Goal: Task Accomplishment & Management: Use online tool/utility

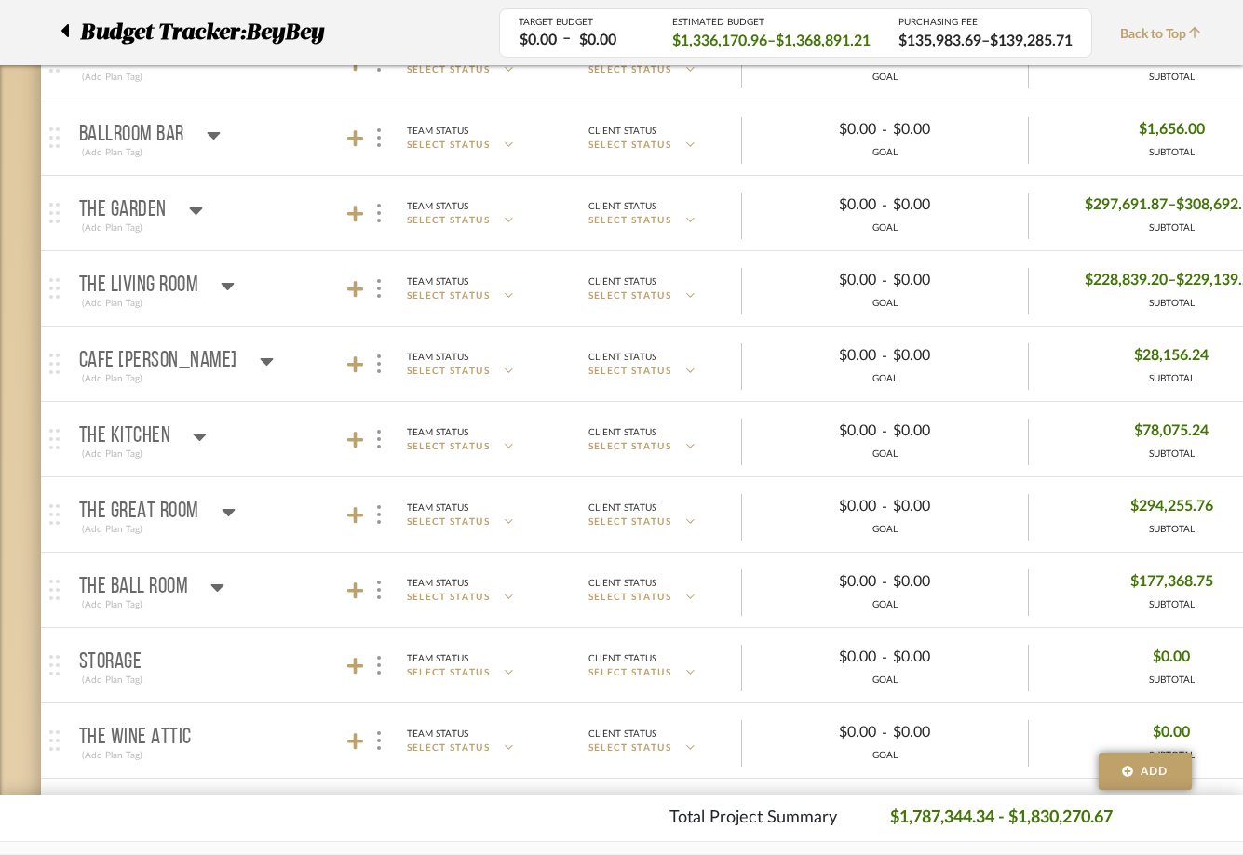
scroll to position [101, 0]
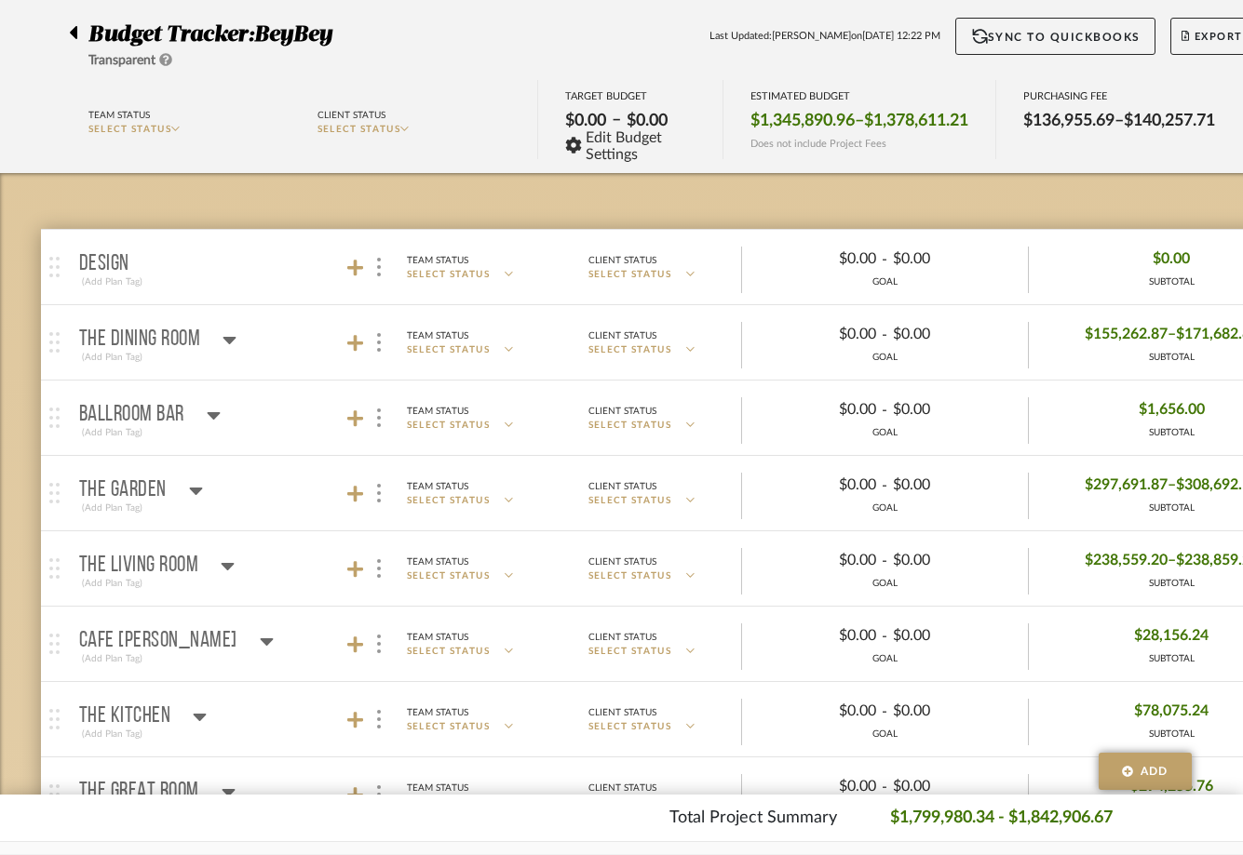
scroll to position [156, 0]
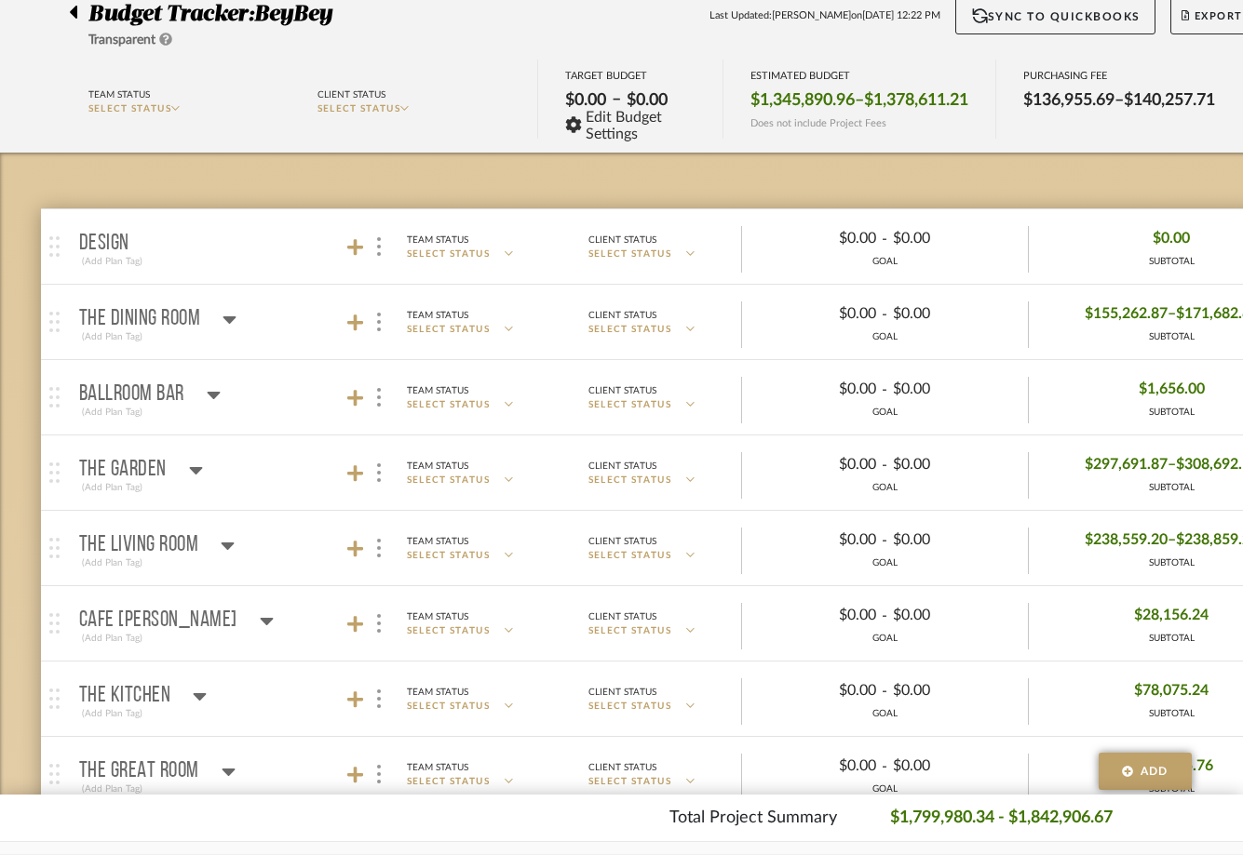
click at [161, 558] on div "(Add Plan Tag)" at bounding box center [157, 563] width 156 height 17
click at [167, 544] on p "The Living Room" at bounding box center [139, 545] width 120 height 22
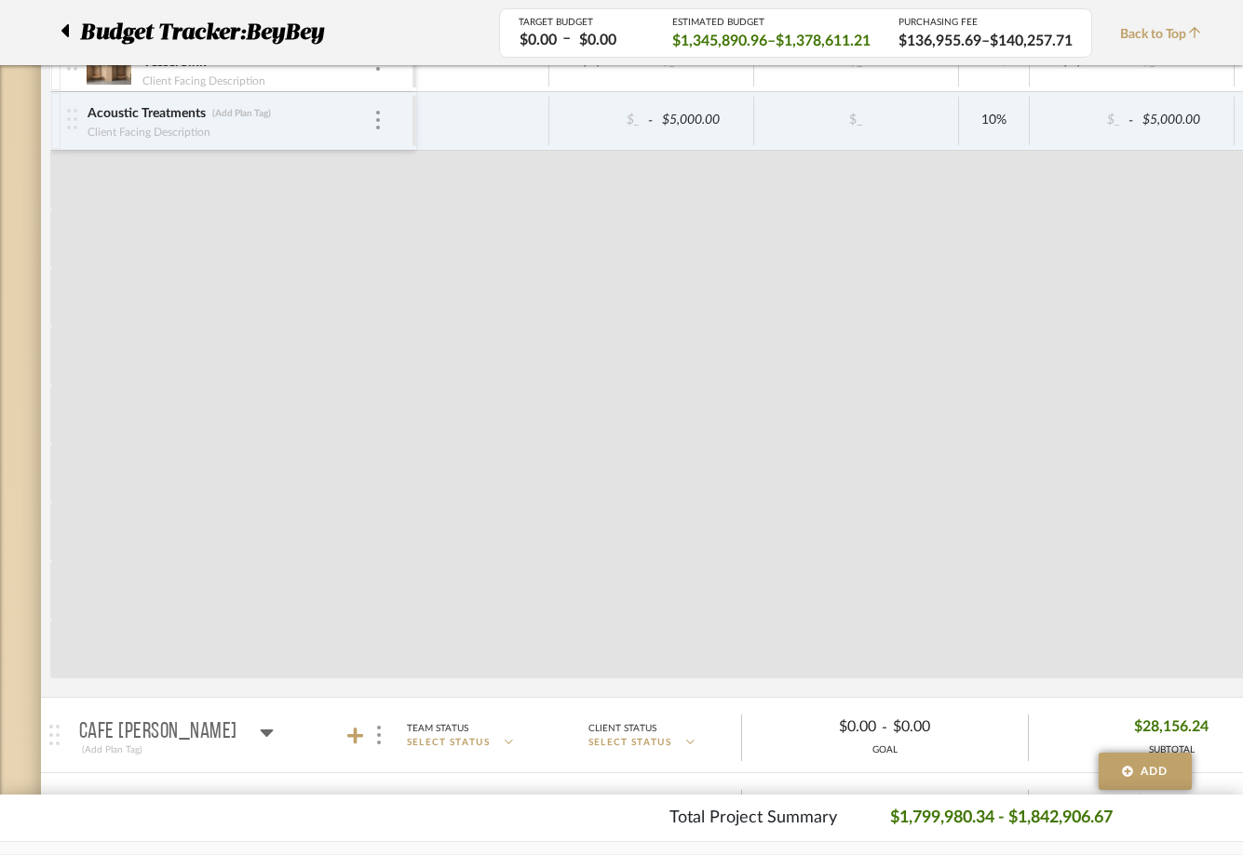
scroll to position [3608, 0]
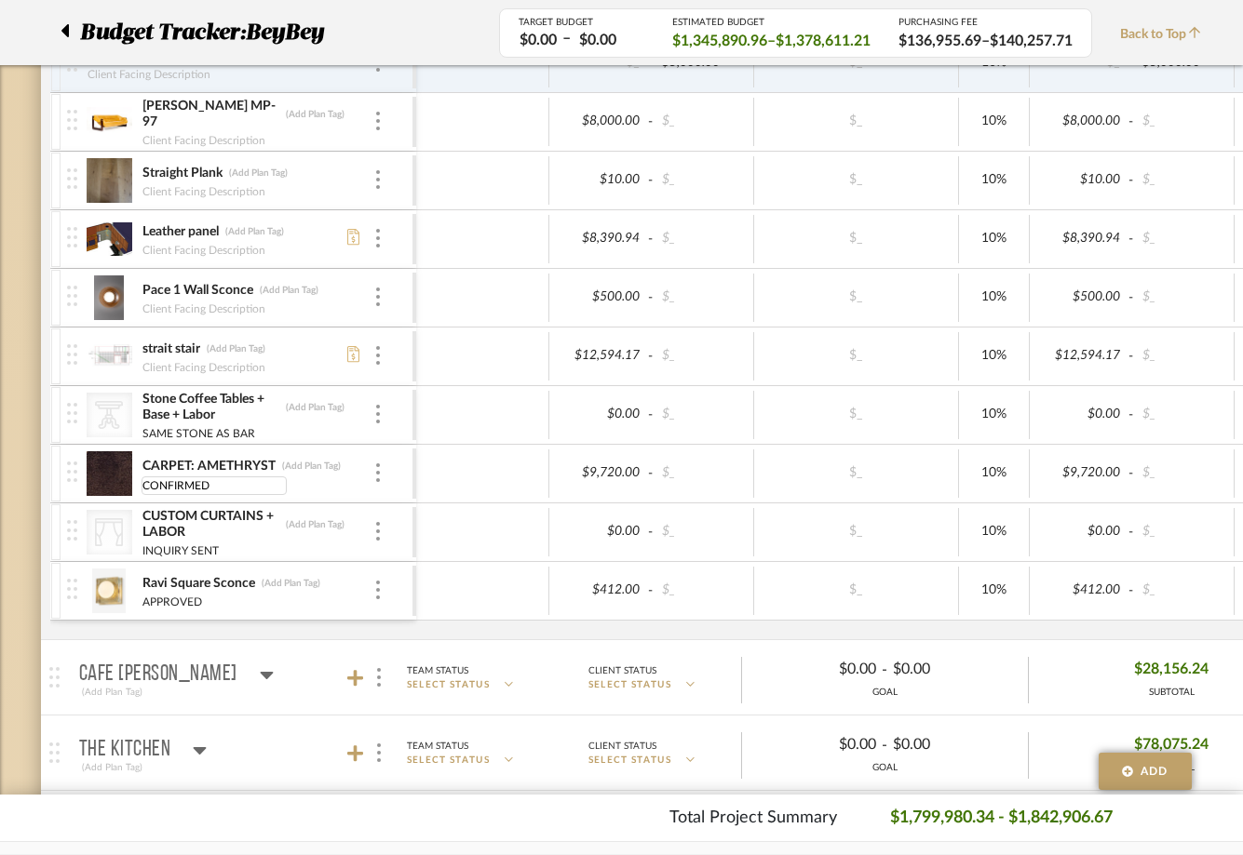
type input "CONFIRMED"
click at [192, 491] on input "CONFIRMED" at bounding box center [213, 486] width 145 height 19
type input "APPROVED"
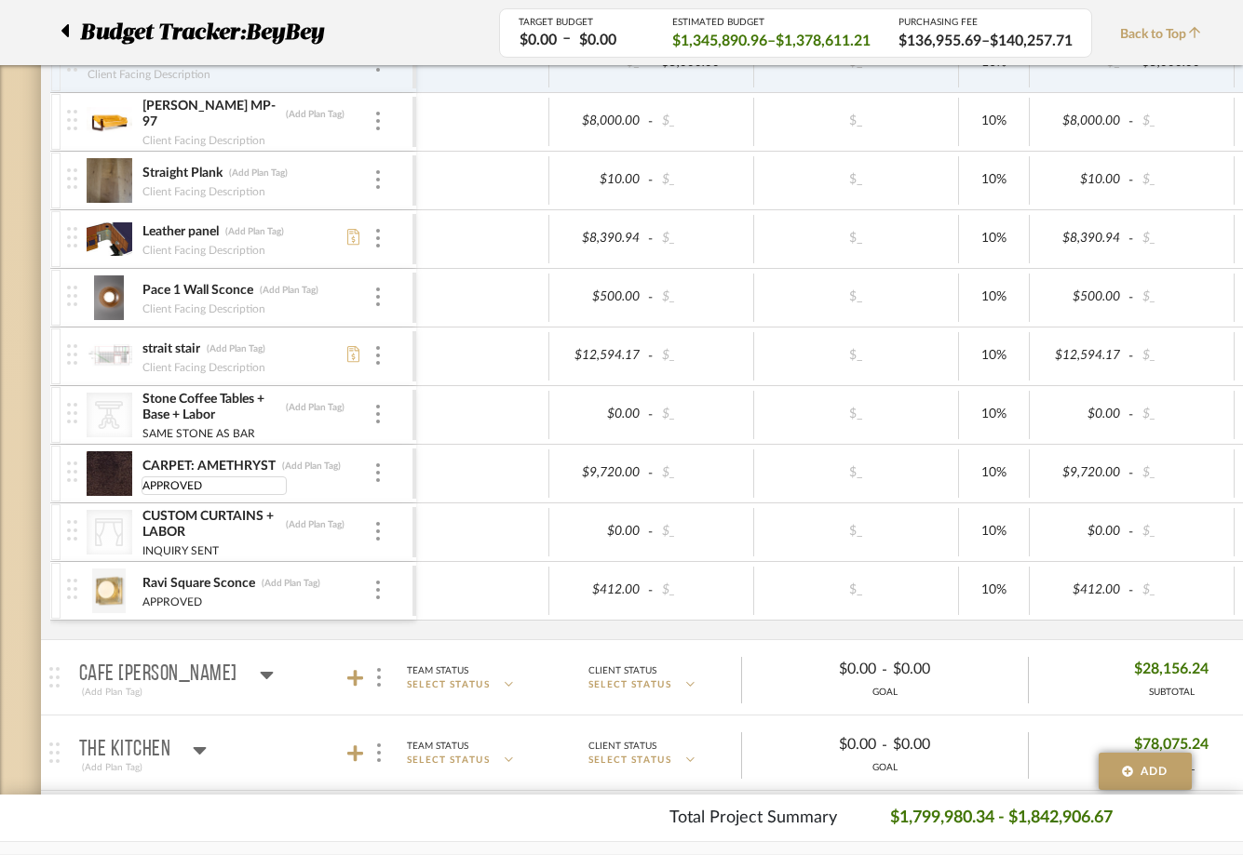
scroll to position [0, 0]
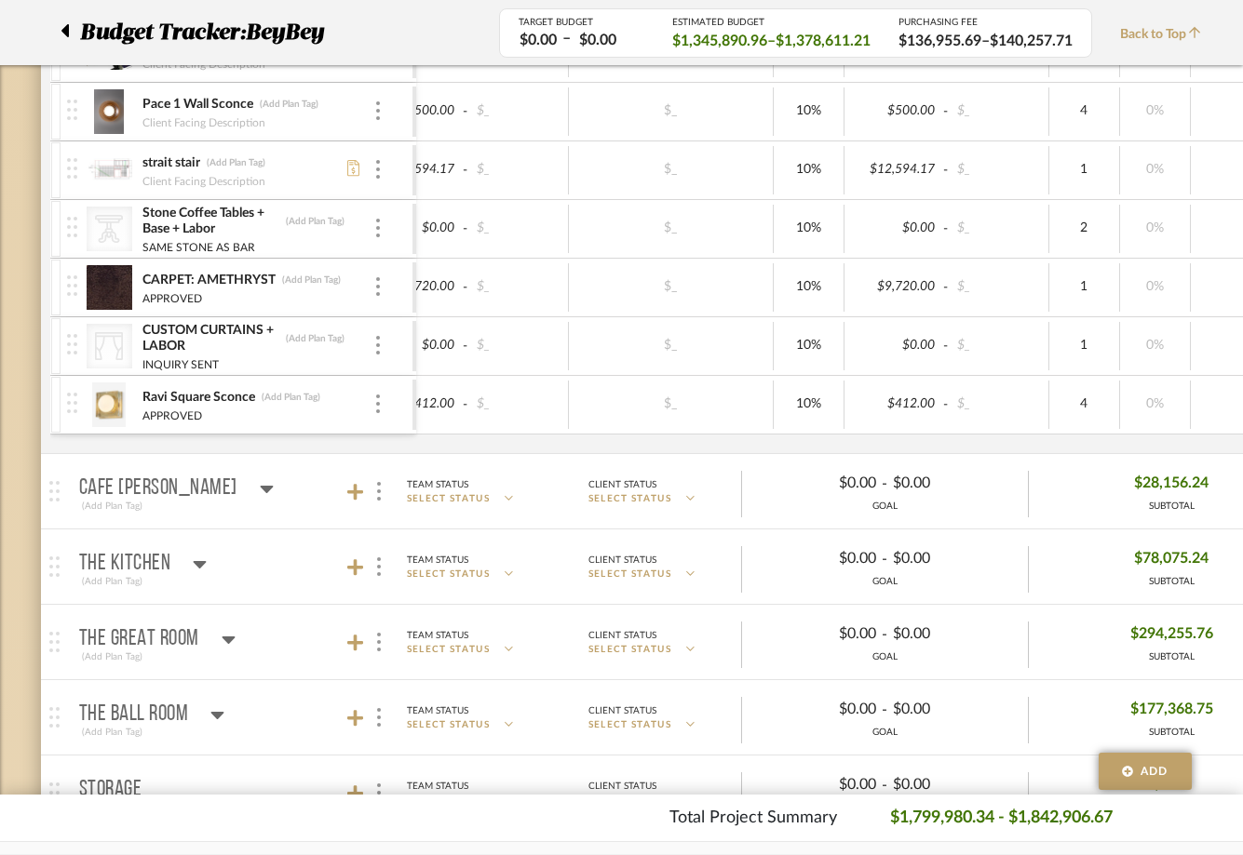
click at [170, 574] on div "The Kitchen" at bounding box center [143, 564] width 128 height 22
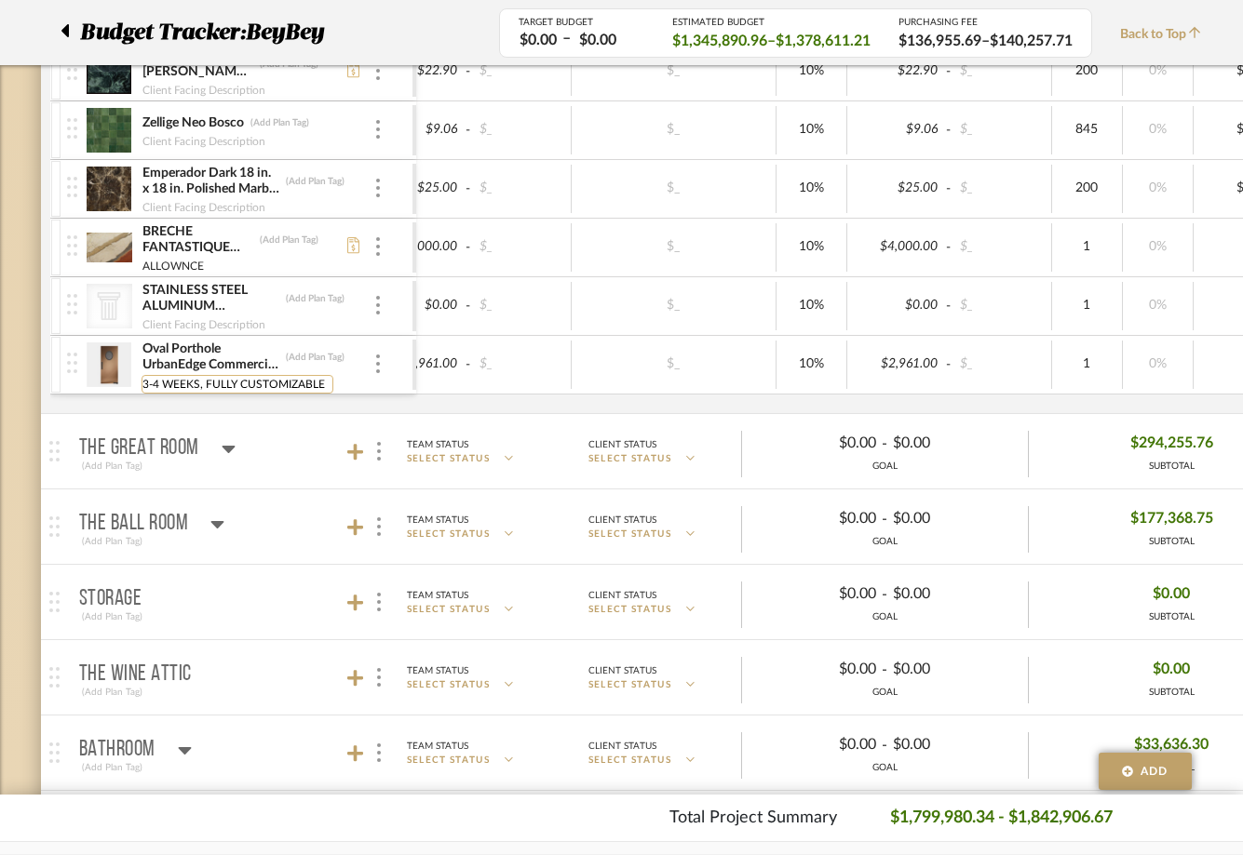
click at [209, 387] on input "3-4 WEEKS, FULLY CUSTOMIZABLE" at bounding box center [237, 384] width 192 height 19
type input "APPROVED"
type input "APPROVED (36" X 83")"
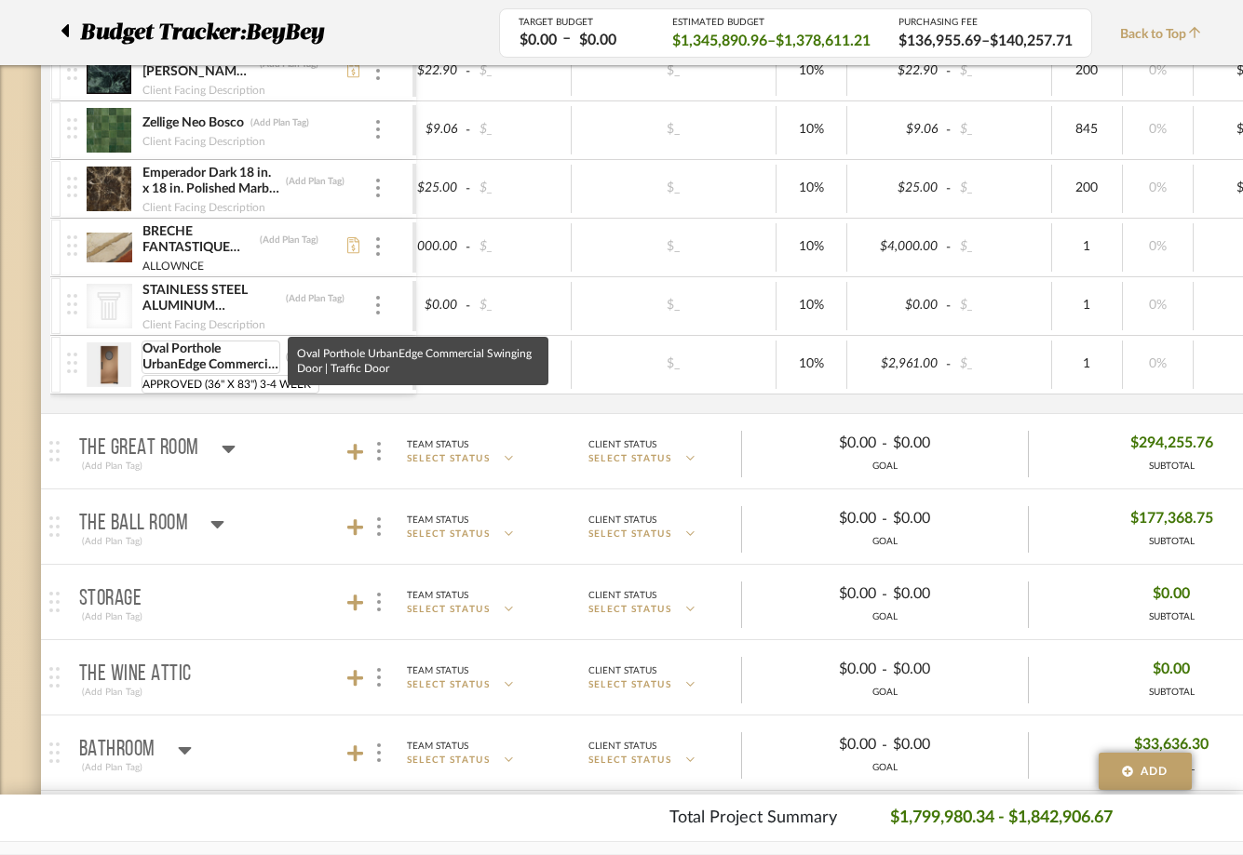
type input "APPROVED (36" X 83") 3-4 WEEKS"
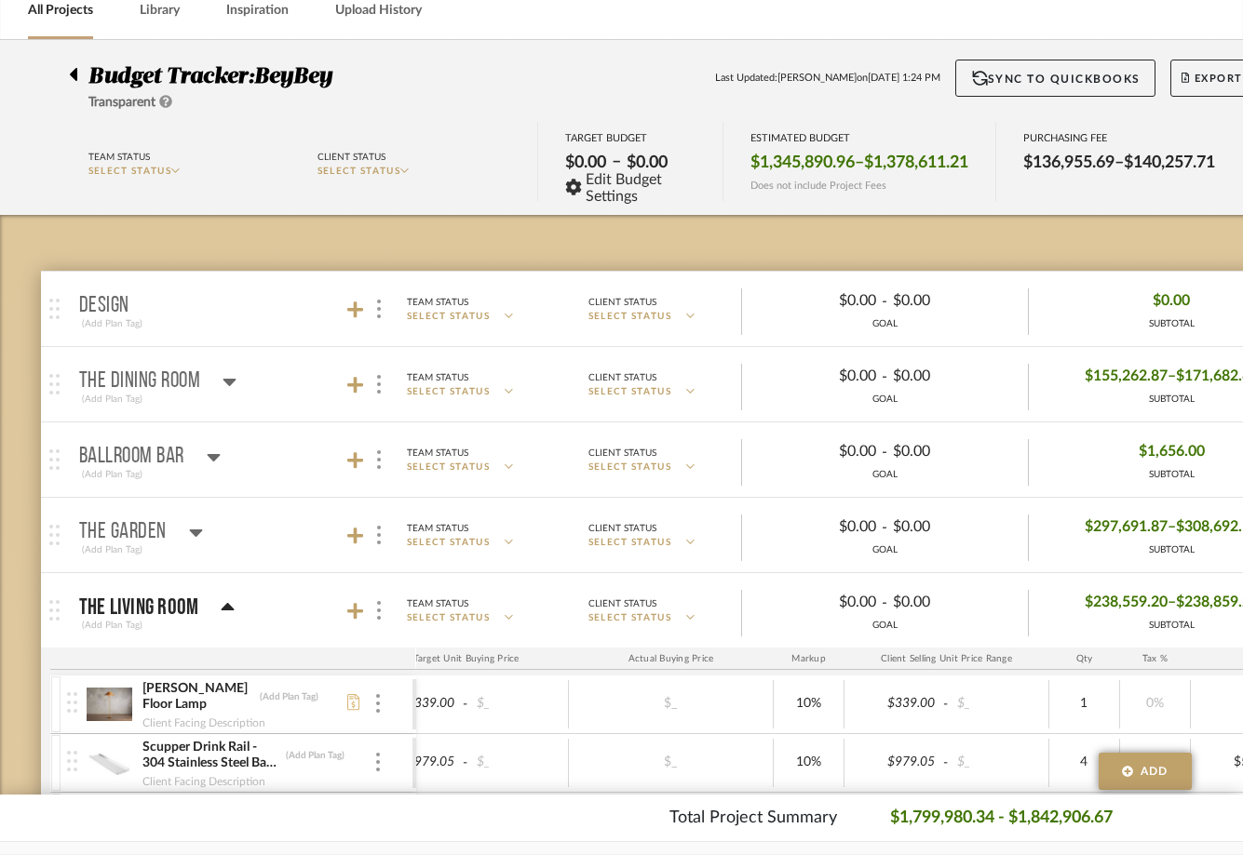
scroll to position [106, 0]
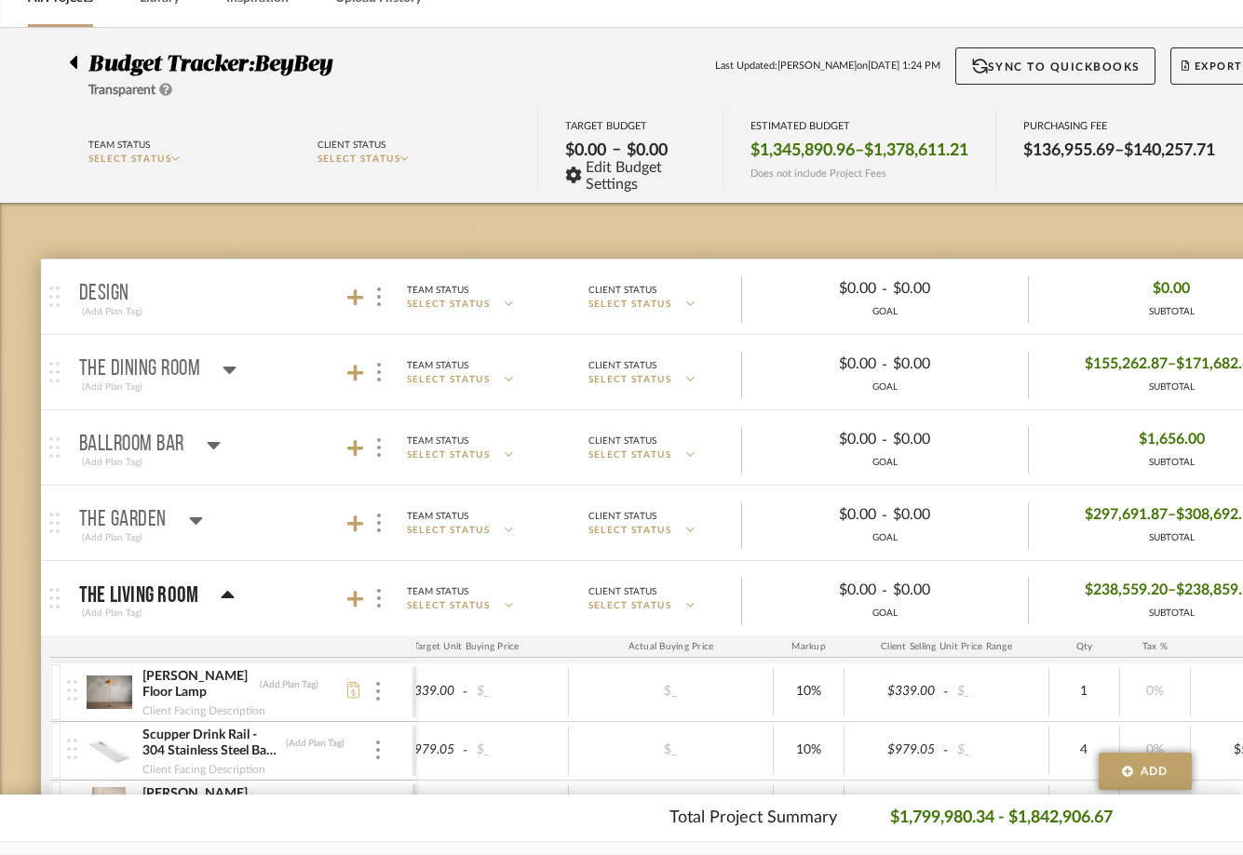
click at [163, 455] on p "BALLROOM BAR" at bounding box center [131, 445] width 105 height 22
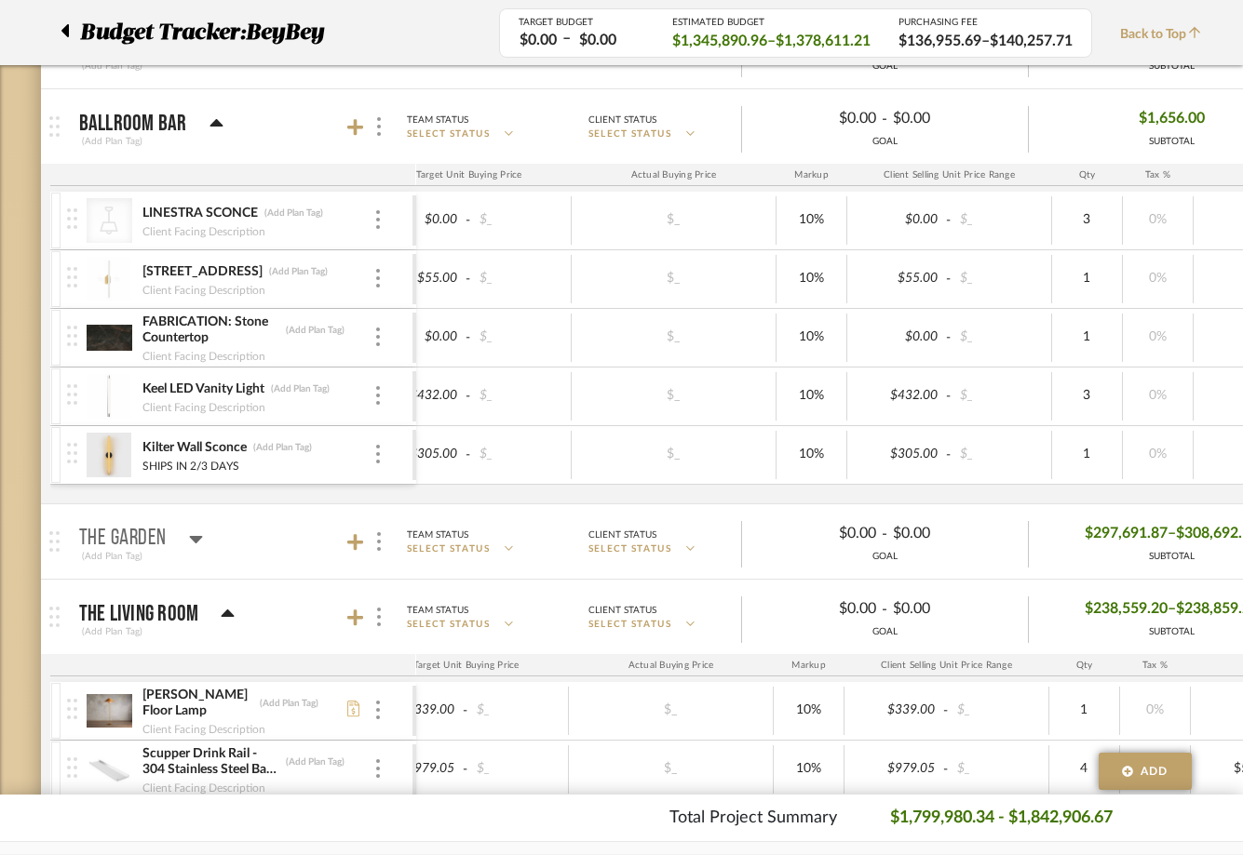
scroll to position [408, 0]
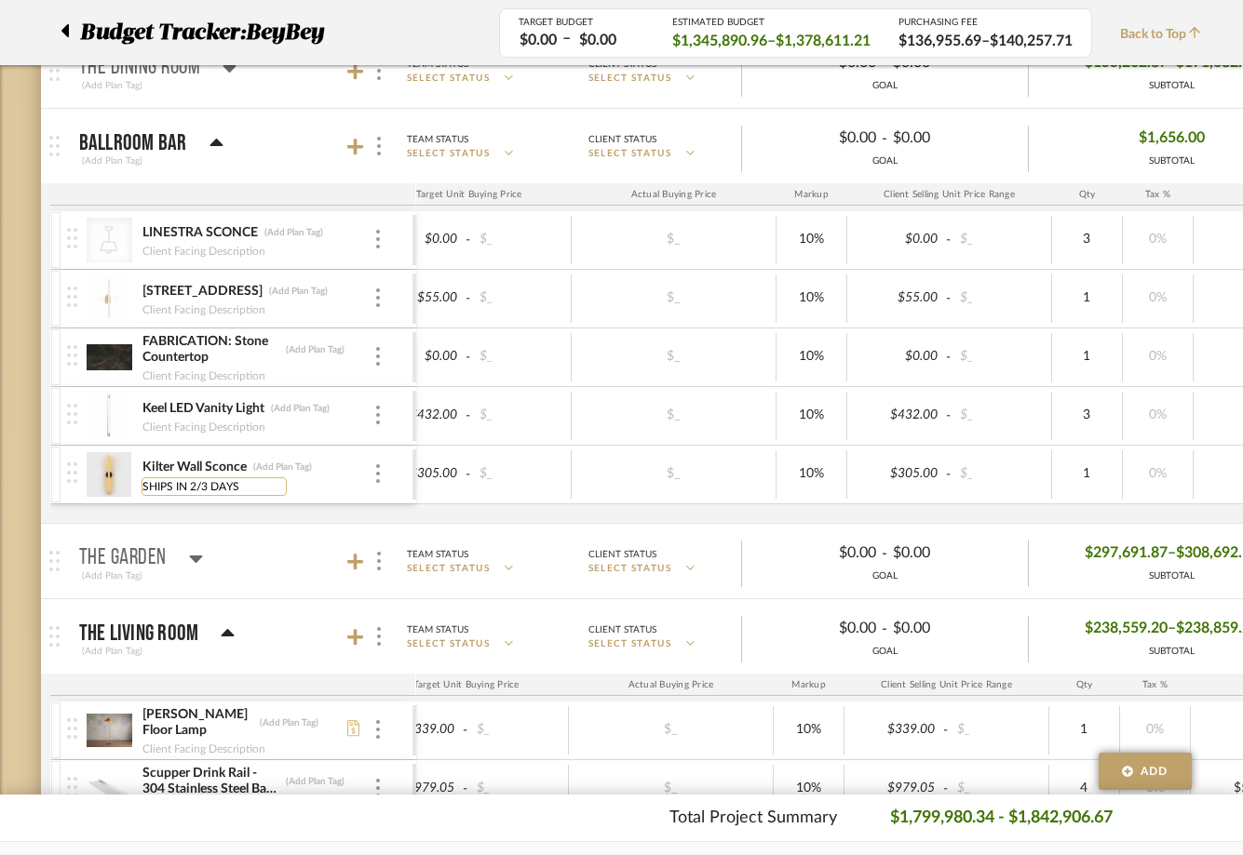
click at [144, 493] on input "SHIPS IN 2/3 DAYS" at bounding box center [213, 486] width 145 height 19
click at [306, 489] on input "APPROVED (SHIPS IN 2/3 DAYS" at bounding box center [226, 486] width 171 height 19
type input "APPROVED (SHIPS IN 2/3 DAYS)"
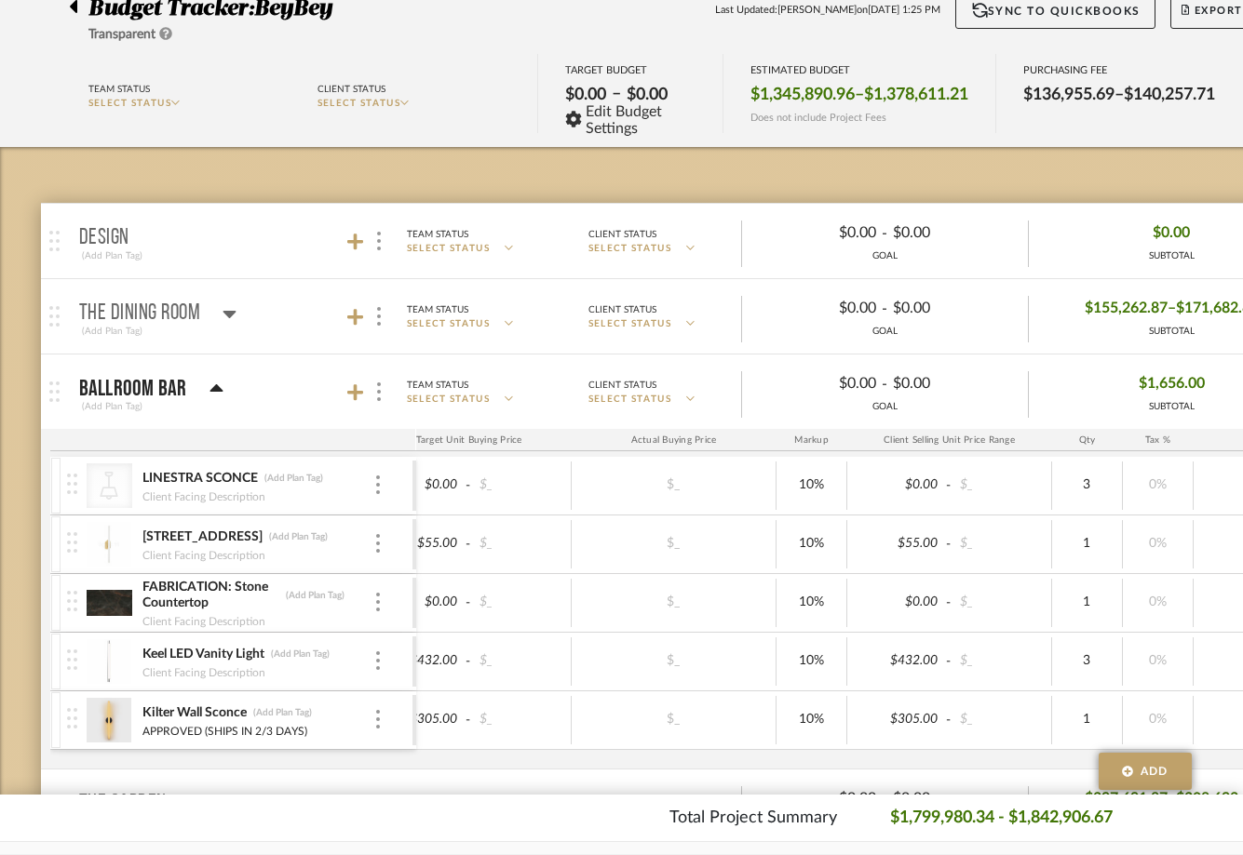
scroll to position [211, 0]
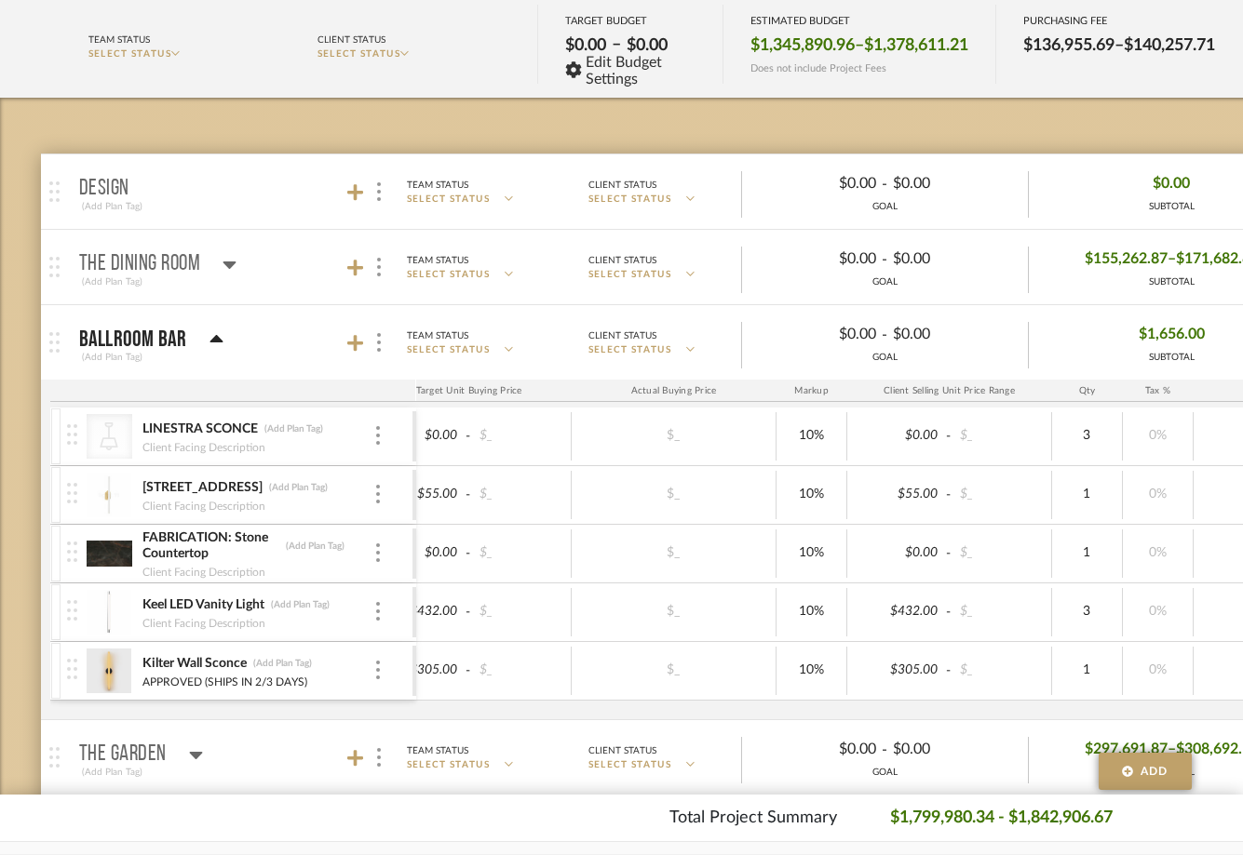
click at [172, 335] on p "BALLROOM BAR" at bounding box center [133, 340] width 108 height 22
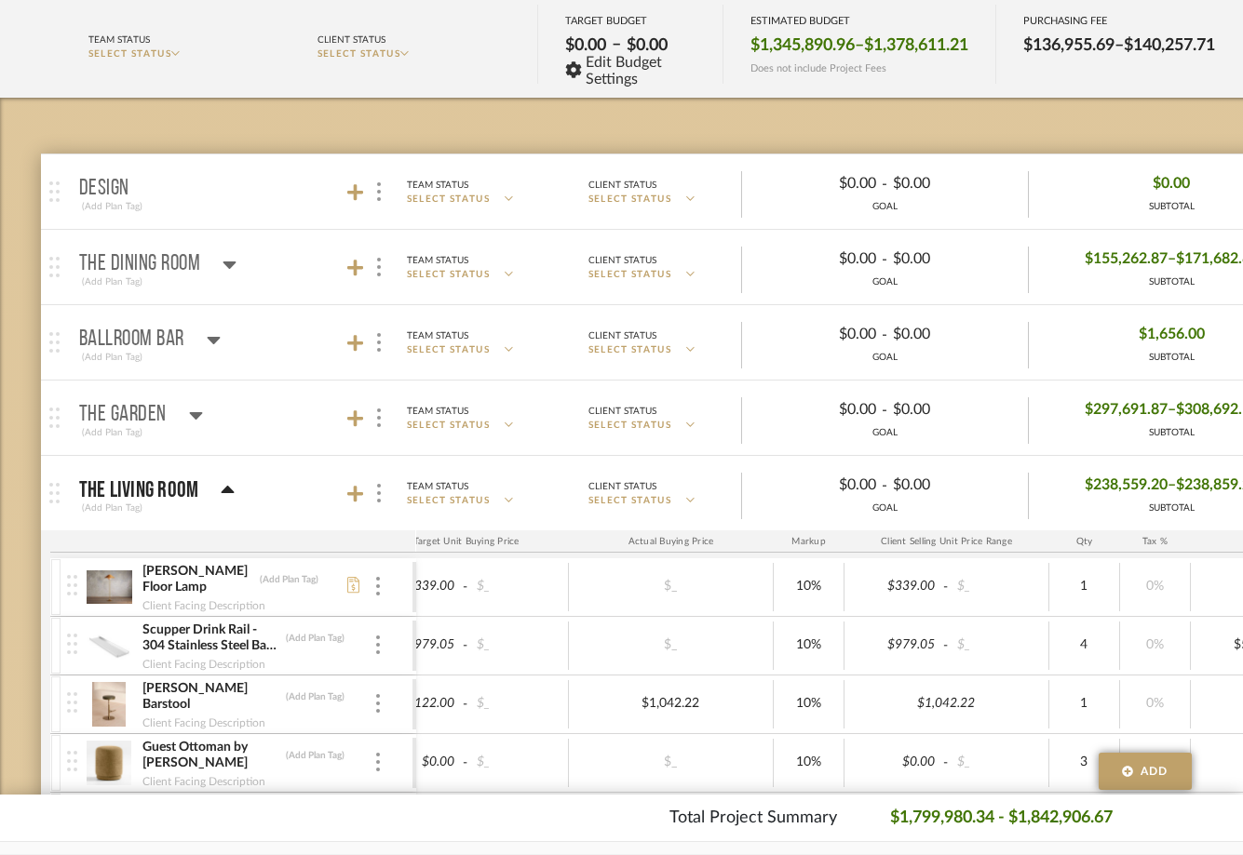
click at [159, 493] on p "The Living Room" at bounding box center [139, 490] width 120 height 22
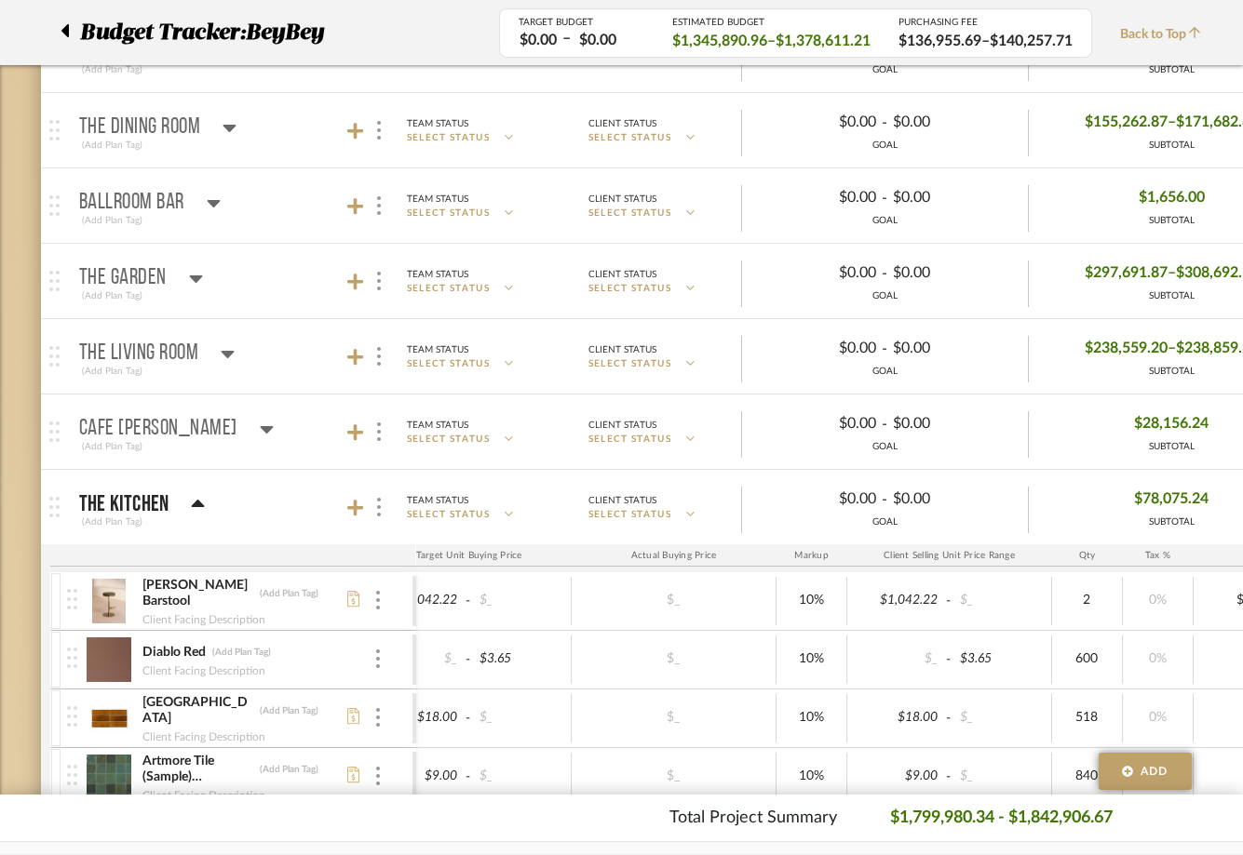
scroll to position [352, 0]
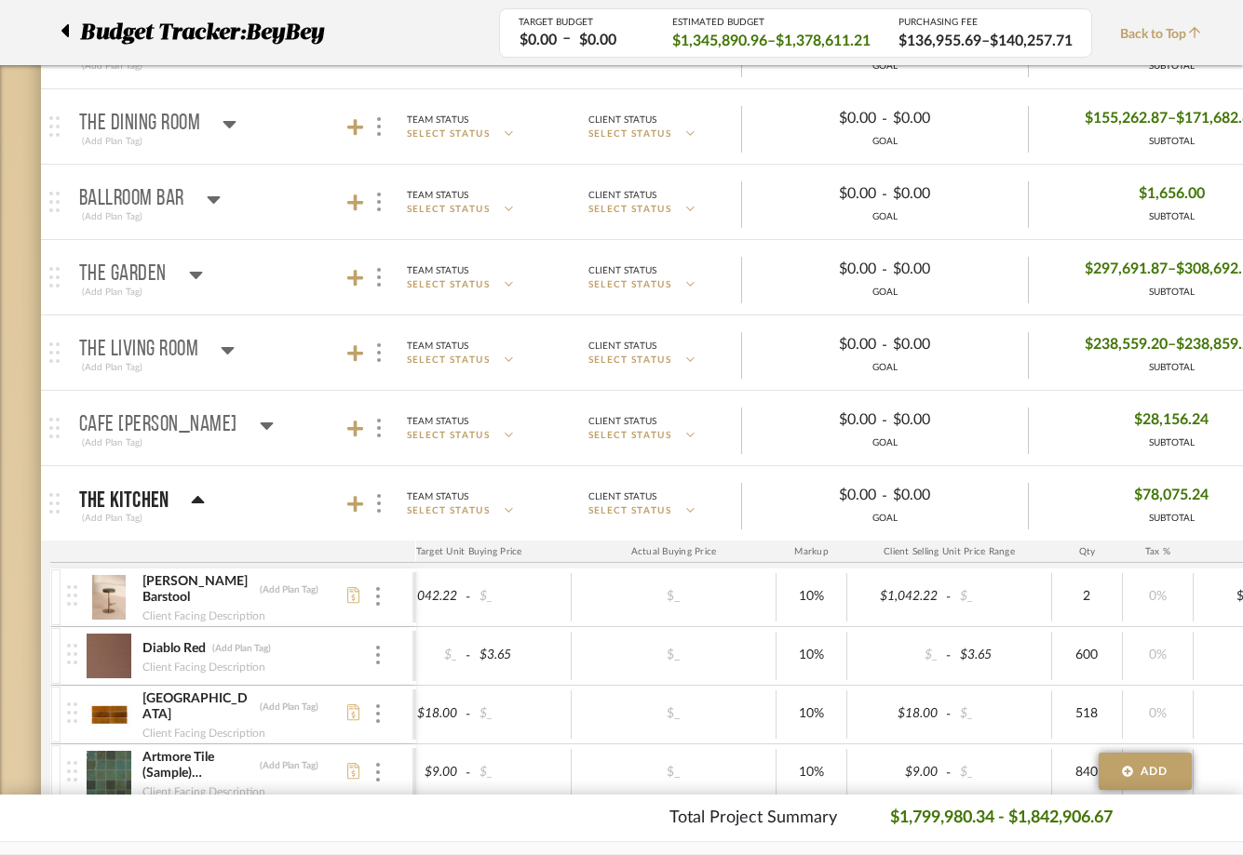
click at [154, 515] on div "(Add Plan Tag)" at bounding box center [142, 518] width 127 height 17
click at [163, 499] on p "The Kitchen" at bounding box center [124, 501] width 90 height 22
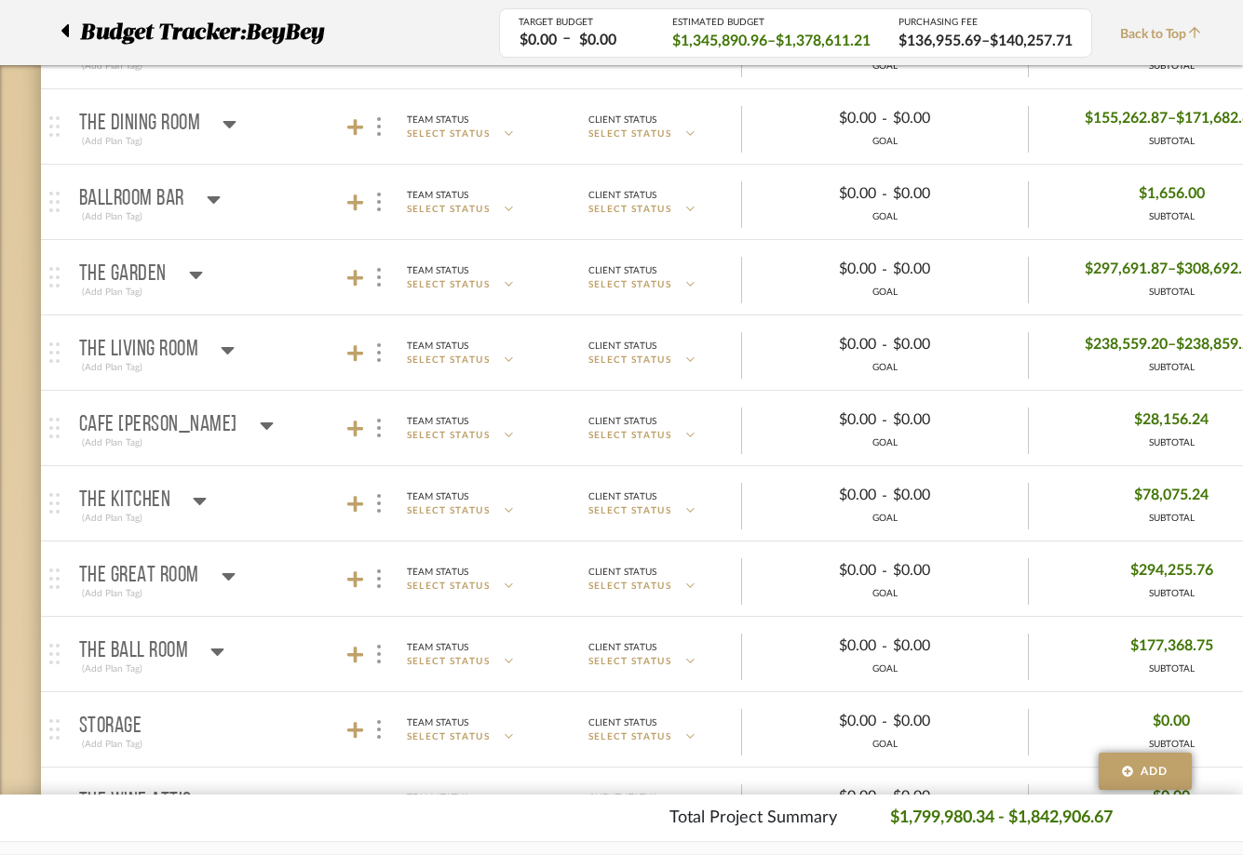
click at [135, 262] on div "The Garden (Add Plan Tag)" at bounding box center [141, 278] width 124 height 46
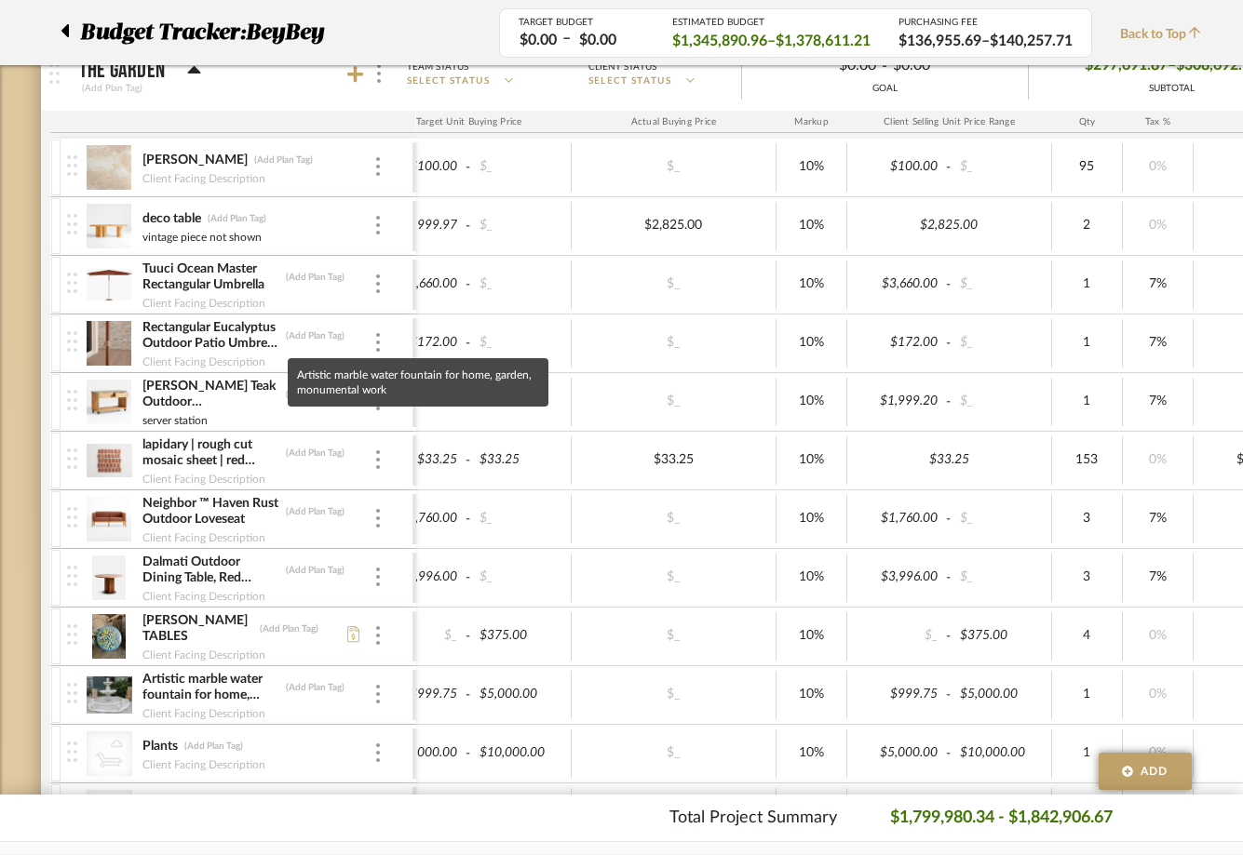
scroll to position [0, 0]
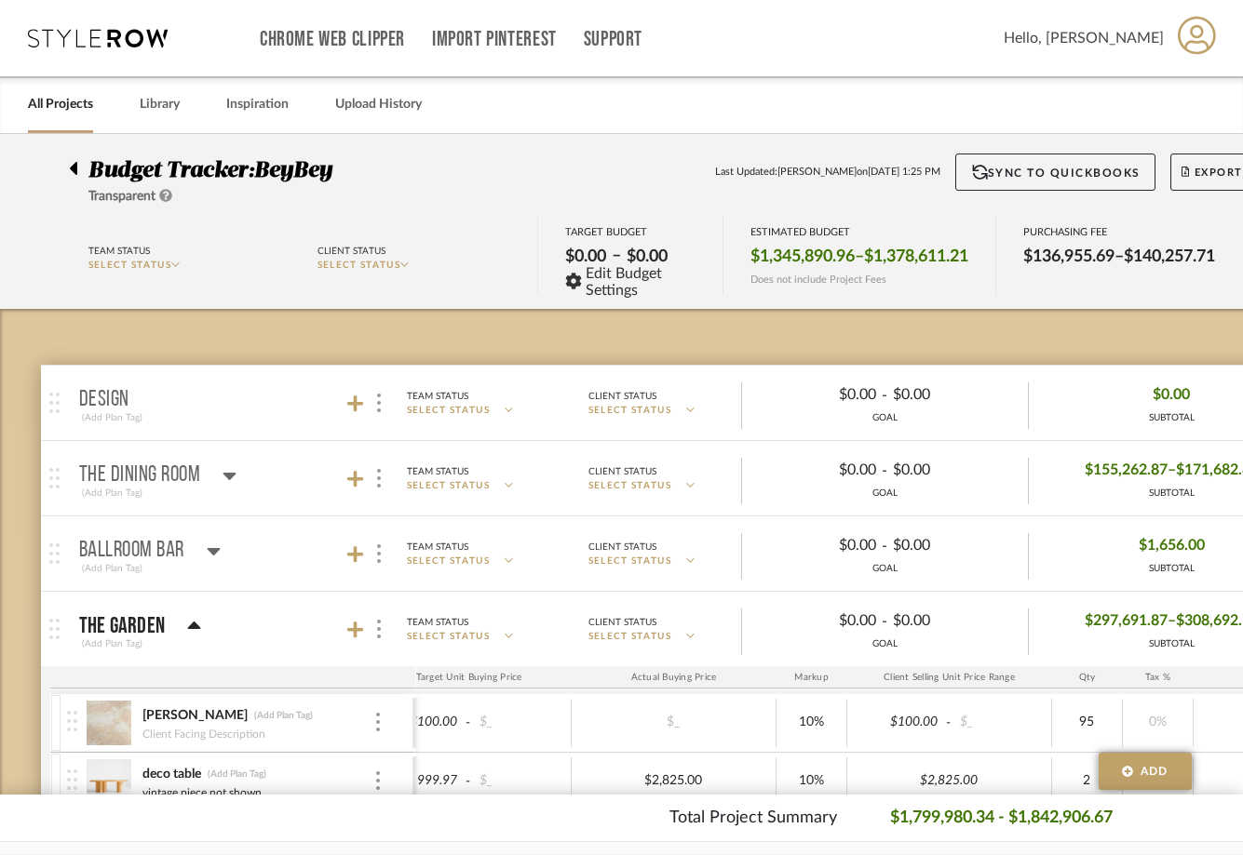
click at [115, 36] on icon at bounding box center [98, 38] width 140 height 19
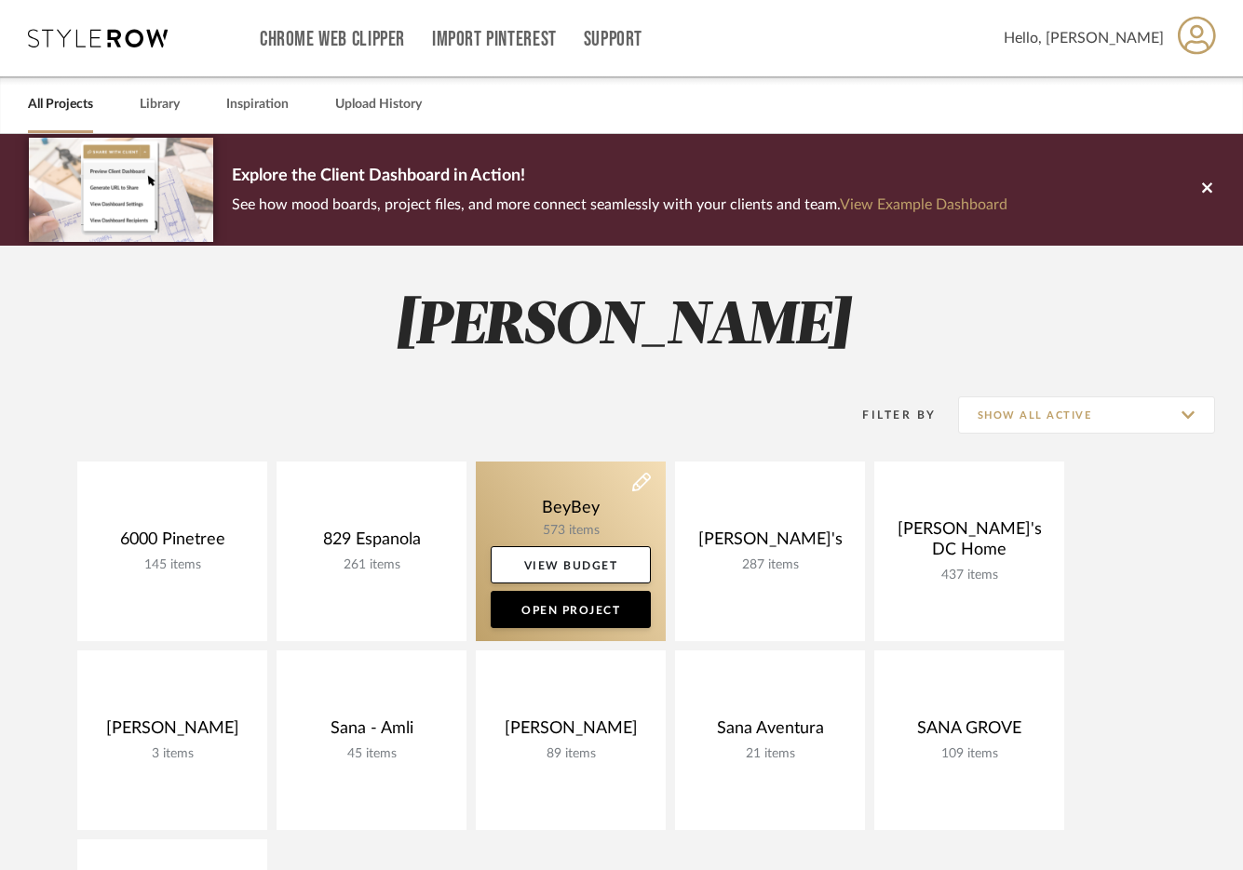
click at [590, 502] on link at bounding box center [571, 552] width 190 height 180
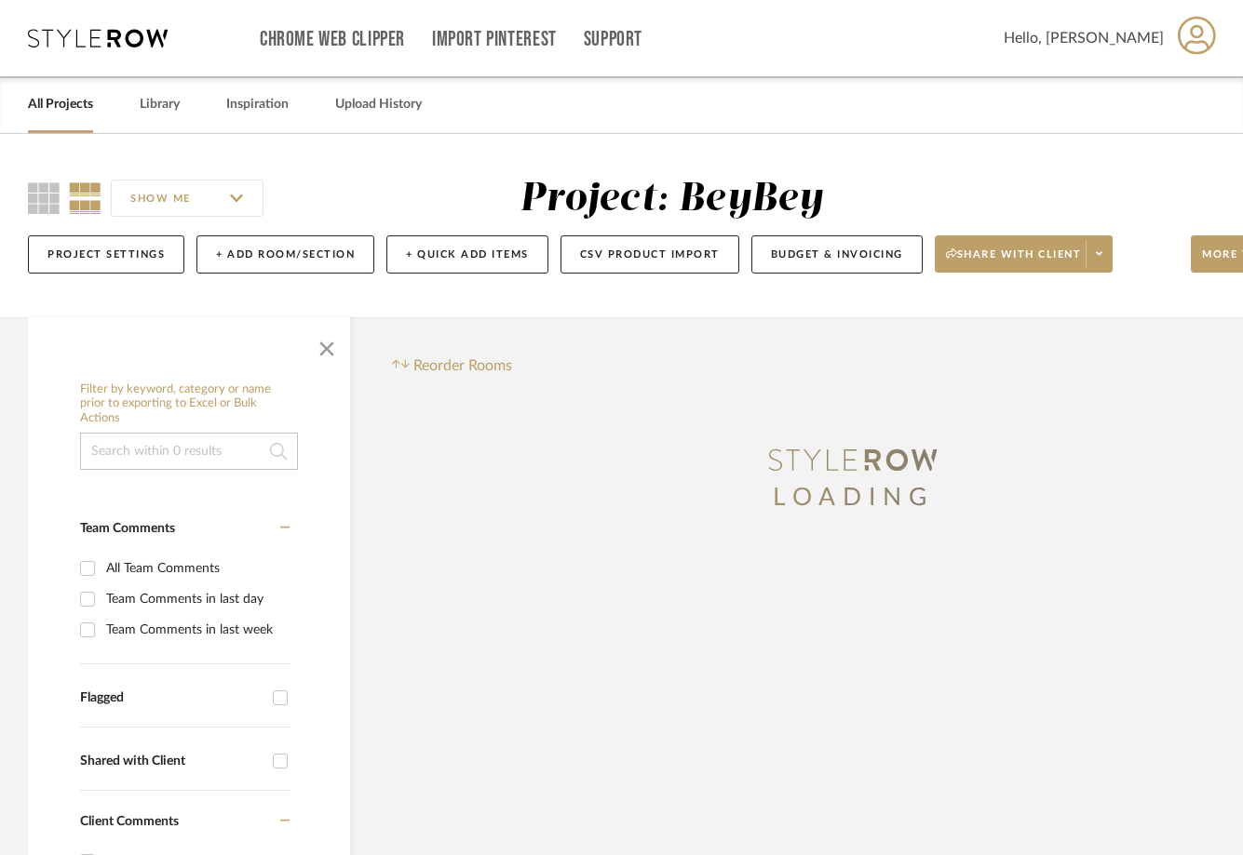
scroll to position [0, 98]
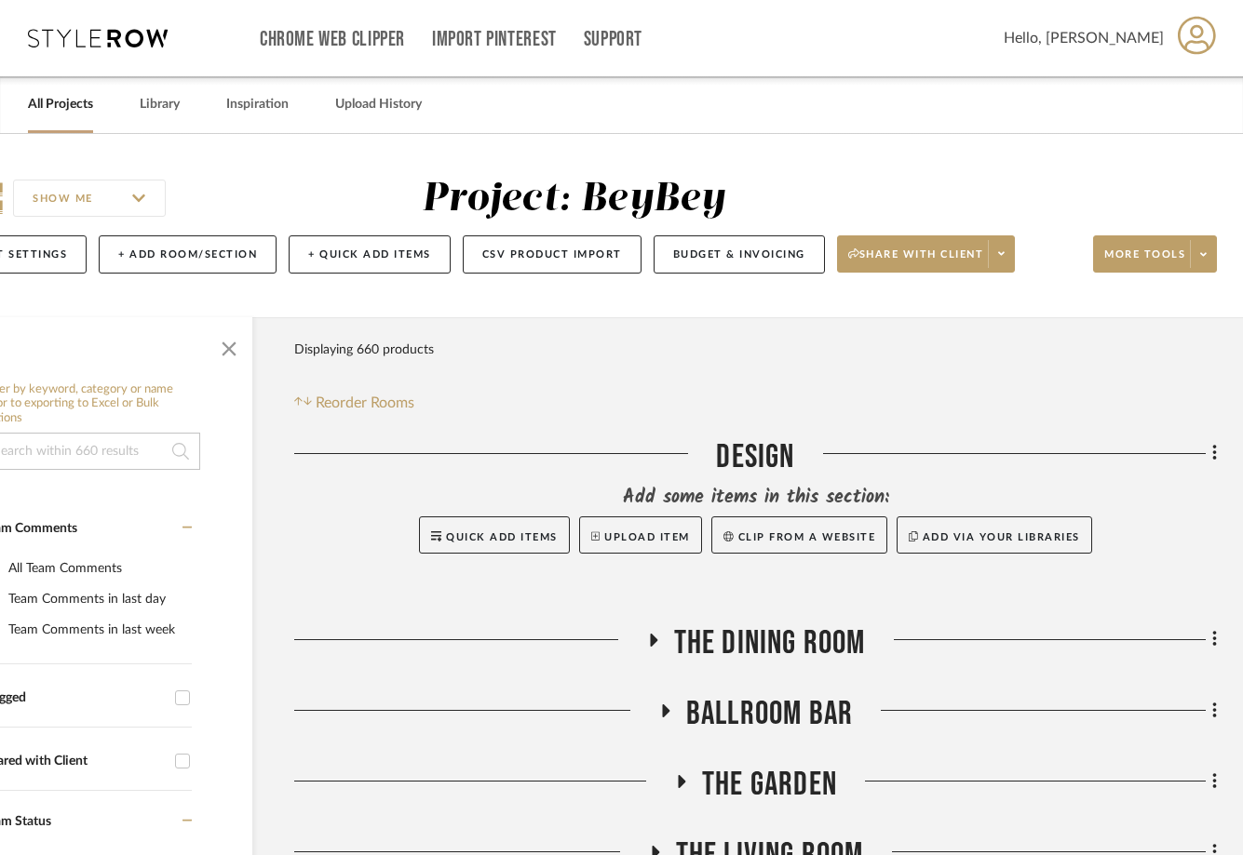
click at [732, 780] on span "The Garden" at bounding box center [769, 785] width 135 height 40
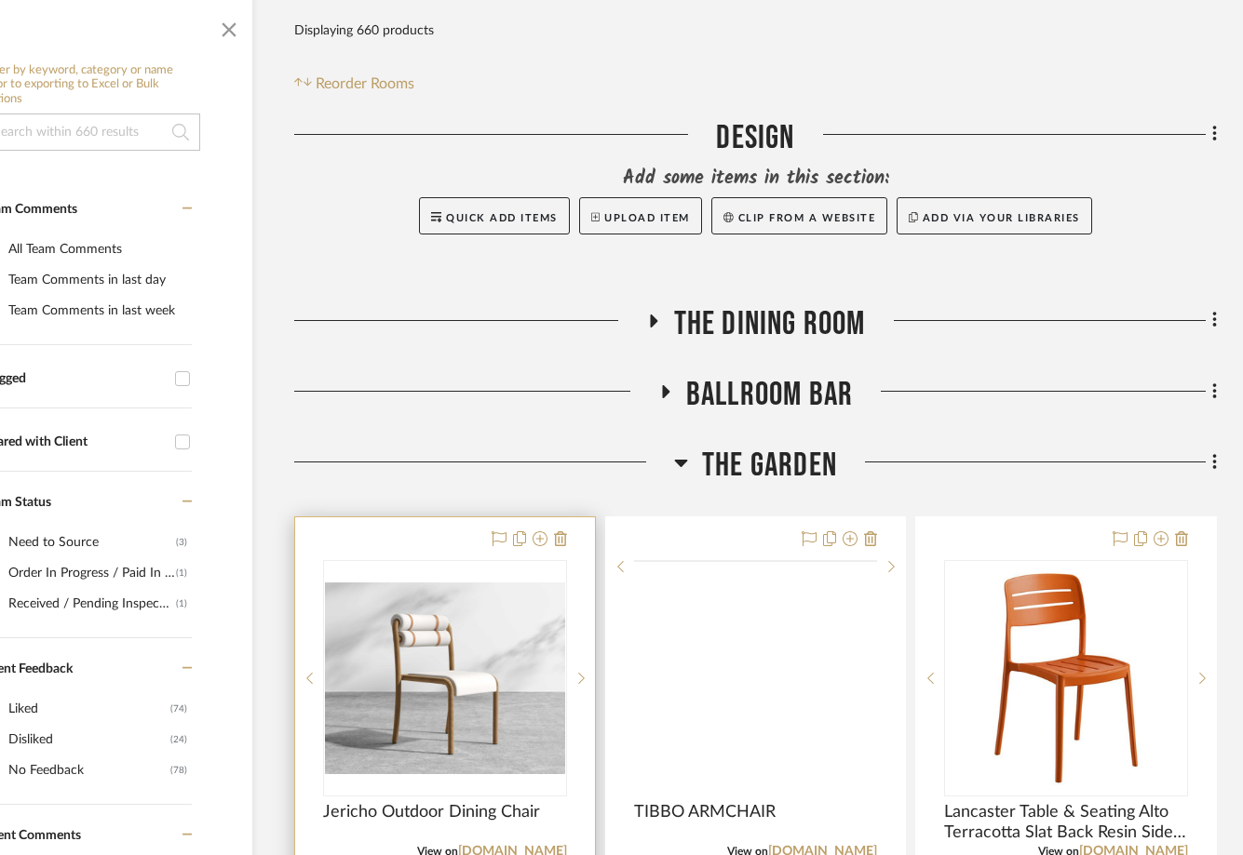
scroll to position [326, 98]
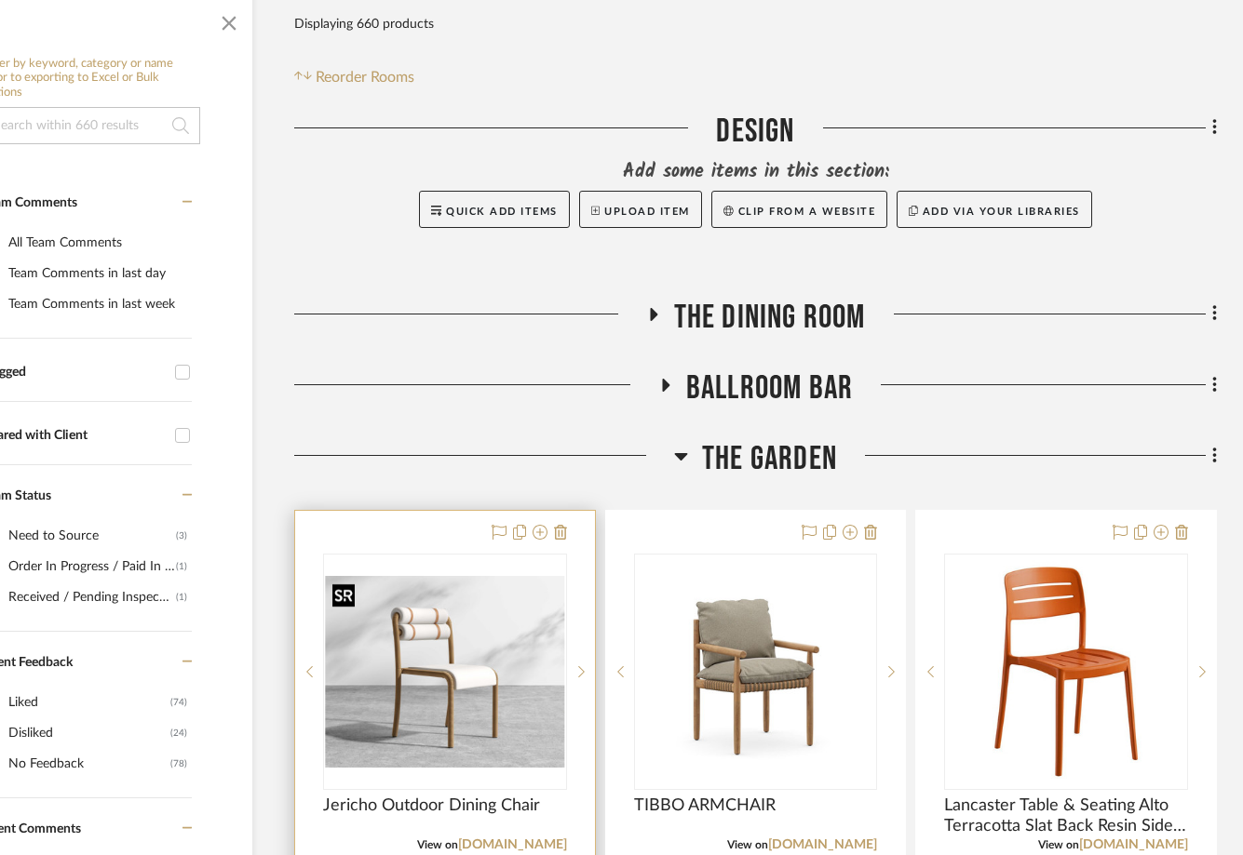
click at [502, 652] on div at bounding box center [445, 672] width 244 height 236
click at [400, 630] on img "0" at bounding box center [445, 672] width 240 height 192
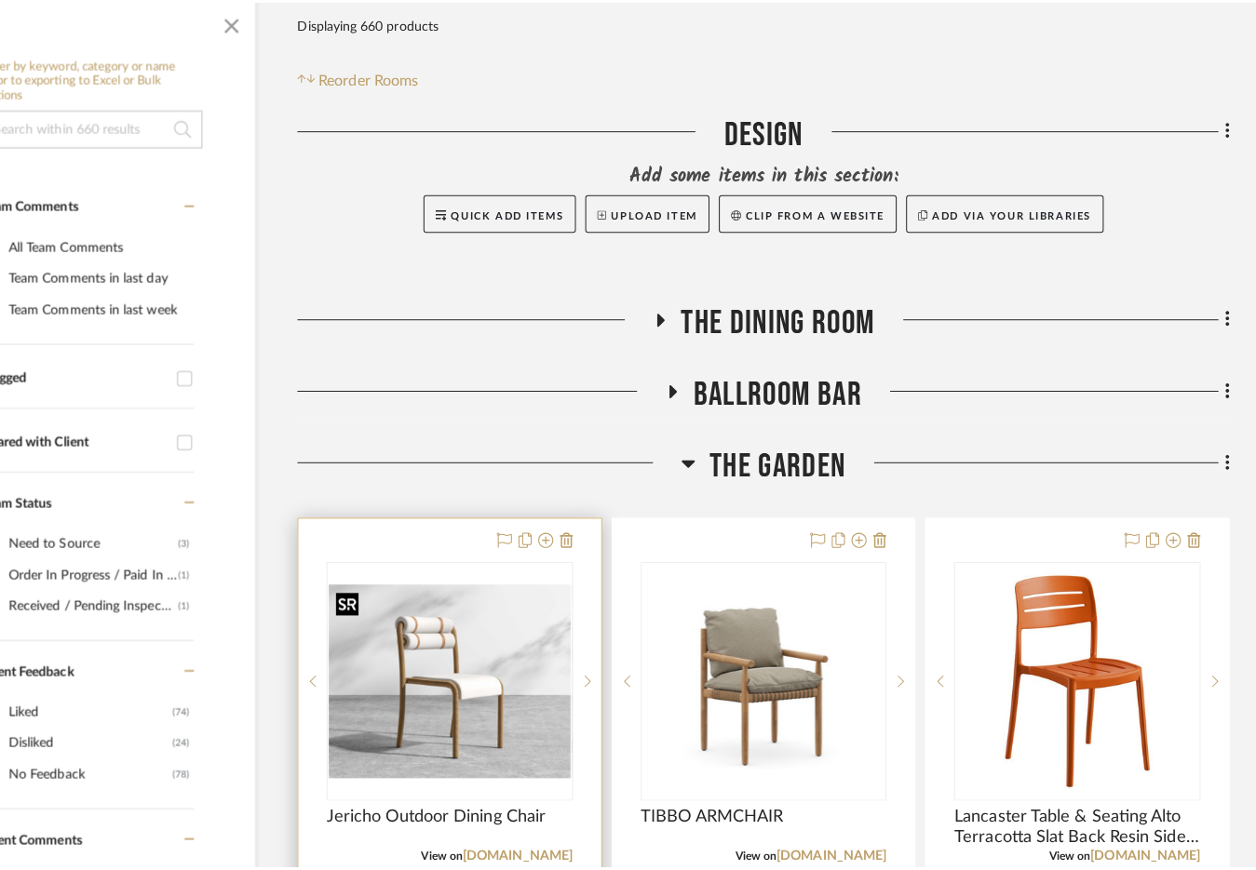
scroll to position [0, 0]
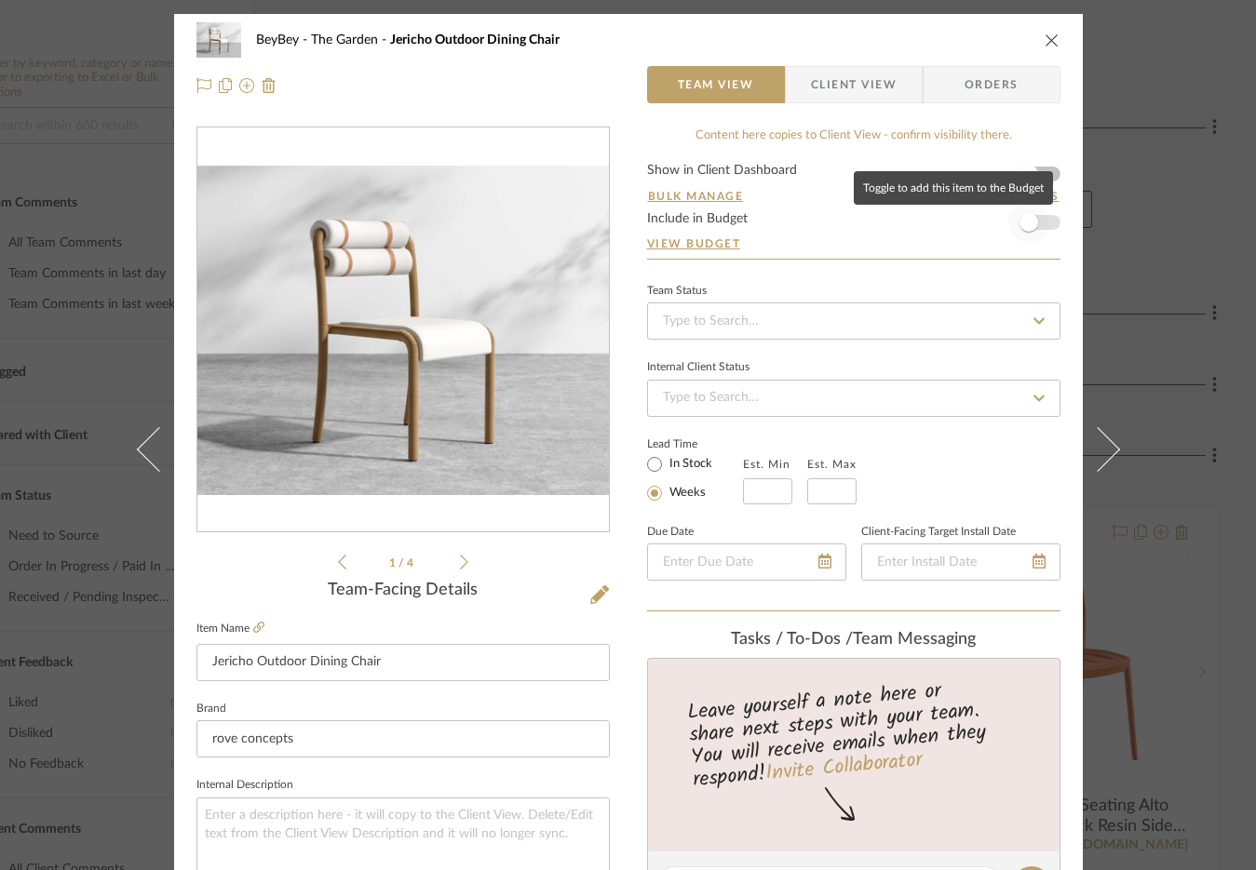
click at [1036, 221] on span "button" at bounding box center [1028, 222] width 41 height 41
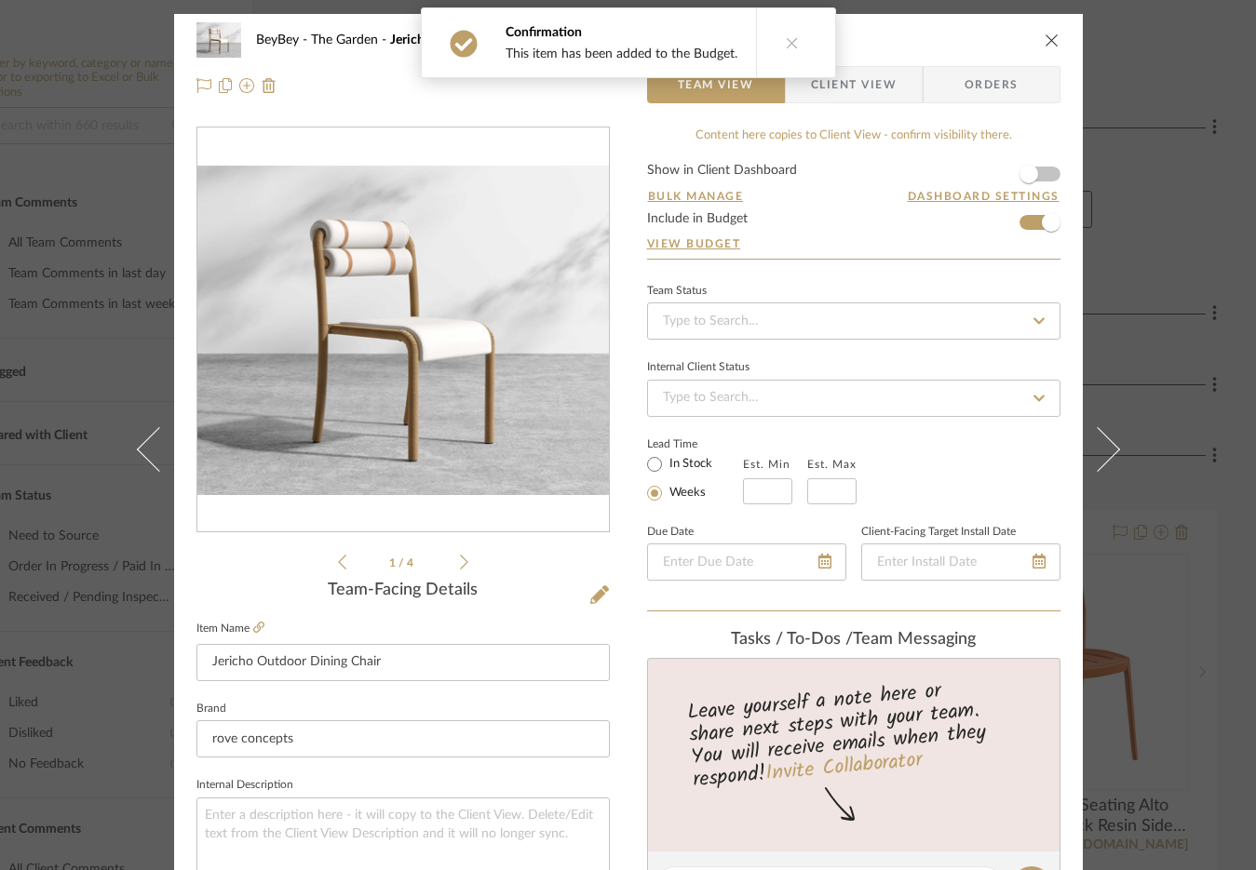
click at [1046, 35] on icon "close" at bounding box center [1051, 40] width 15 height 15
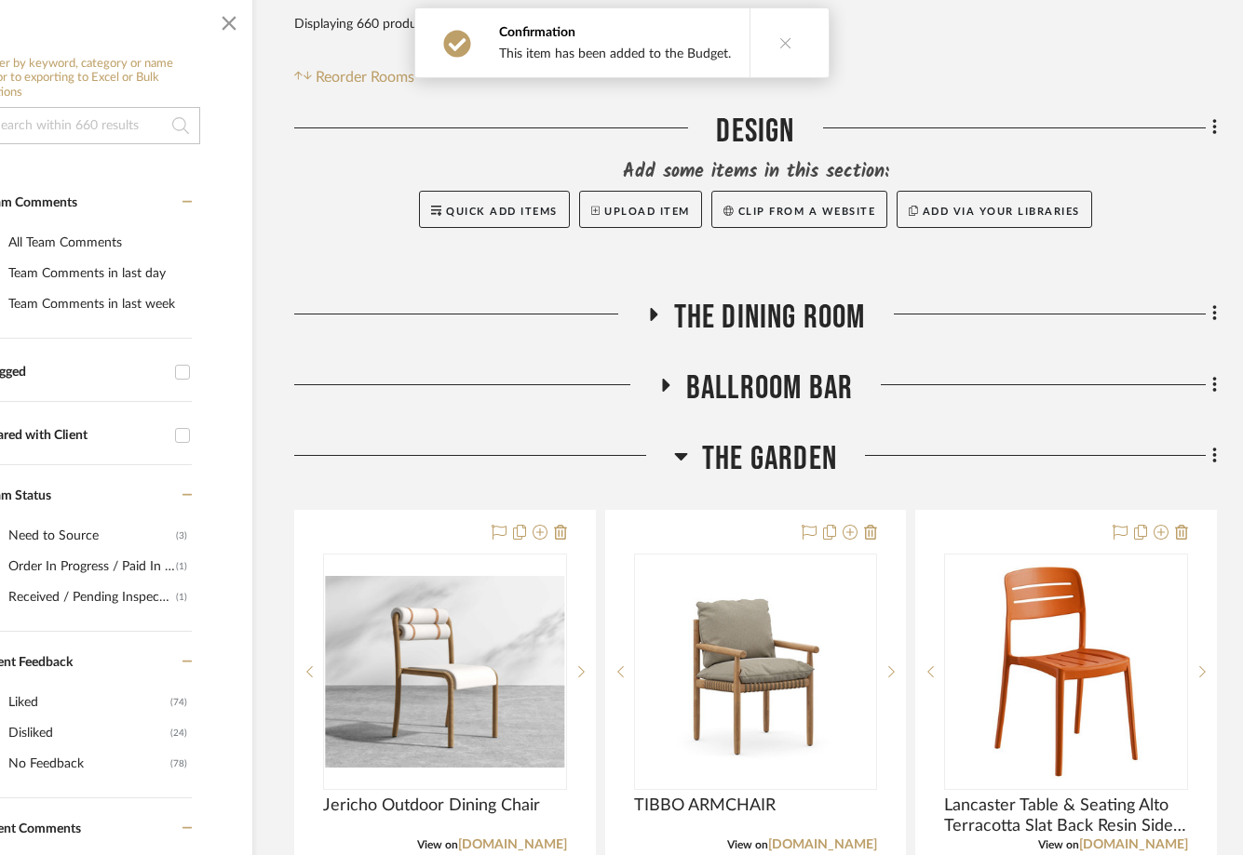
scroll to position [0, 98]
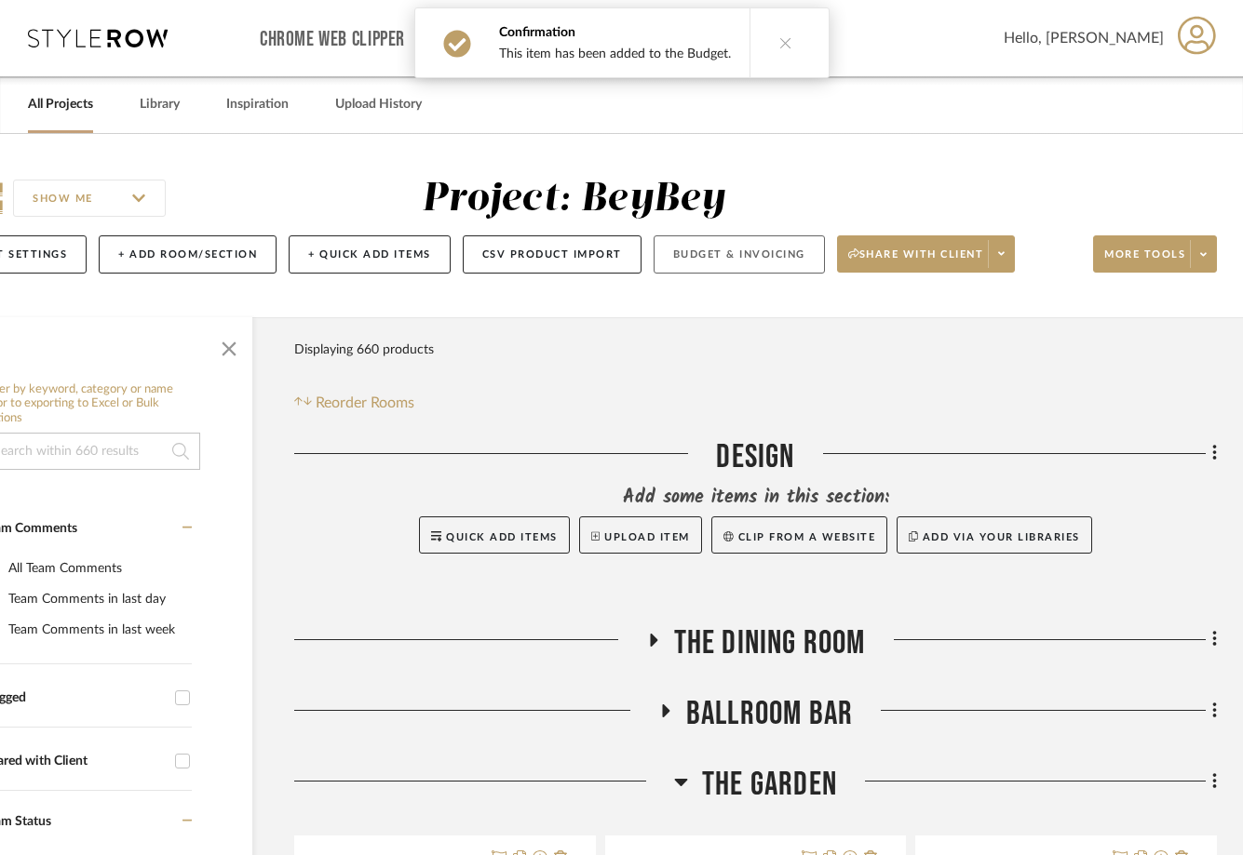
click at [761, 256] on button "Budget & Invoicing" at bounding box center [738, 254] width 171 height 38
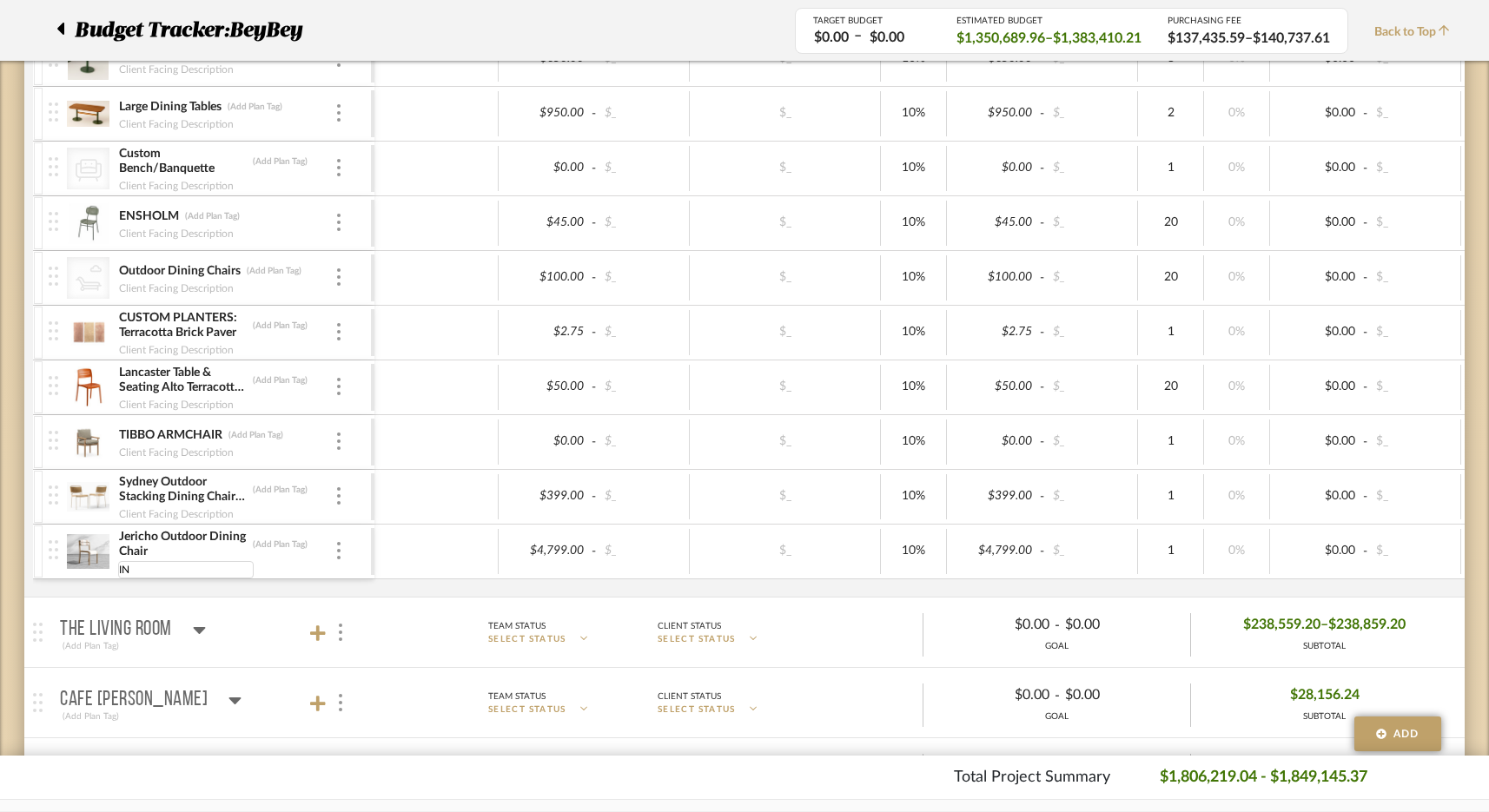
type input "I"
type input "INCLUDING SHIPPING, 3 WEEKS"
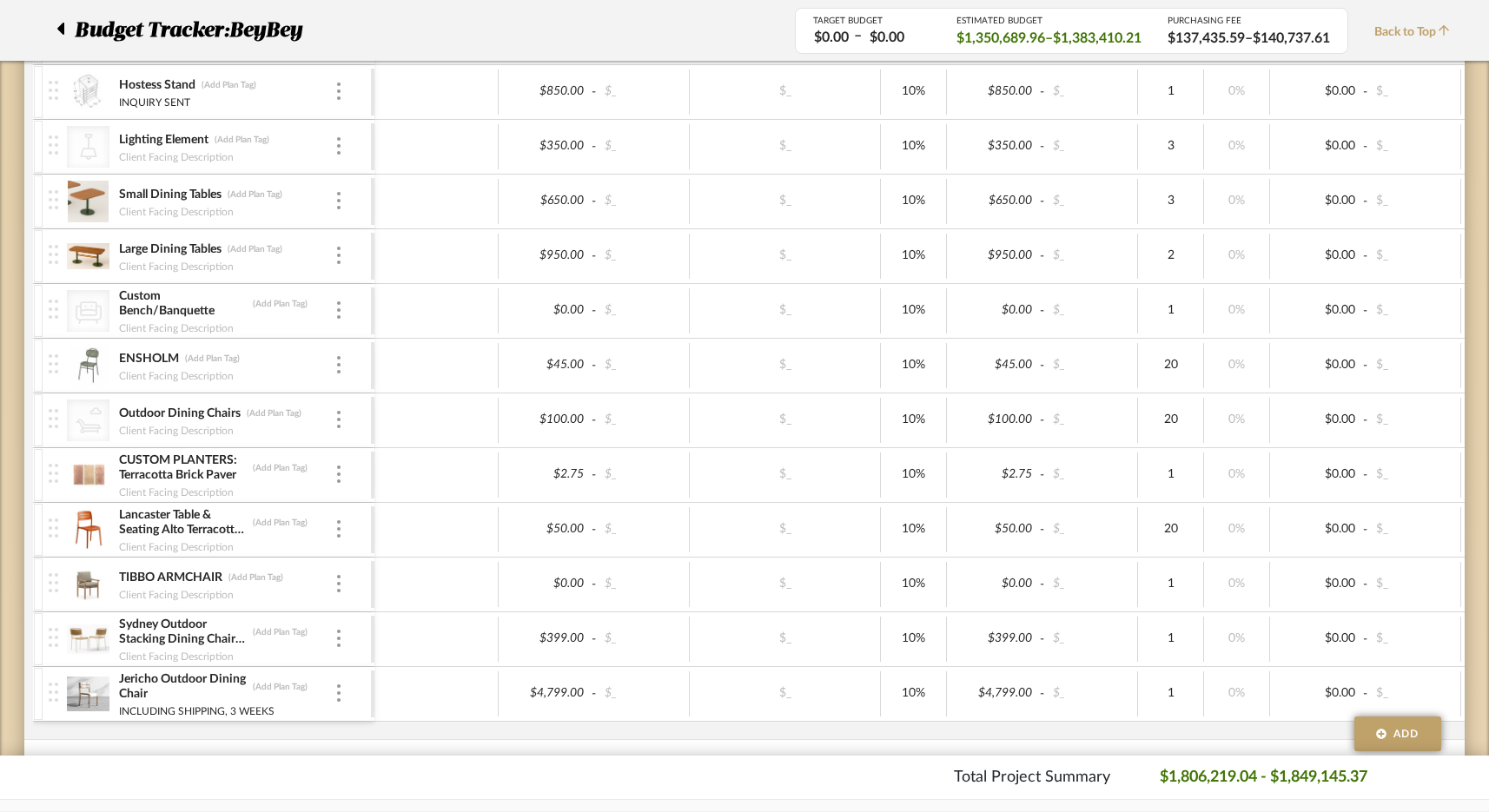
scroll to position [3163, 0]
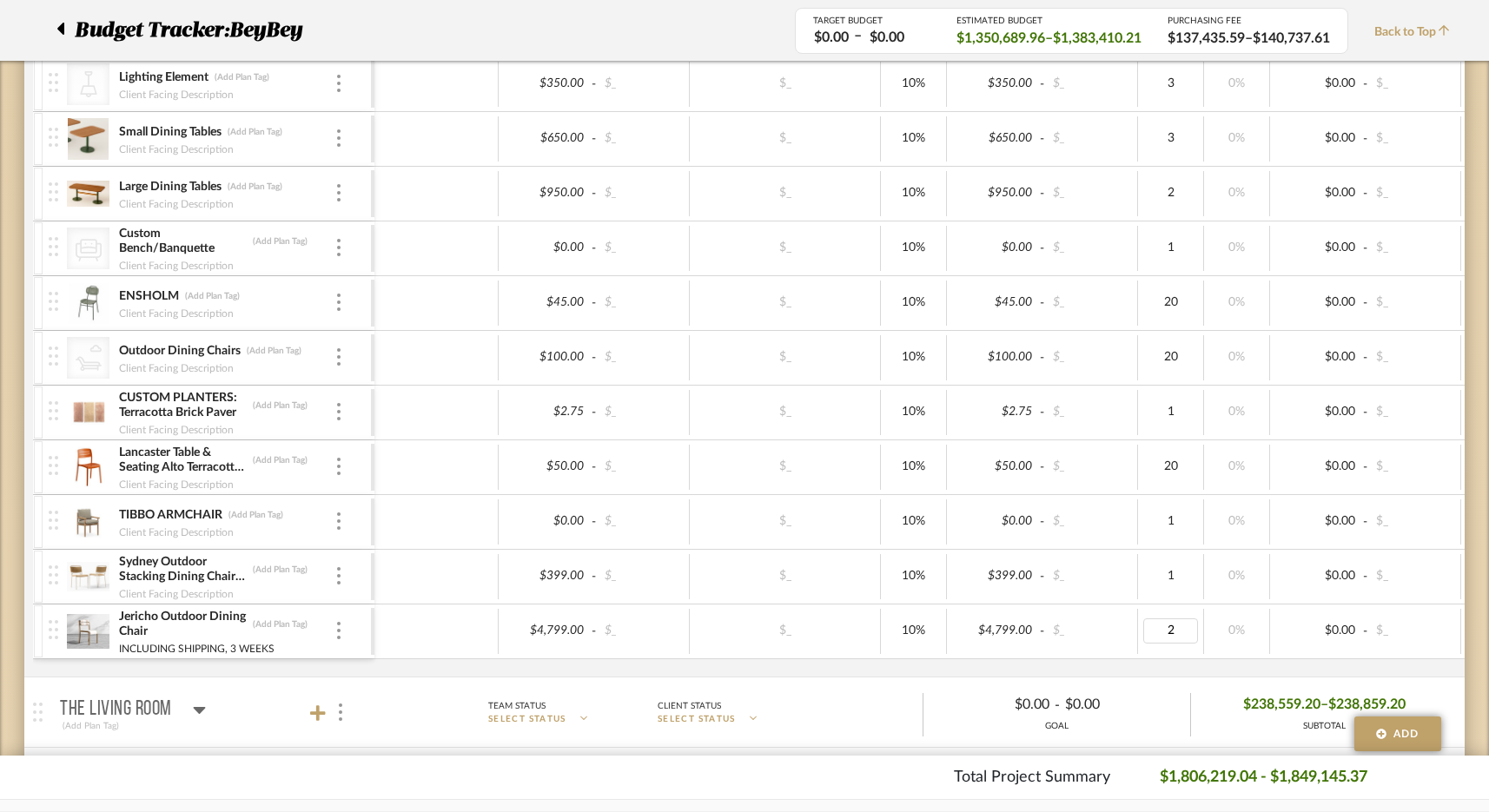
type input "20"
type input "216"
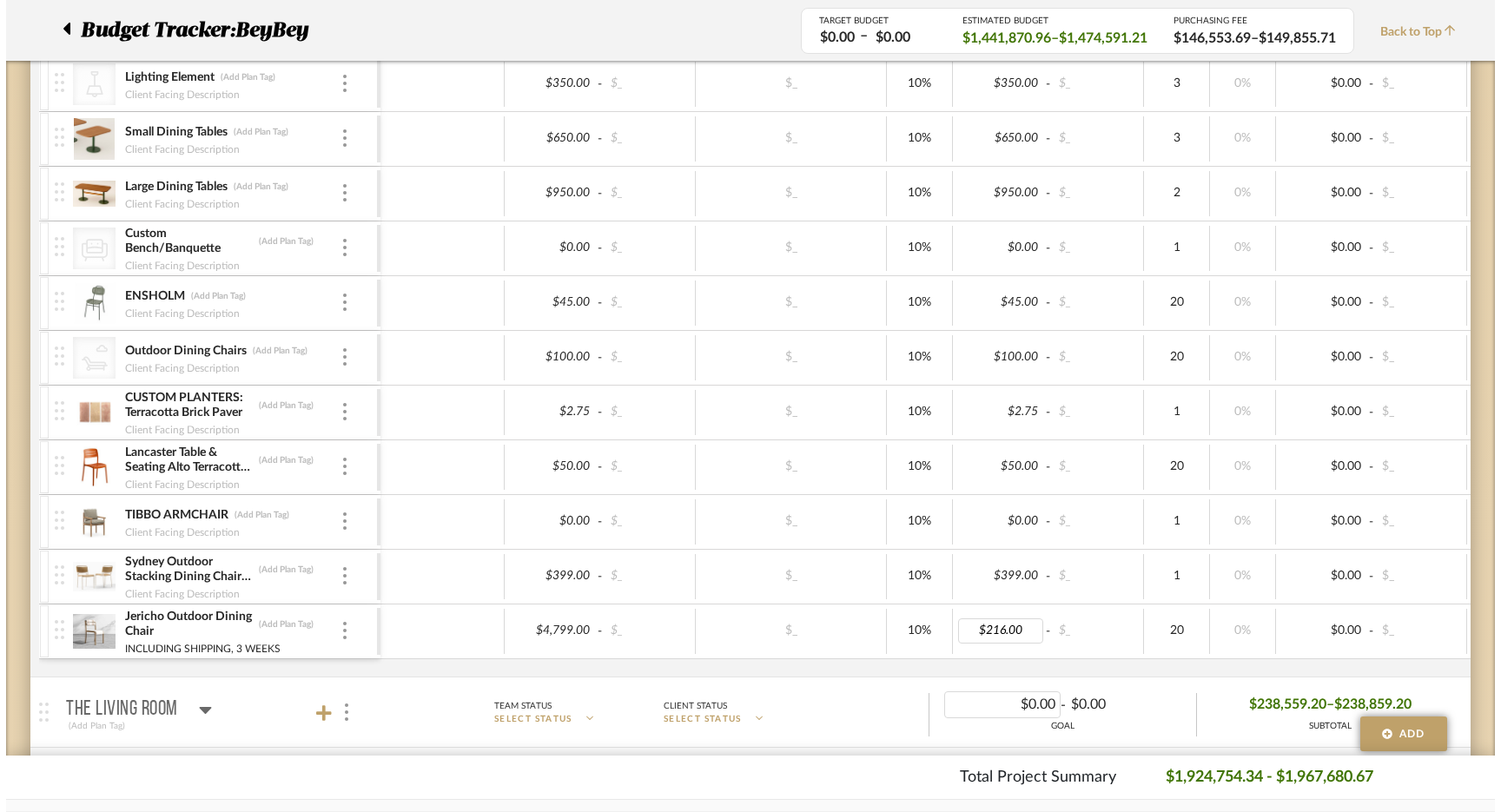
scroll to position [0, 0]
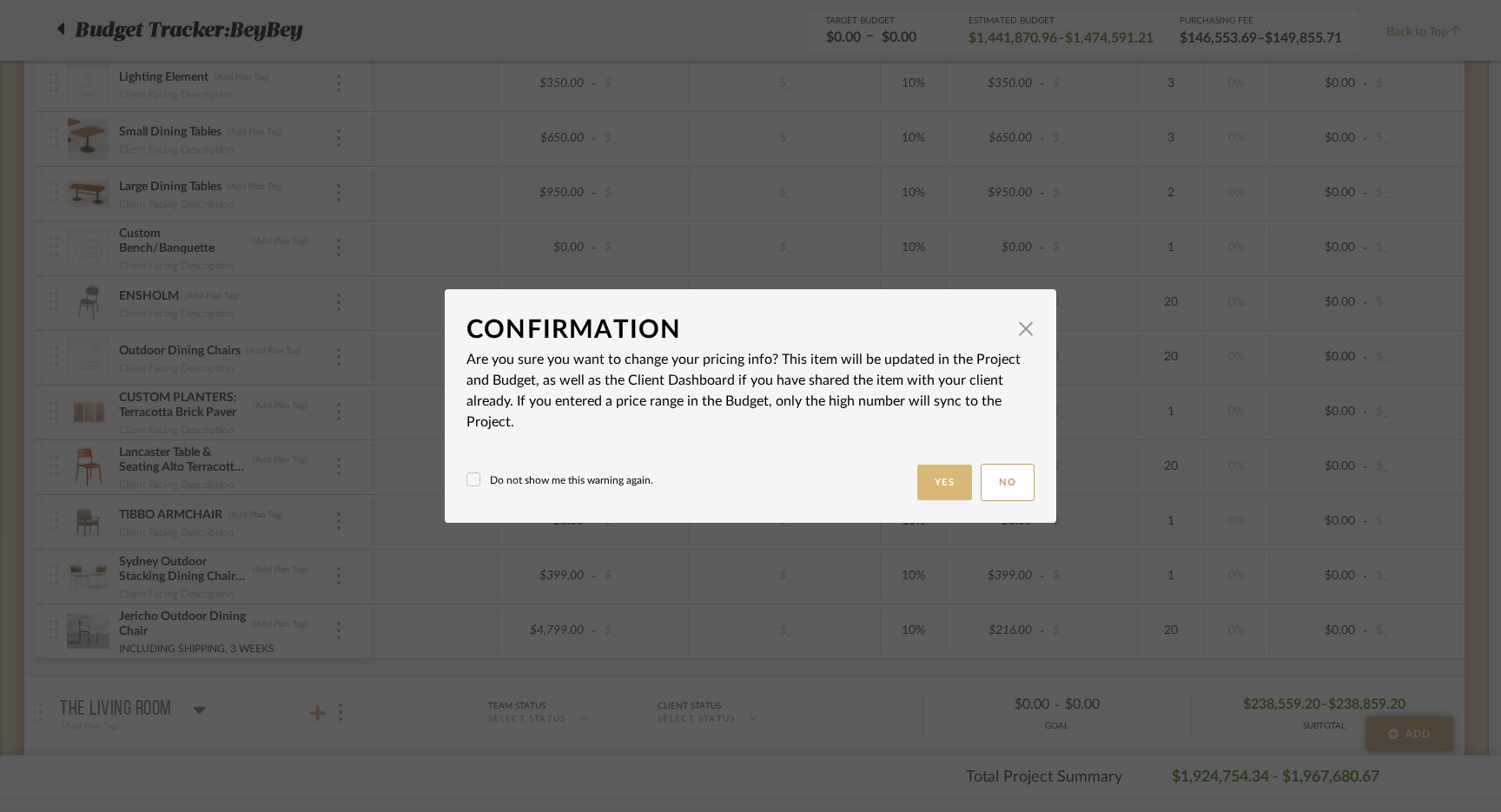
click at [933, 486] on button "Yes" at bounding box center [946, 483] width 56 height 35
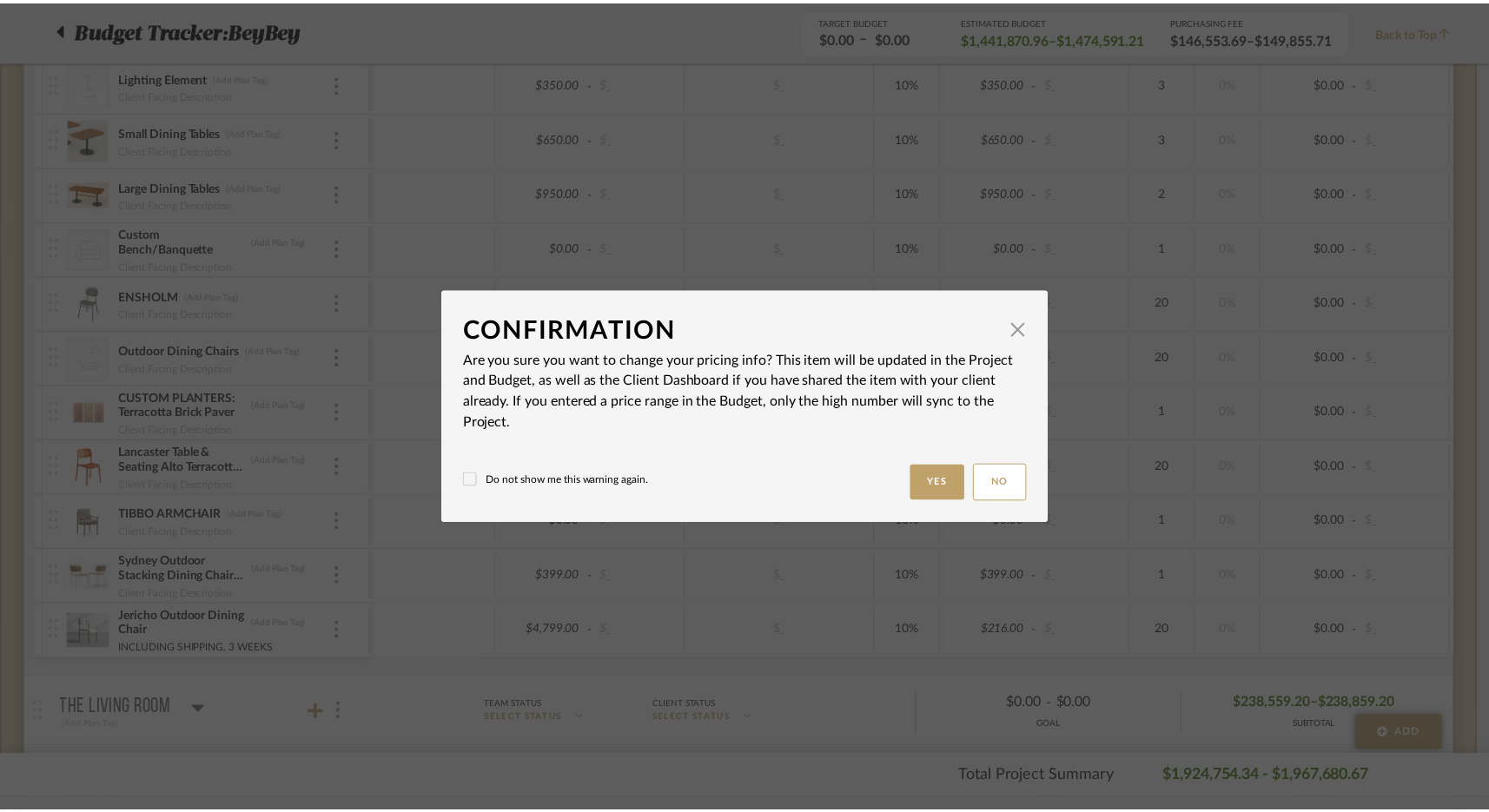
scroll to position [3163, 0]
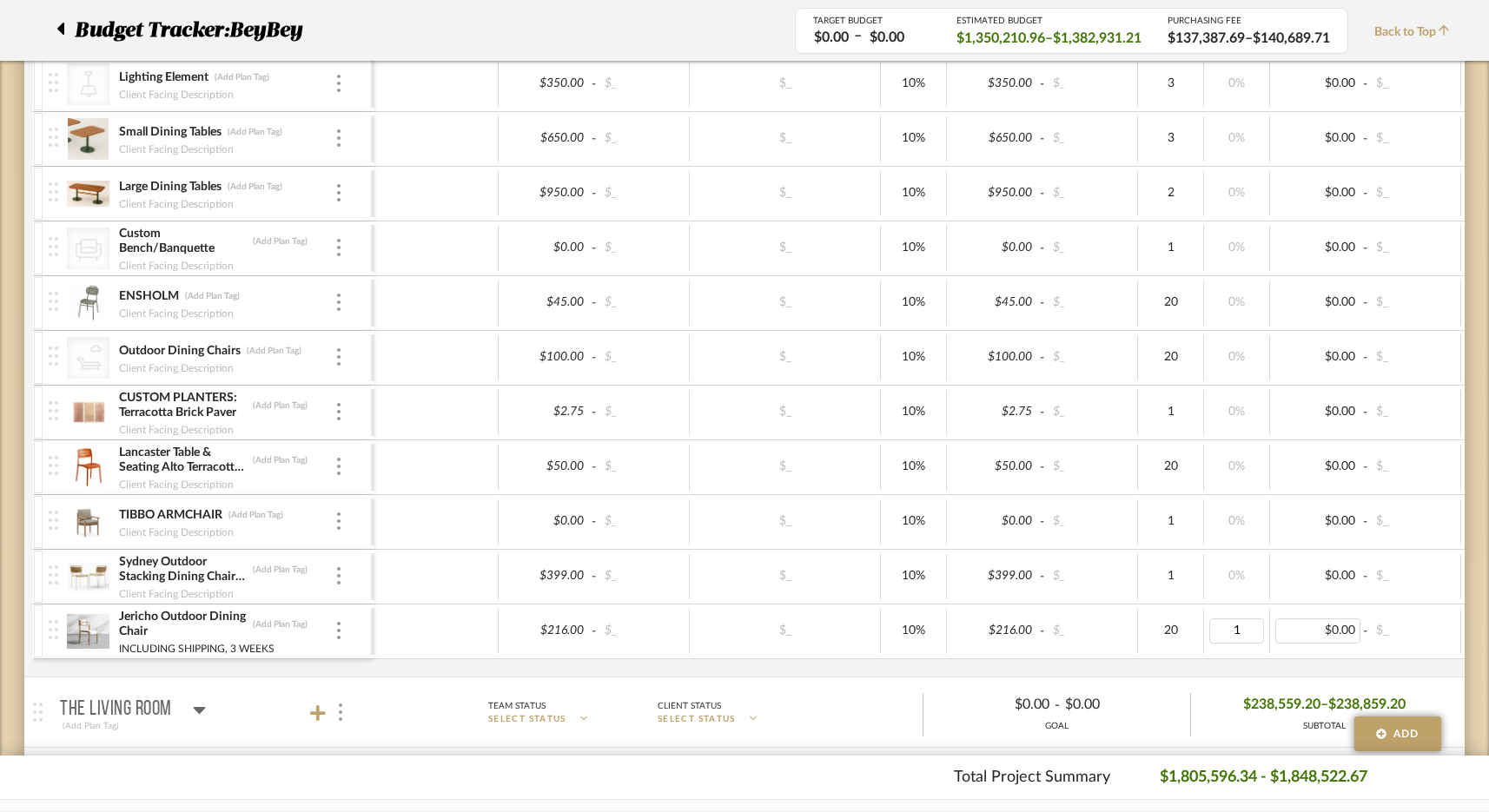
type input "10"
type input "177"
type input "7"
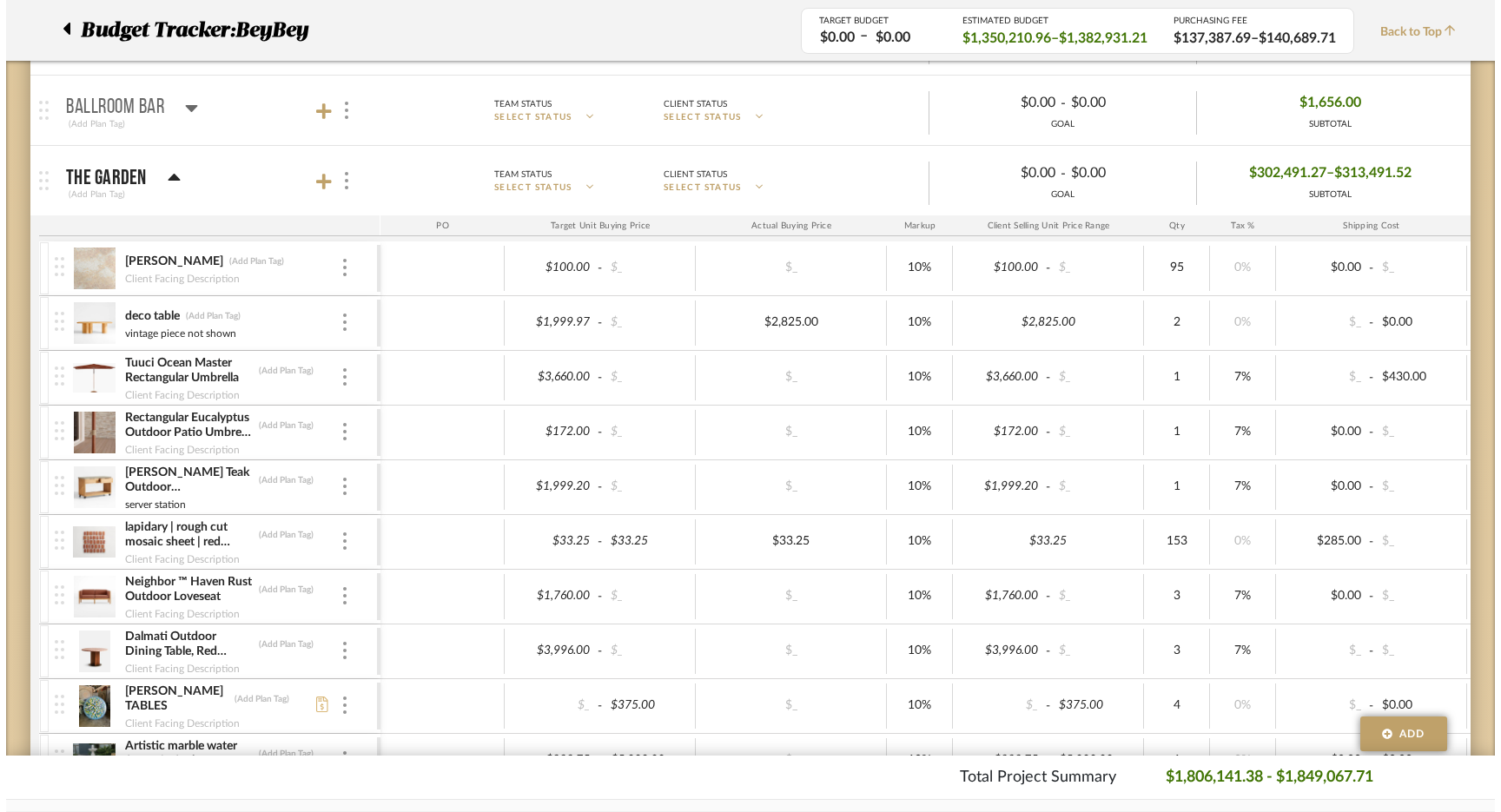
scroll to position [0, 0]
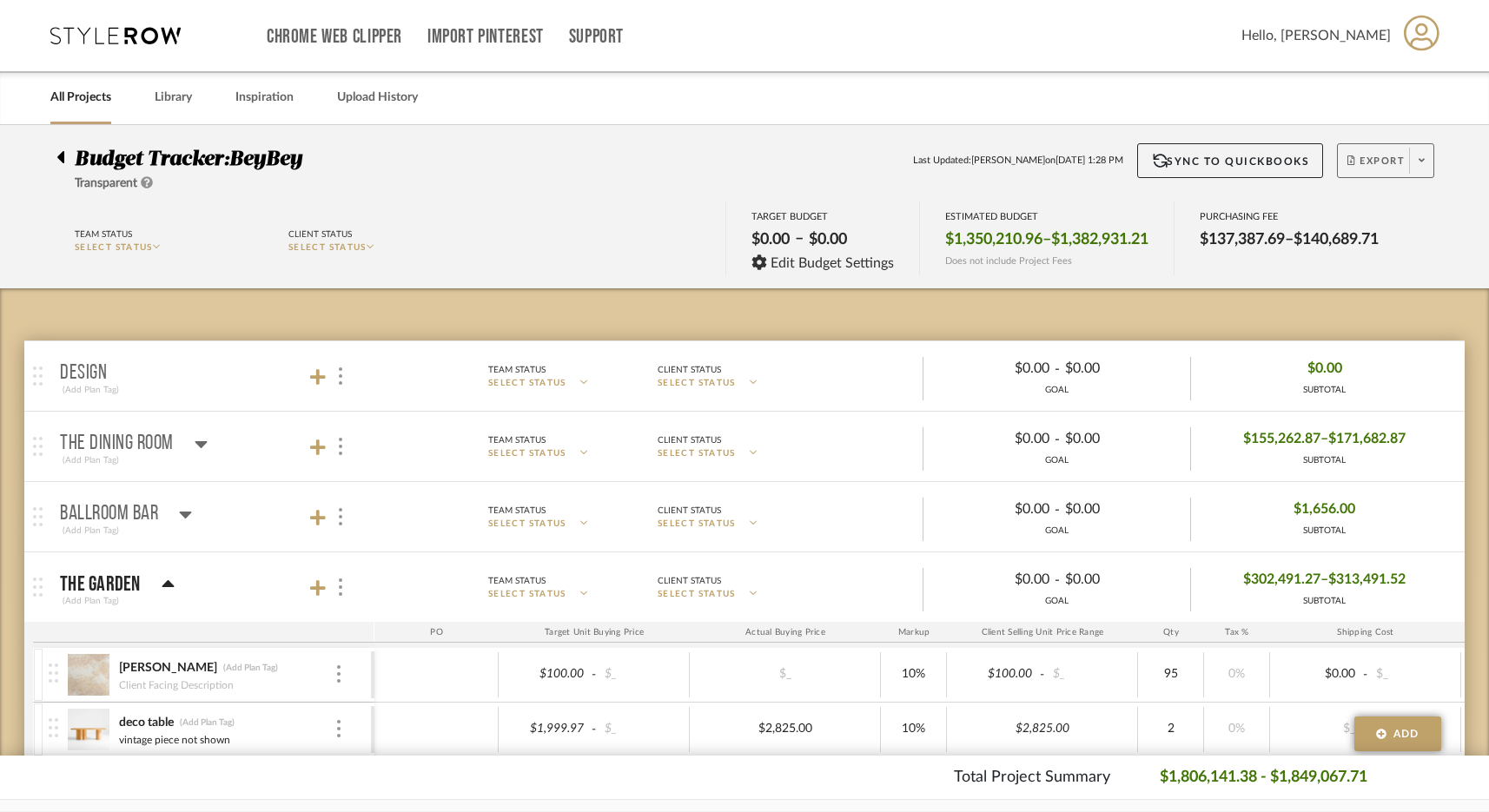
click at [1172, 156] on span "Export" at bounding box center [1376, 168] width 57 height 26
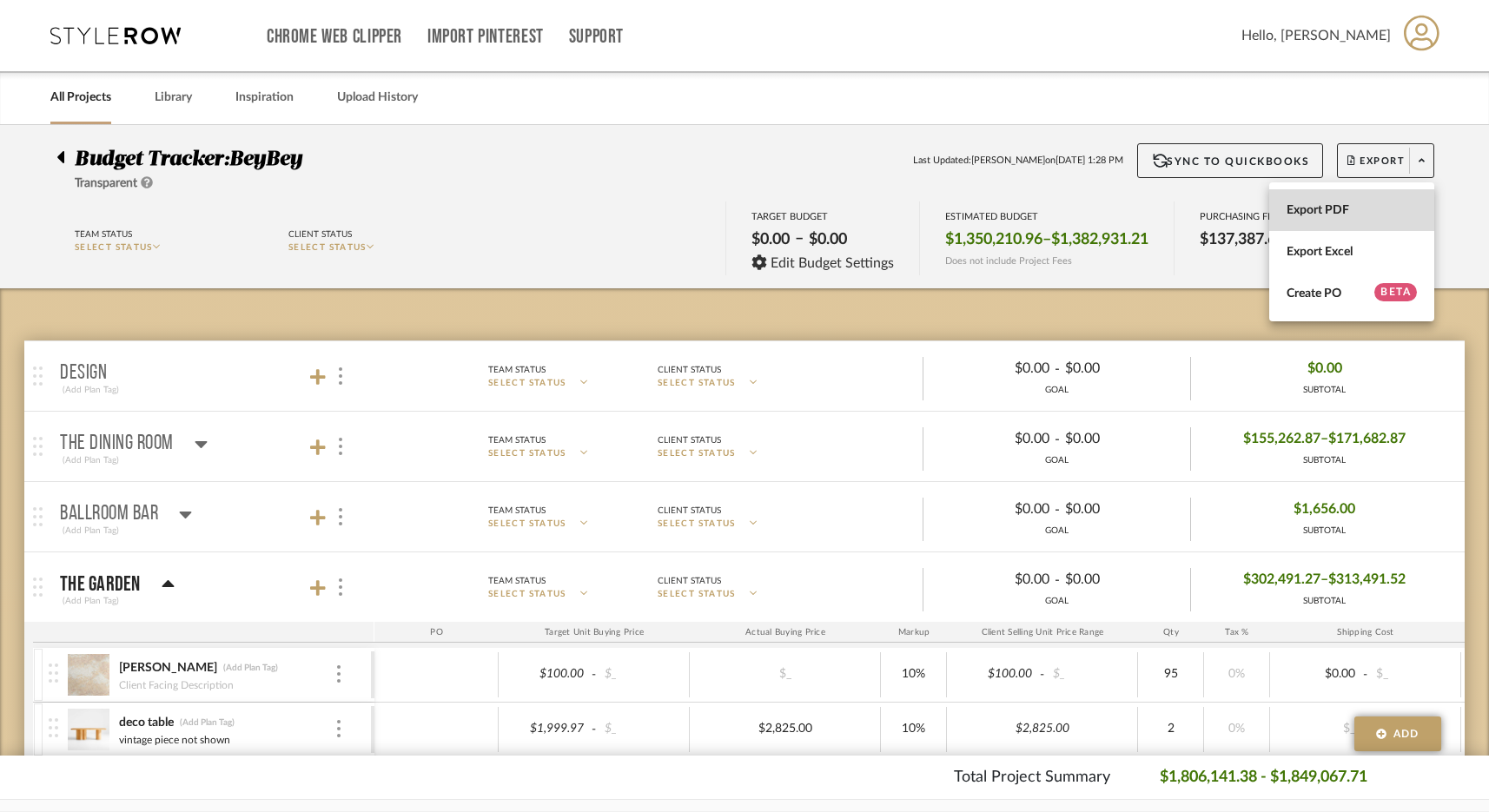
click at [1172, 210] on span "Export PDF" at bounding box center [1352, 211] width 131 height 15
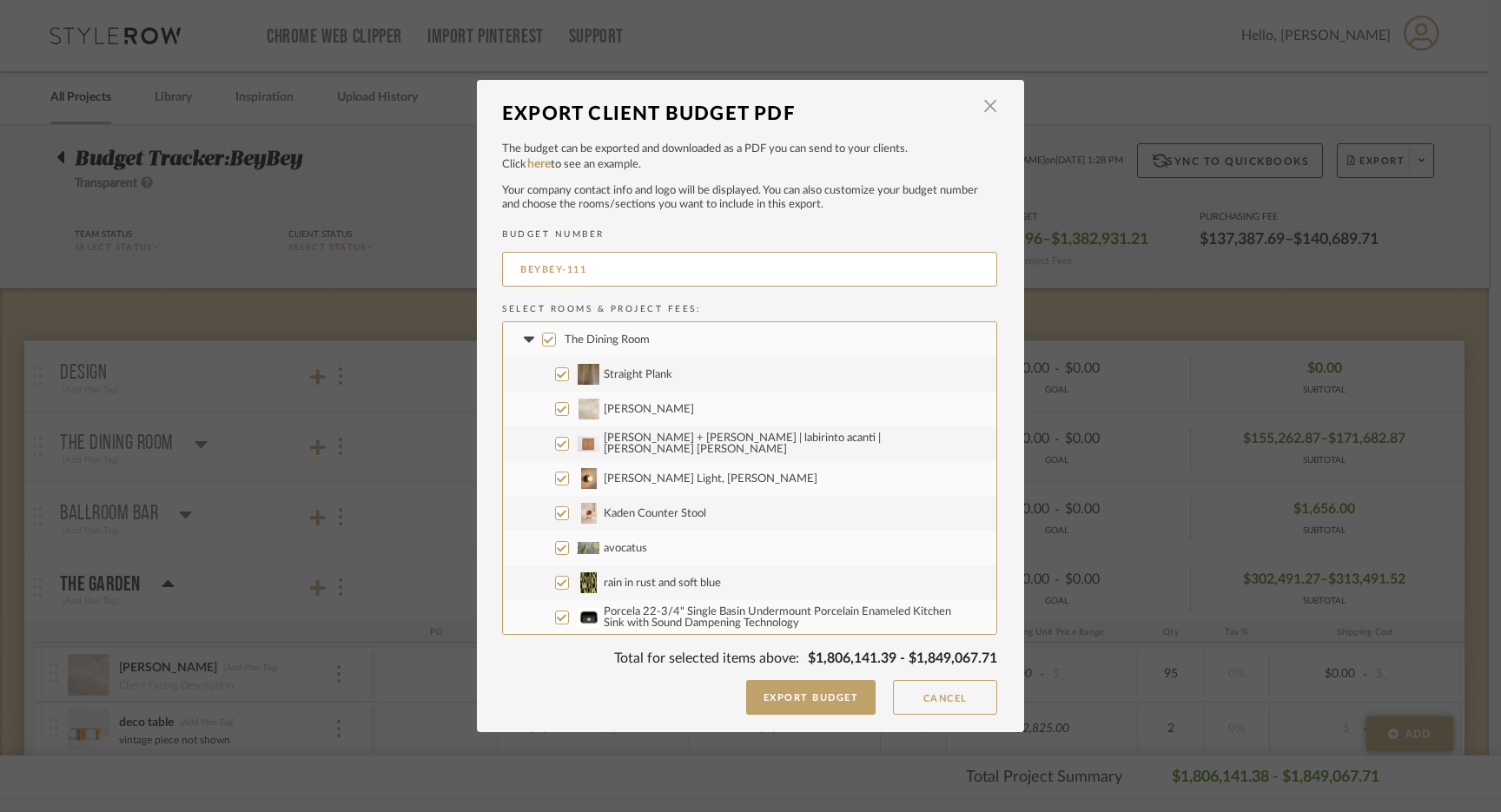
click at [542, 337] on input "The Dining Room" at bounding box center [549, 339] width 14 height 14
checkbox input "false"
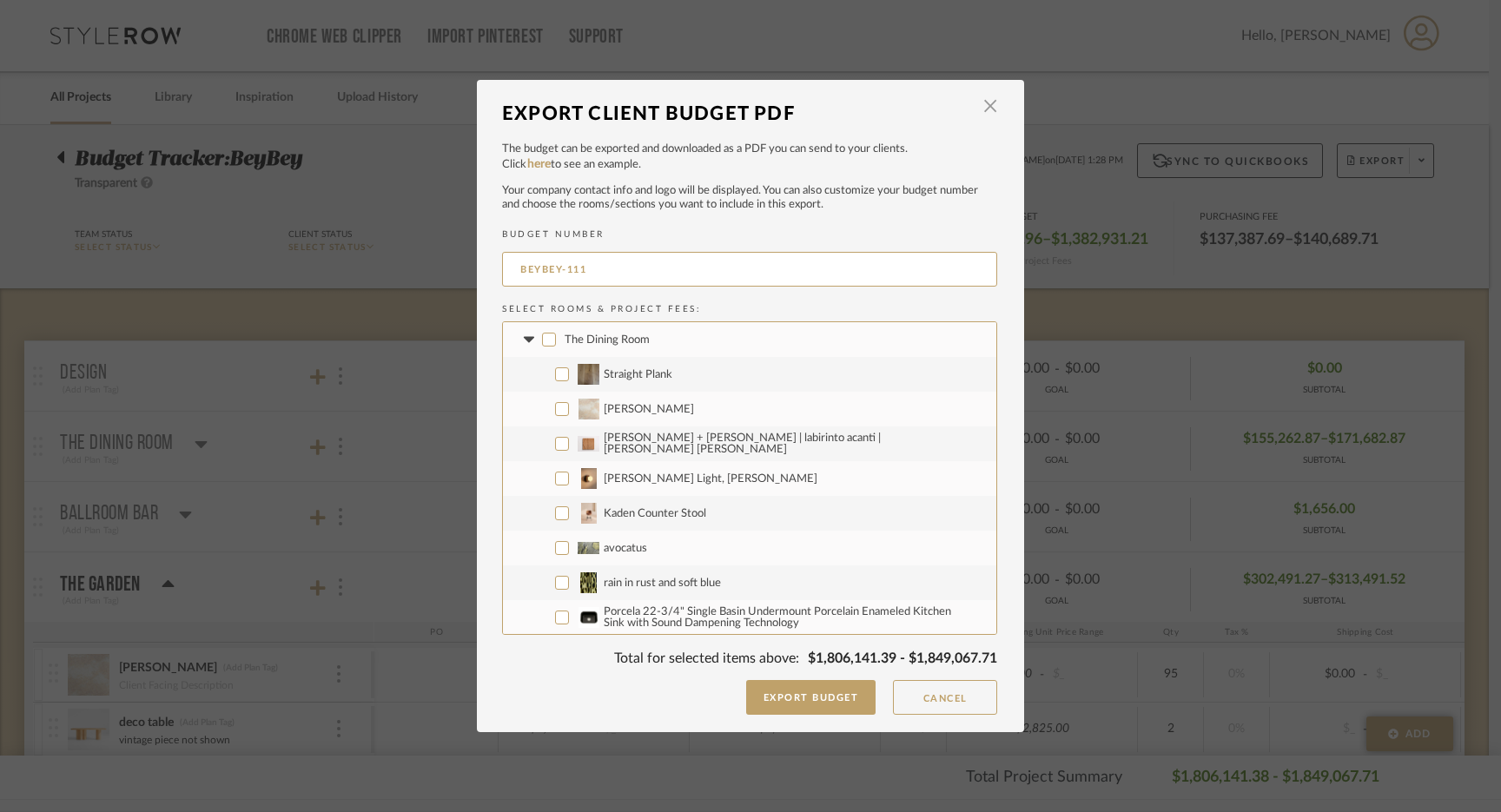
checkbox input "false"
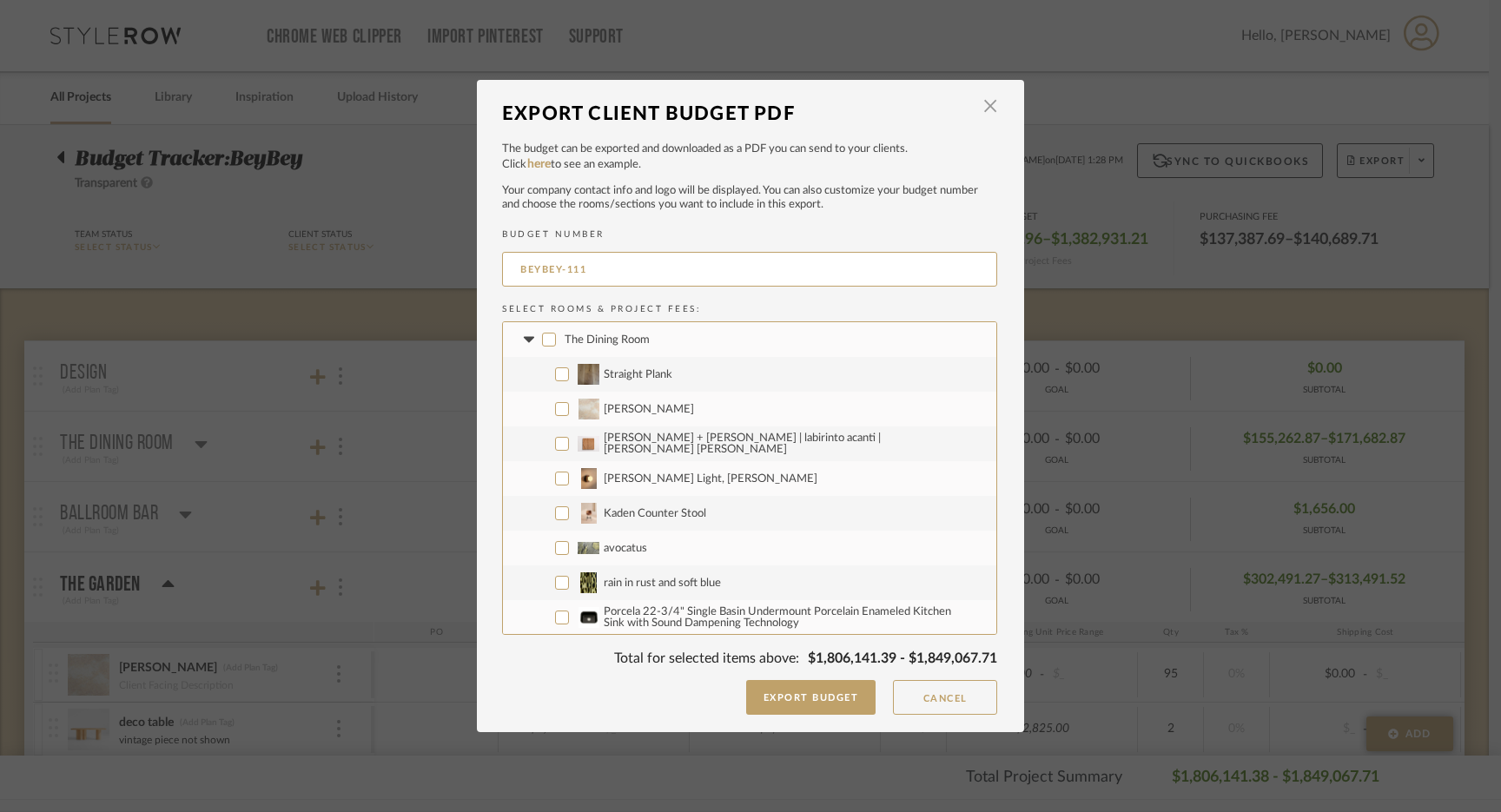
checkbox input "false"
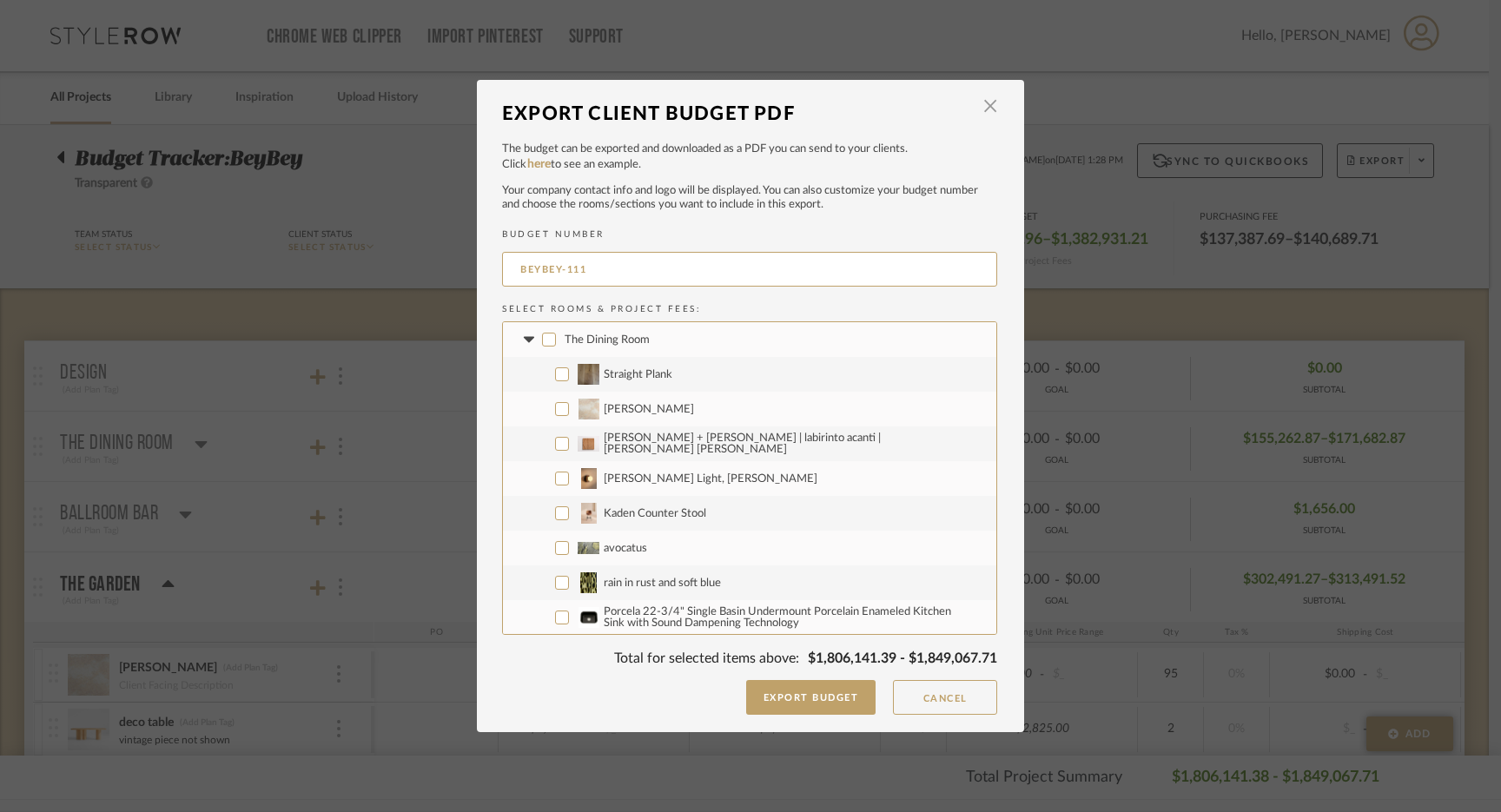
checkbox input "false"
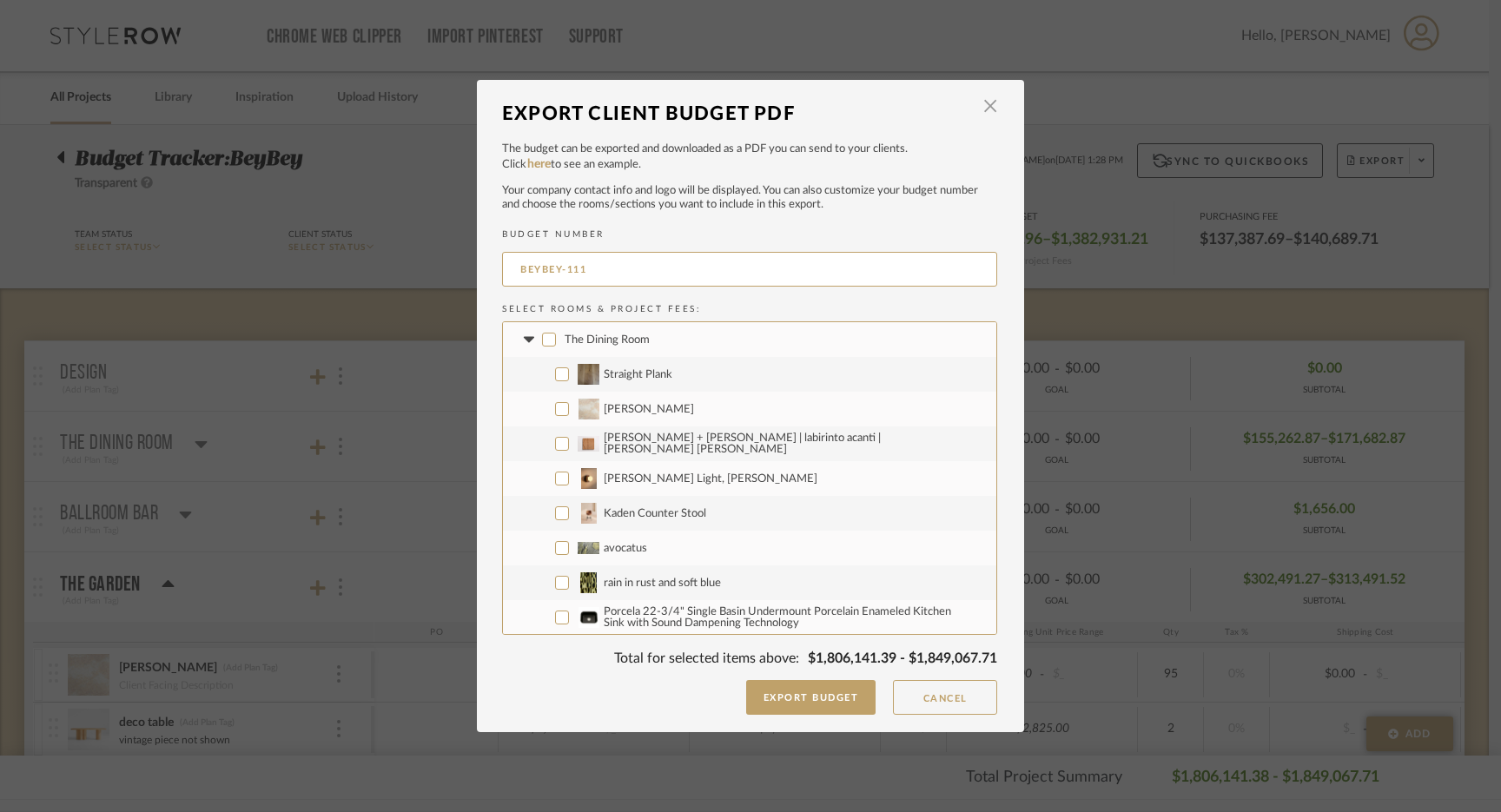
checkbox input "false"
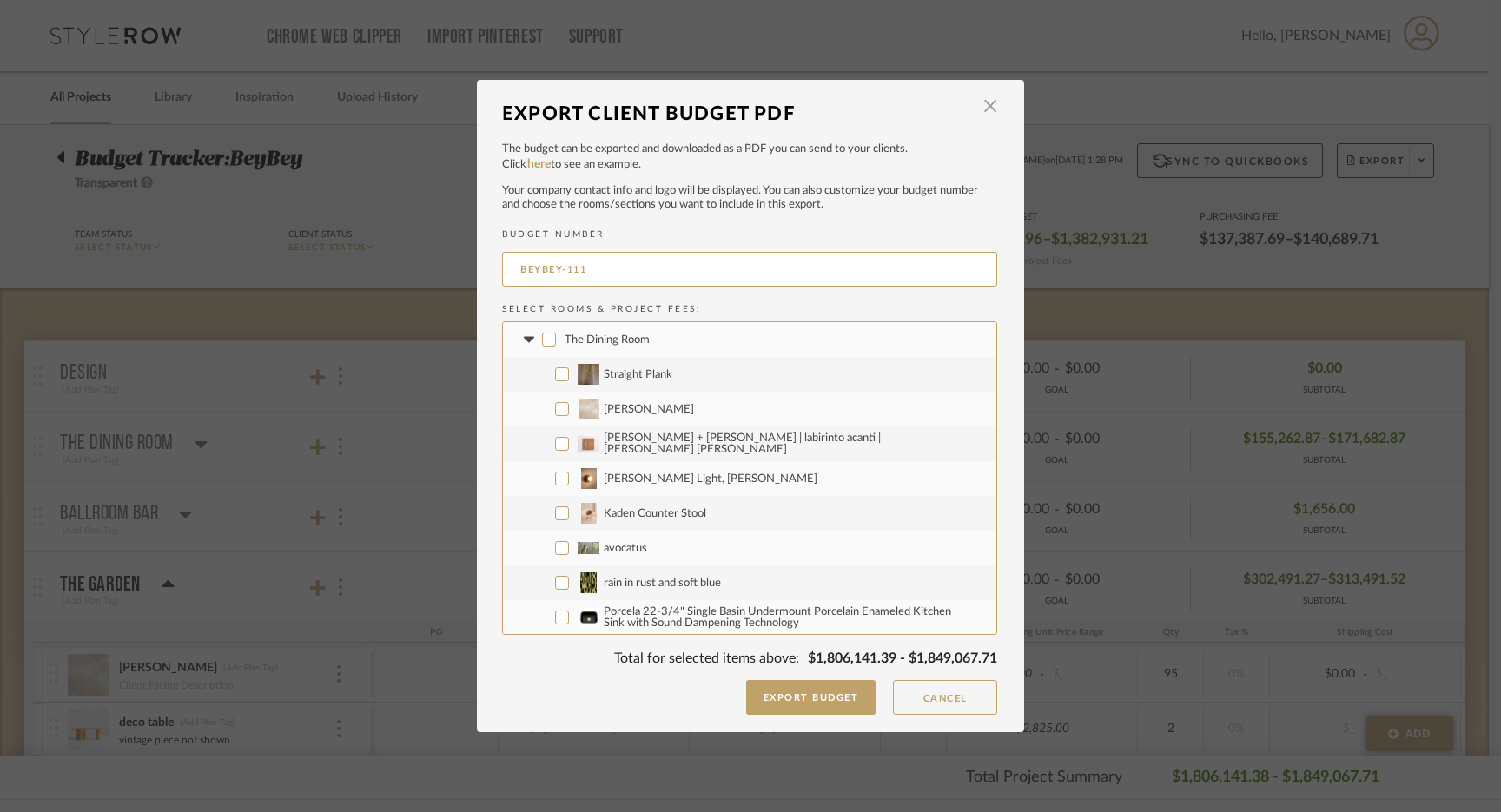
checkbox input "false"
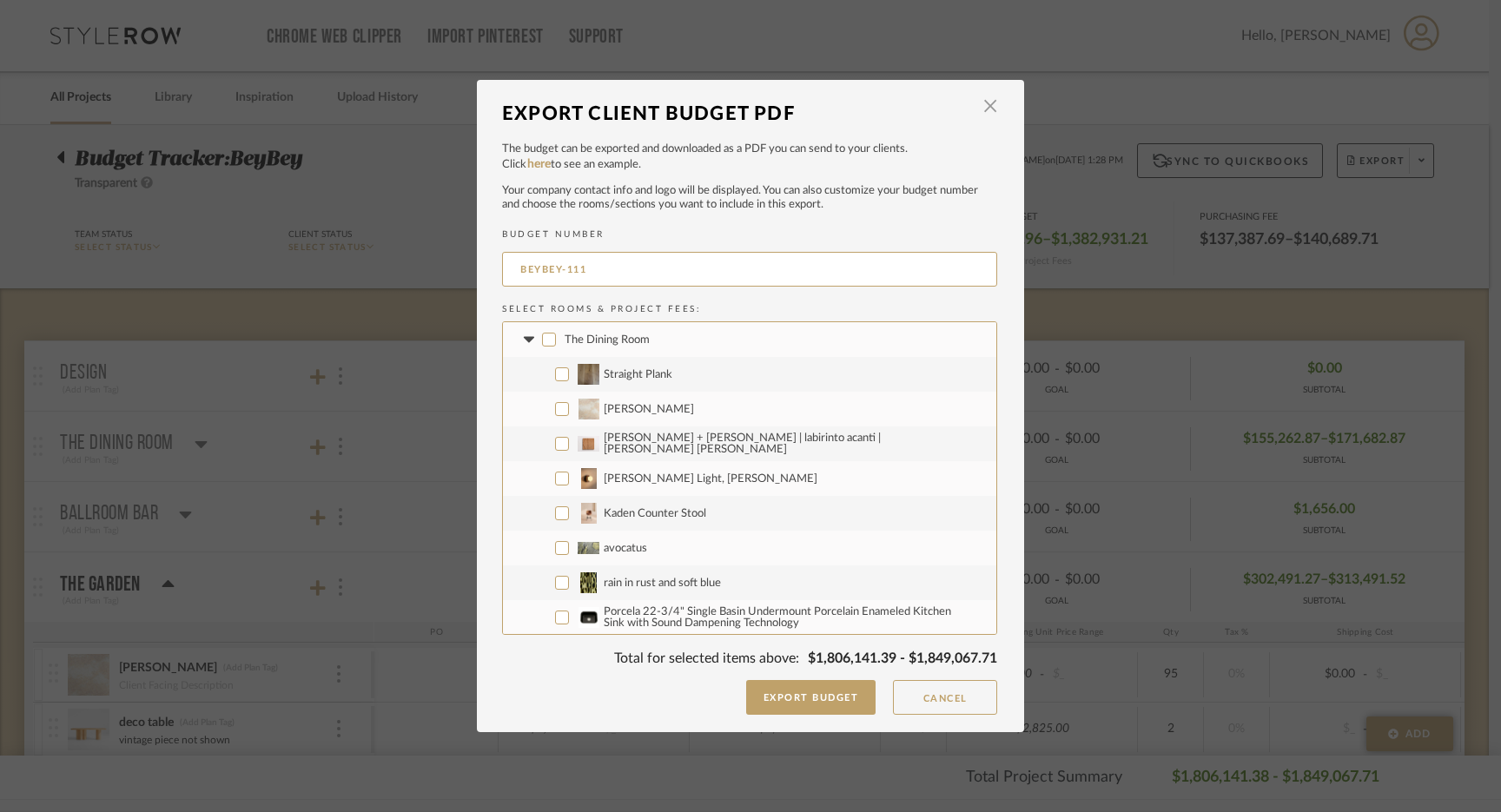
checkbox input "false"
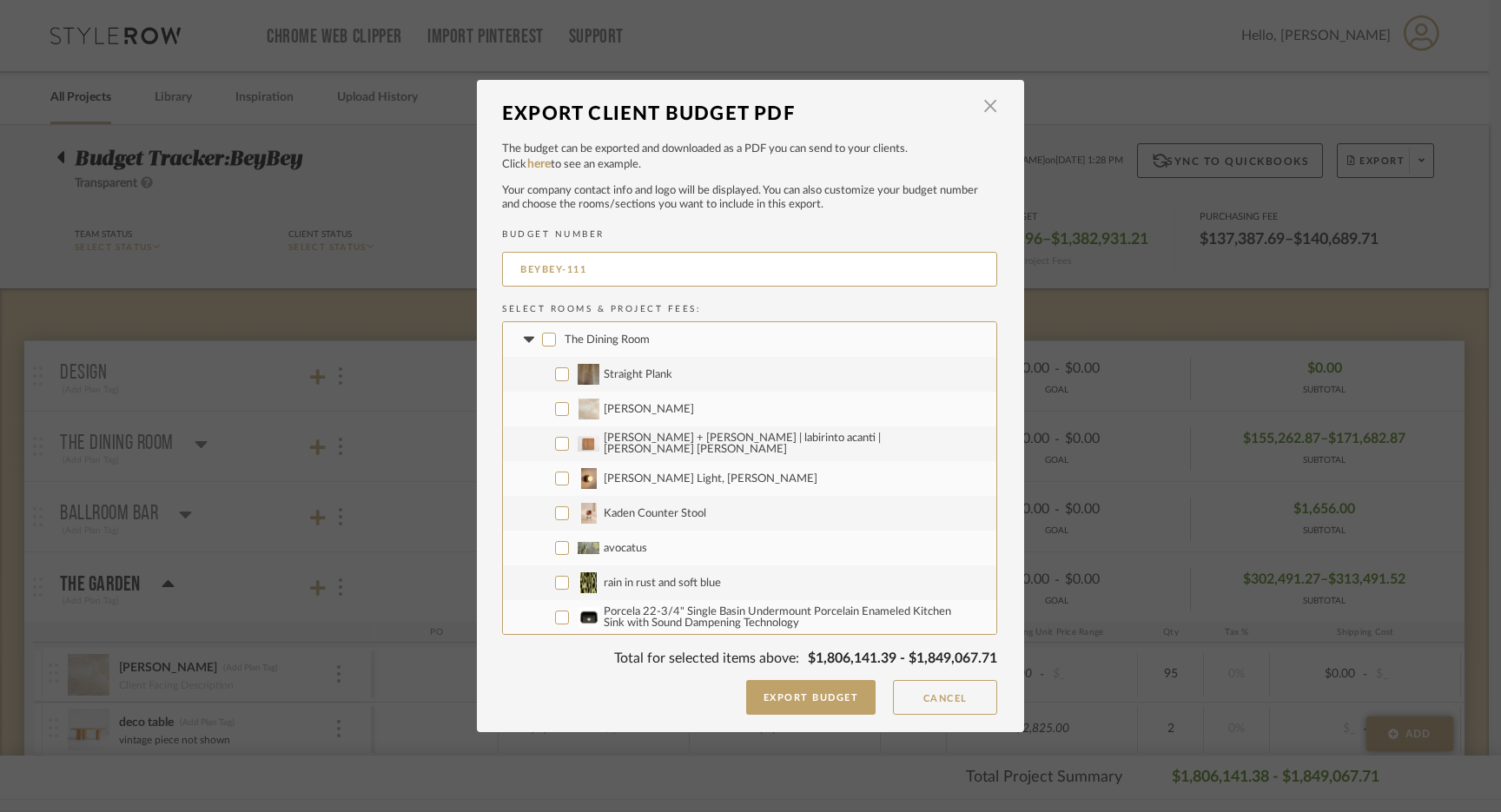
checkbox input "false"
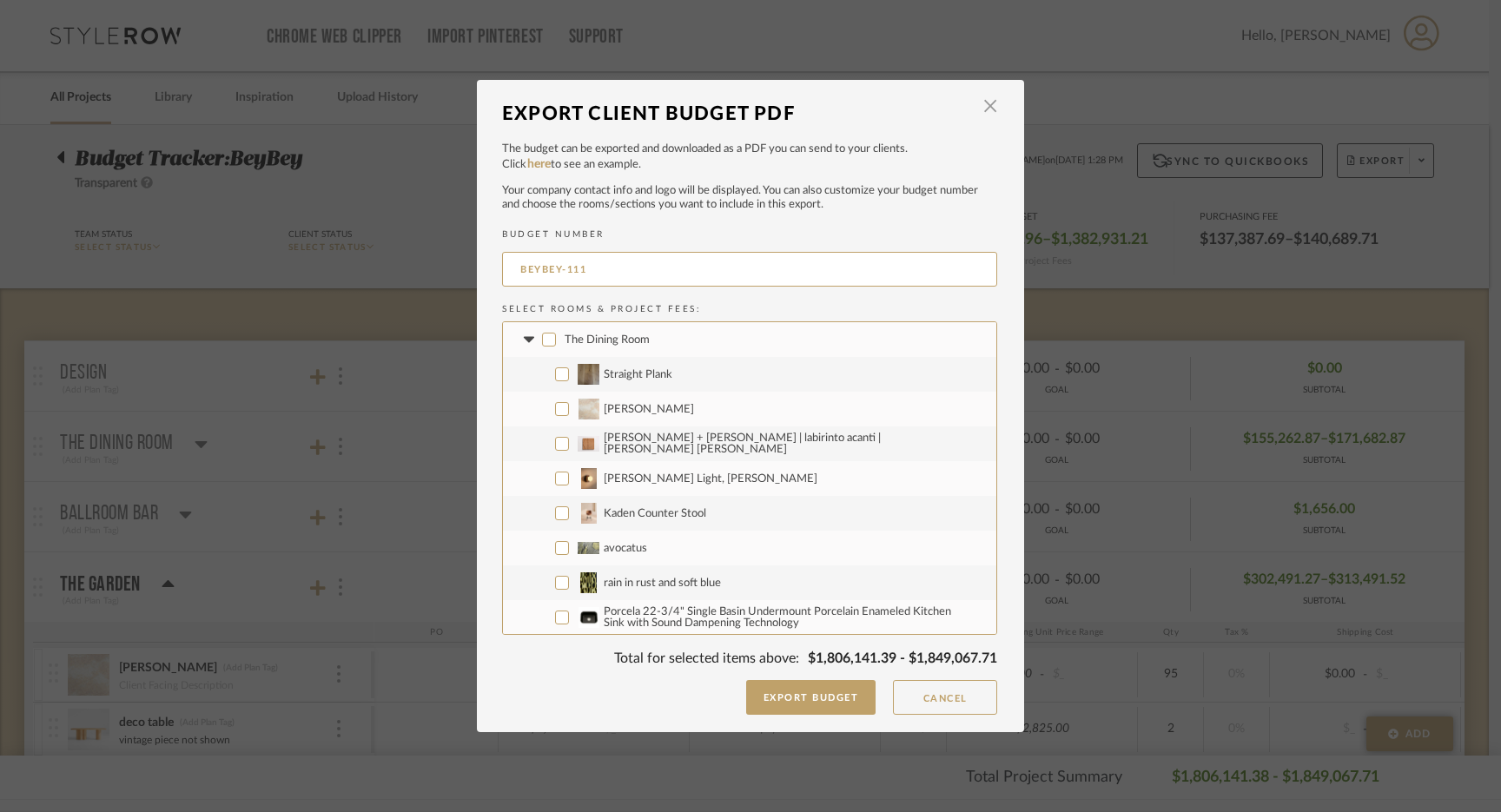
checkbox input "false"
click at [520, 339] on icon at bounding box center [529, 339] width 19 height 7
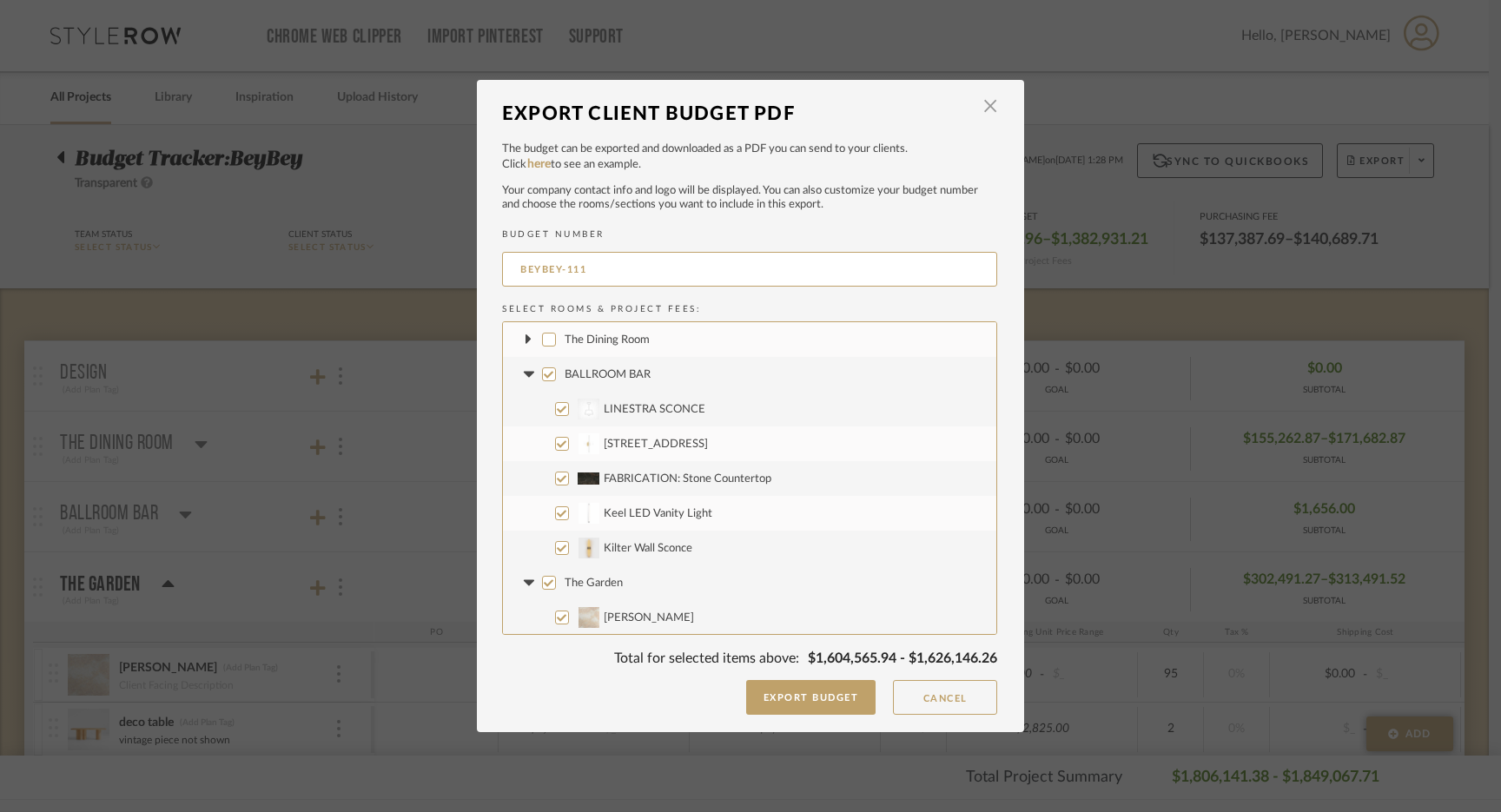
click at [544, 371] on input "BALLROOM BAR" at bounding box center [549, 374] width 14 height 14
checkbox input "false"
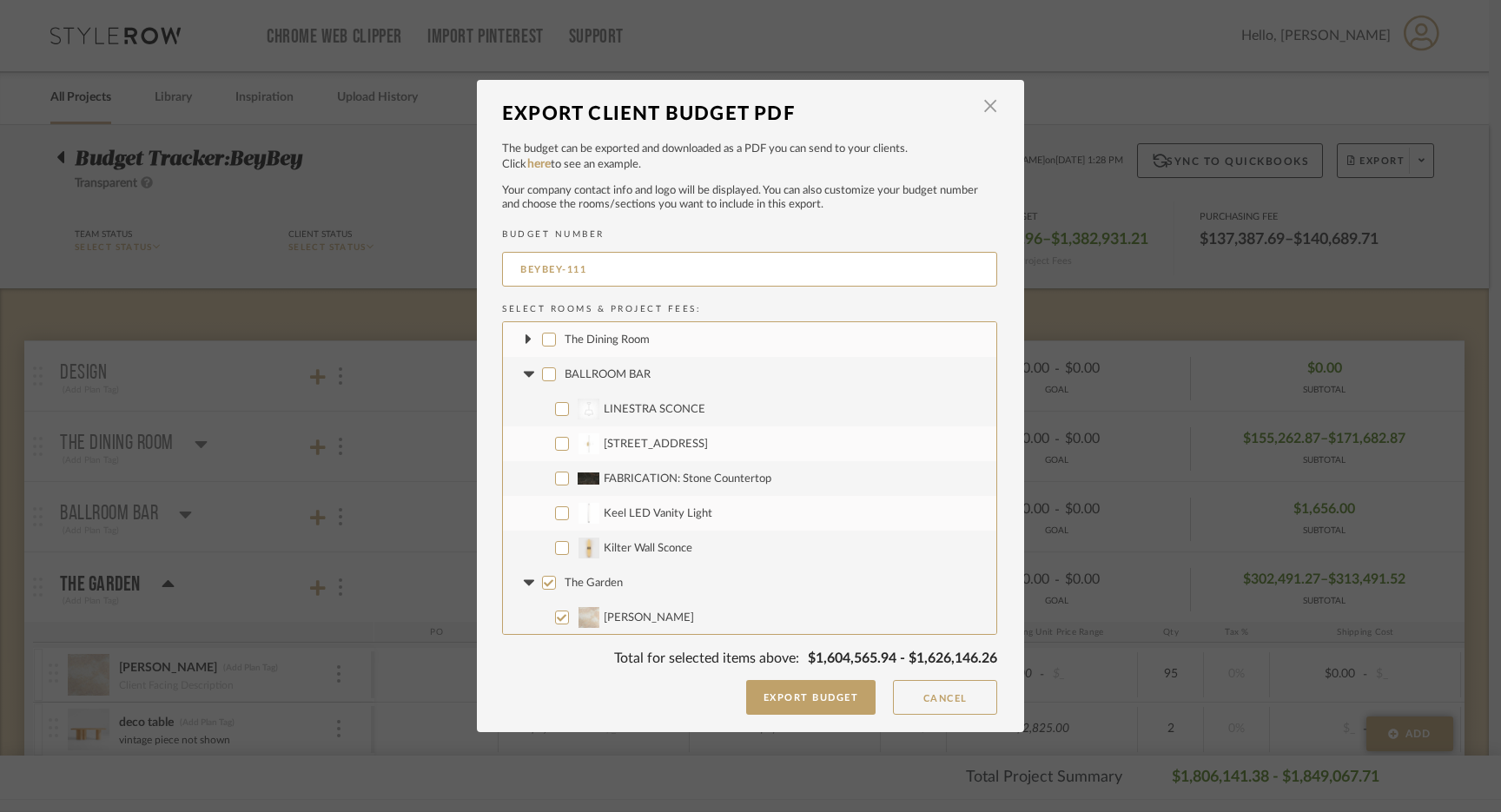
checkbox input "false"
click at [523, 371] on icon at bounding box center [527, 373] width 10 height 7
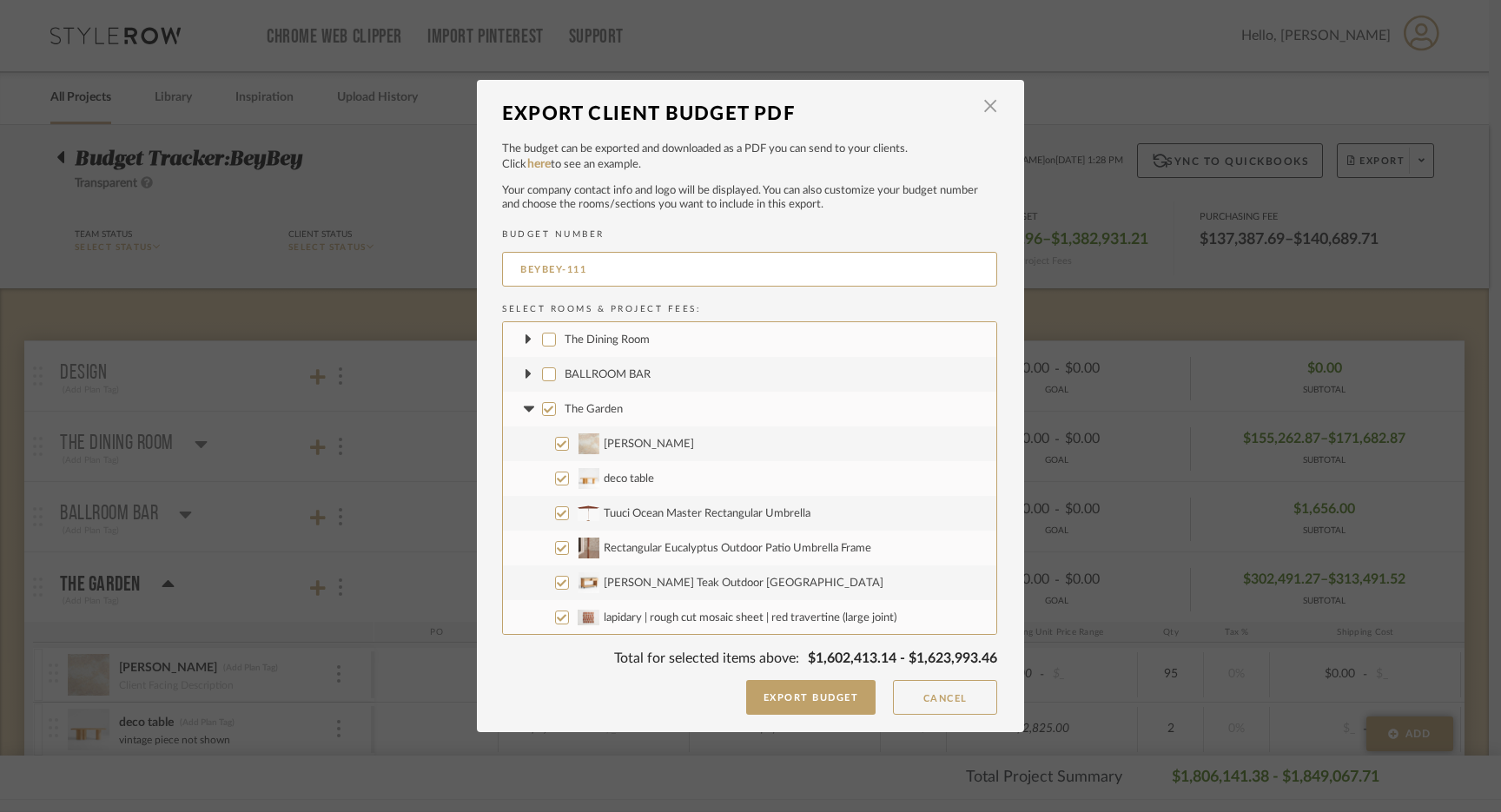
click at [523, 408] on icon at bounding box center [527, 409] width 10 height 7
click at [542, 407] on input "The Garden" at bounding box center [549, 409] width 14 height 14
checkbox input "false"
click at [542, 440] on input "The Living Room" at bounding box center [549, 443] width 14 height 14
checkbox input "false"
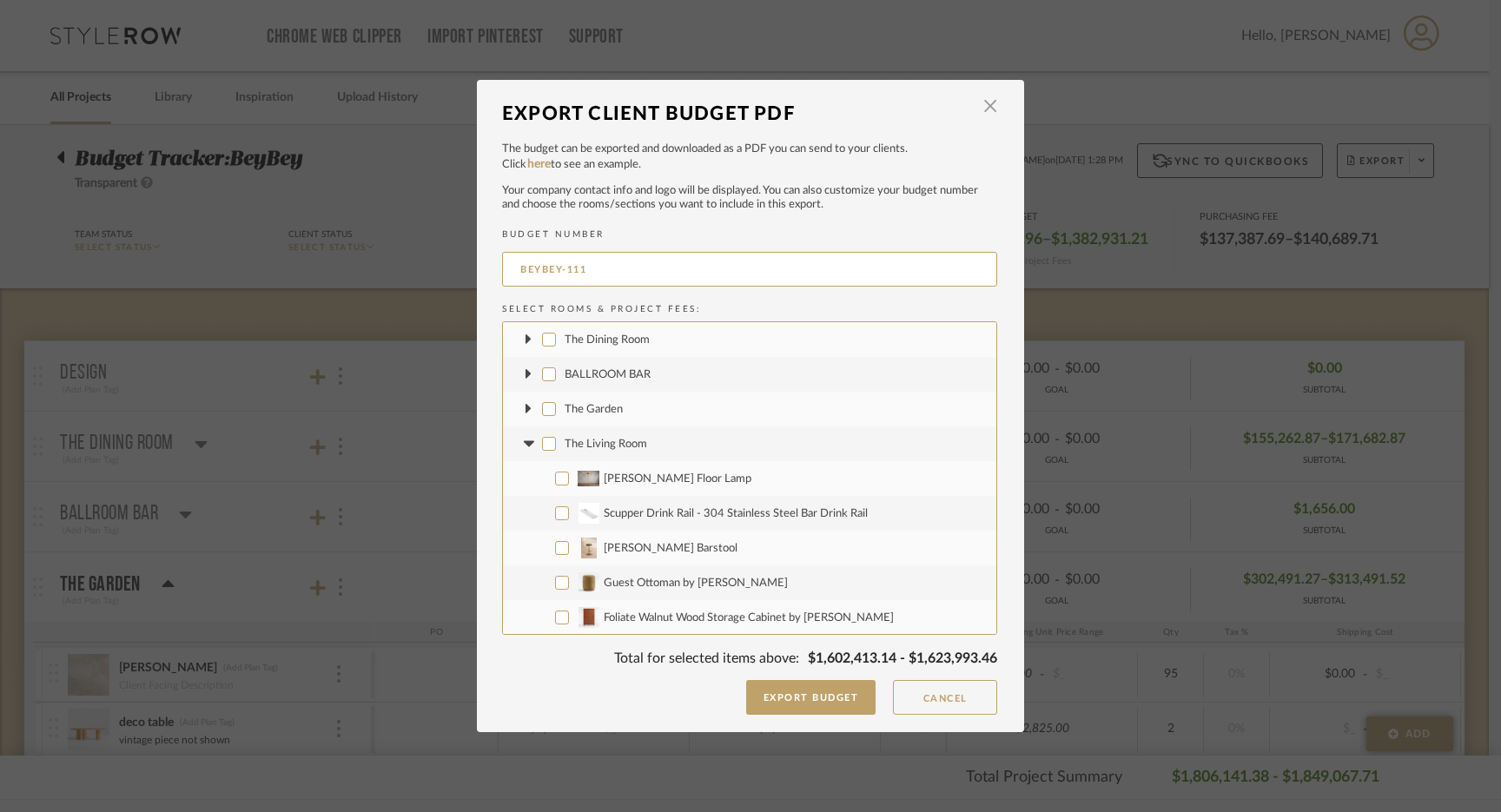
checkbox input "false"
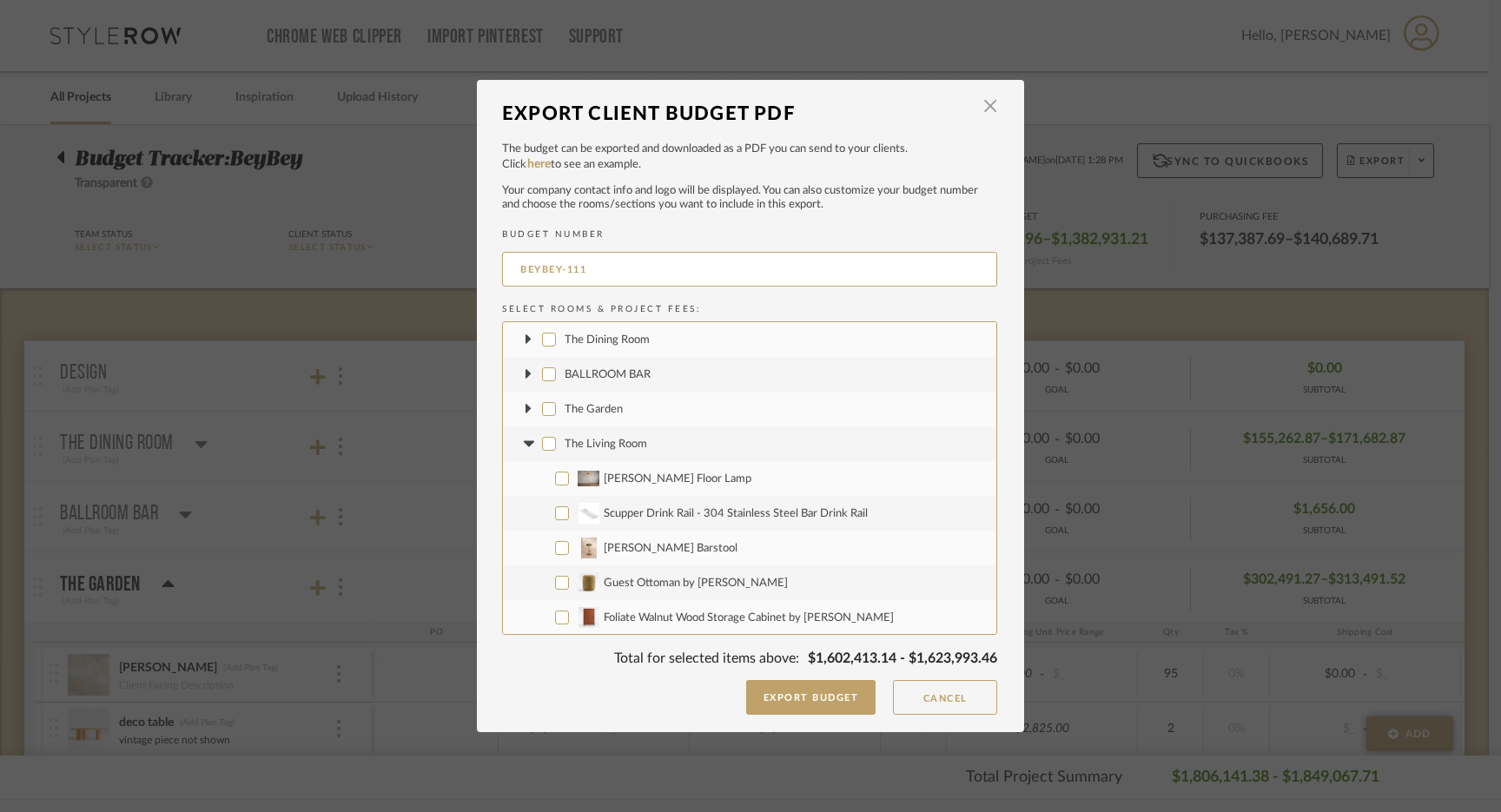
checkbox input "false"
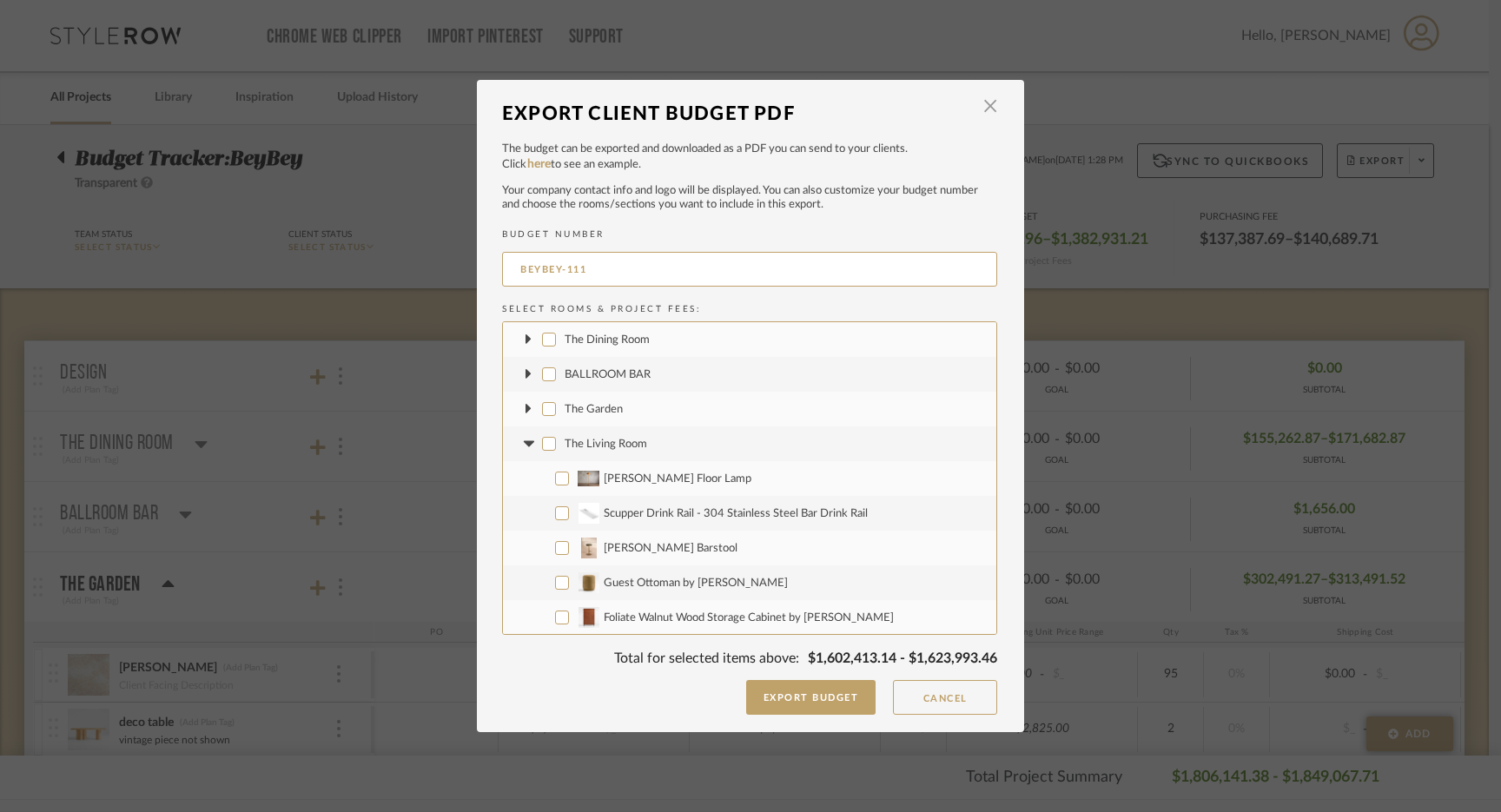
checkbox input "false"
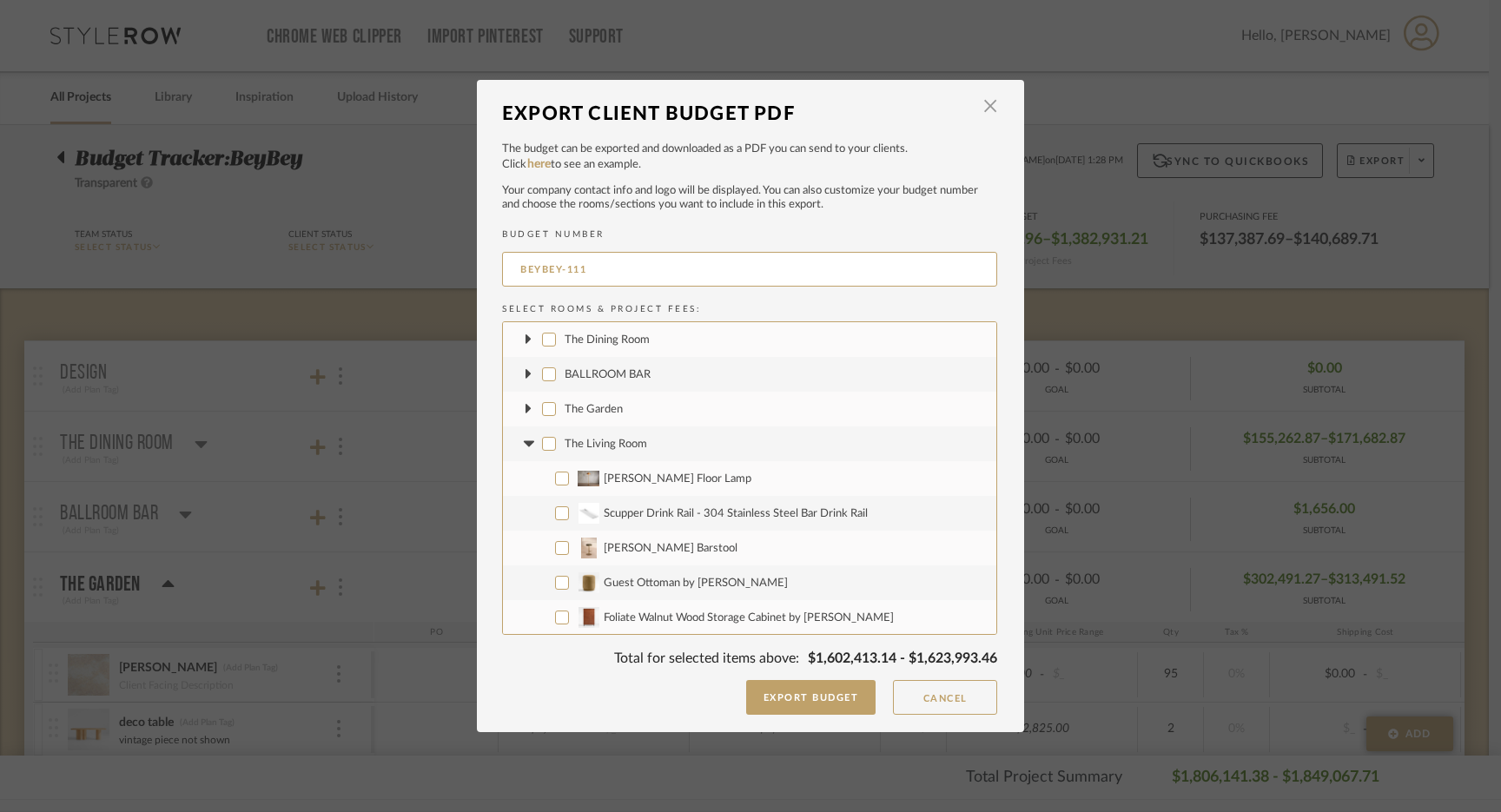
checkbox input "false"
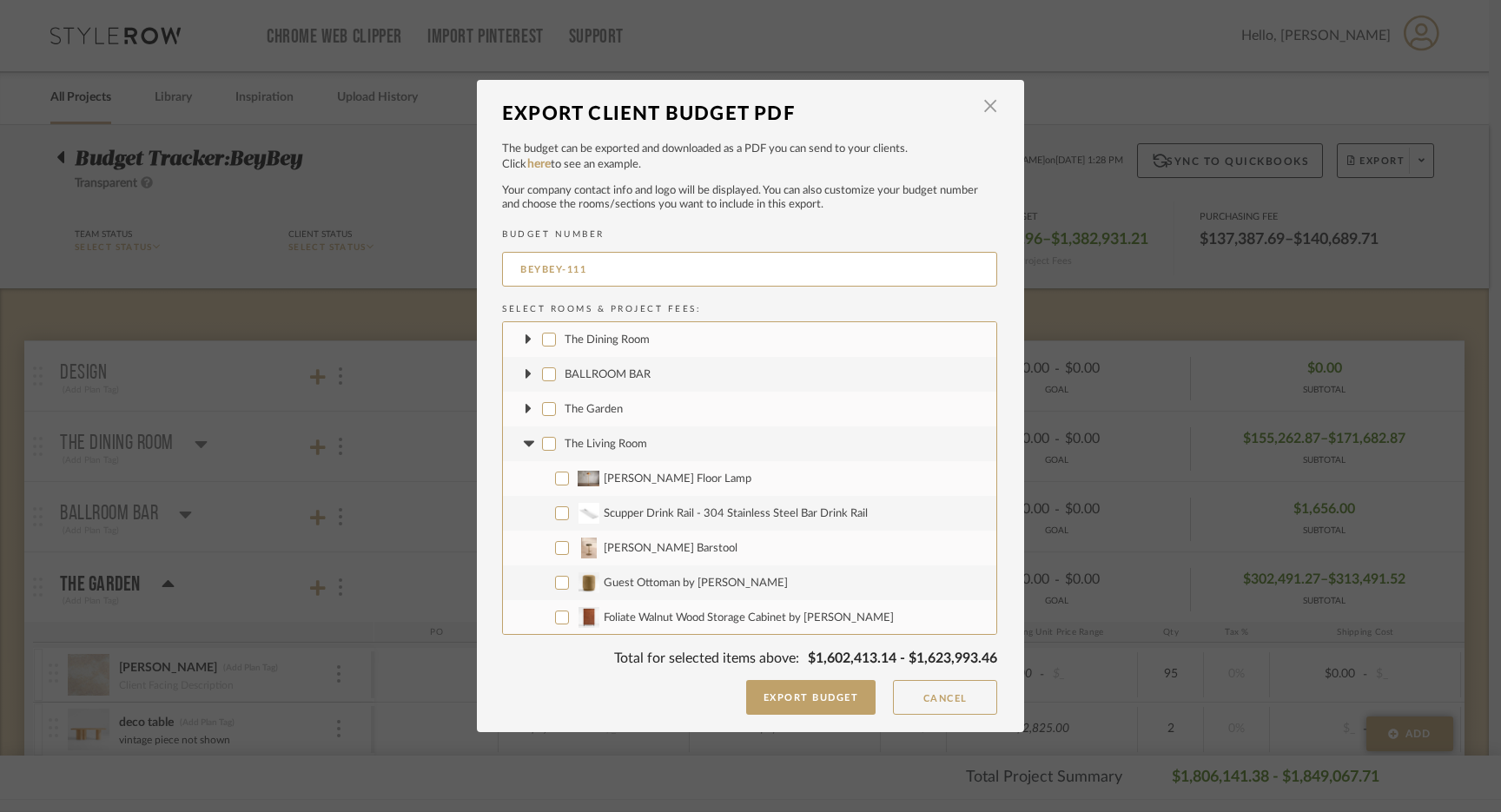
checkbox input "false"
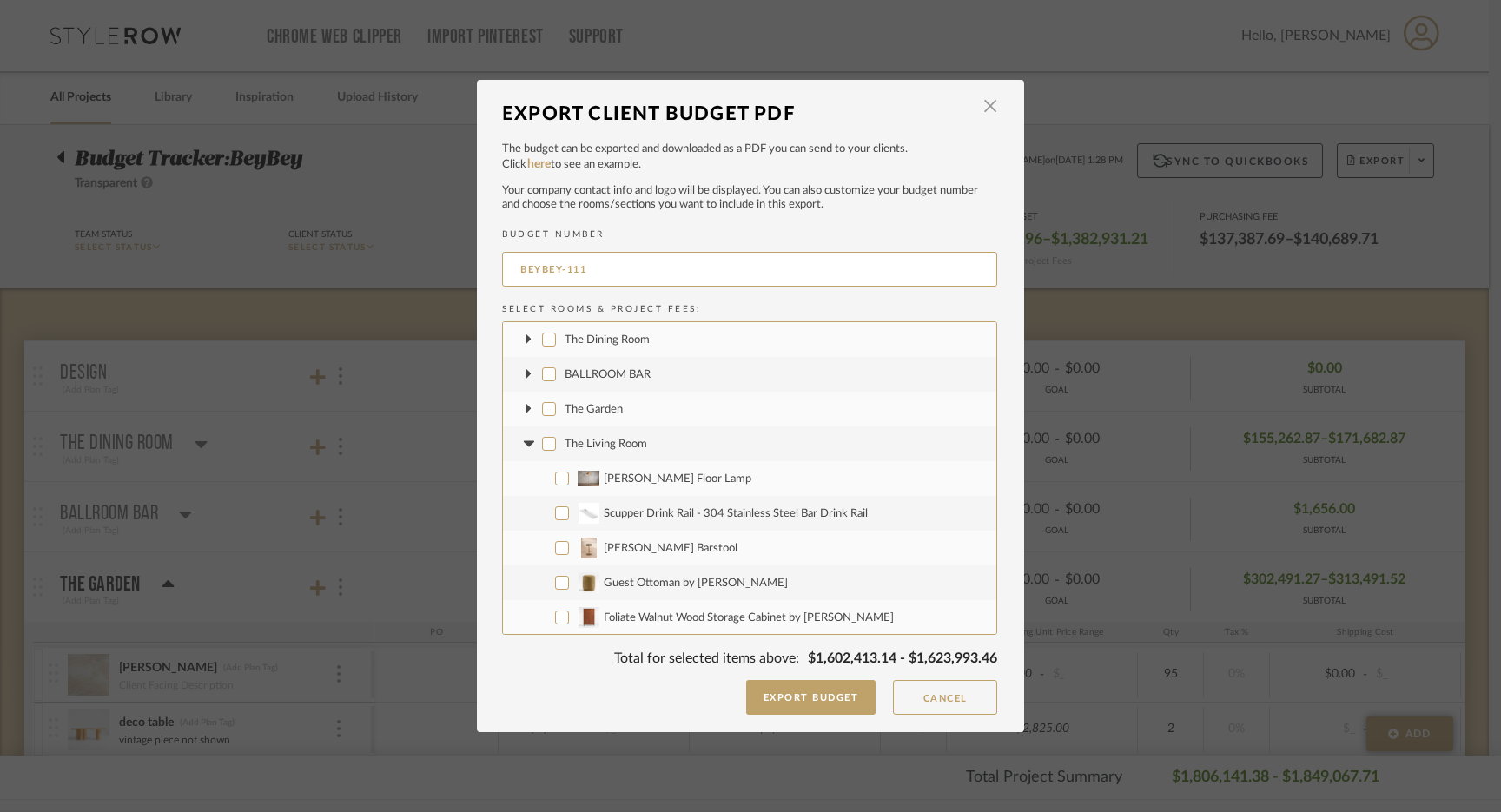
checkbox input "false"
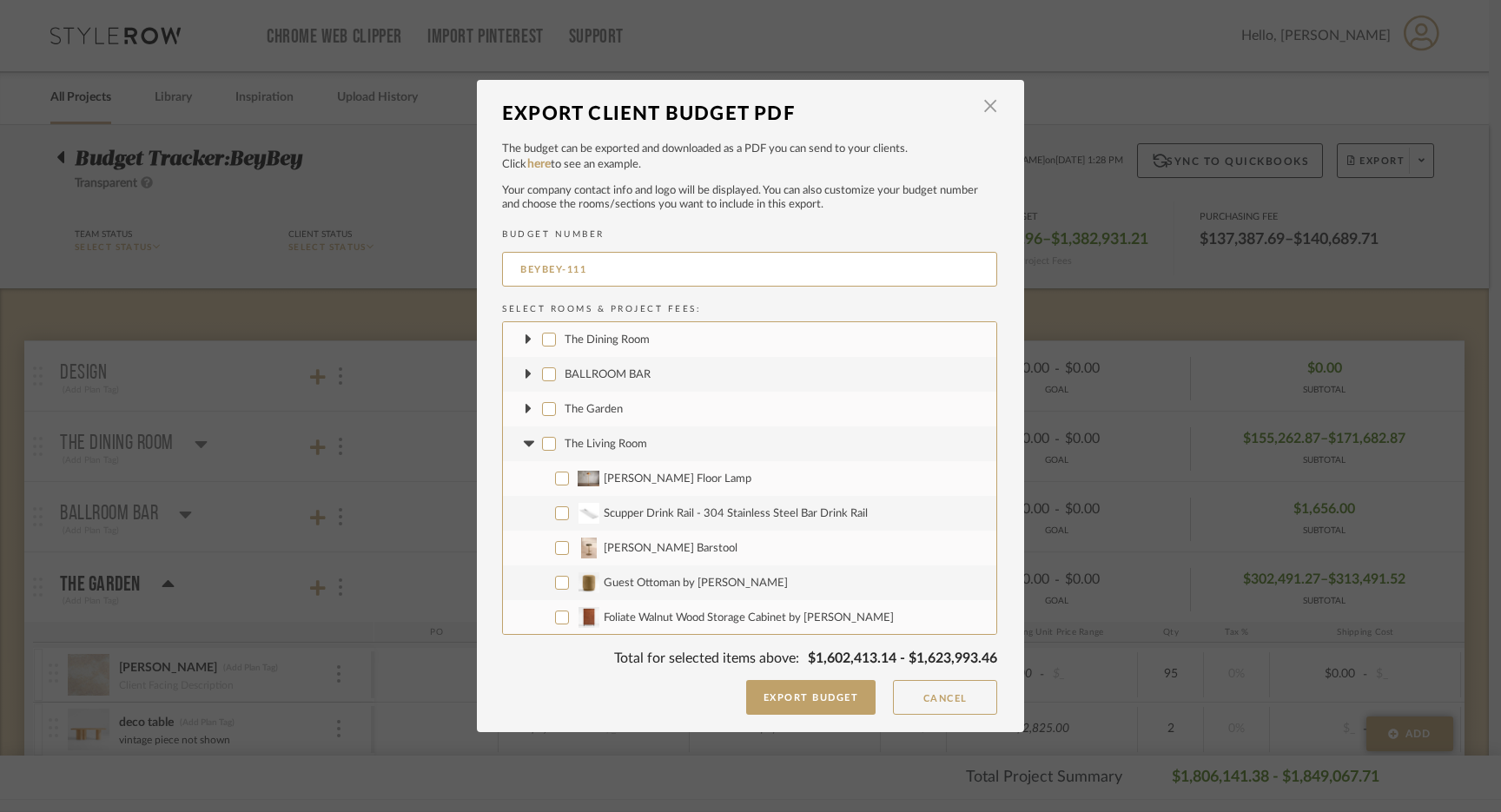
checkbox input "false"
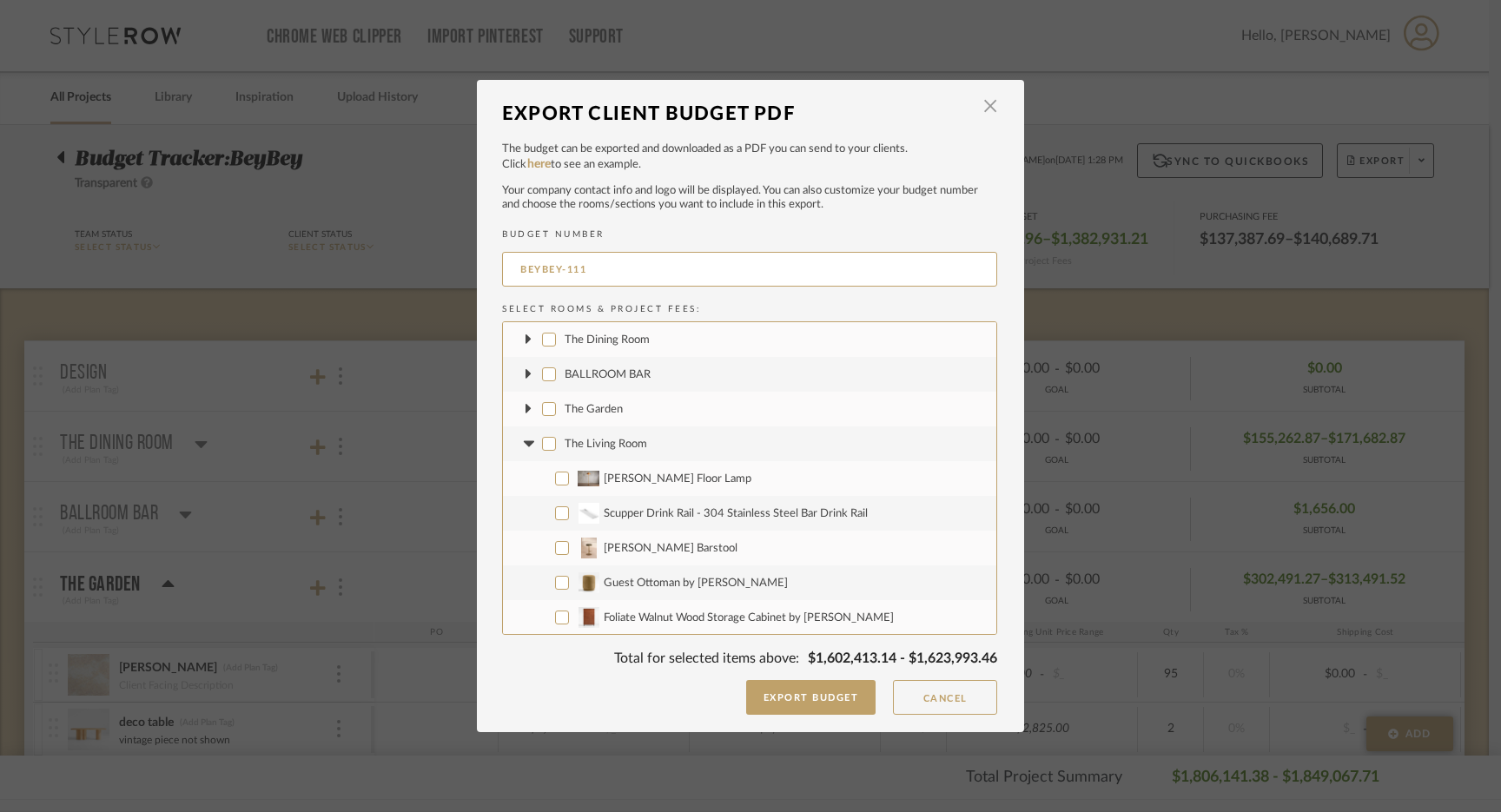
checkbox input "false"
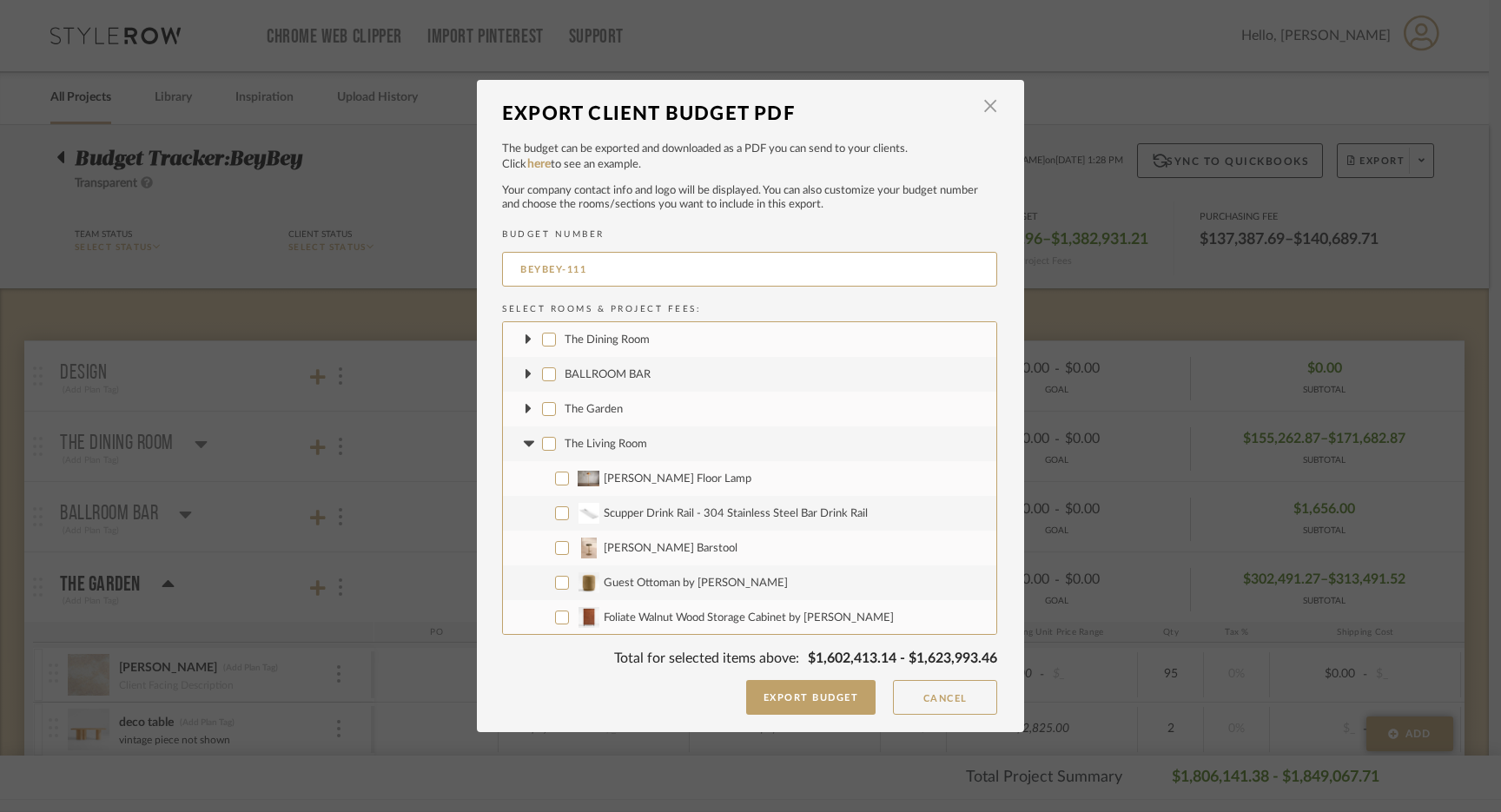
checkbox input "false"
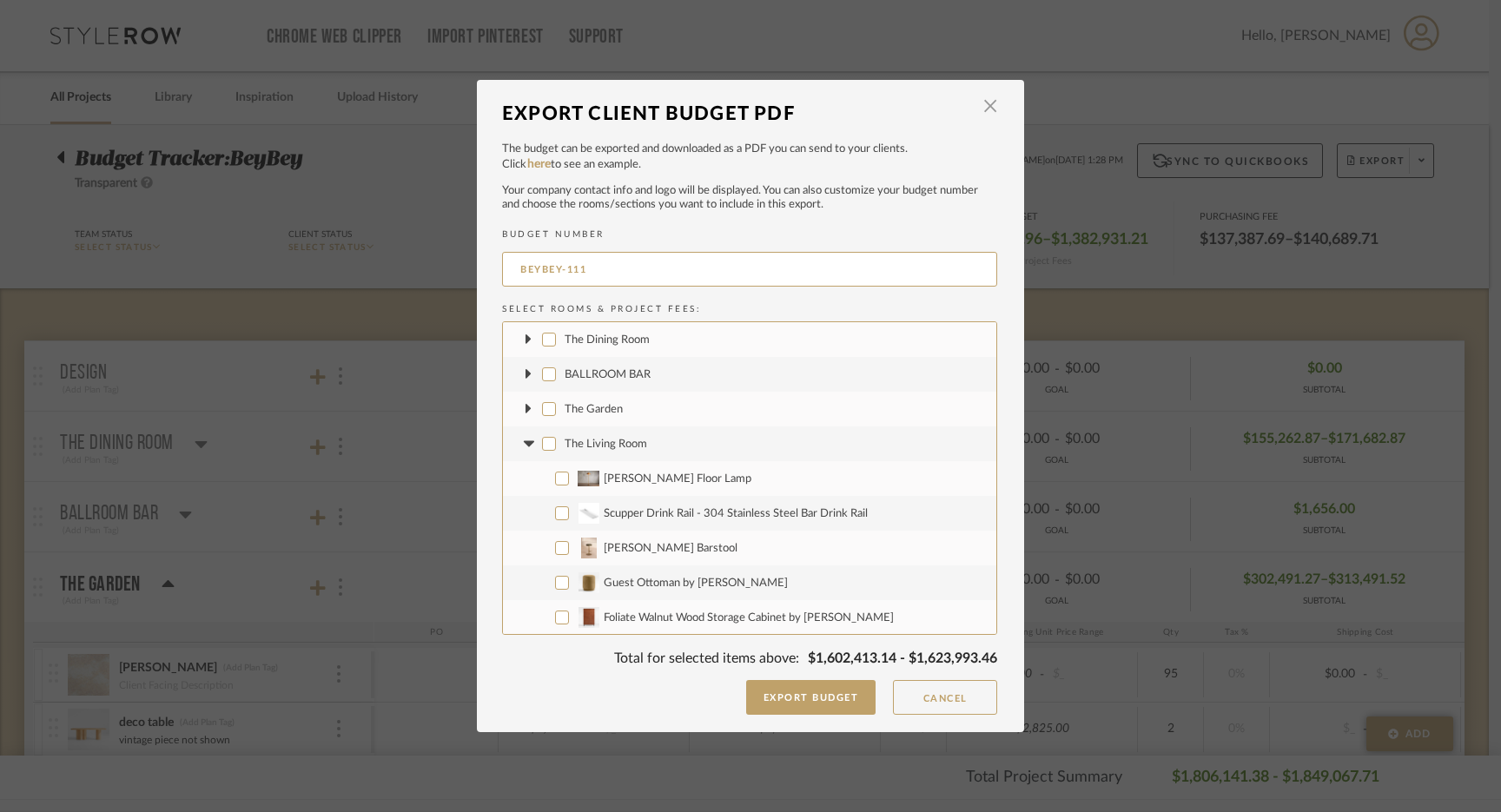
checkbox input "false"
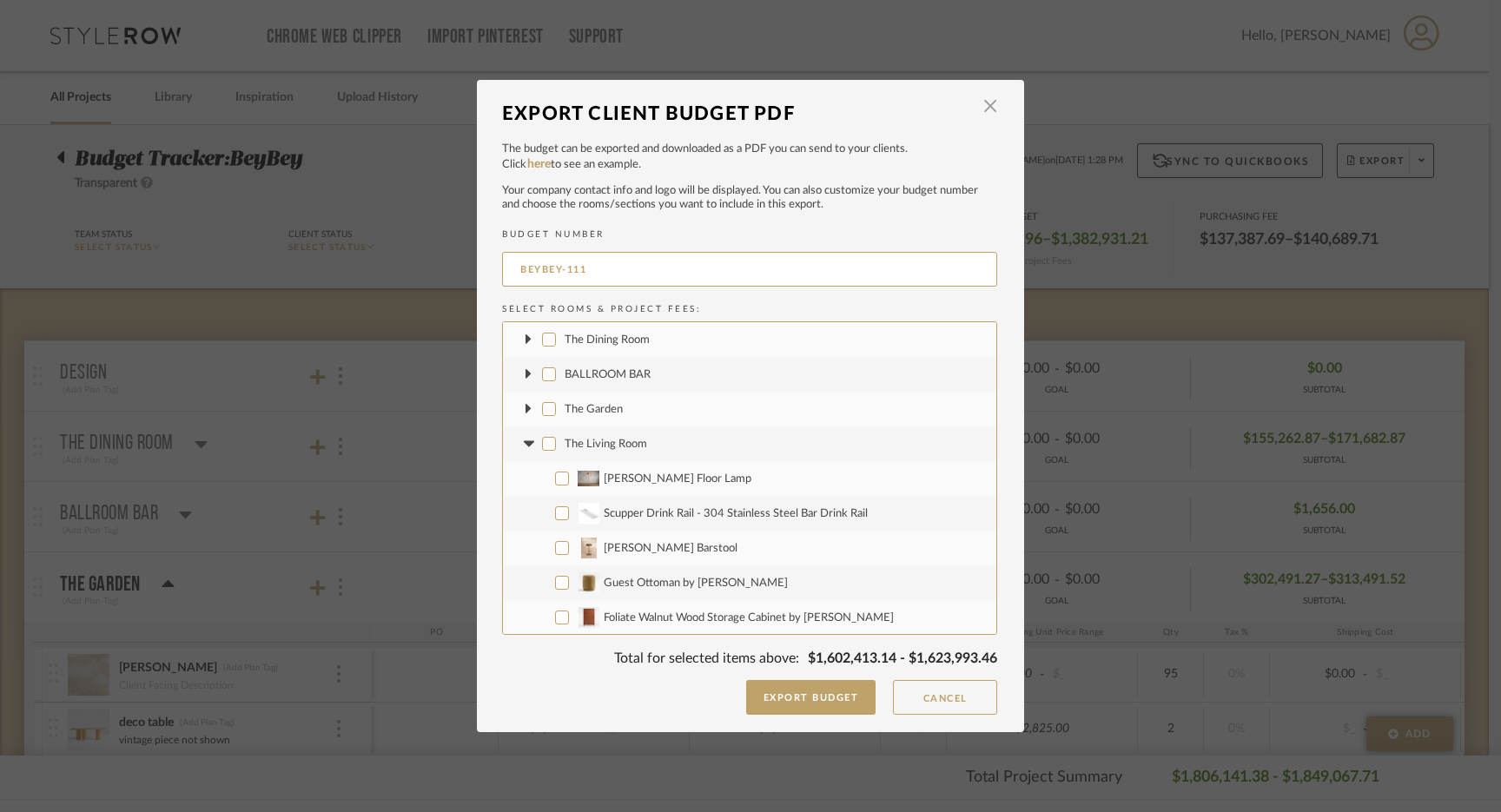
checkbox input "false"
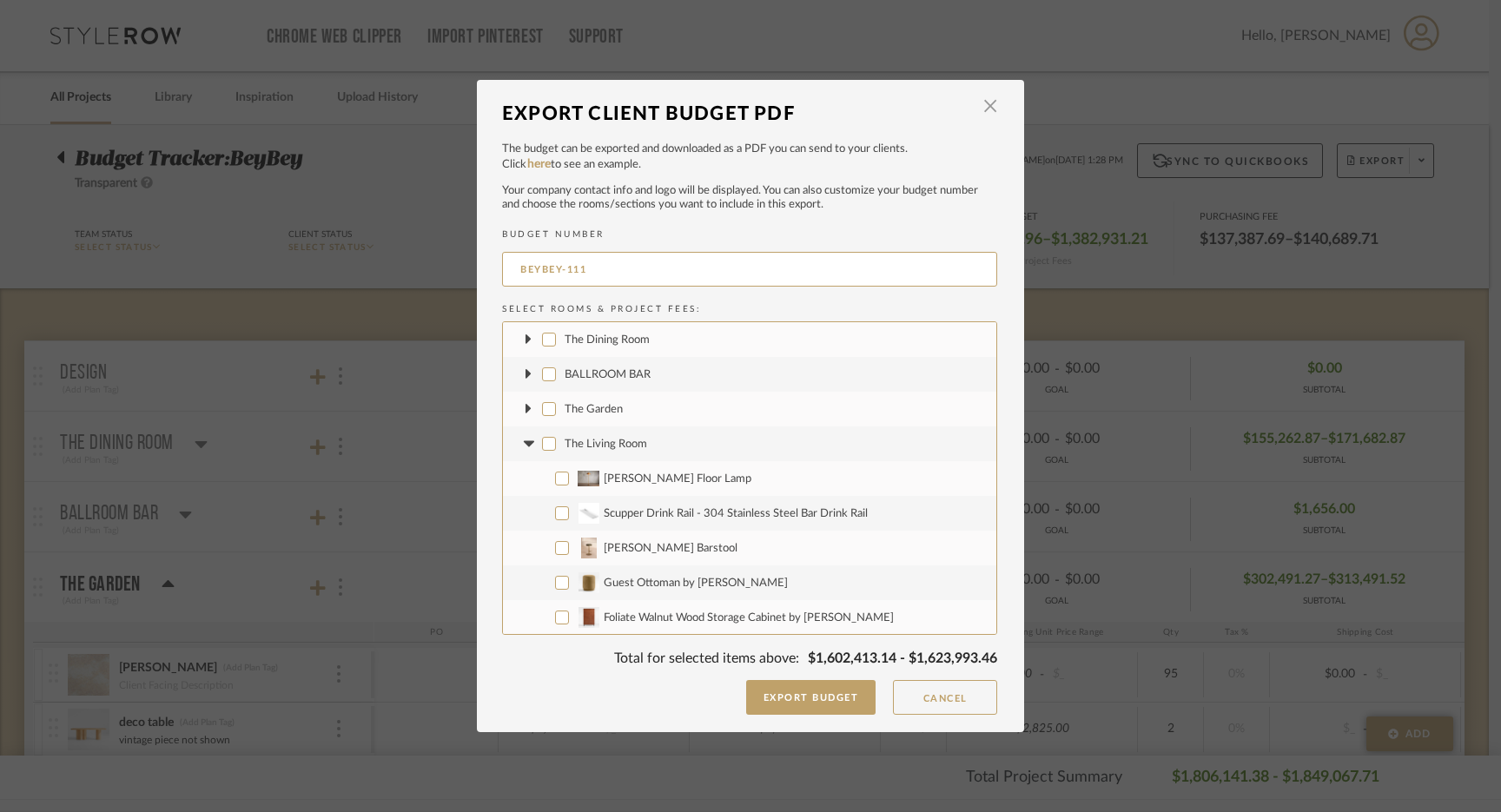
checkbox input "false"
click at [525, 442] on icon at bounding box center [527, 443] width 10 height 7
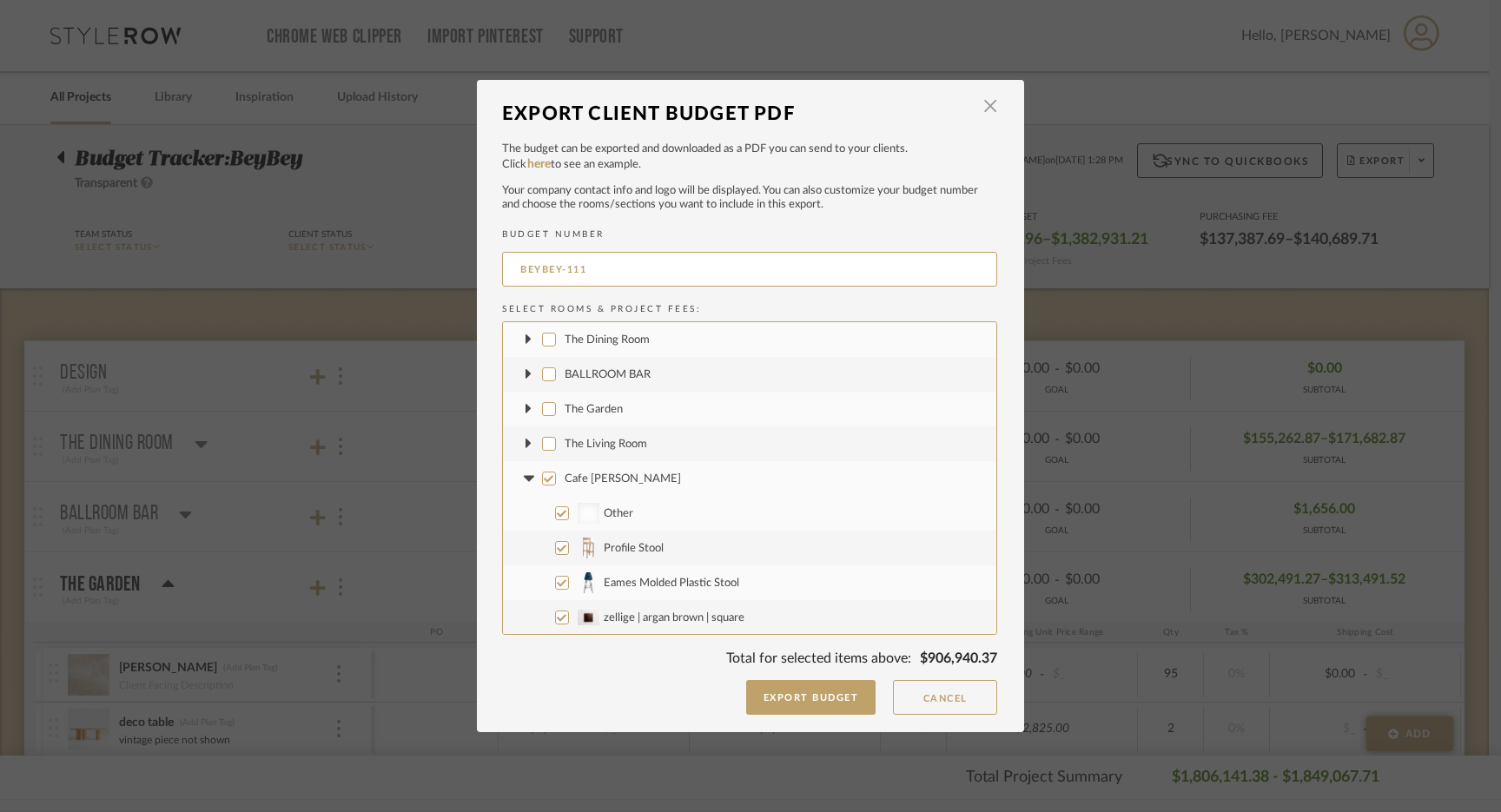
click at [523, 479] on icon at bounding box center [527, 478] width 10 height 7
click at [543, 514] on input "The Kitchen" at bounding box center [549, 513] width 14 height 14
checkbox input "false"
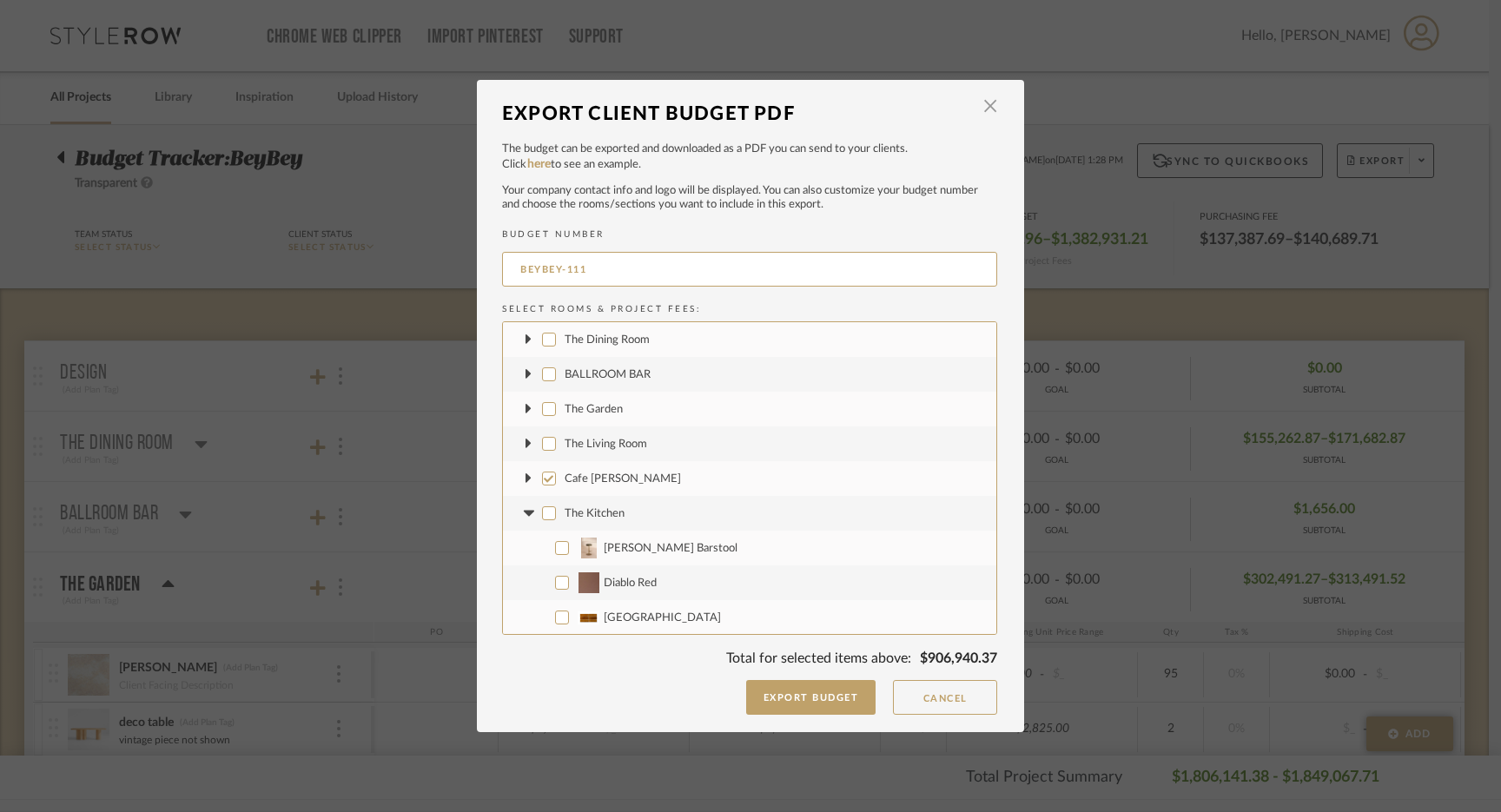
checkbox input "false"
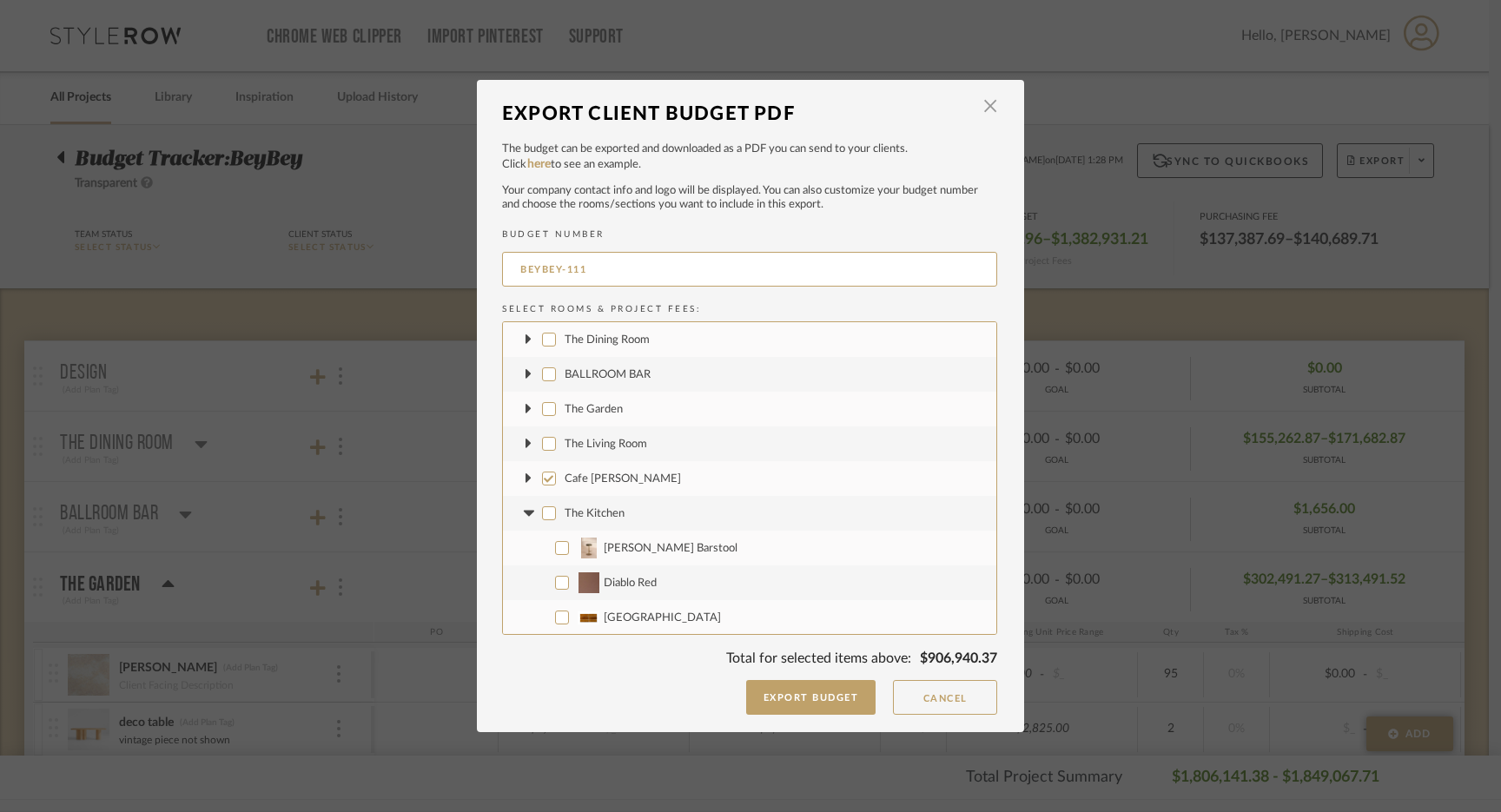
checkbox input "false"
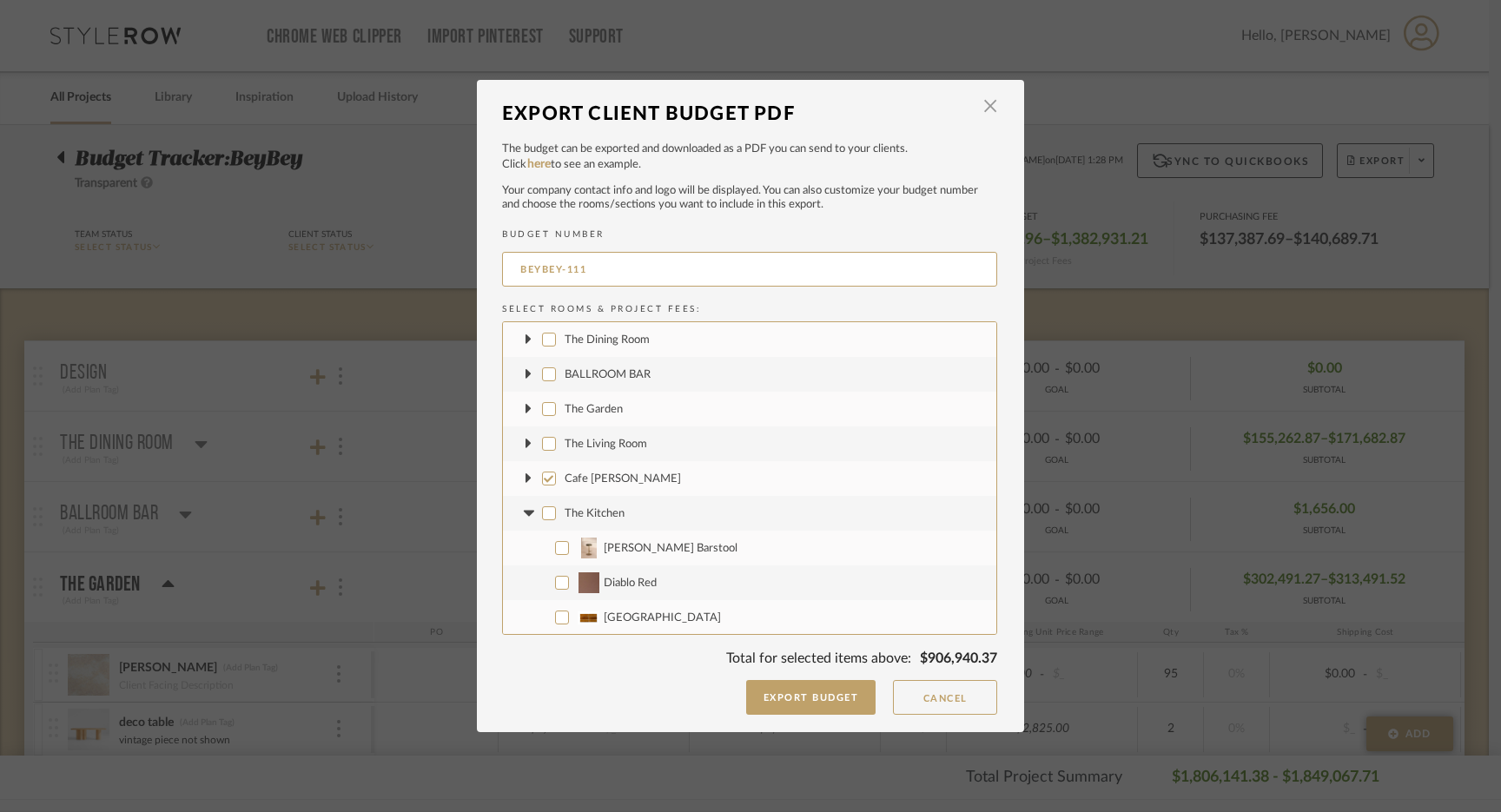
checkbox input "false"
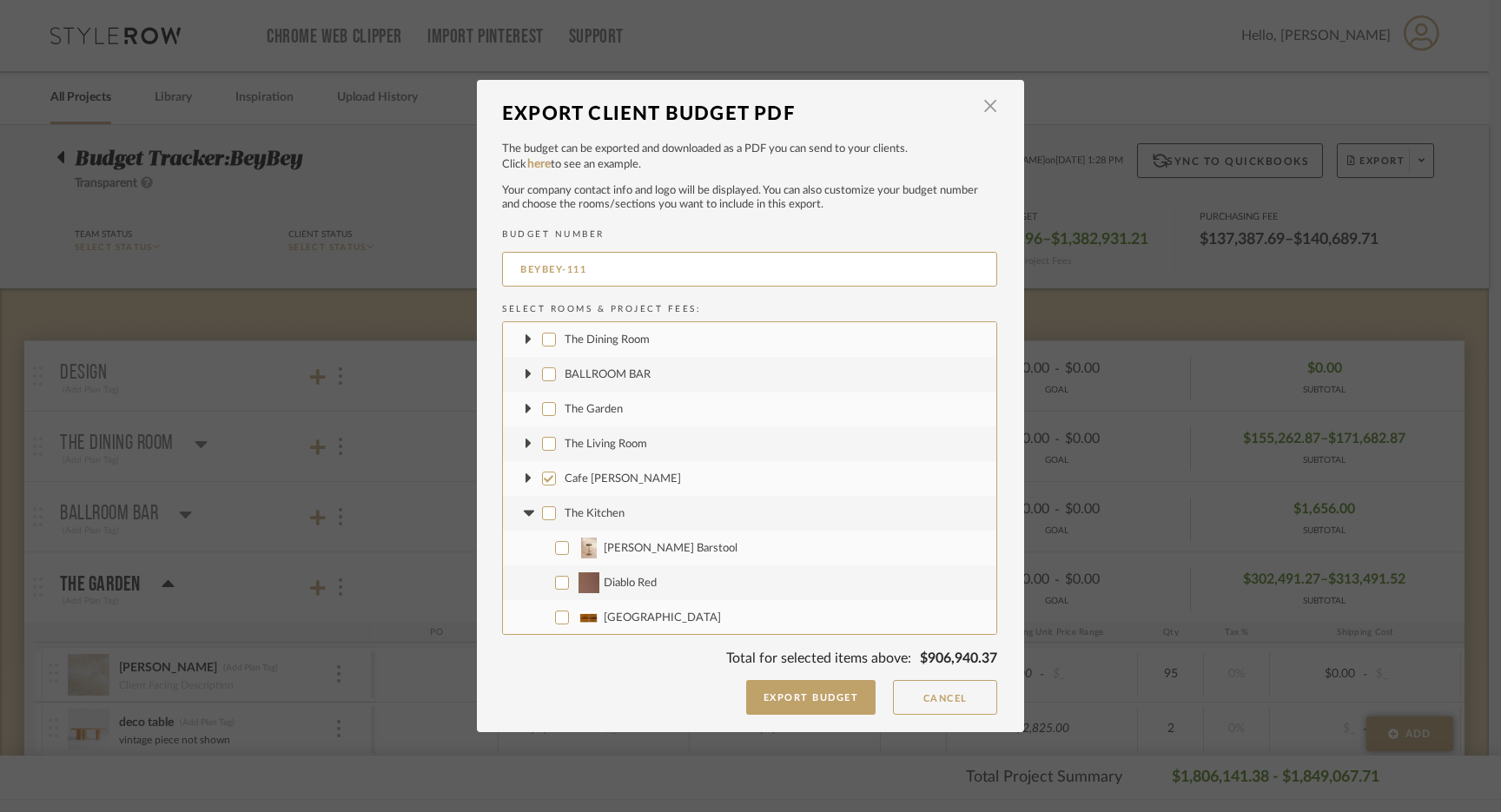
checkbox input "false"
click at [542, 482] on input "Cafe [PERSON_NAME]" at bounding box center [549, 478] width 14 height 14
checkbox input "false"
click at [526, 510] on icon at bounding box center [527, 512] width 10 height 7
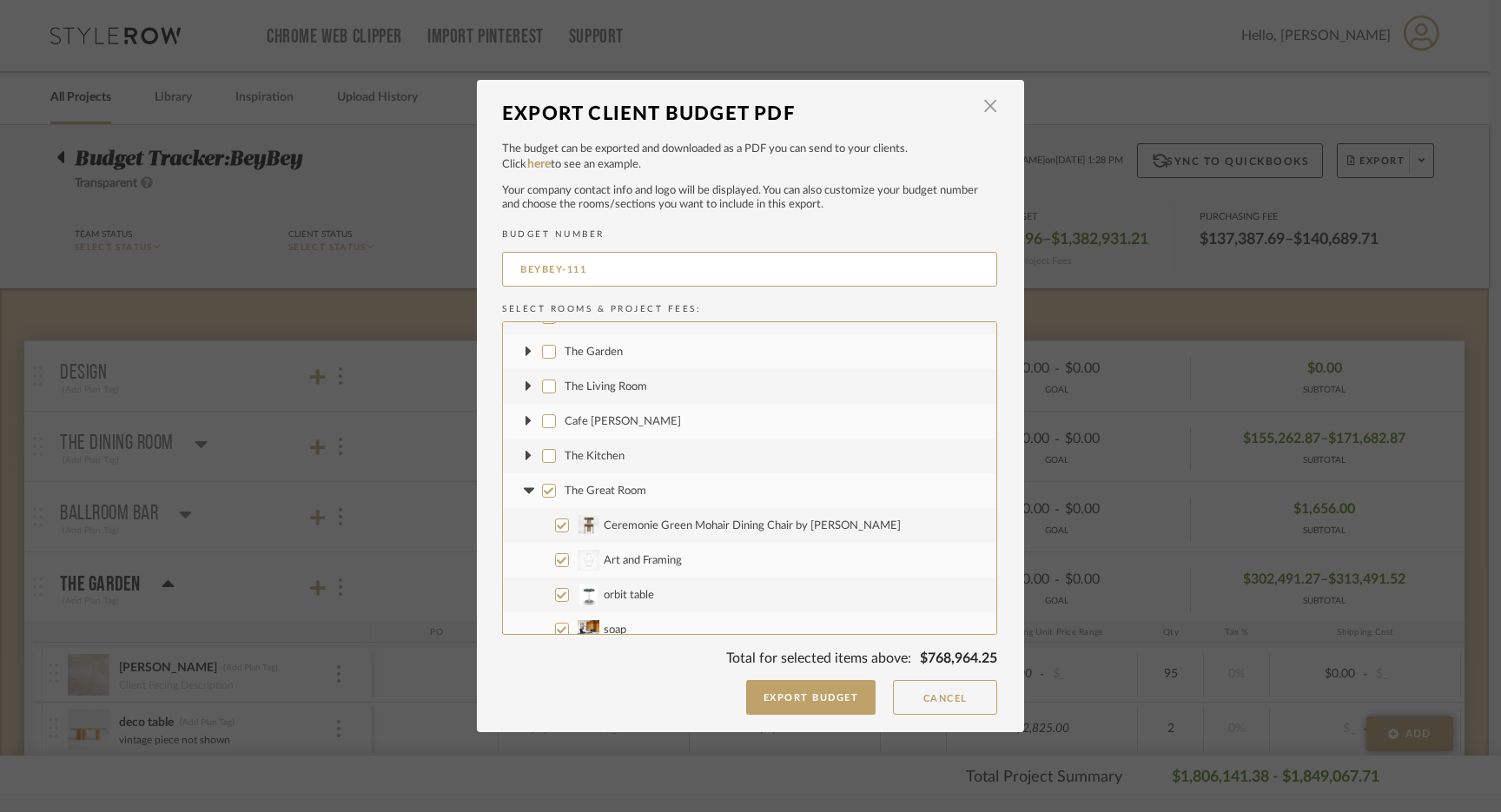
scroll to position [88, 0]
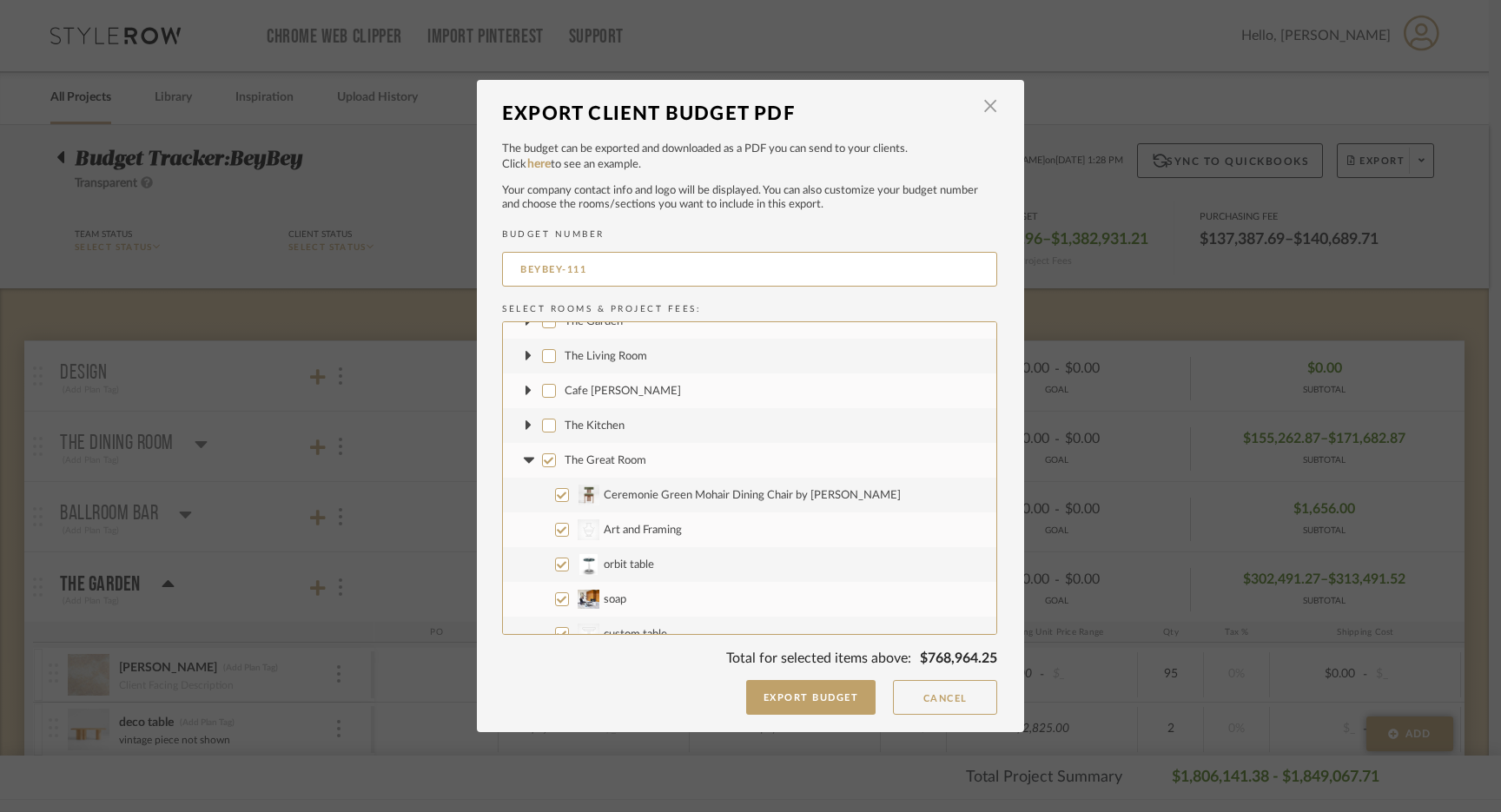
click at [542, 458] on input "The Great Room" at bounding box center [549, 460] width 14 height 14
checkbox input "false"
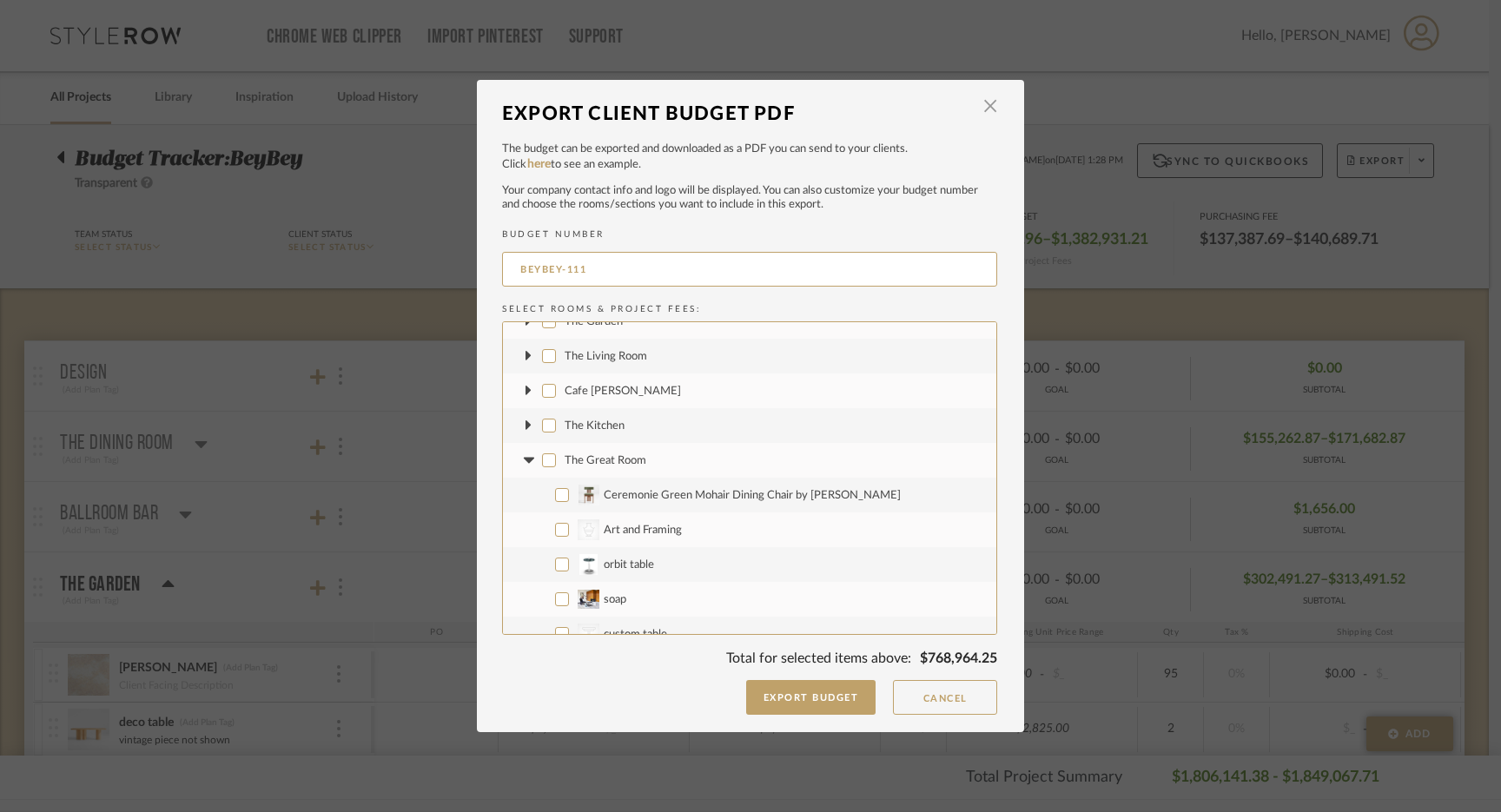
checkbox input "false"
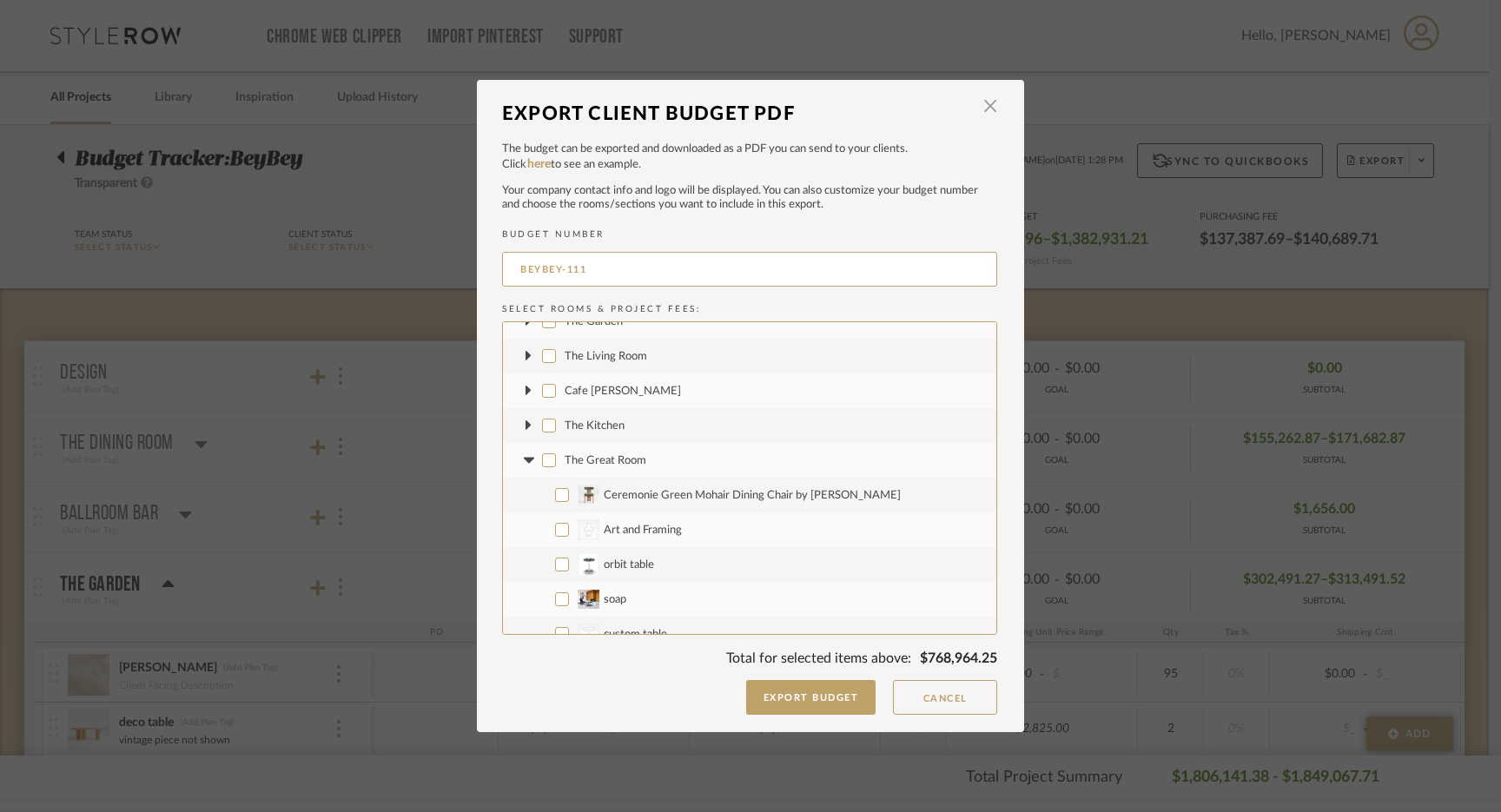
checkbox input "false"
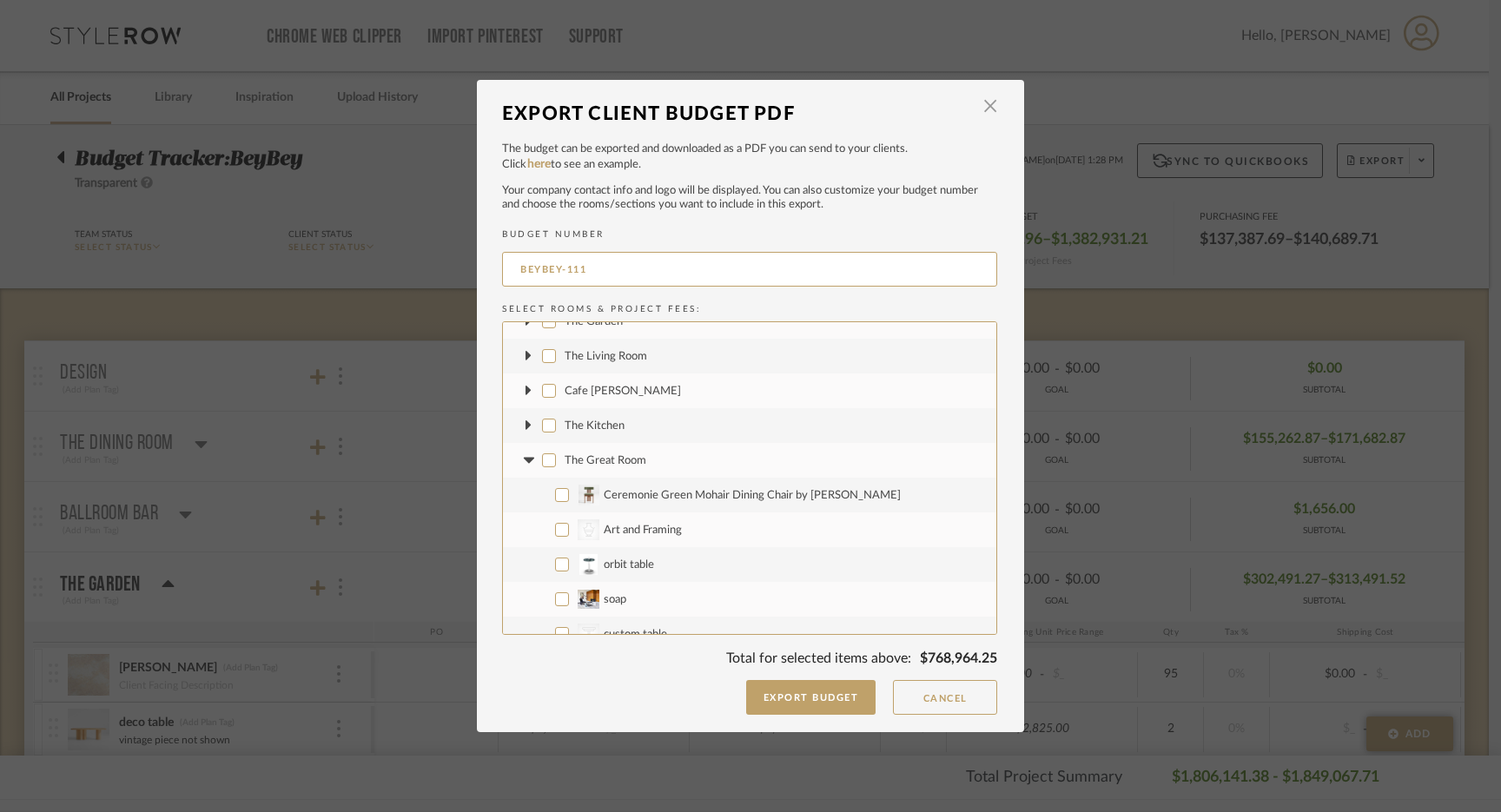
checkbox input "false"
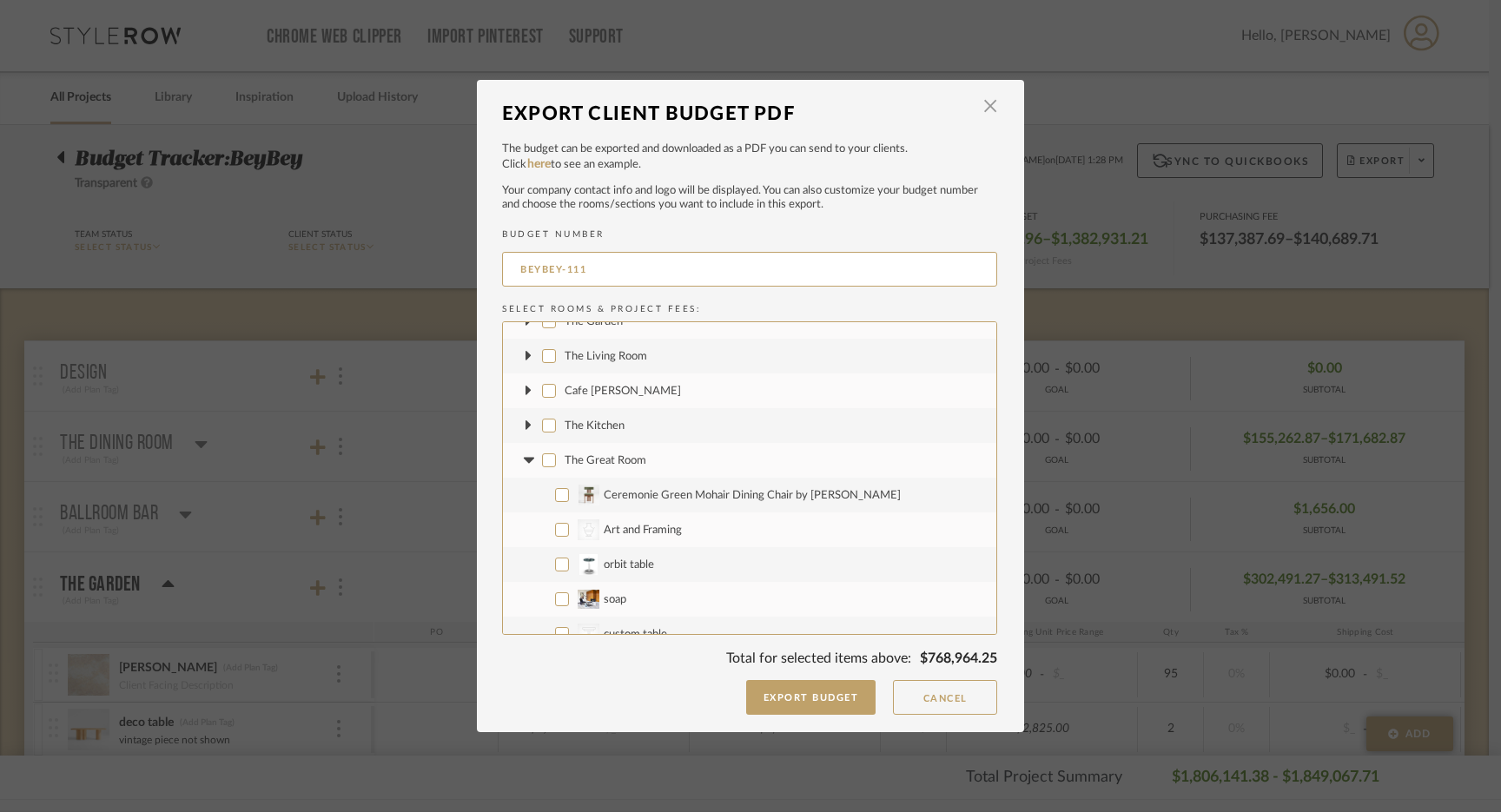
checkbox input "false"
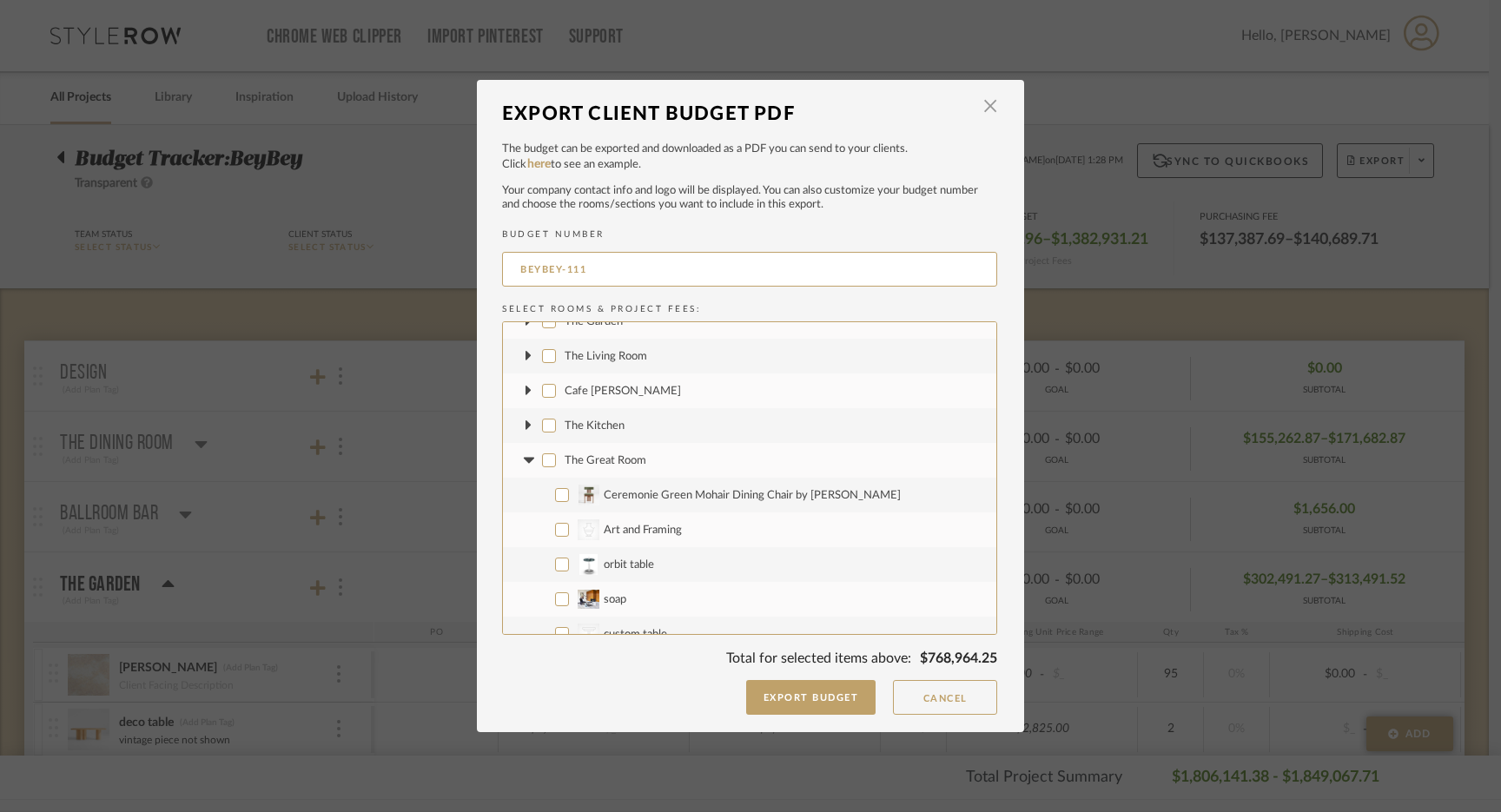
checkbox input "false"
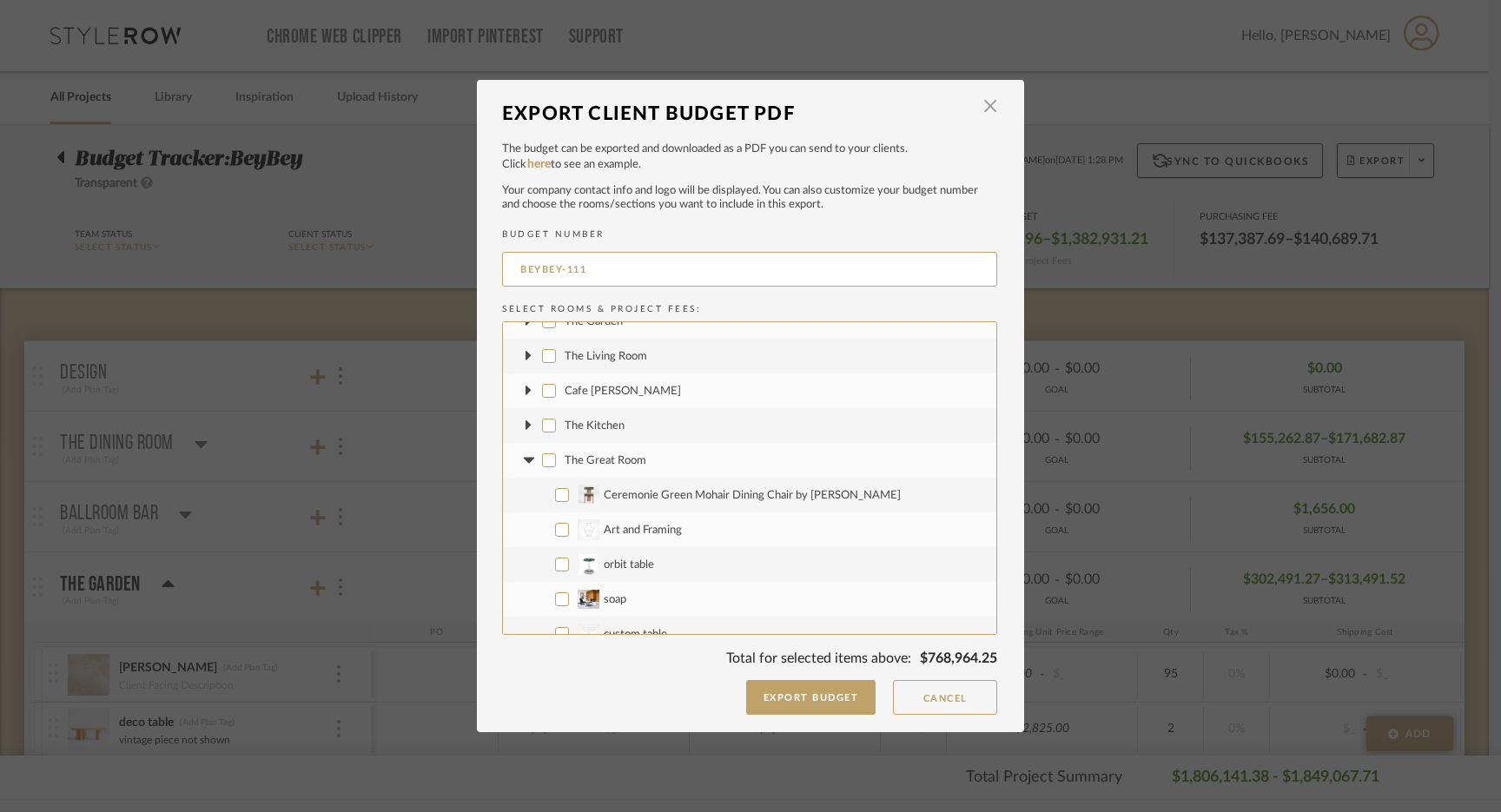
checkbox input "false"
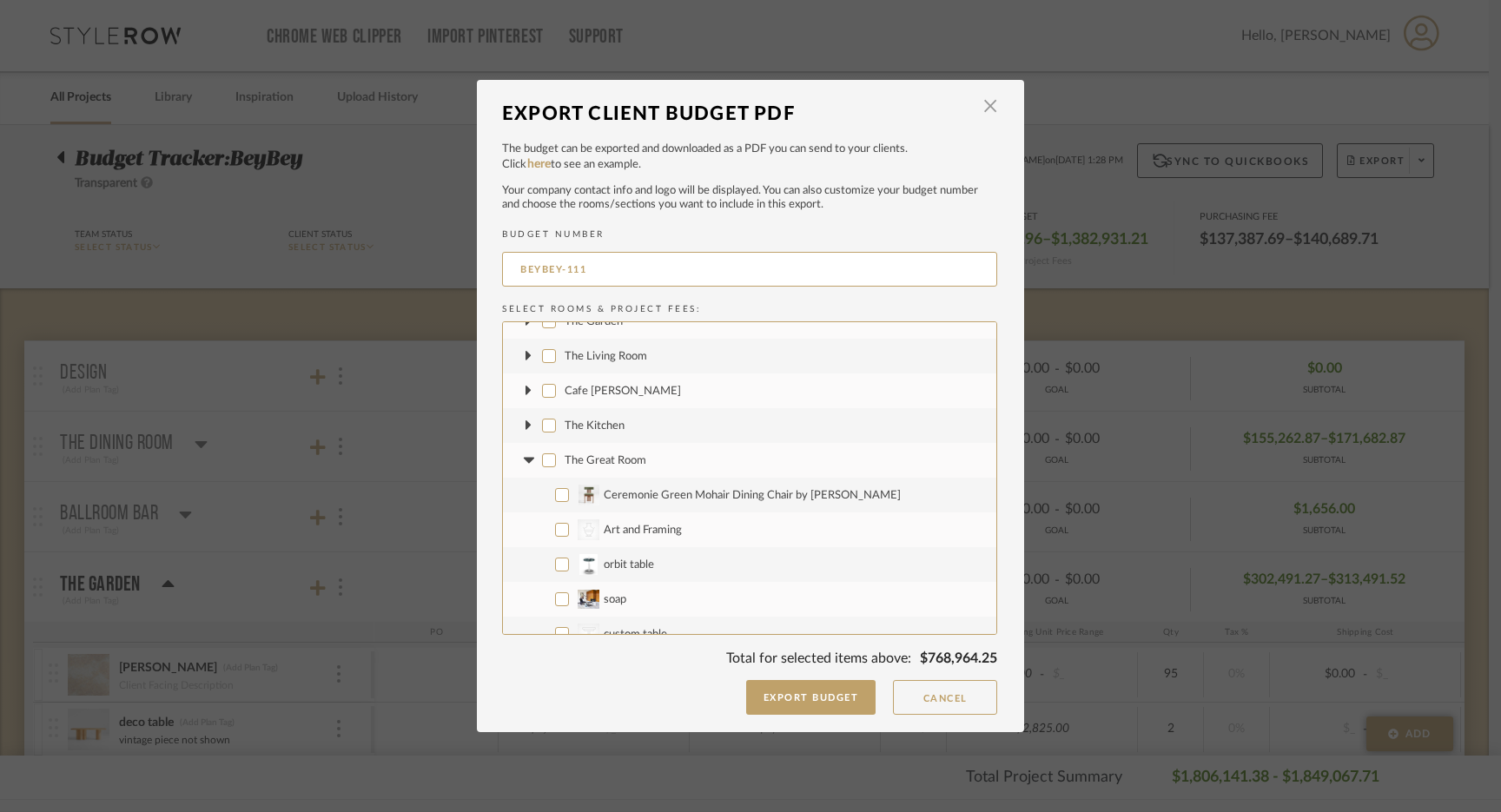
checkbox input "false"
click at [526, 461] on icon at bounding box center [529, 460] width 19 height 7
click at [542, 494] on input "The Ball Room" at bounding box center [549, 495] width 14 height 14
checkbox input "false"
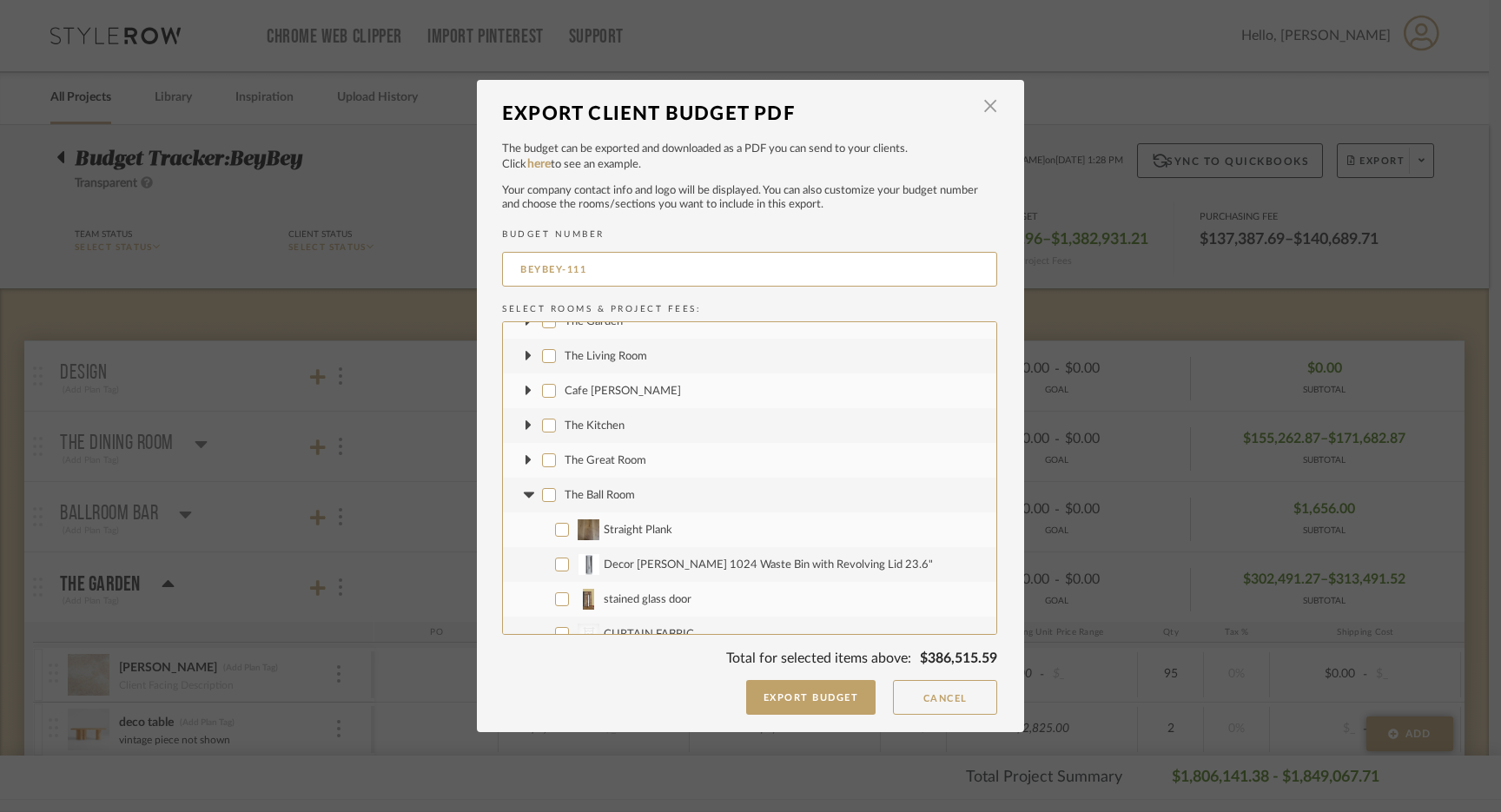
checkbox input "false"
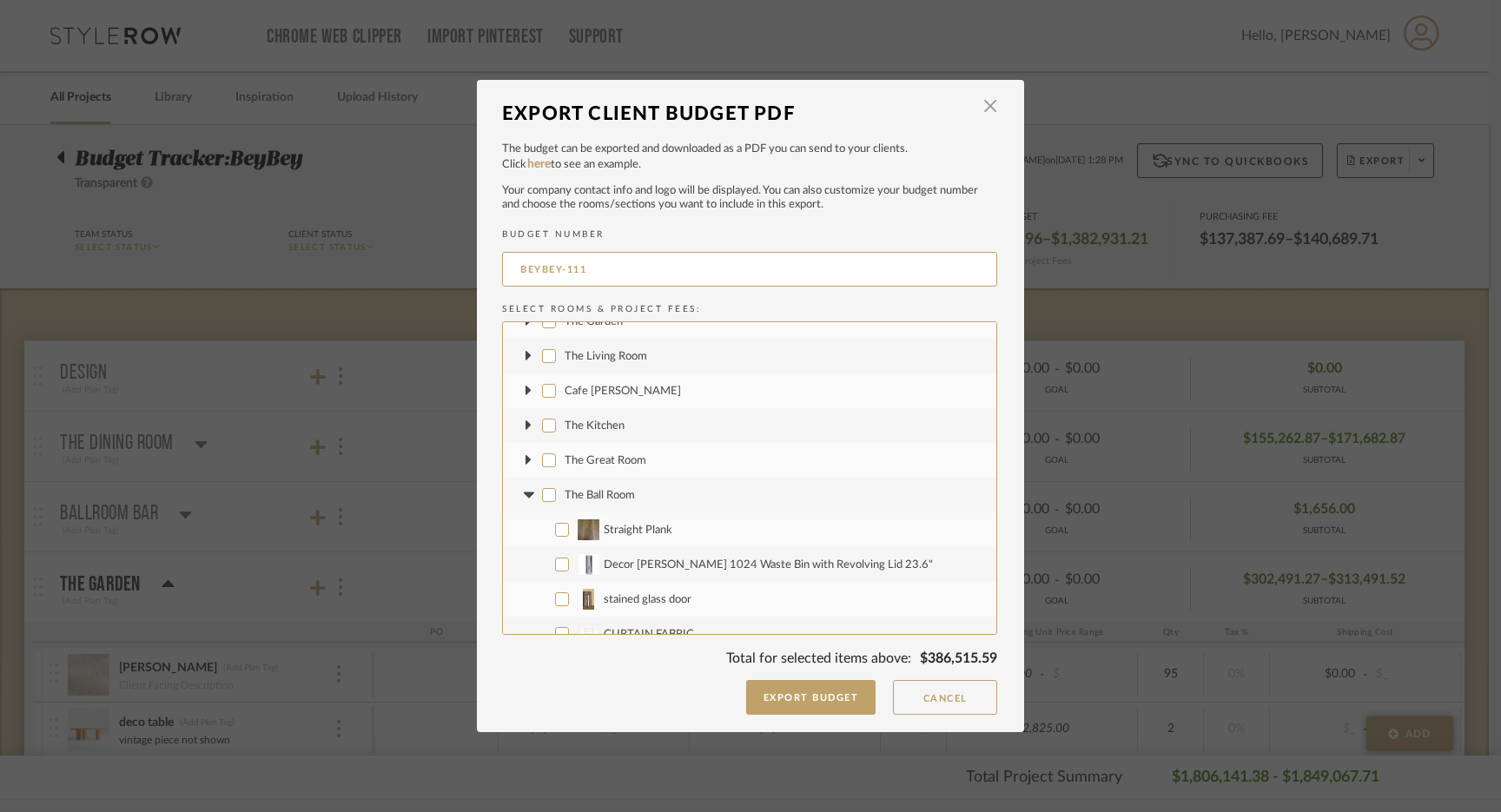
checkbox input "false"
click at [520, 496] on icon at bounding box center [529, 495] width 19 height 7
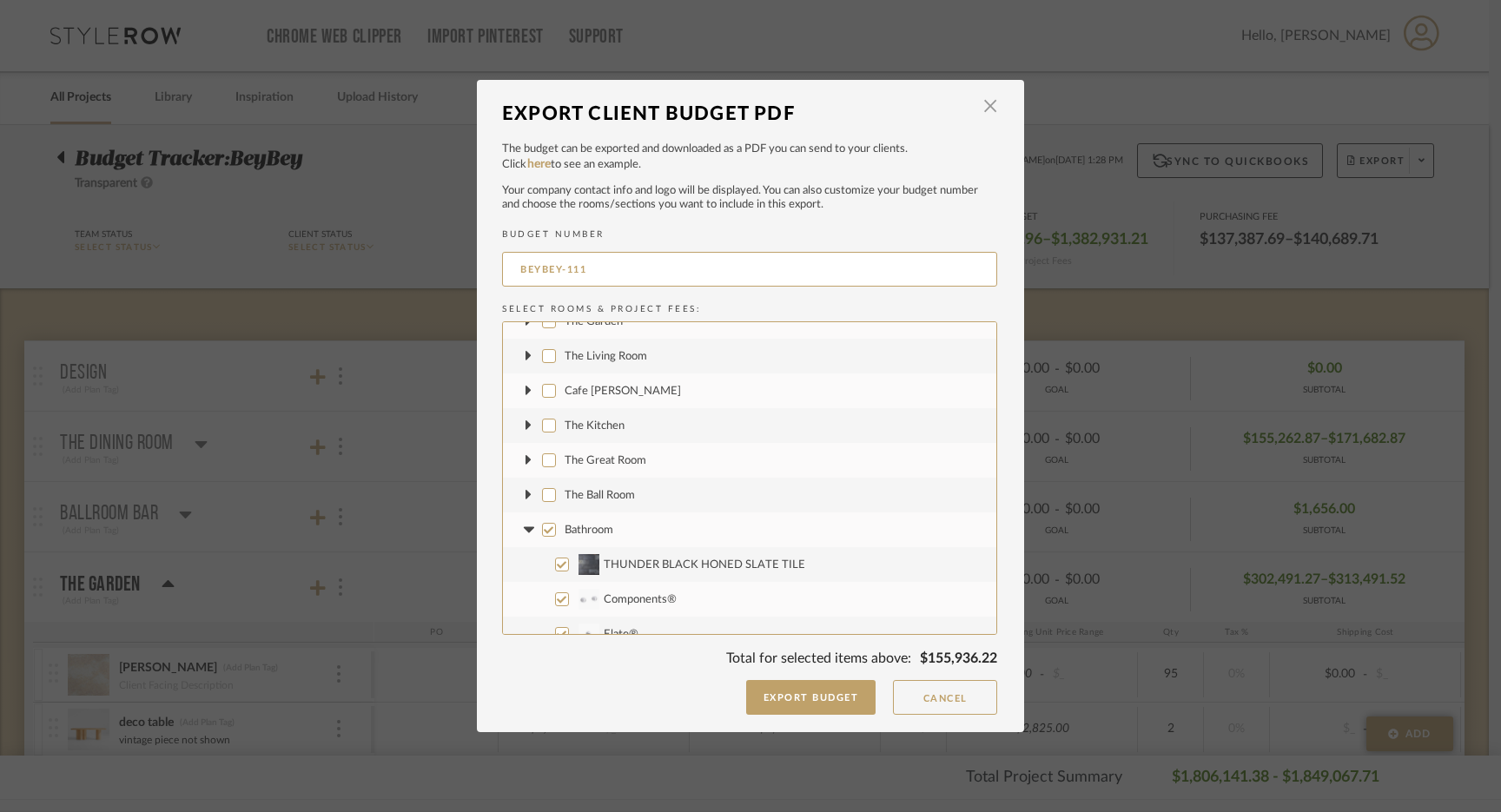
click at [523, 532] on icon at bounding box center [527, 529] width 10 height 7
click at [544, 532] on input "Bathroom" at bounding box center [549, 529] width 14 height 14
click at [542, 560] on input "Bathroom Corridor" at bounding box center [549, 565] width 14 height 14
click at [523, 565] on icon at bounding box center [527, 564] width 10 height 7
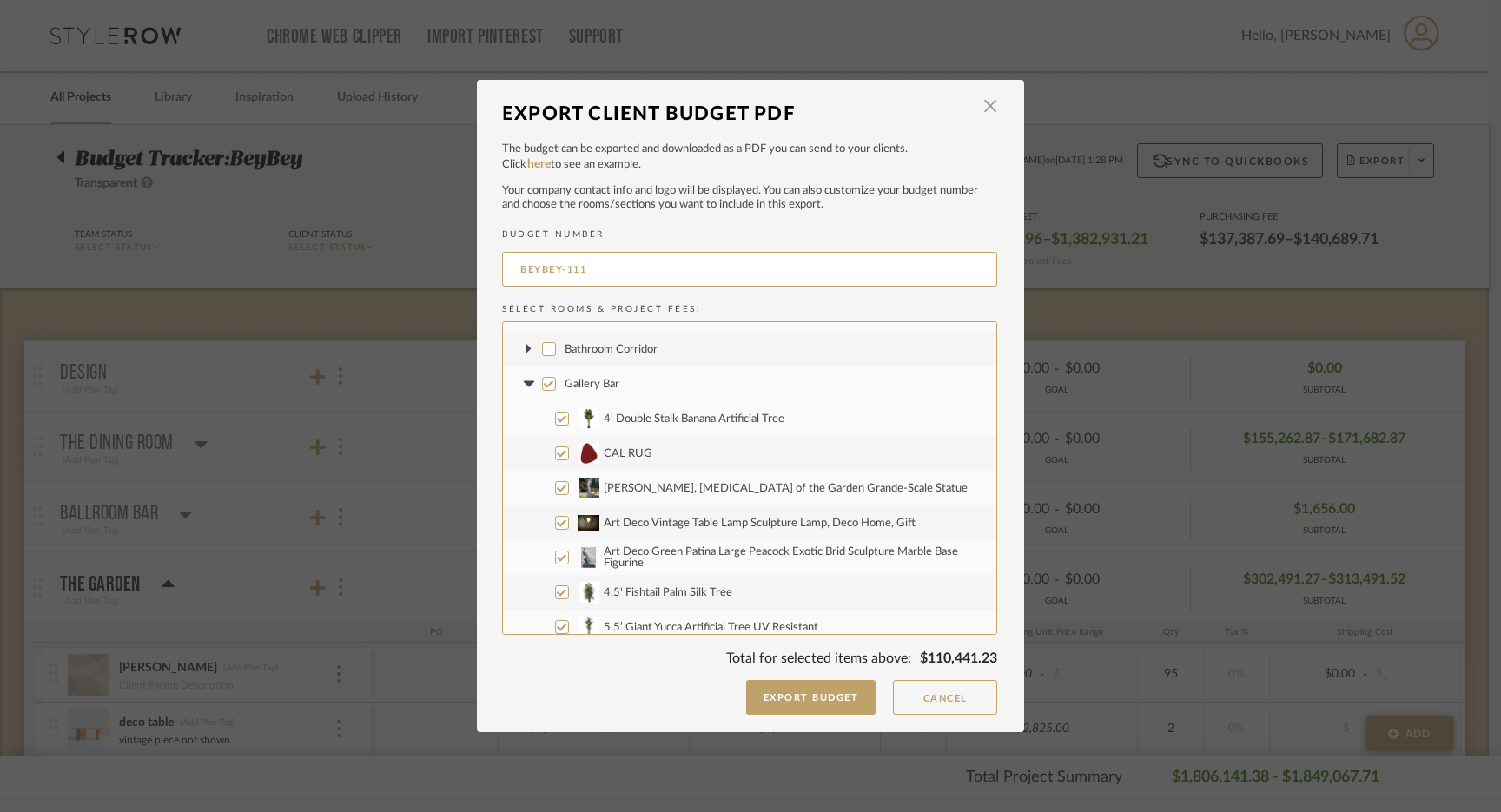
scroll to position [308, 0]
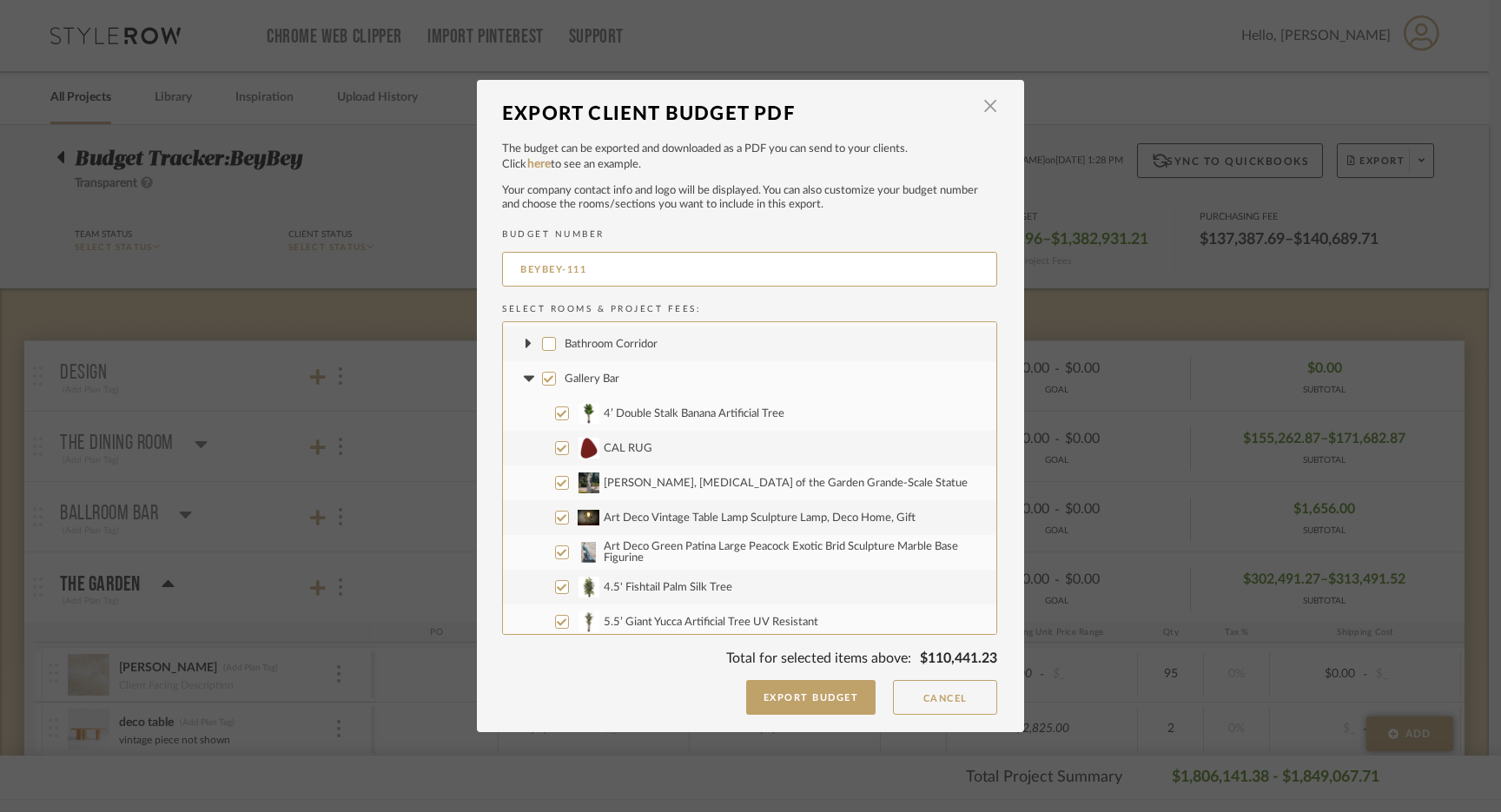
click at [543, 378] on input "Gallery Bar" at bounding box center [549, 378] width 14 height 14
click at [523, 376] on icon at bounding box center [527, 378] width 10 height 7
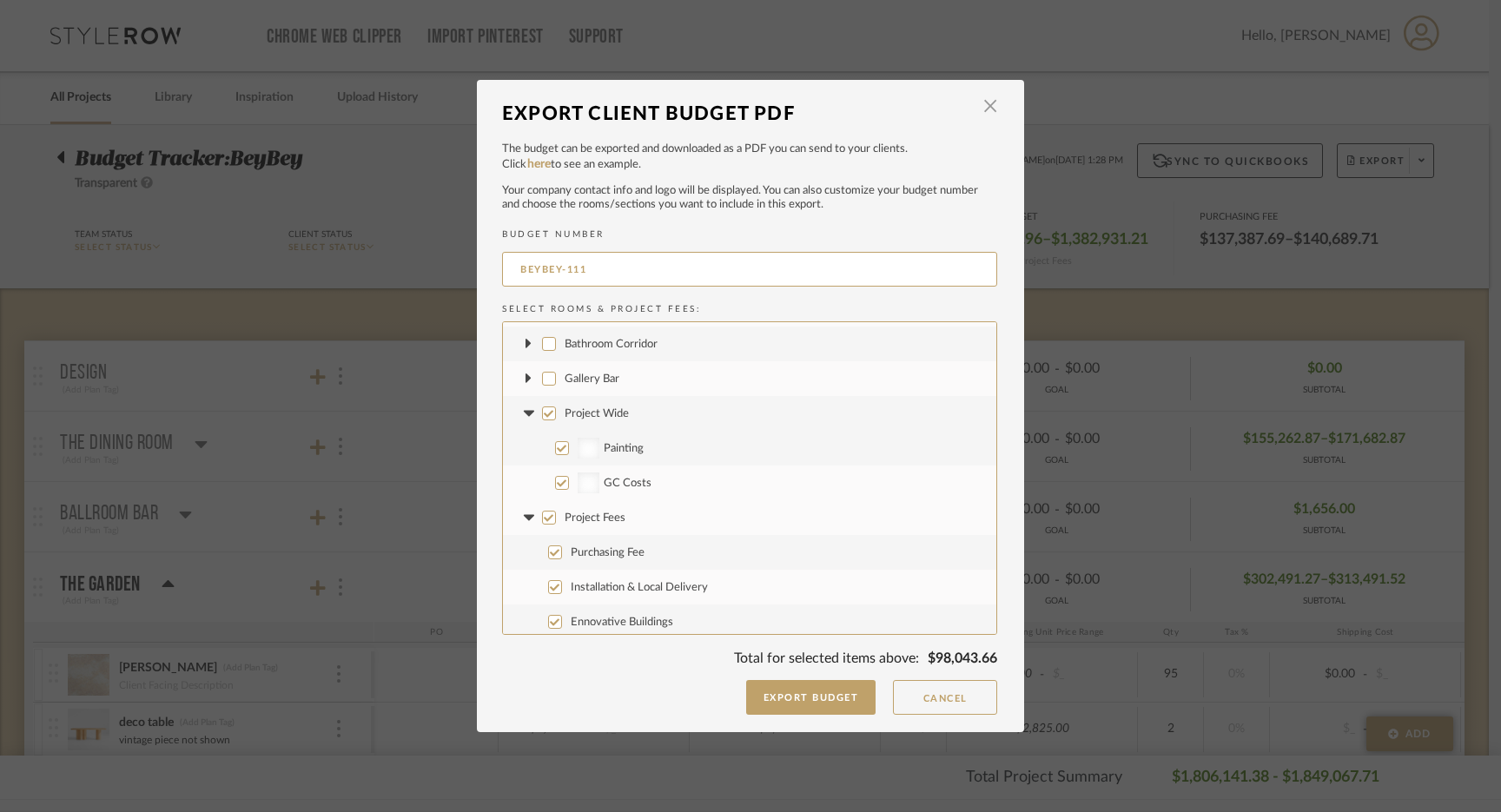
click at [542, 412] on input "Project Wide" at bounding box center [549, 413] width 14 height 14
click at [524, 416] on icon at bounding box center [529, 413] width 19 height 7
click at [542, 450] on input "Project Fees" at bounding box center [549, 448] width 14 height 14
click at [523, 446] on icon at bounding box center [527, 448] width 10 height 7
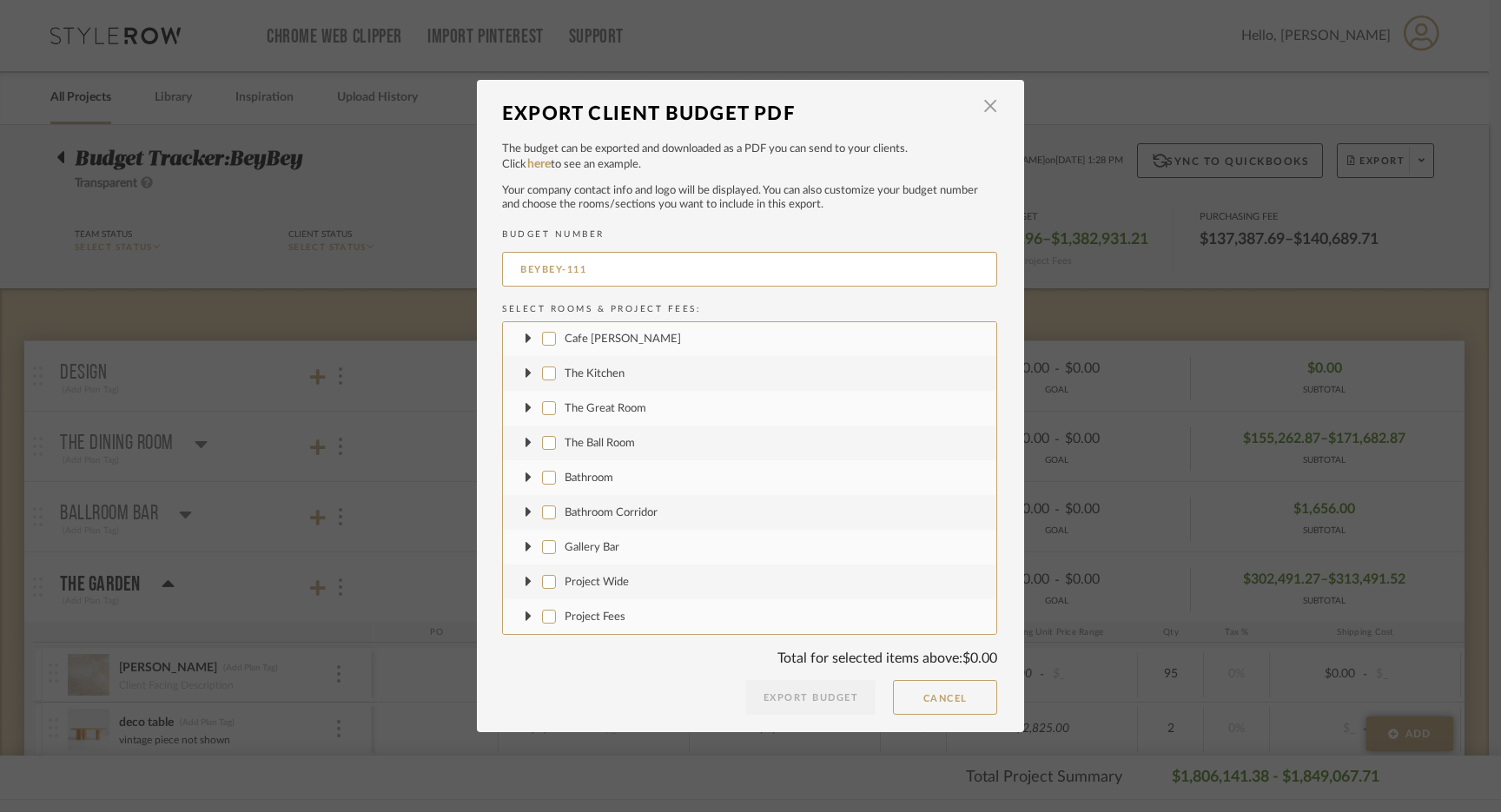
scroll to position [0, 0]
click at [526, 372] on icon at bounding box center [528, 374] width 7 height 10
click at [557, 550] on input "Kilter Wall Sconce" at bounding box center [562, 548] width 14 height 14
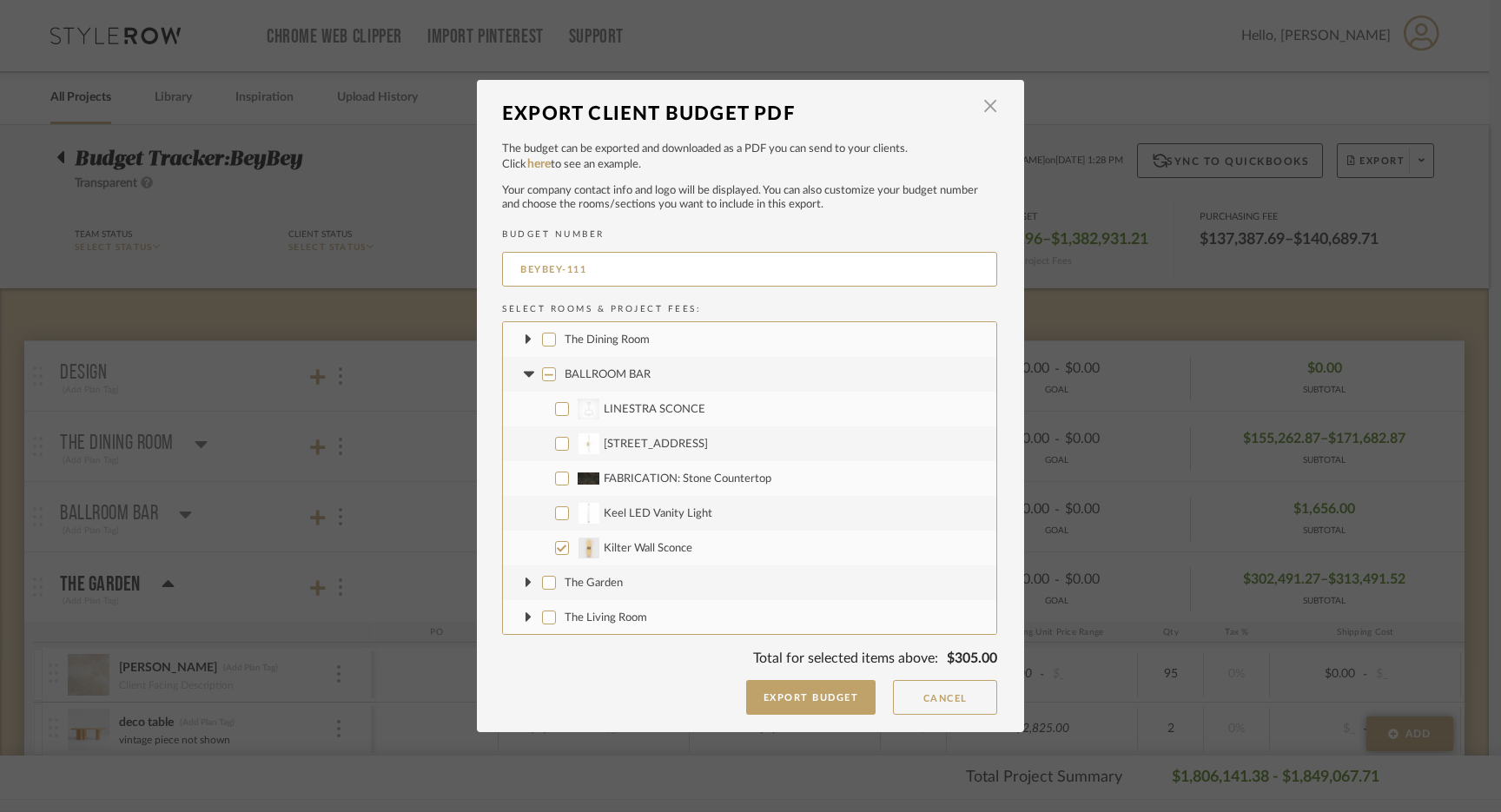
click at [521, 377] on icon at bounding box center [529, 373] width 19 height 7
click at [520, 407] on fa-icon at bounding box center [529, 410] width 19 height 19
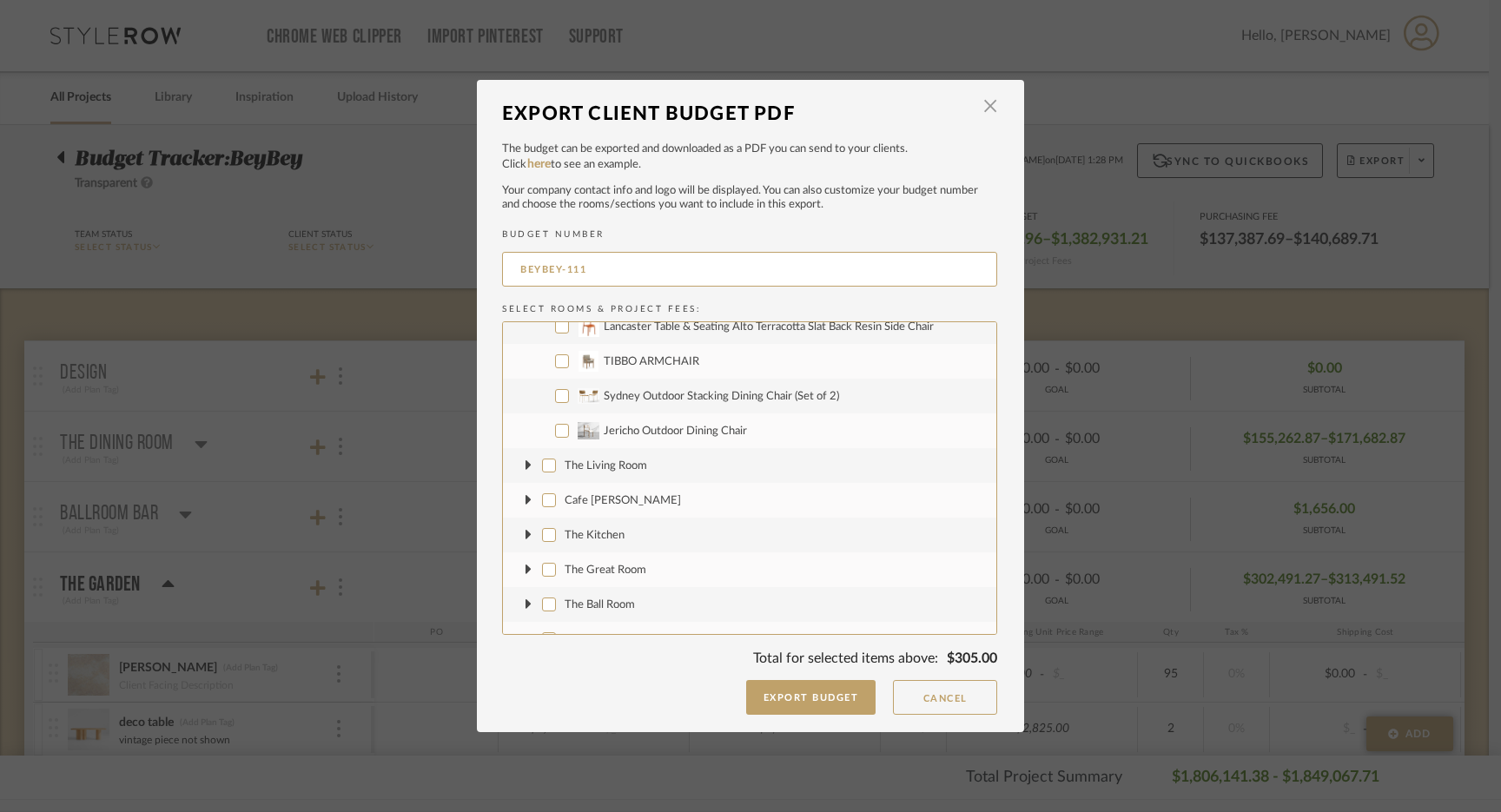
click at [555, 430] on input "Jericho Outdoor Dining Chair" at bounding box center [562, 430] width 14 height 14
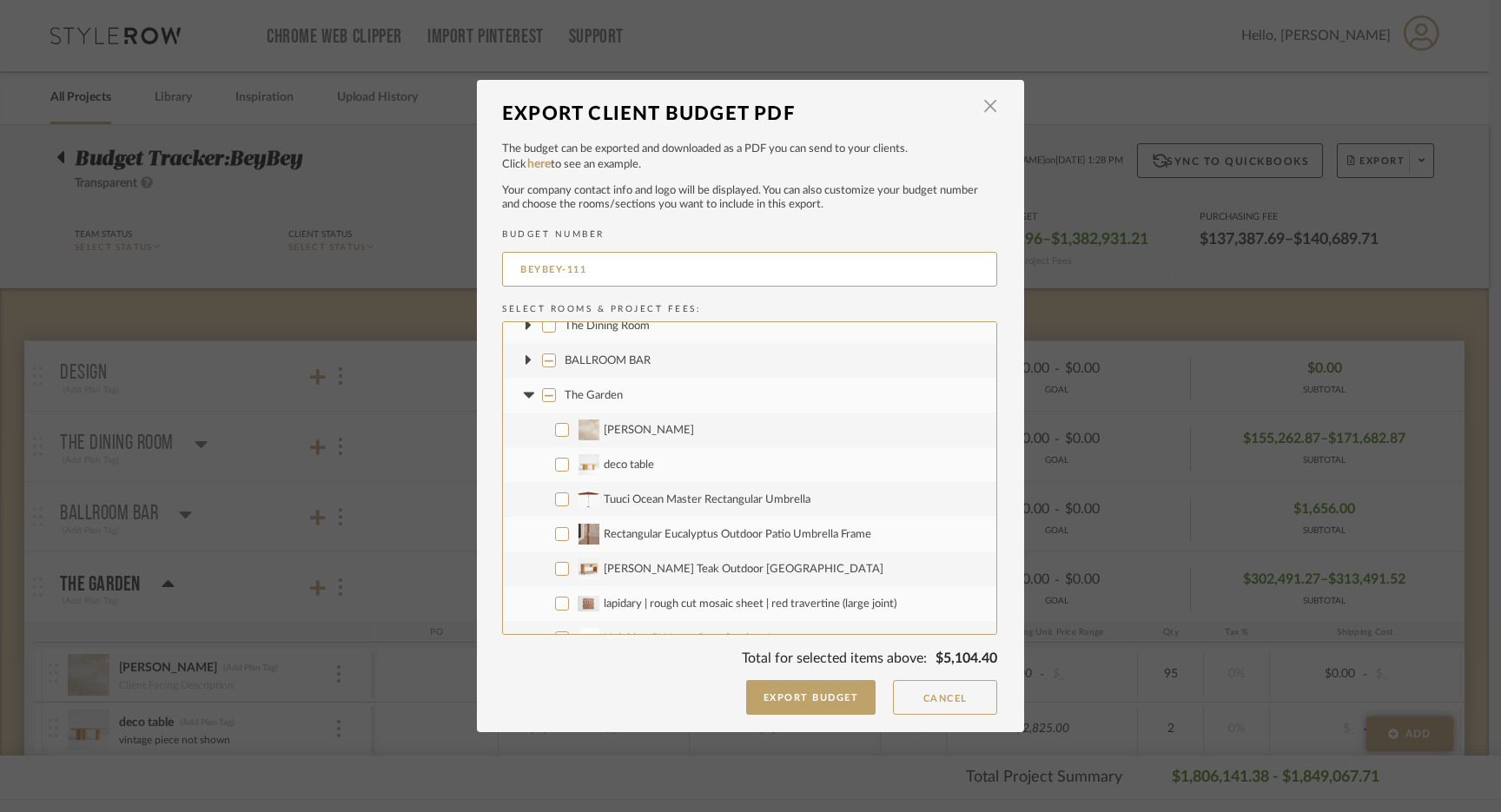
scroll to position [7, 0]
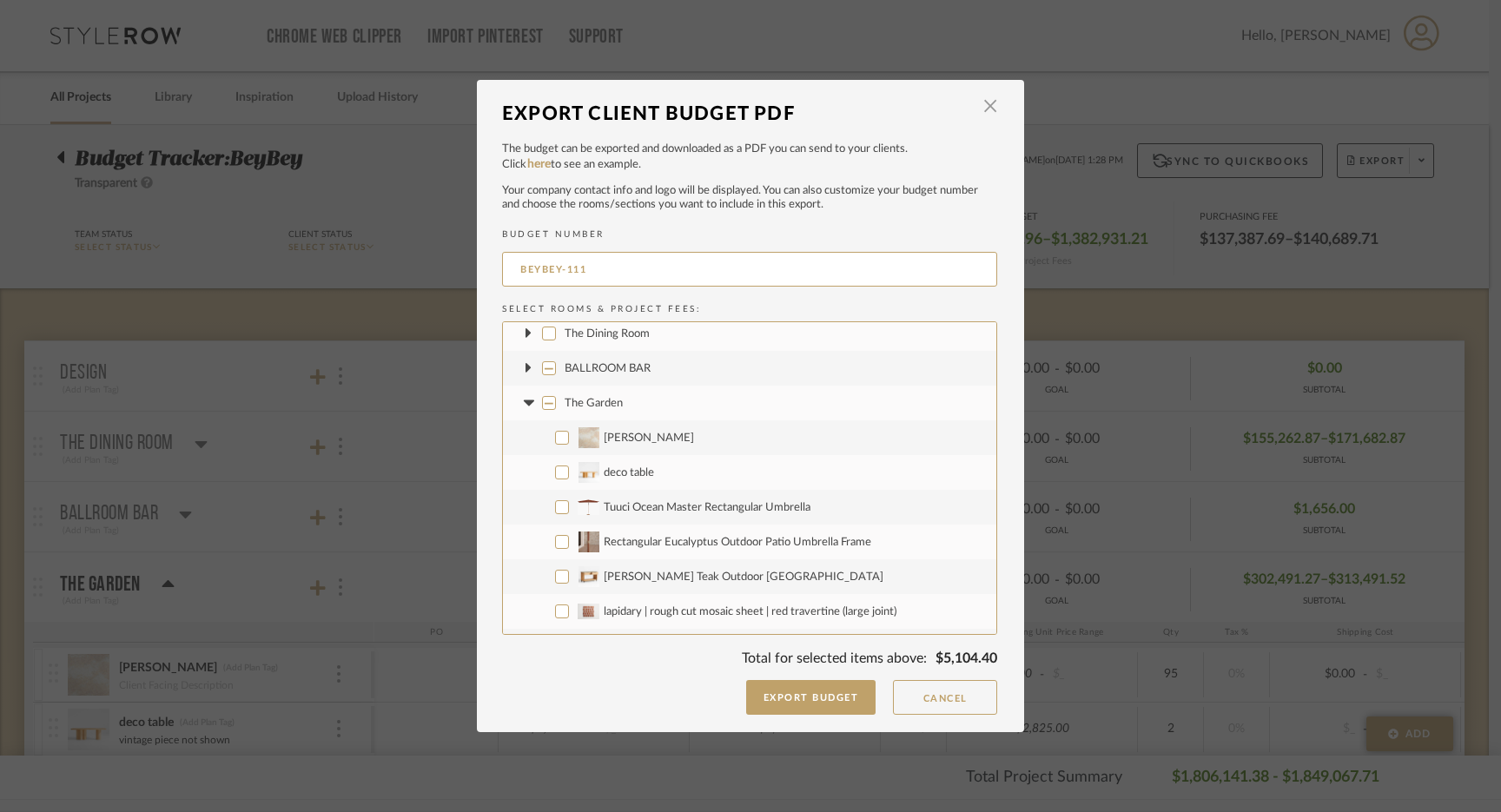
click at [524, 401] on icon at bounding box center [527, 402] width 10 height 7
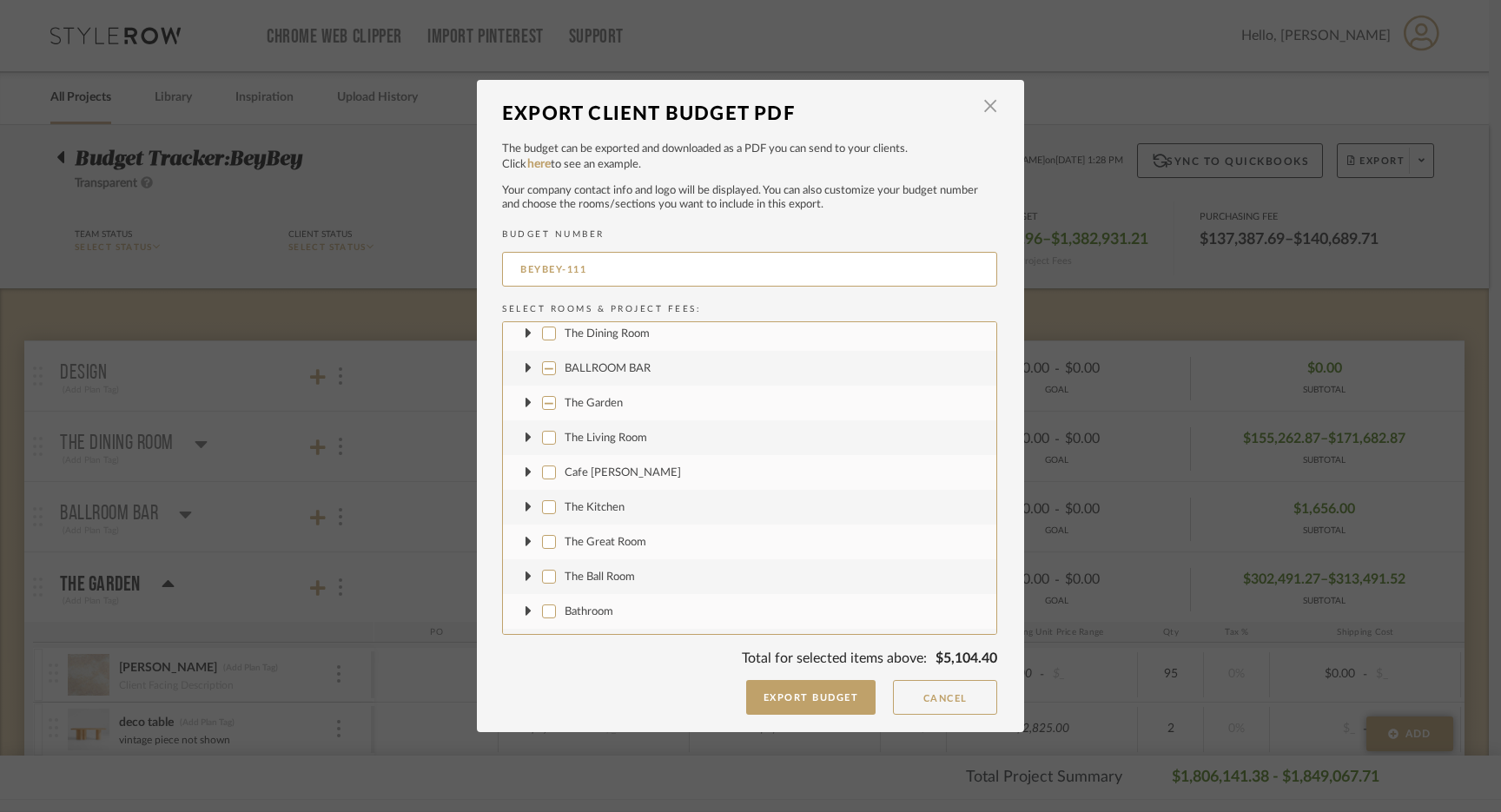
click at [526, 438] on icon at bounding box center [528, 438] width 7 height 10
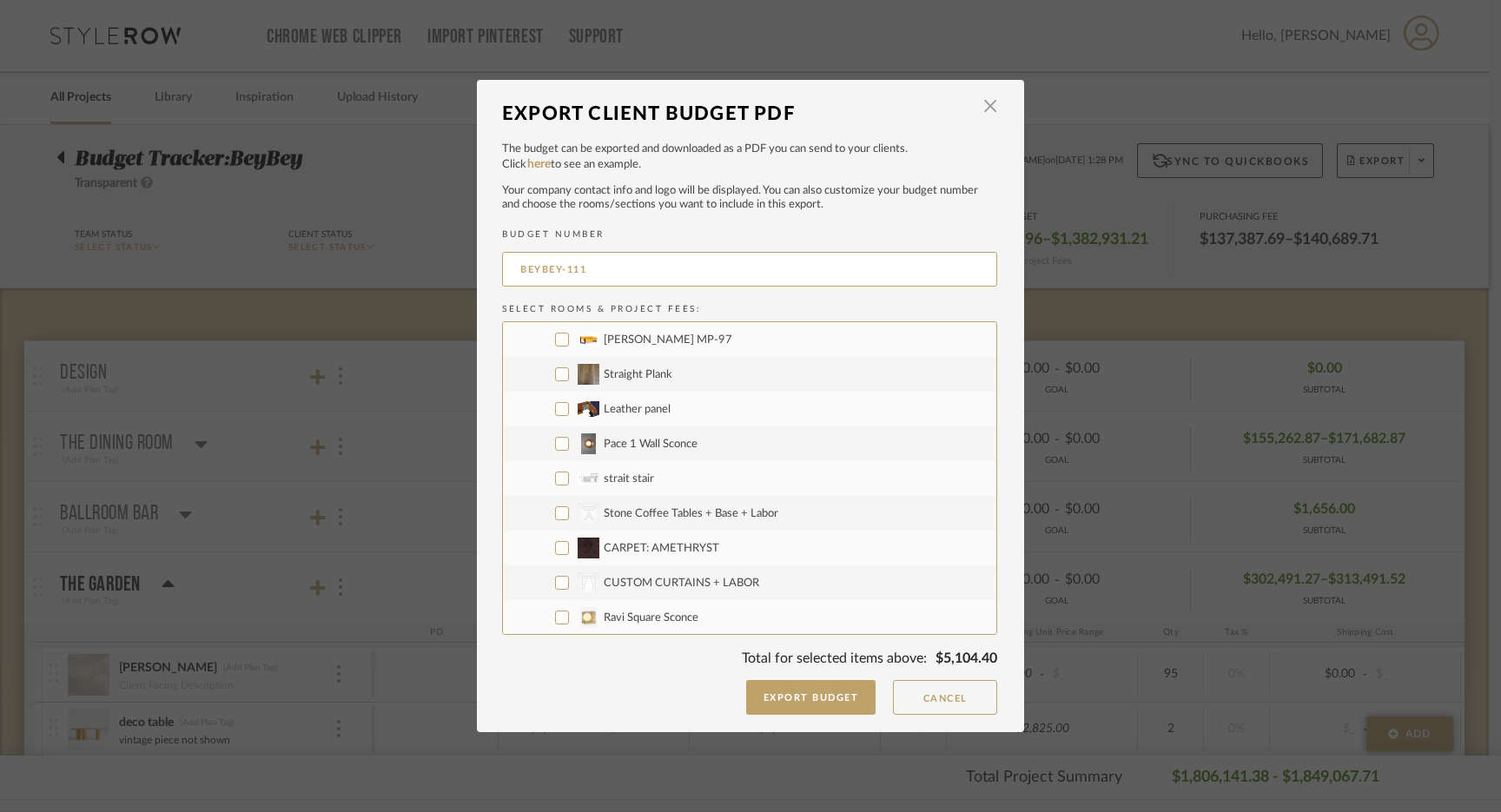
scroll to position [1886, 0]
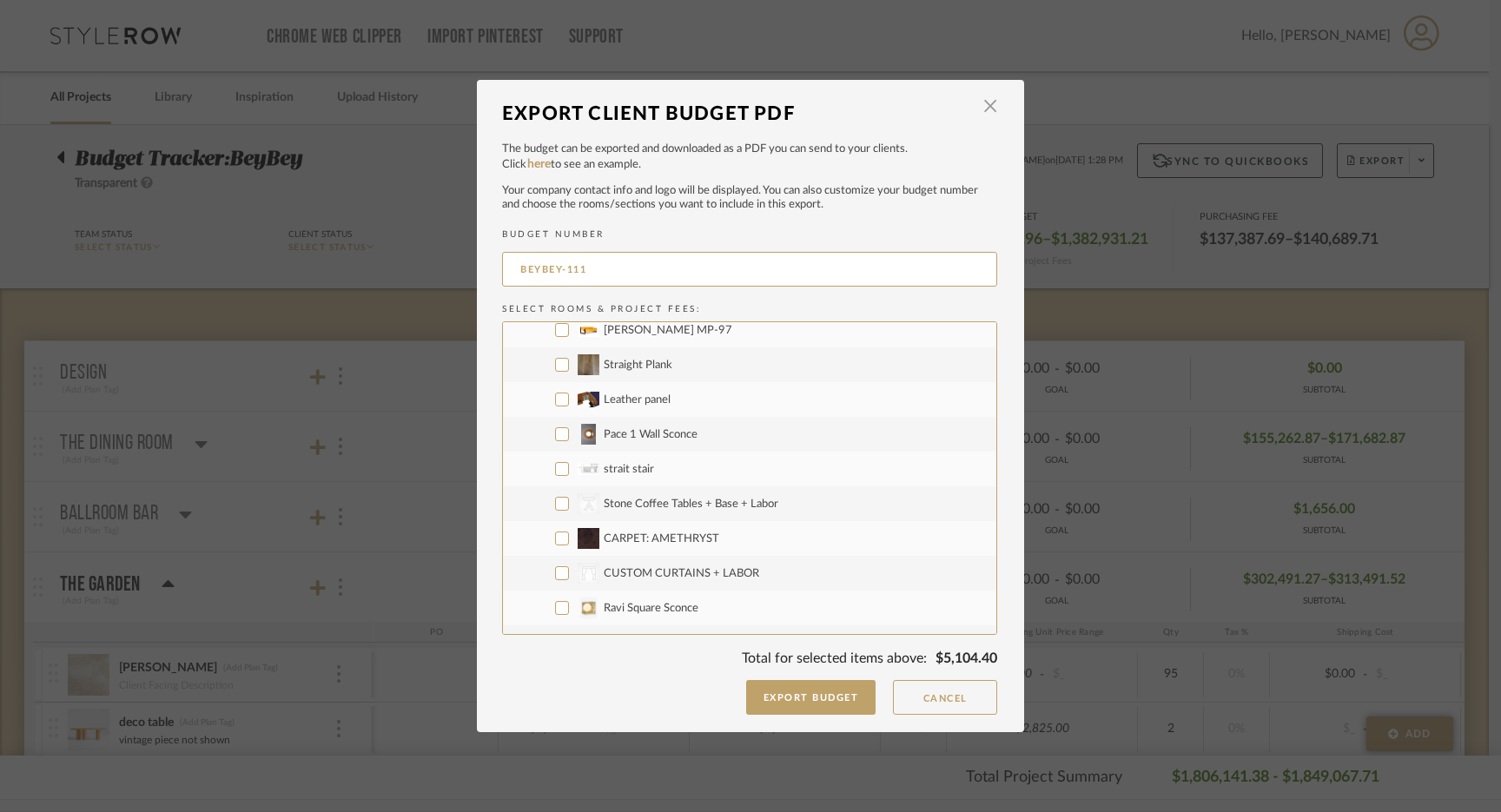
click at [555, 541] on input "CARPET: AMETHRYST" at bounding box center [562, 539] width 14 height 14
click at [555, 611] on input "Ravi Square Sconce" at bounding box center [562, 608] width 14 height 14
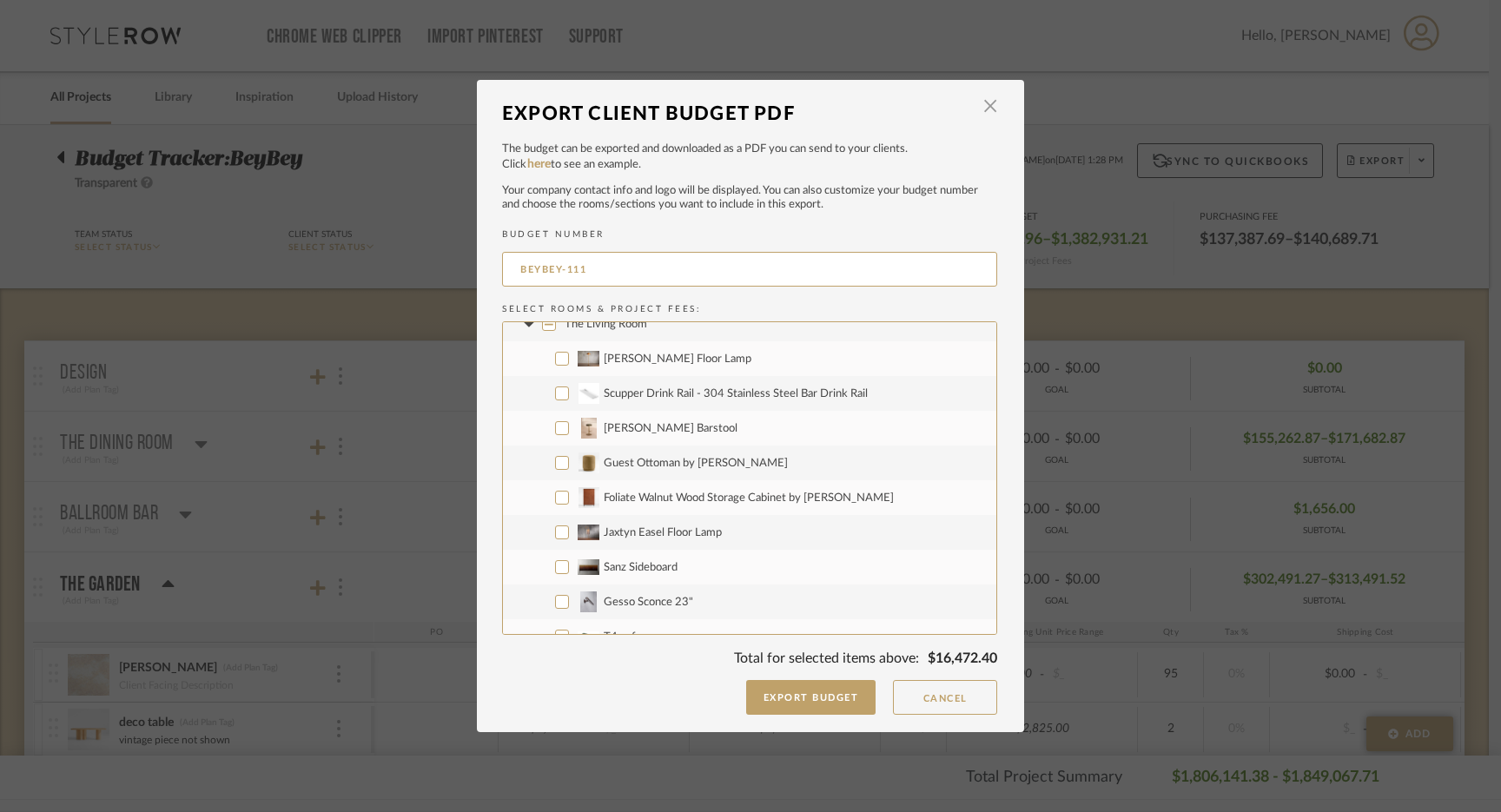
scroll to position [0, 0]
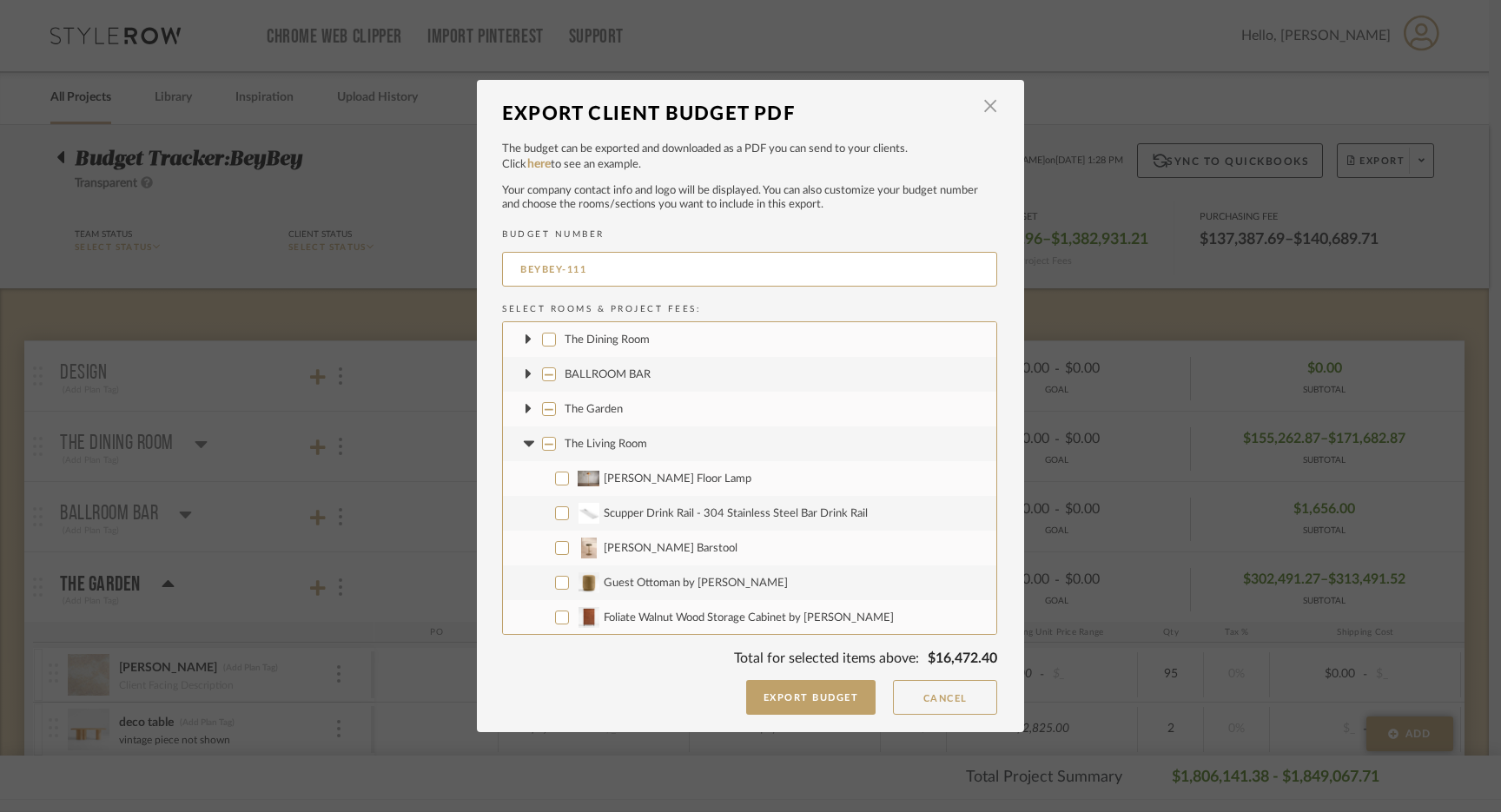
click at [525, 443] on icon at bounding box center [527, 443] width 10 height 7
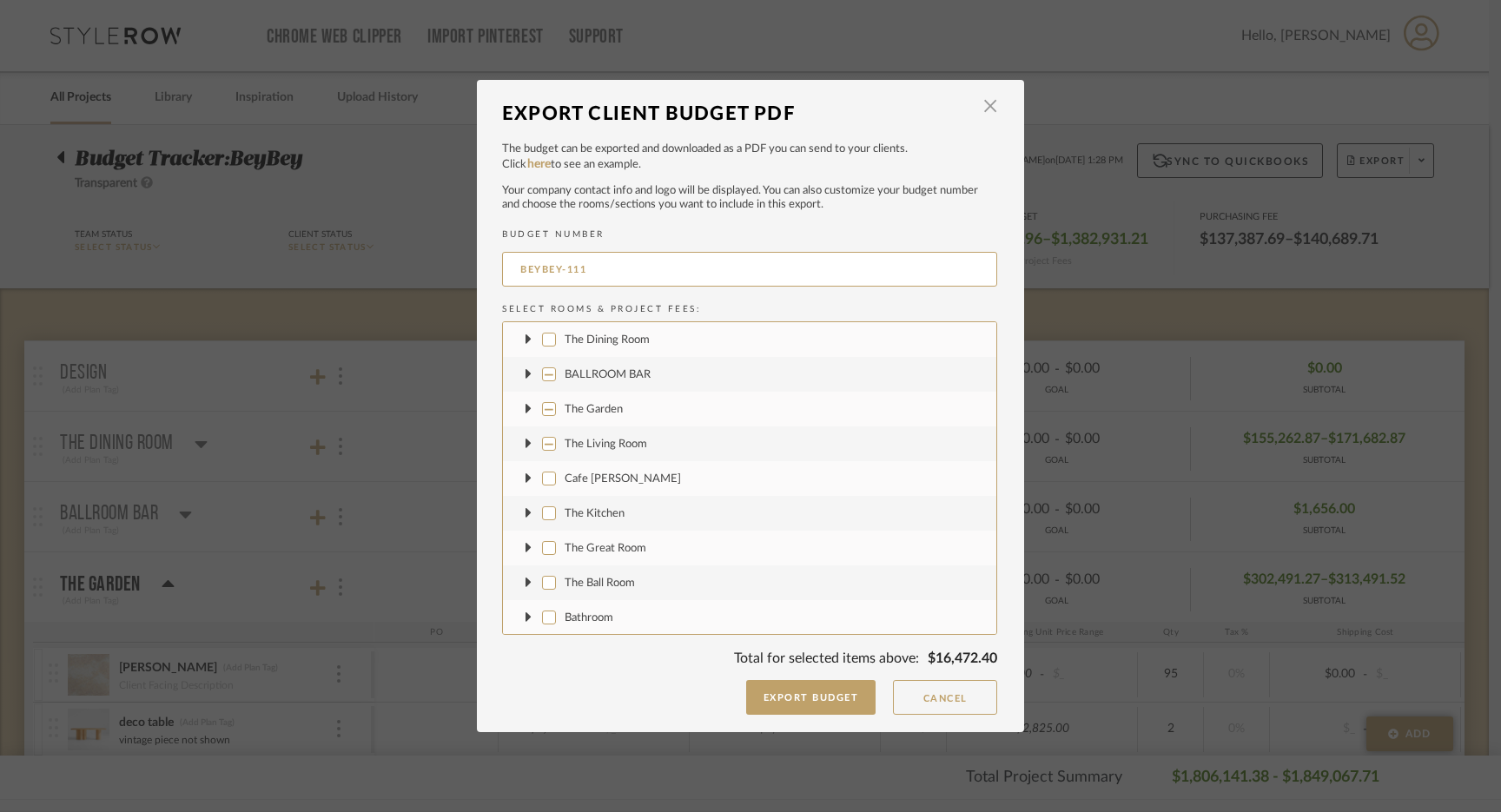
click at [526, 512] on icon at bounding box center [528, 512] width 7 height 10
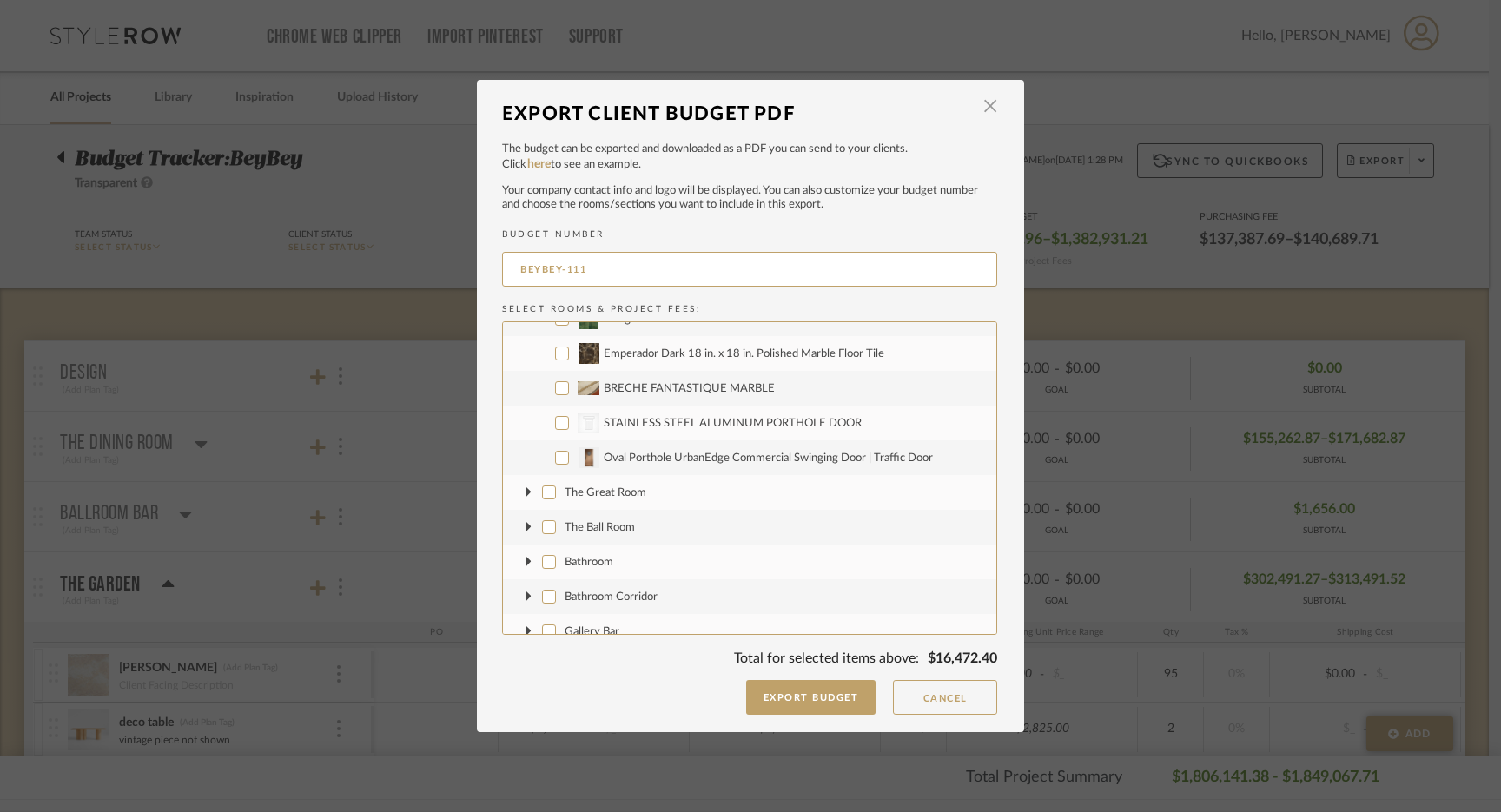
scroll to position [683, 0]
click at [557, 457] on input "Oval Porthole UrbanEdge Commercial Swinging Door | Traffic Door" at bounding box center [562, 455] width 14 height 14
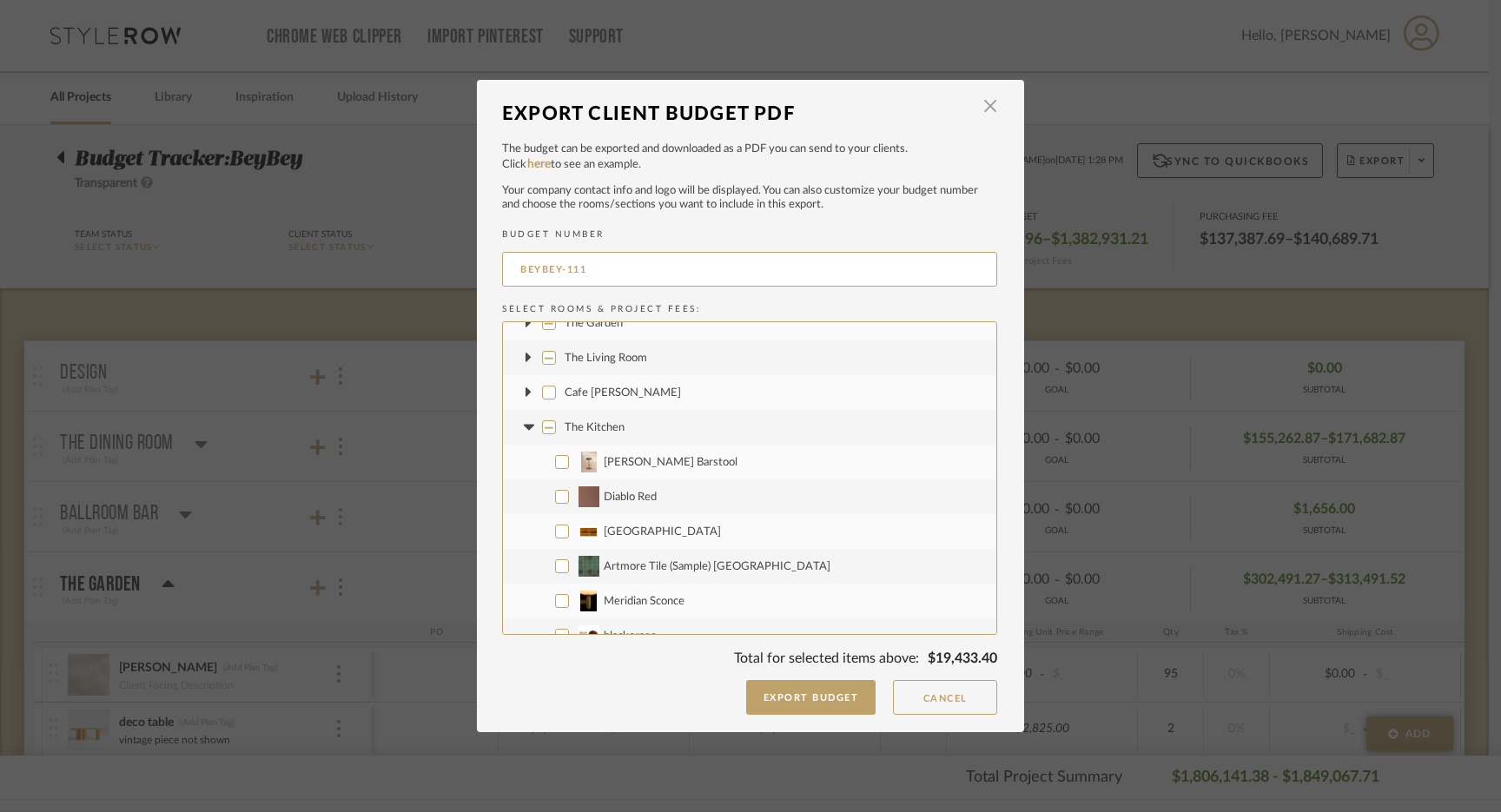
scroll to position [69, 0]
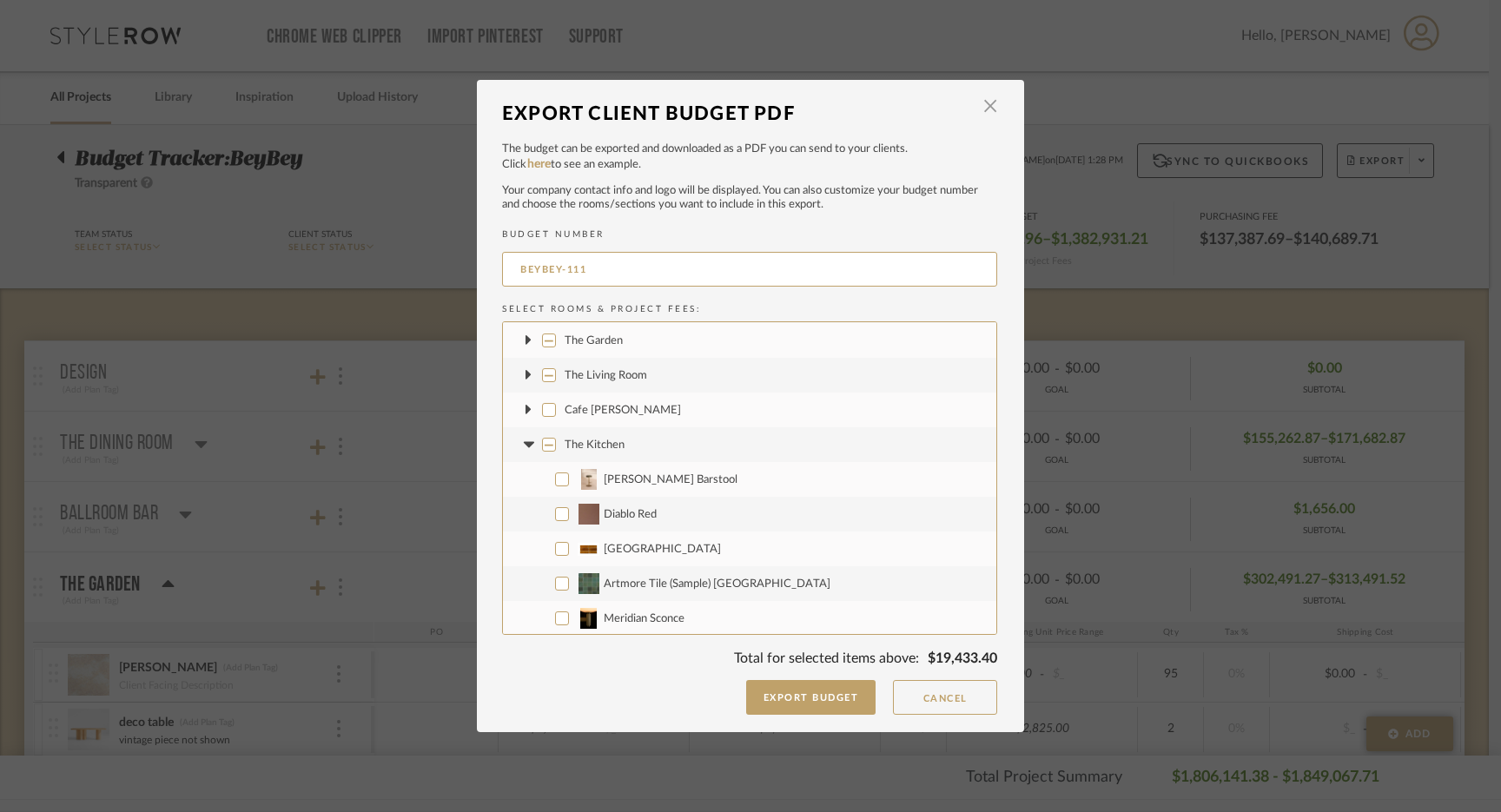
click at [523, 443] on icon at bounding box center [527, 444] width 10 height 7
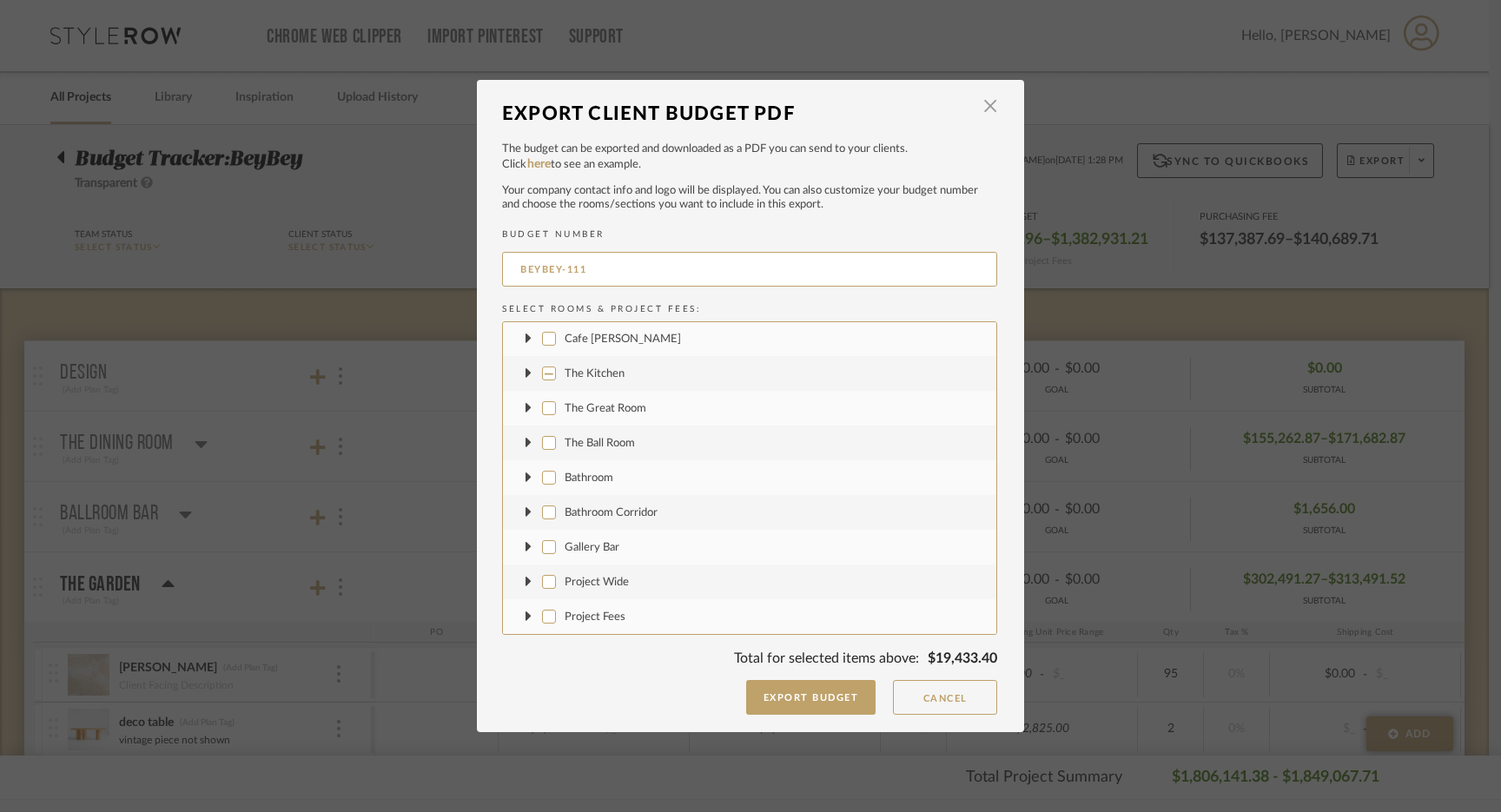
click at [526, 511] on icon at bounding box center [528, 512] width 7 height 10
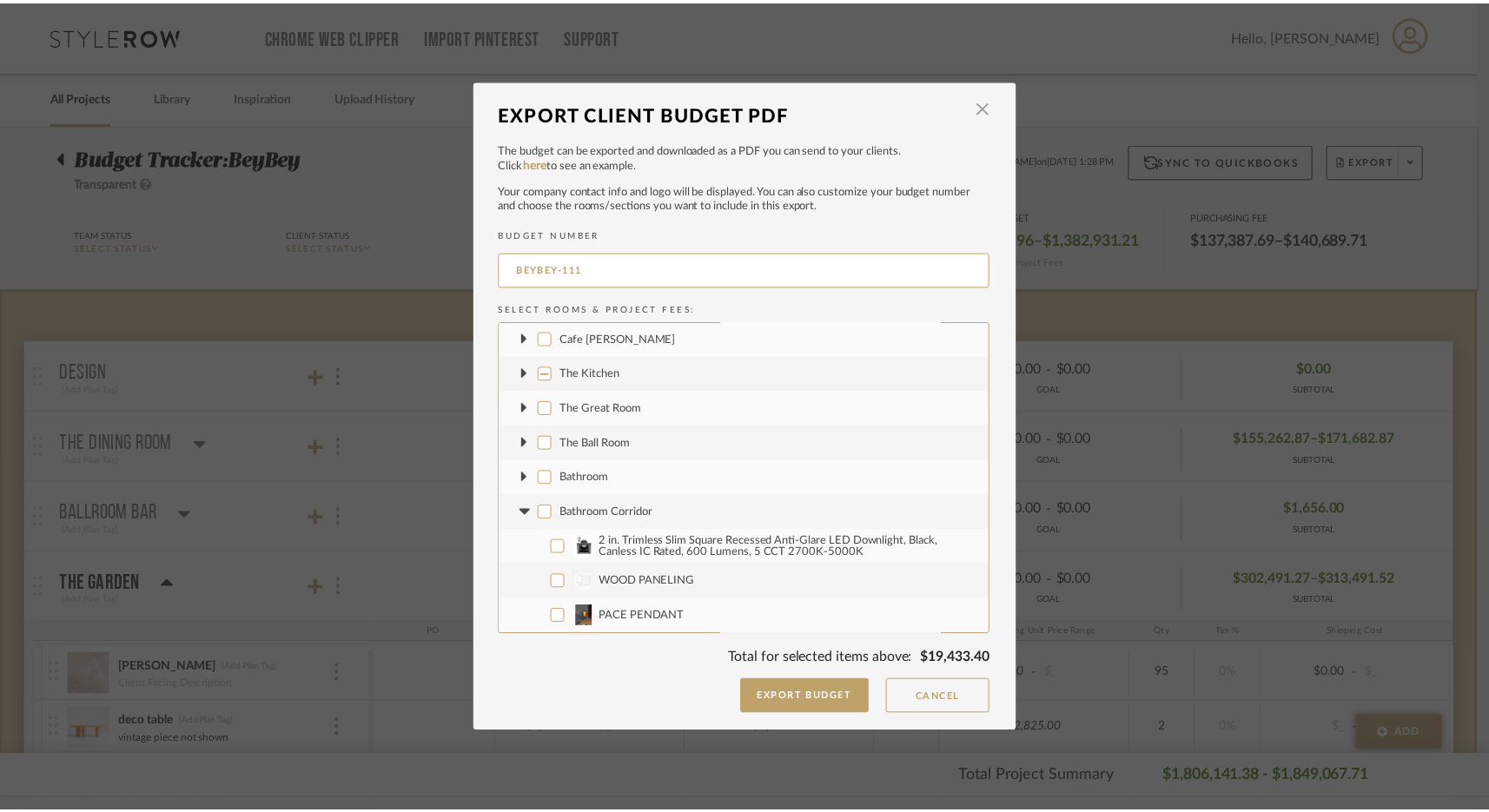
scroll to position [186, 0]
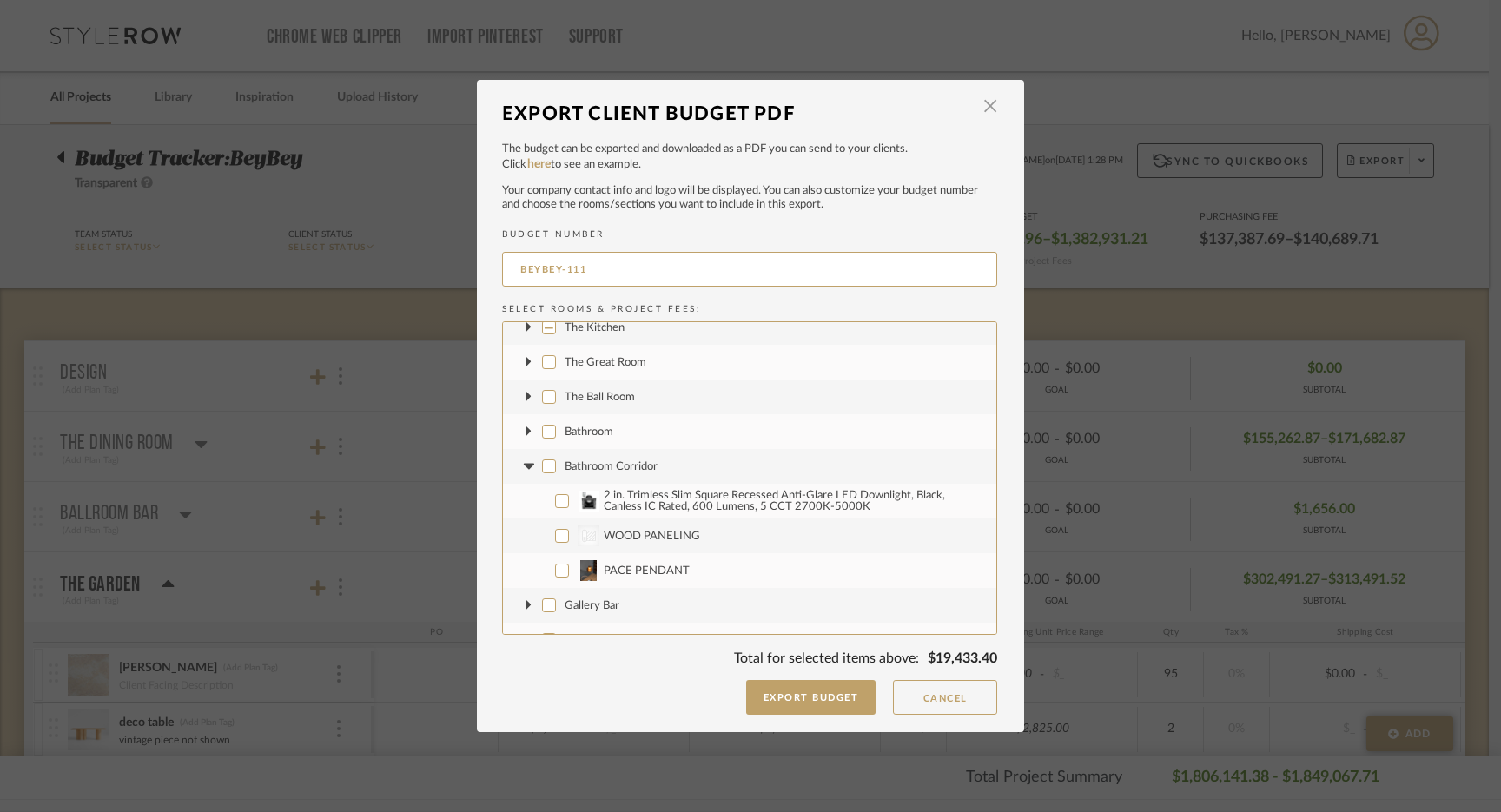
click at [555, 503] on input "2 in. Trimless Slim Square Recessed Anti-Glare LED Downlight, Black, Canless IC…" at bounding box center [562, 501] width 14 height 14
click at [797, 694] on button "Export Budget" at bounding box center [812, 697] width 131 height 35
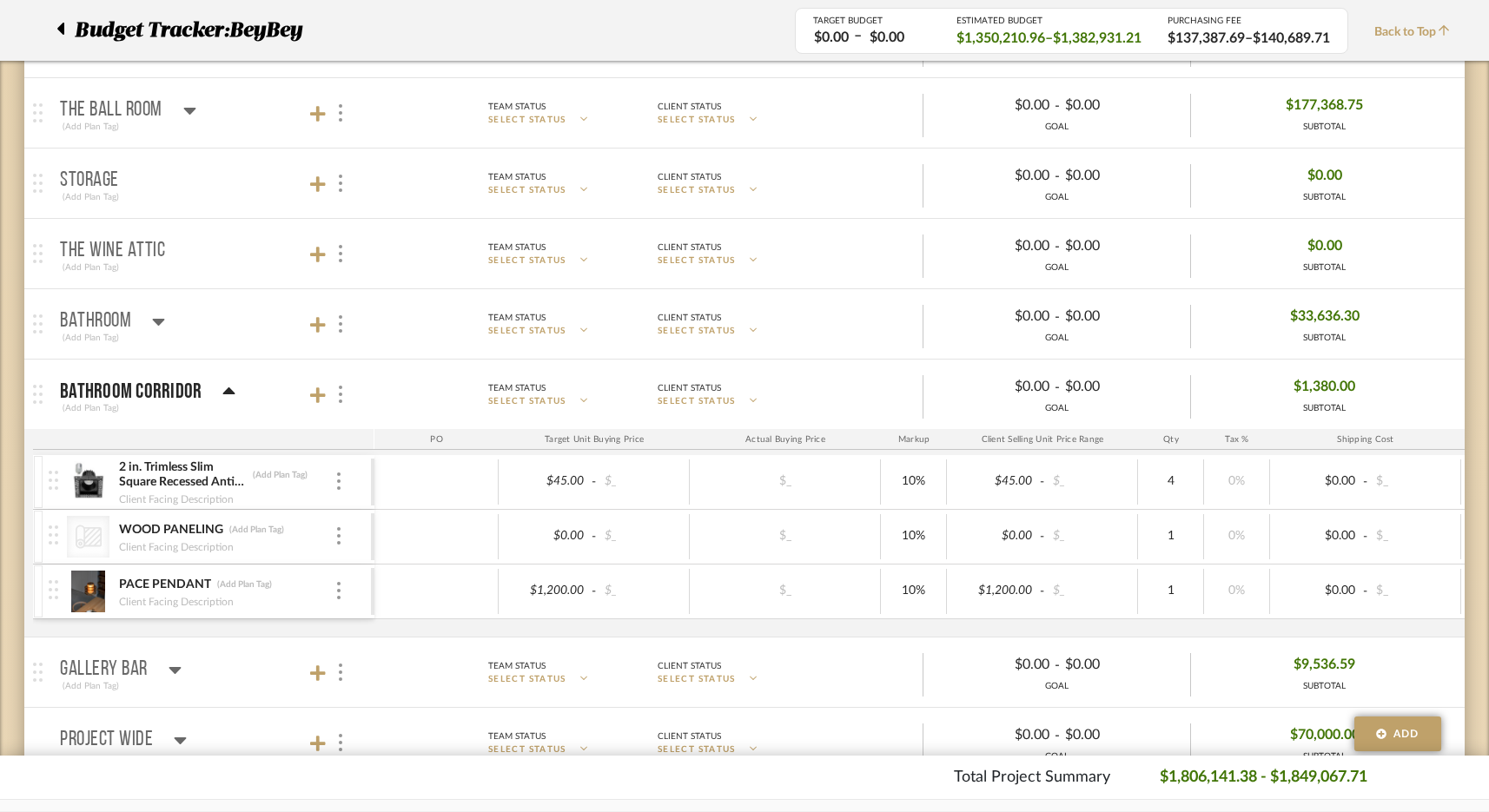
scroll to position [4186, 0]
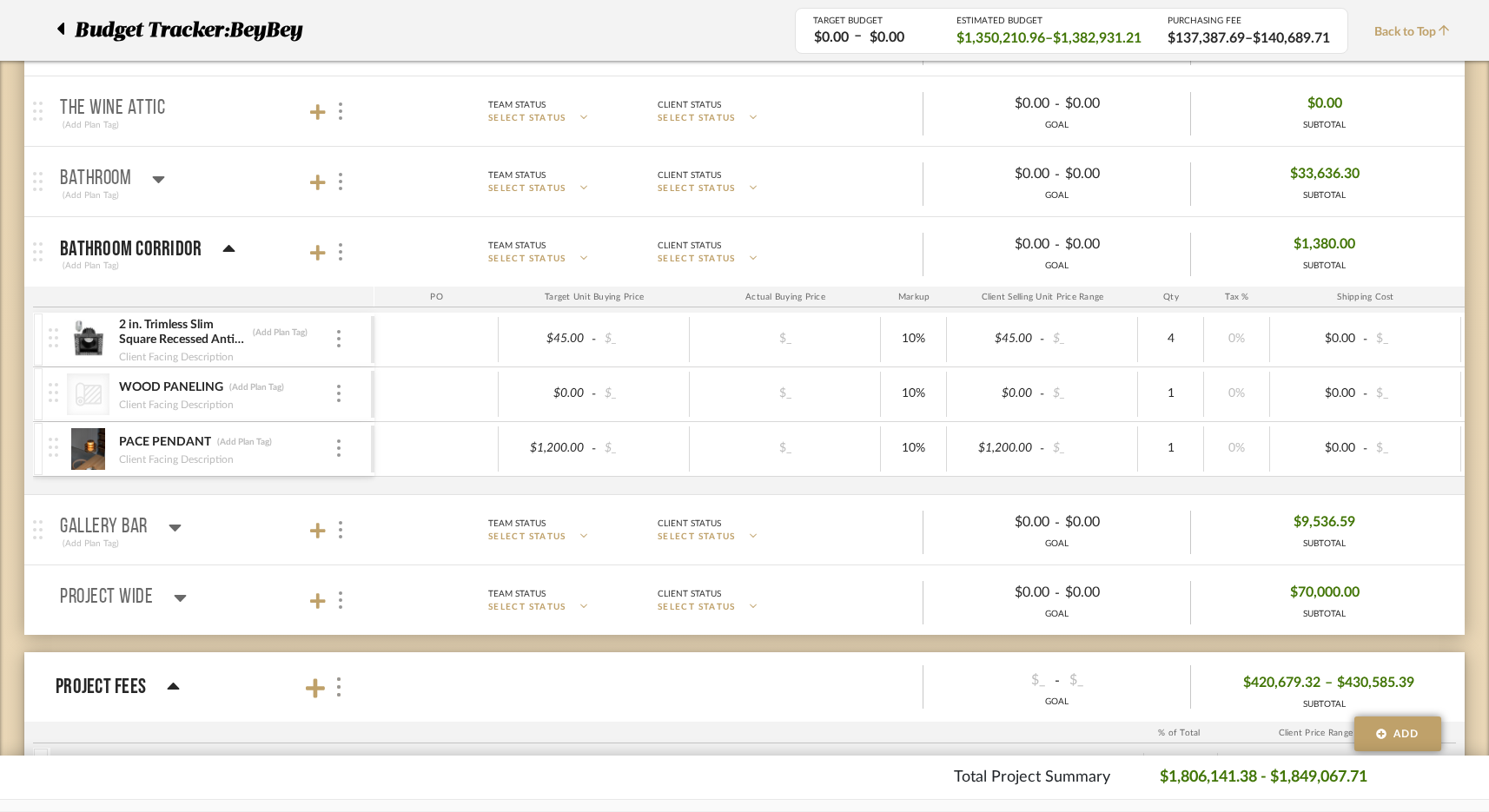
click at [133, 244] on p "Bathroom Corridor" at bounding box center [131, 249] width 142 height 21
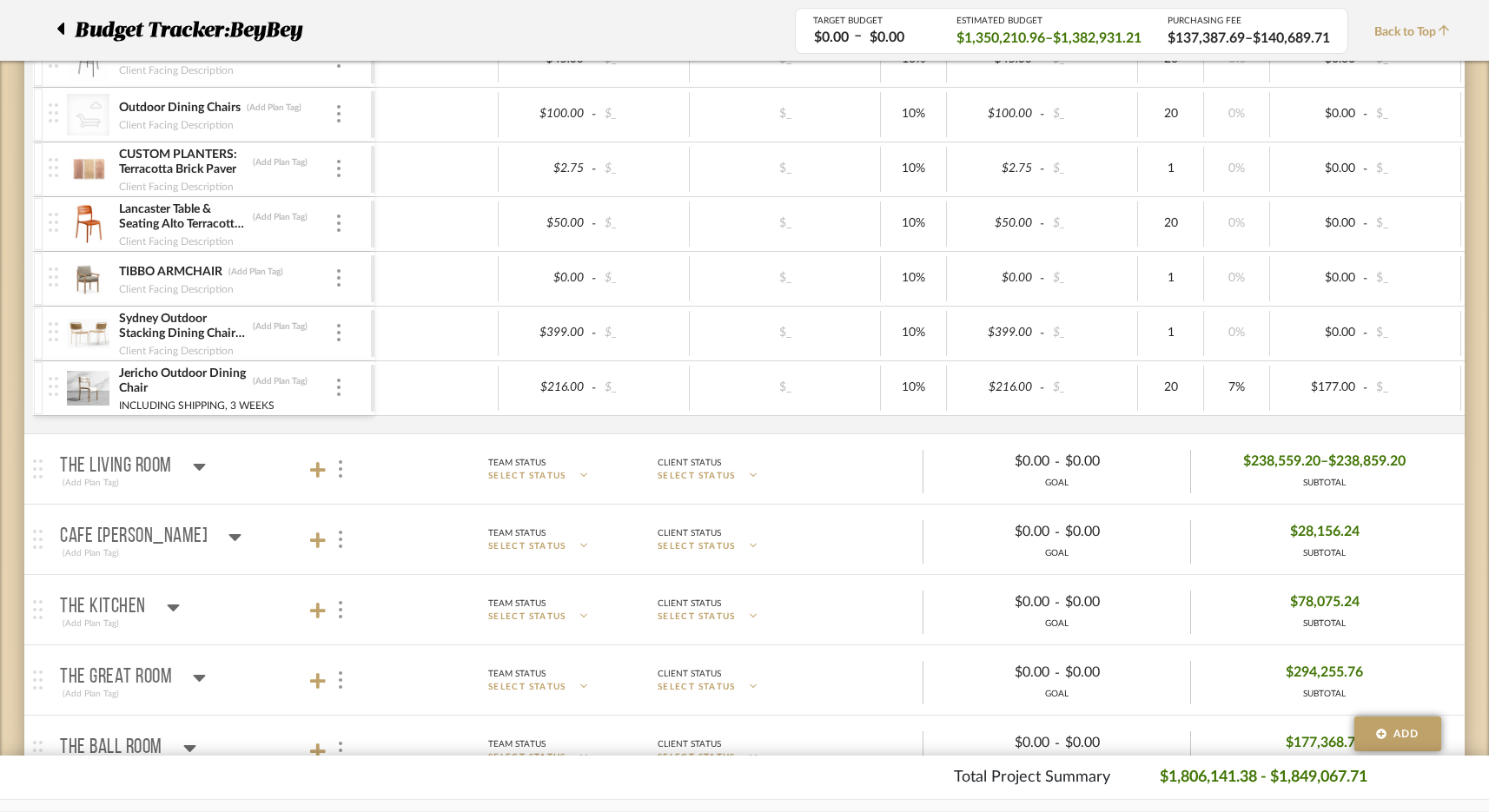
scroll to position [3402, 0]
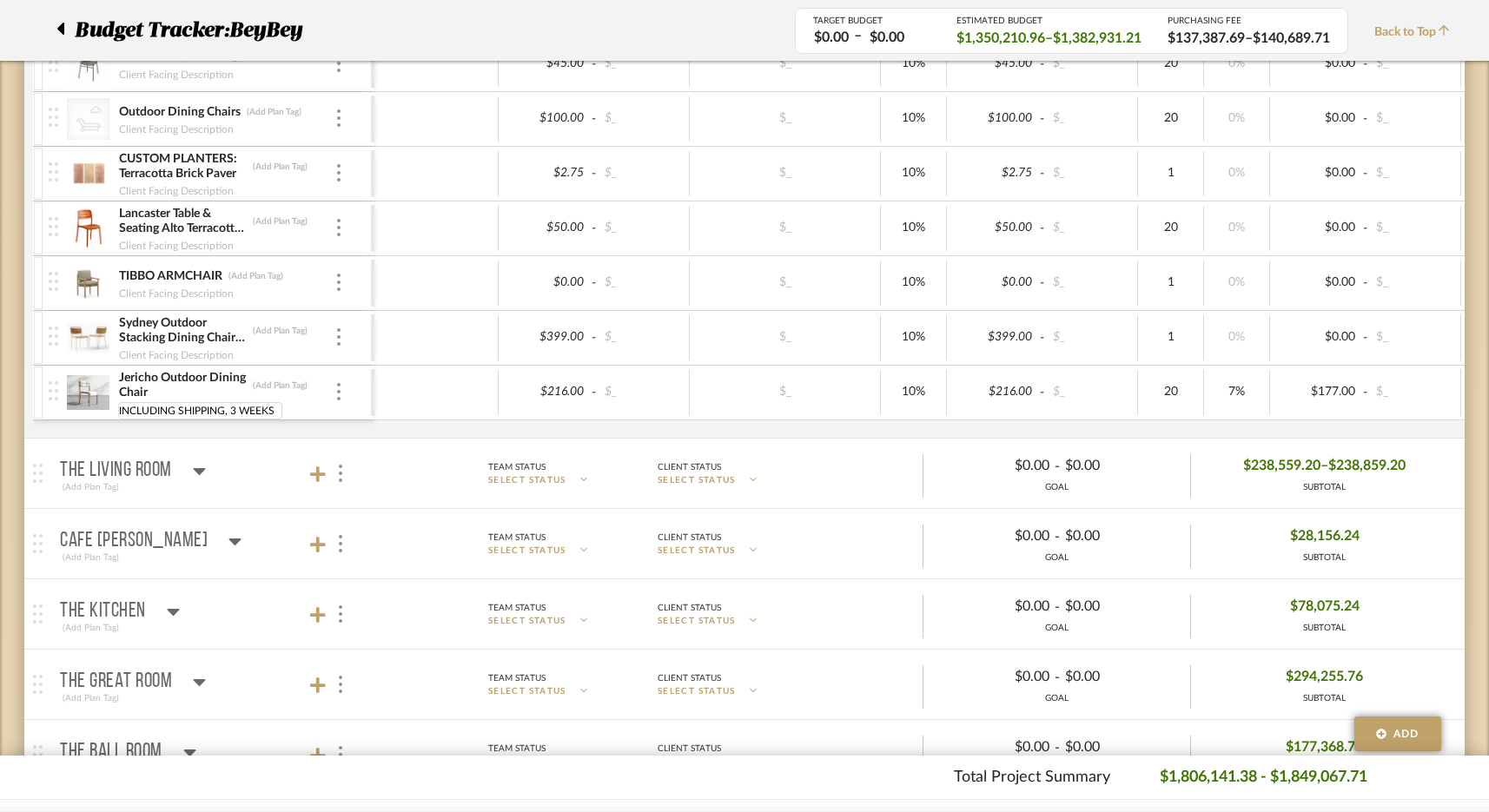
drag, startPoint x: 232, startPoint y: 412, endPoint x: 117, endPoint y: 411, distance: 115.0
click at [117, 411] on div "Jericho Outdoor Dining Chair (Add Plan Tag) INCLUDING SHIPPING, 3 WEEKS INCLUDI…" at bounding box center [209, 393] width 322 height 54
click at [245, 411] on input "READY TO SHIP, 3 WEEKS" at bounding box center [186, 411] width 135 height 18
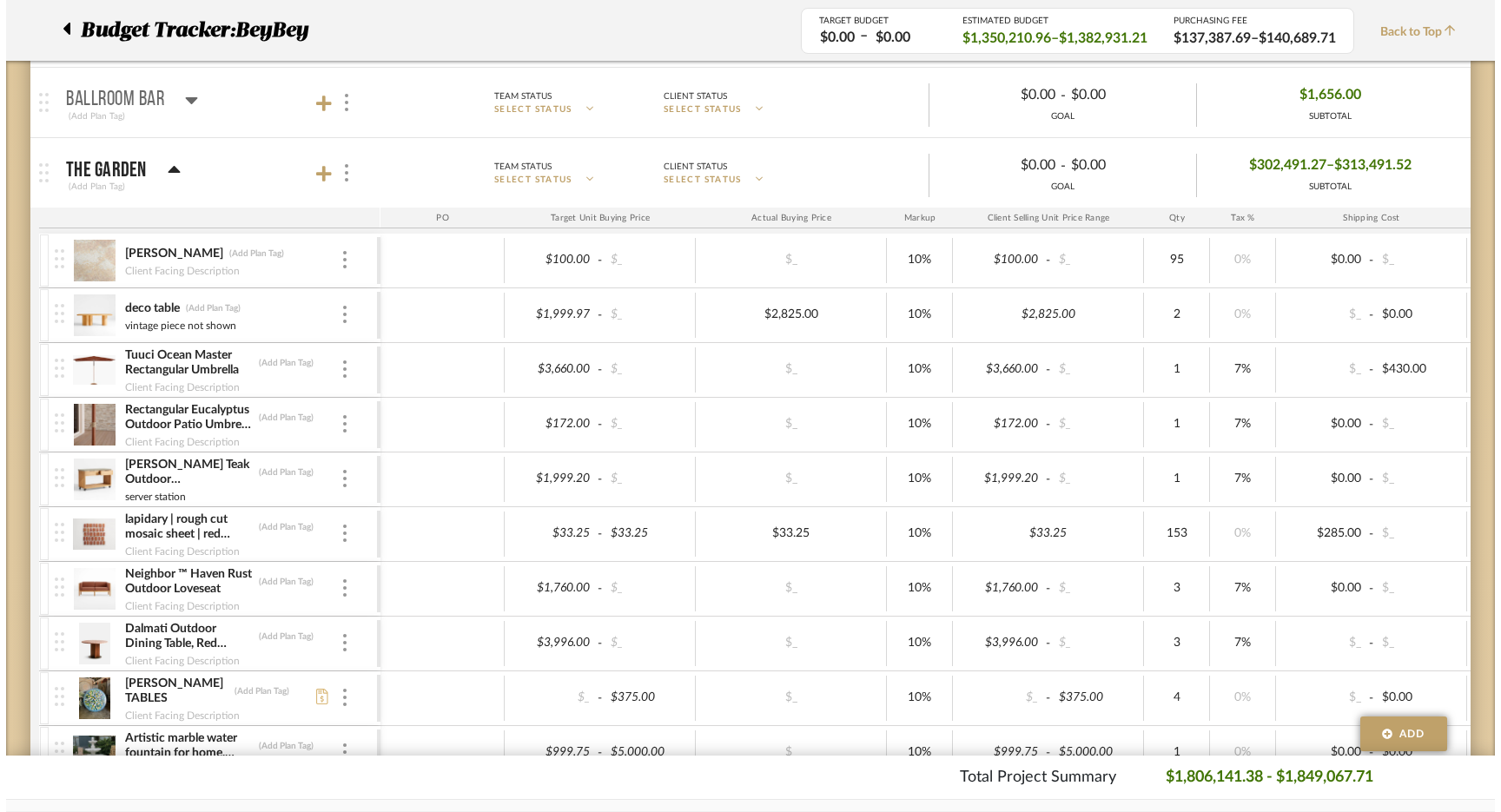
scroll to position [0, 0]
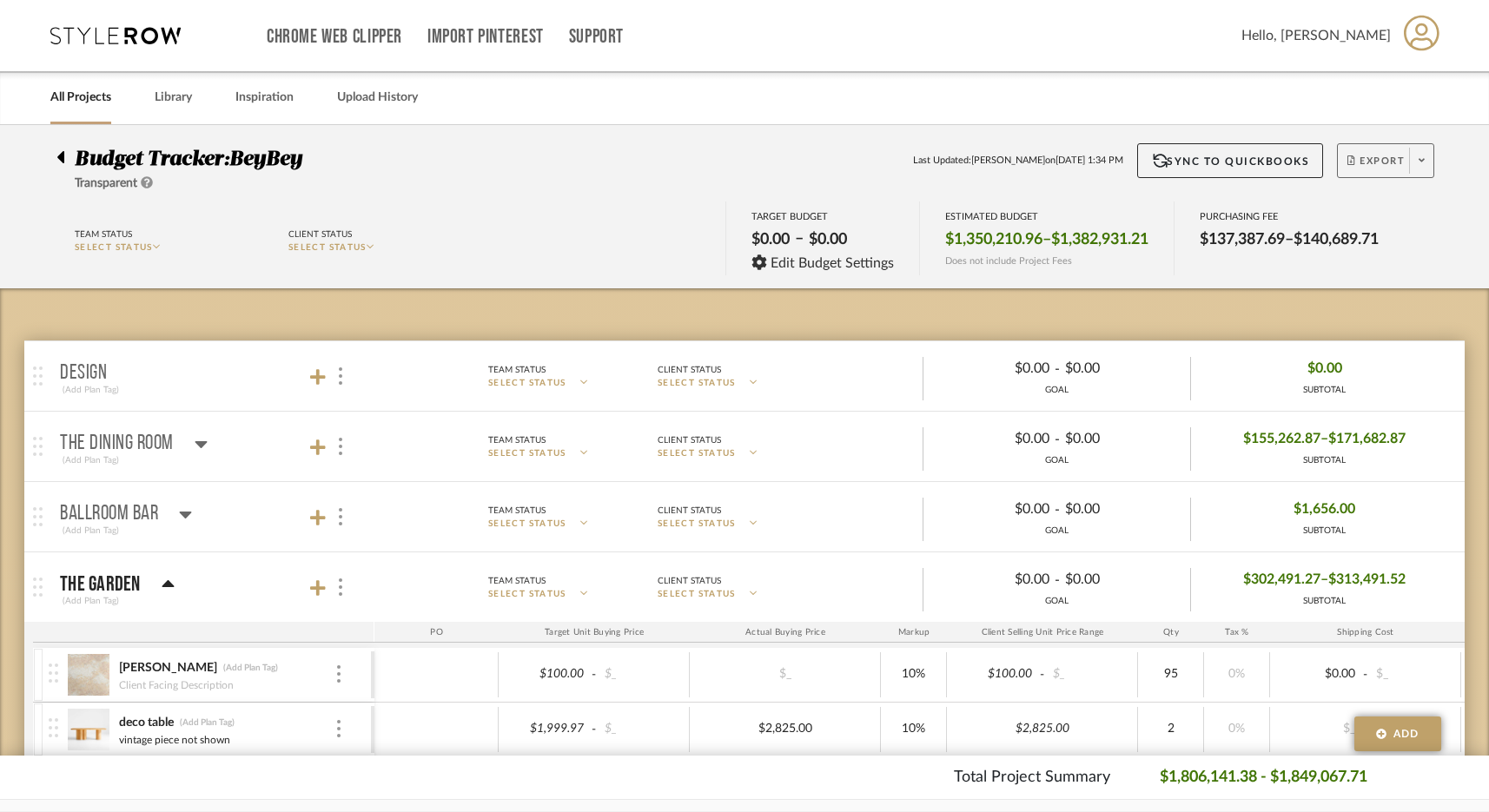
click at [1172, 161] on span "Export" at bounding box center [1376, 168] width 57 height 26
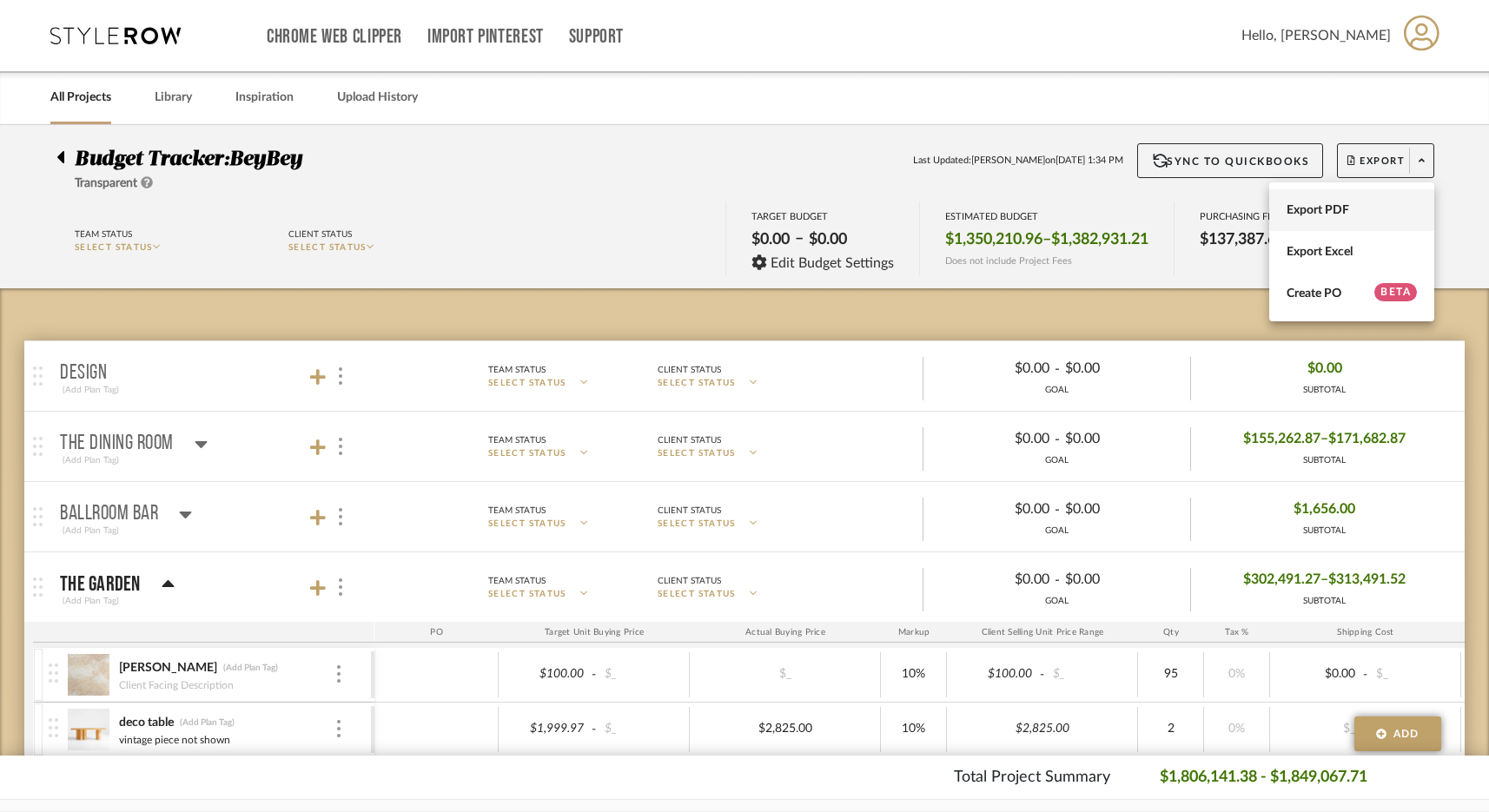
click at [1172, 209] on span "Export PDF" at bounding box center [1352, 211] width 131 height 15
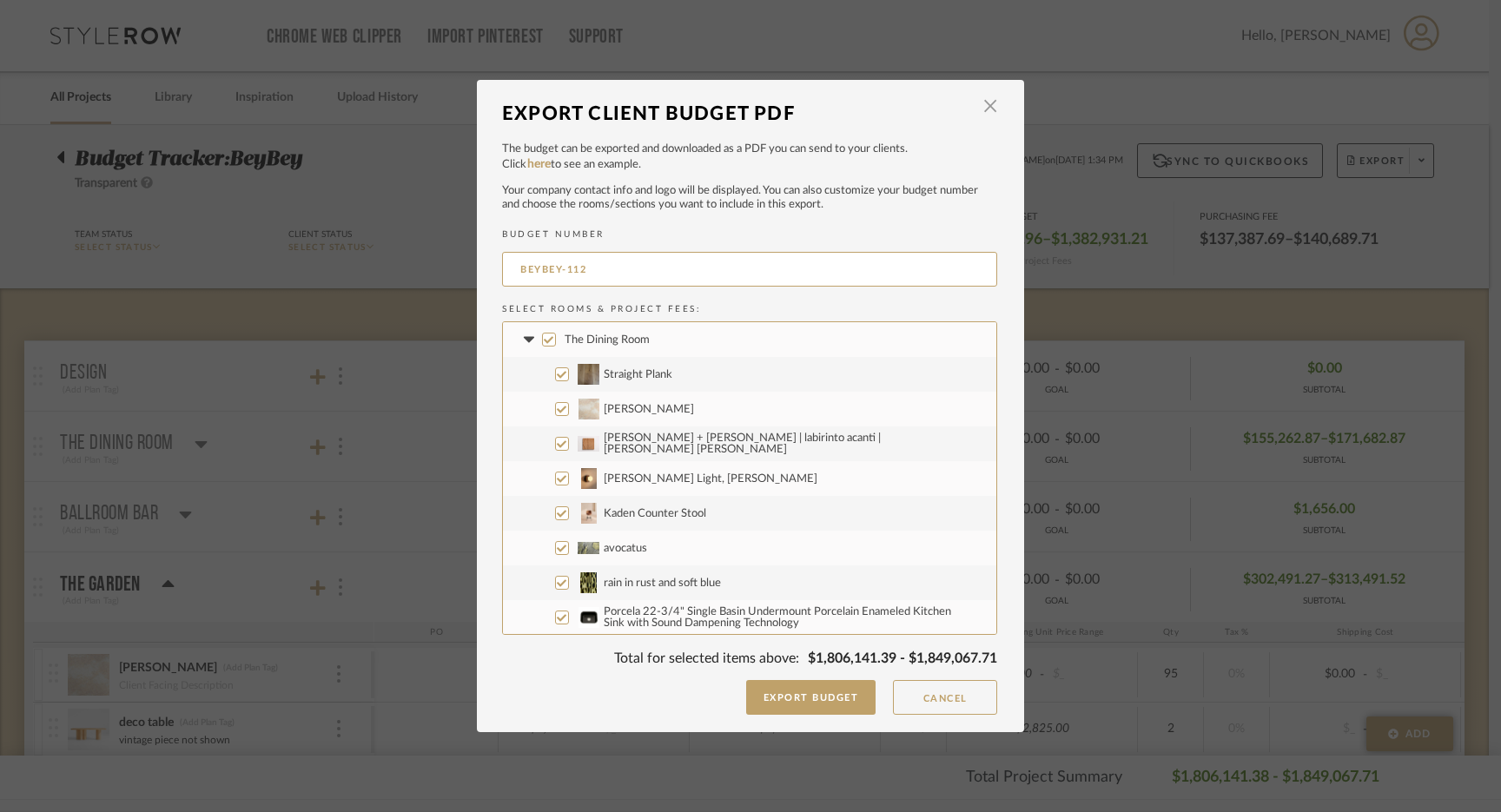
click at [544, 339] on input "The Dining Room" at bounding box center [549, 339] width 14 height 14
click at [521, 334] on fa-icon at bounding box center [529, 341] width 19 height 19
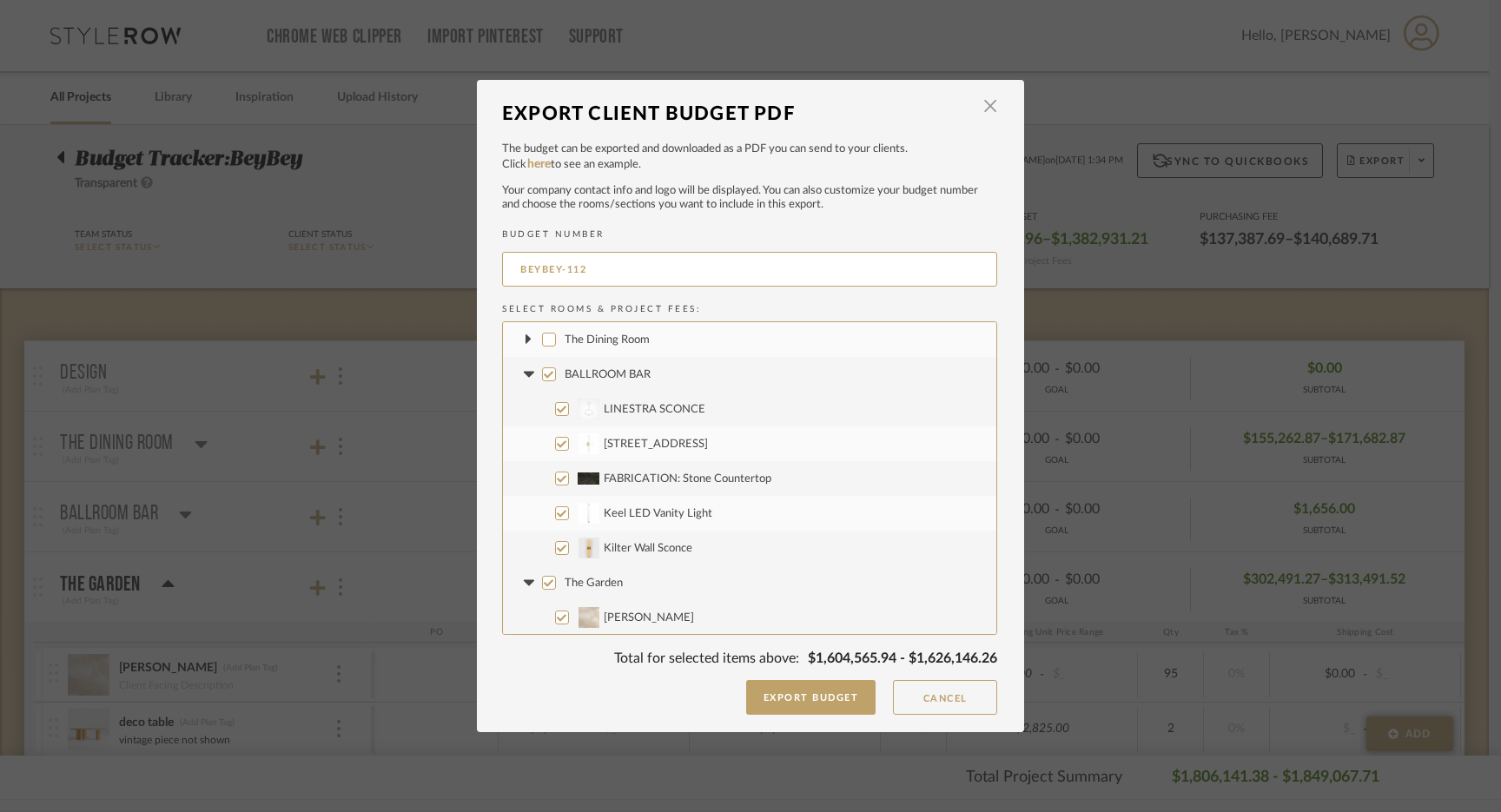
click at [542, 373] on input "BALLROOM BAR" at bounding box center [549, 374] width 14 height 14
click at [557, 552] on input "Kilter Wall Sconce" at bounding box center [562, 548] width 14 height 14
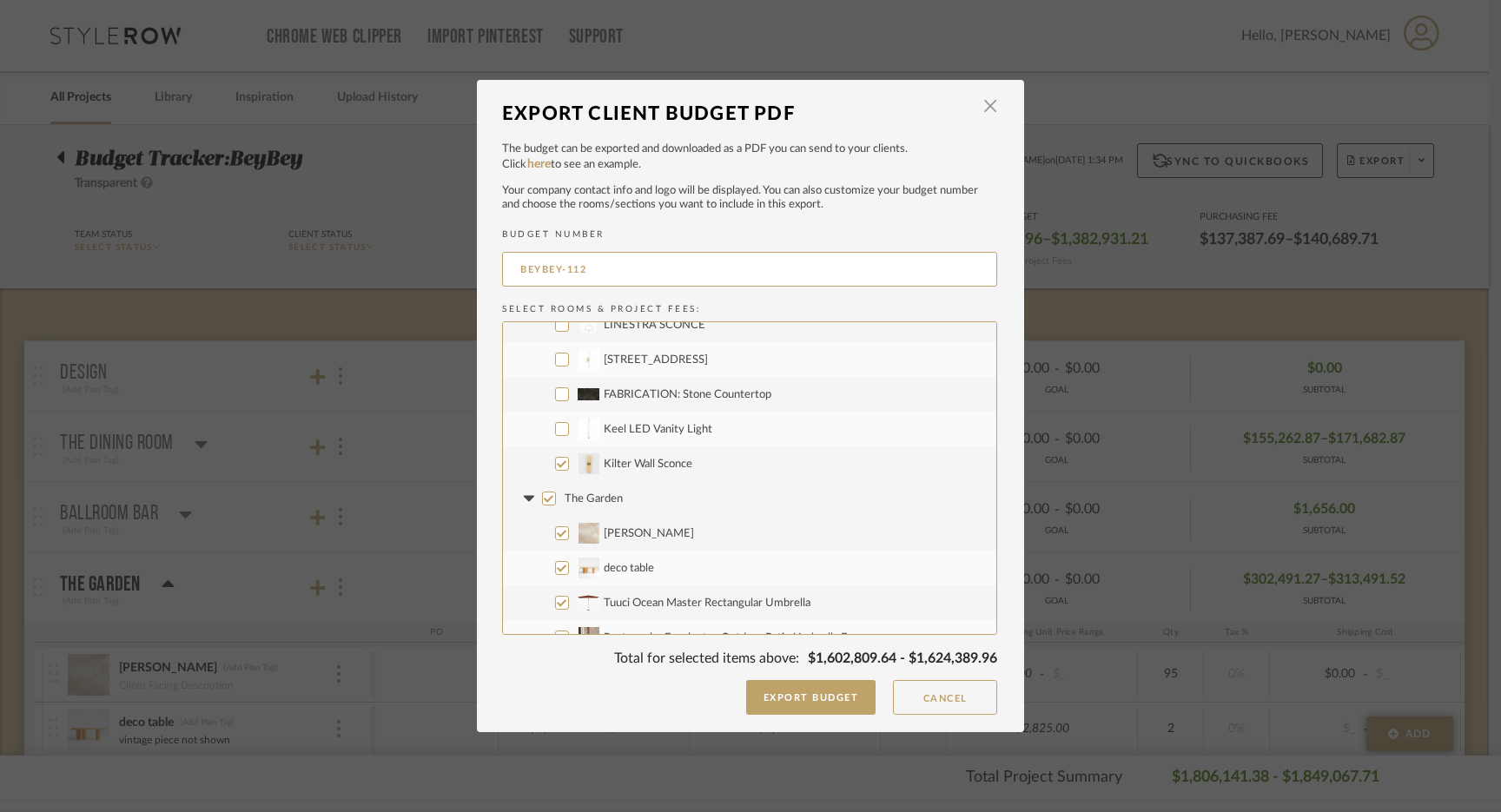
click at [542, 496] on input "The Garden" at bounding box center [549, 498] width 14 height 14
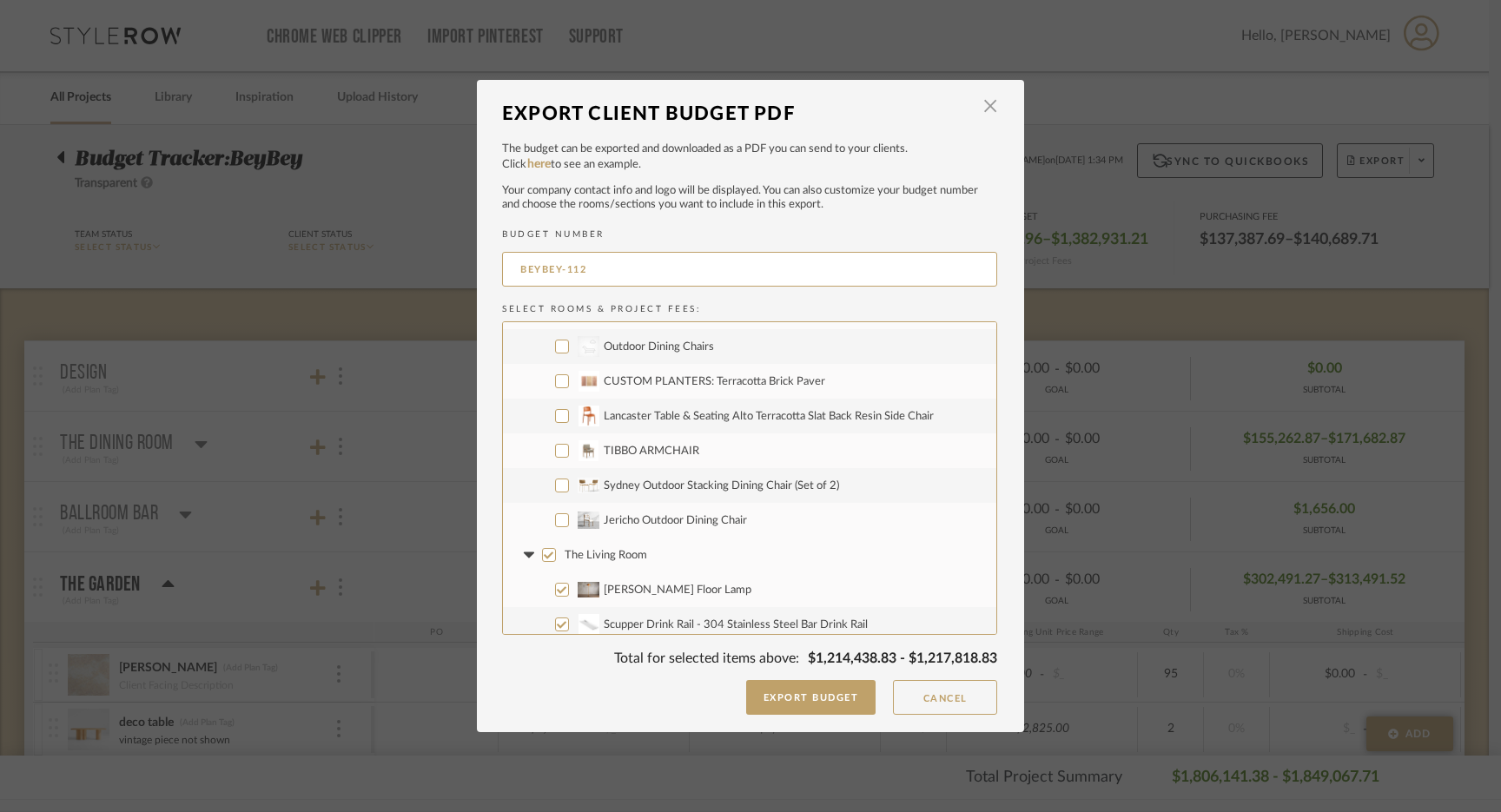
scroll to position [2193, 0]
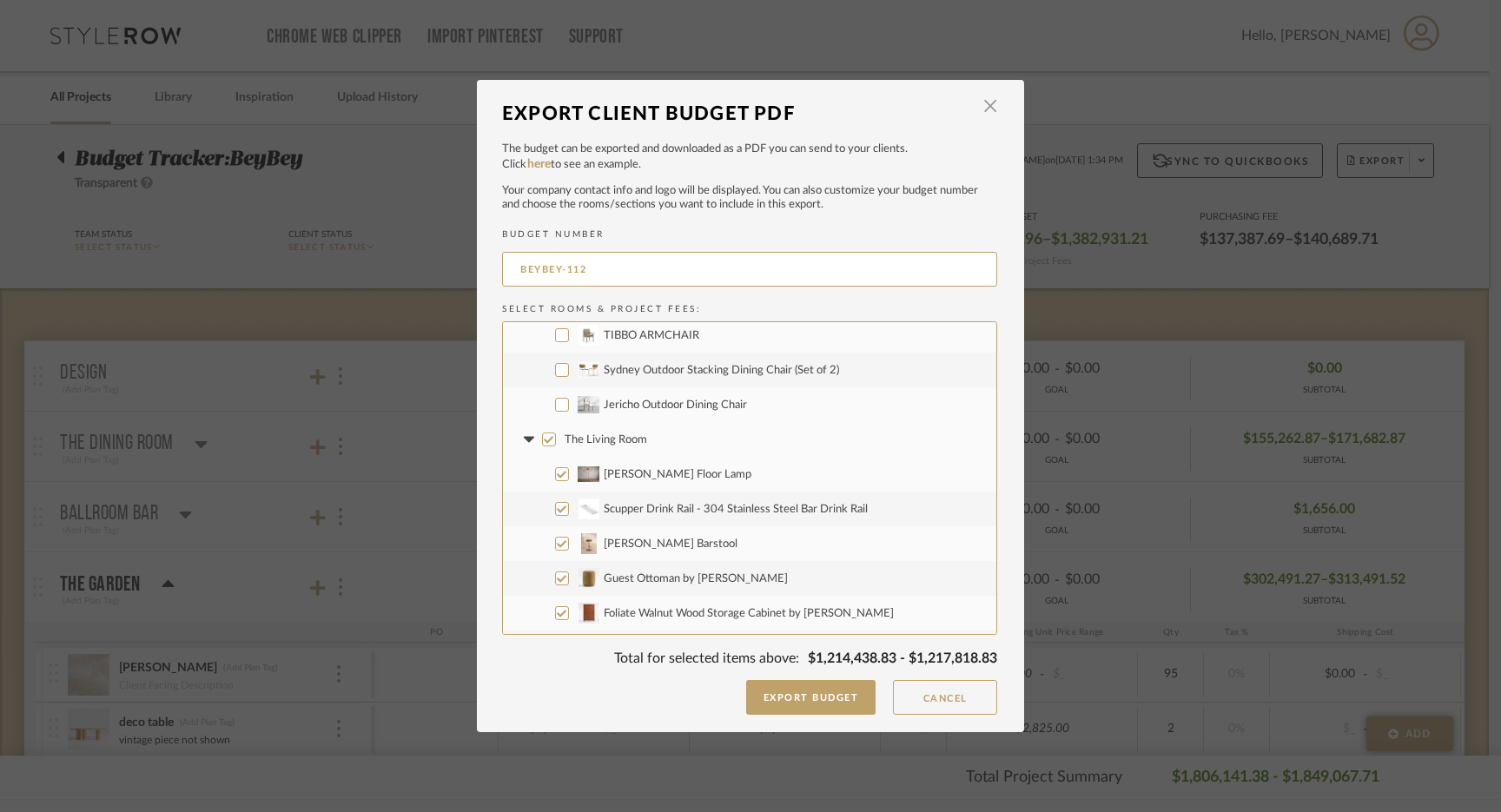
click at [561, 406] on input "Jericho Outdoor Dining Chair" at bounding box center [562, 404] width 14 height 14
click at [544, 441] on input "The Living Room" at bounding box center [549, 440] width 14 height 14
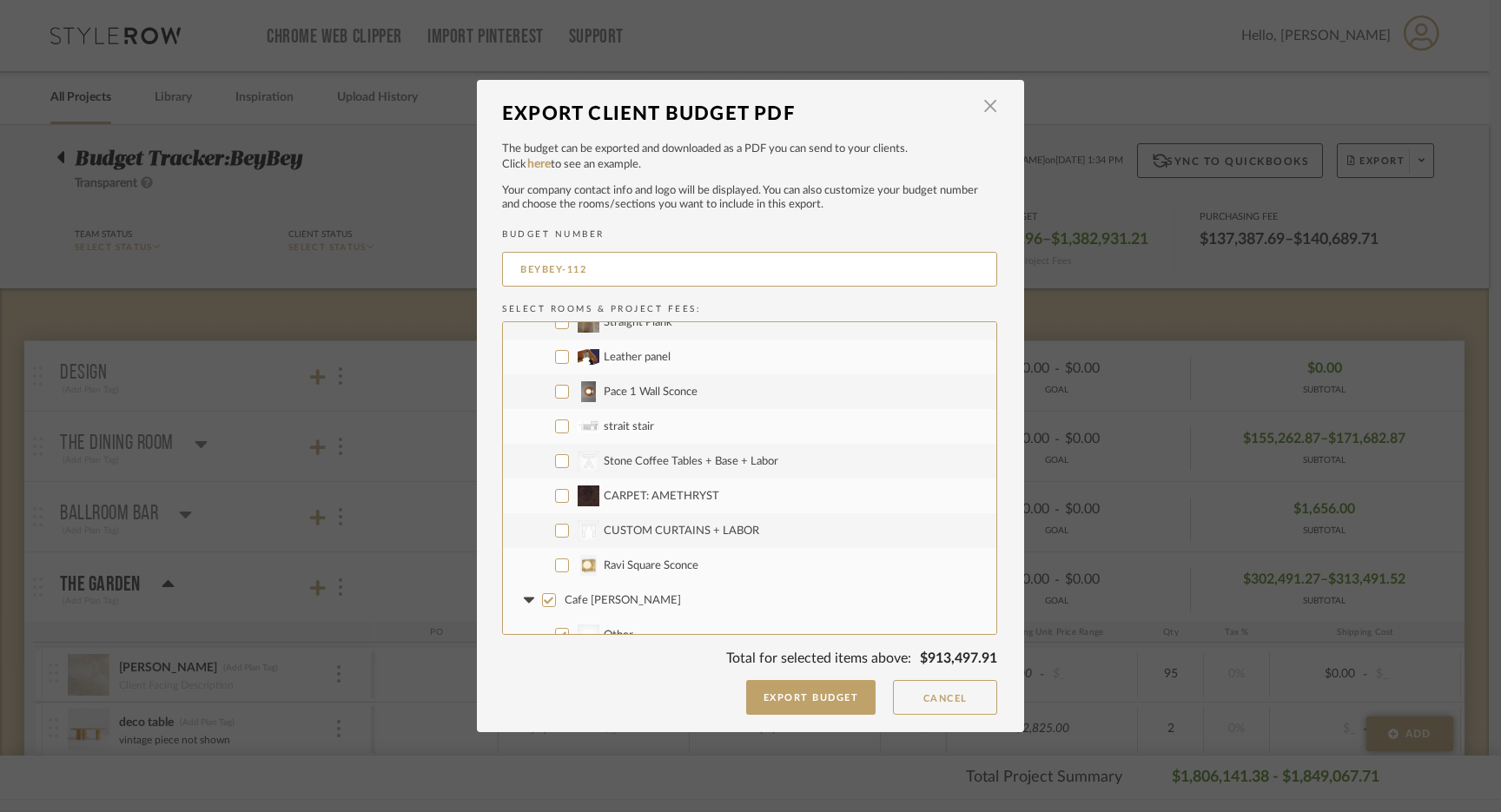
scroll to position [4123, 0]
click at [555, 494] on input "CARPET: AMETHRYST" at bounding box center [562, 490] width 14 height 14
click at [558, 559] on input "Ravi Square Sconce" at bounding box center [562, 560] width 14 height 14
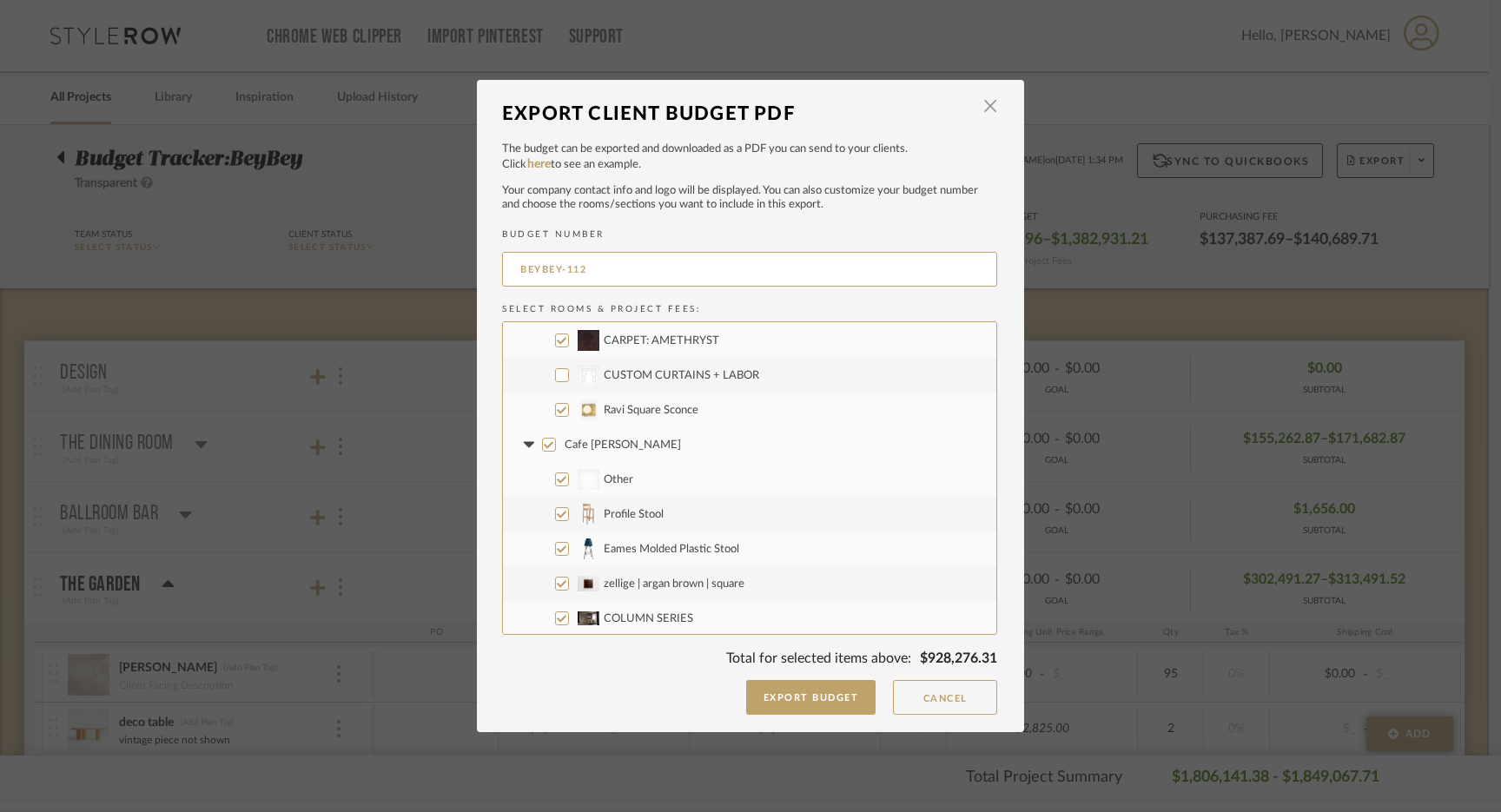
click at [542, 445] on input "Cafe [PERSON_NAME]" at bounding box center [549, 444] width 14 height 14
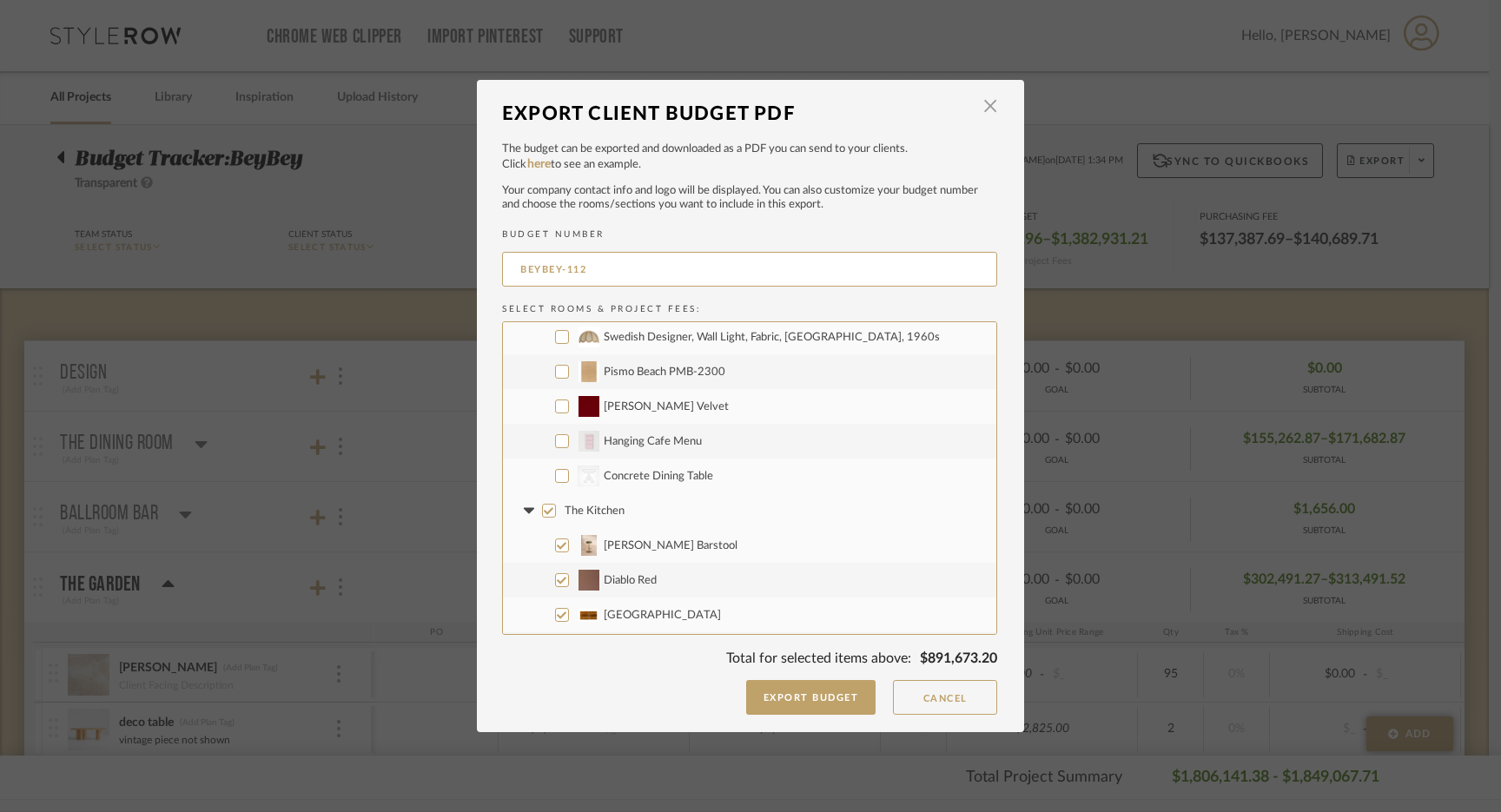
scroll to position [4654, 0]
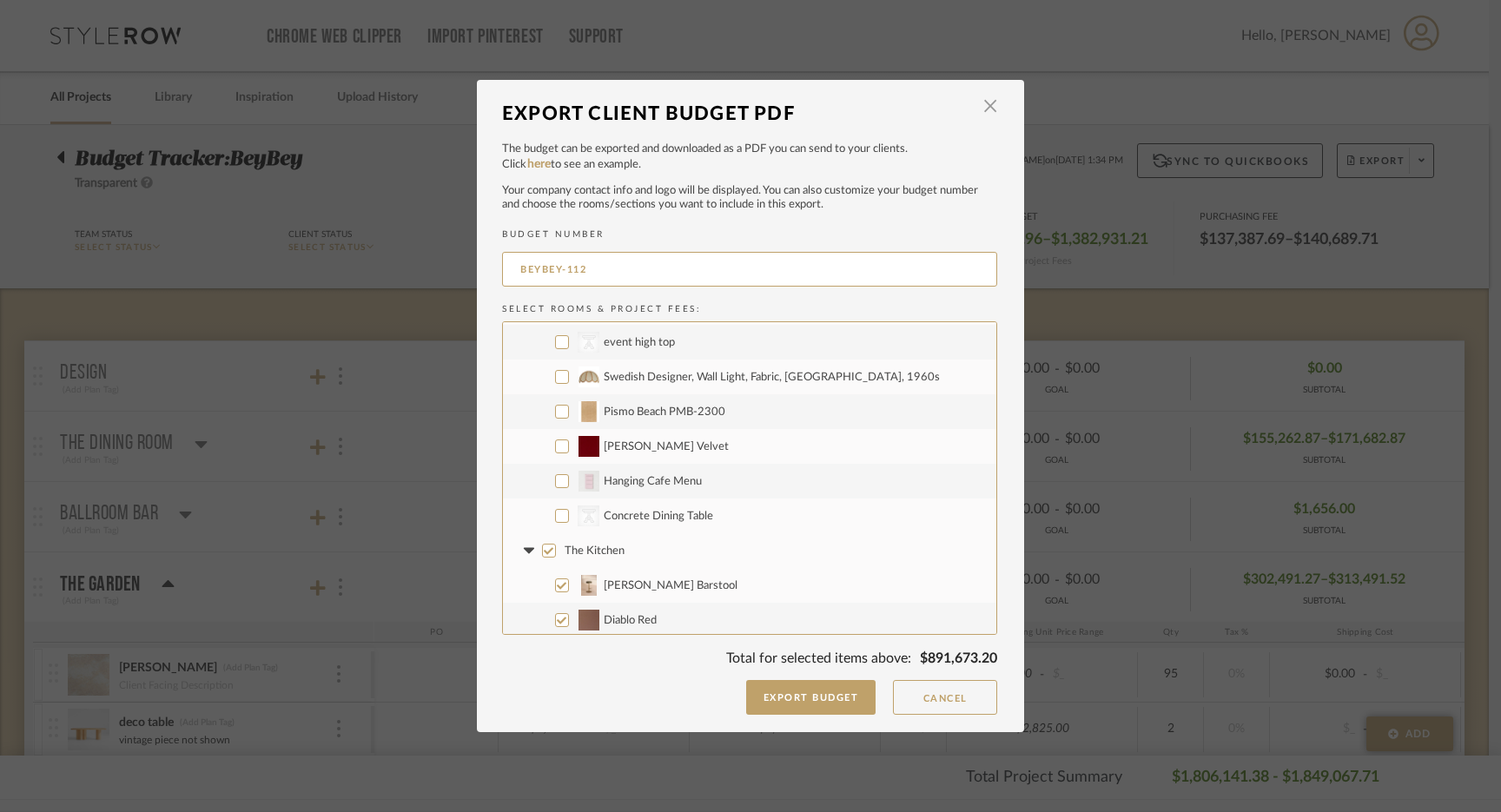
click at [544, 552] on input "The Kitchen" at bounding box center [549, 551] width 14 height 14
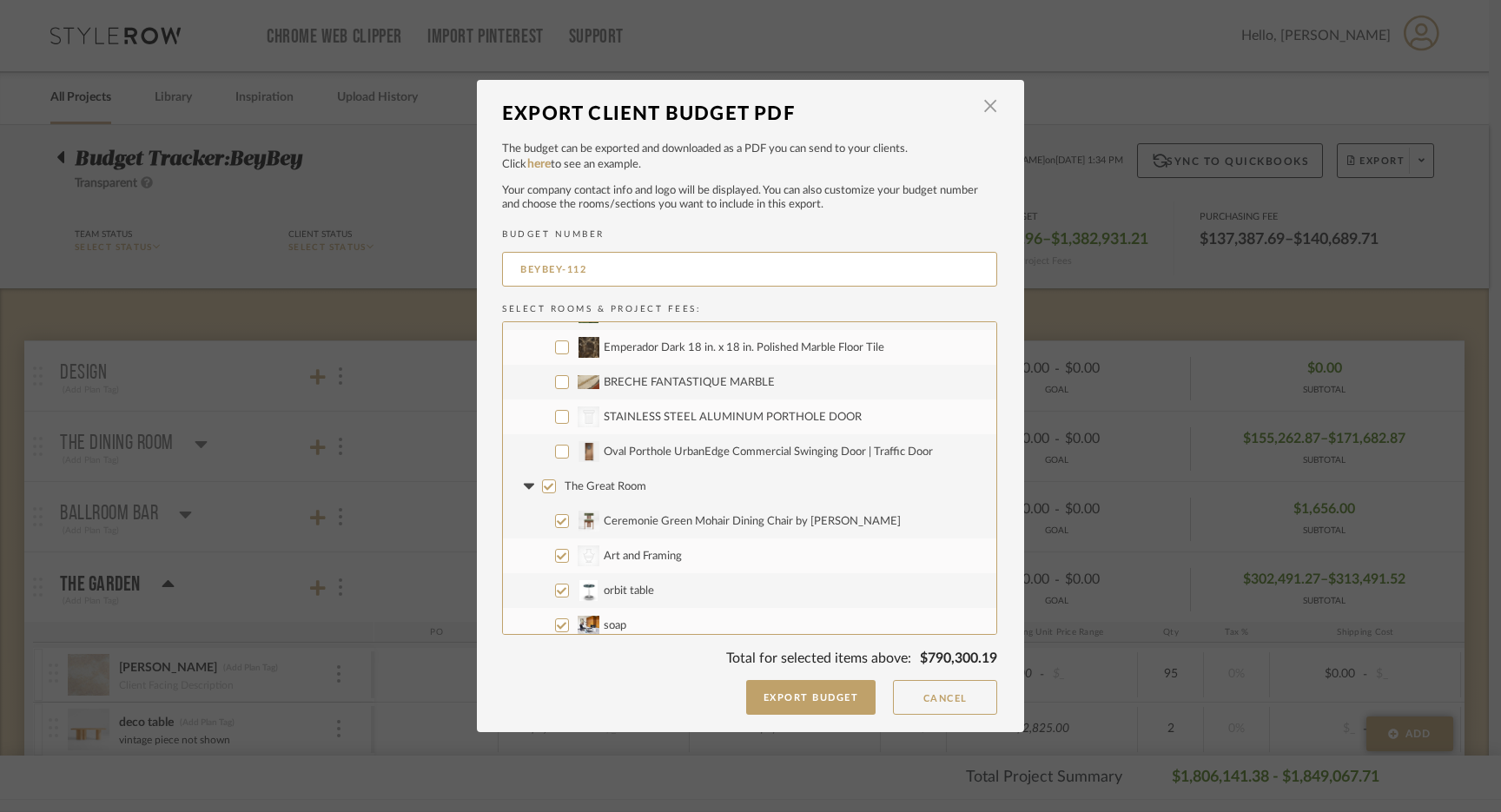
scroll to position [5371, 0]
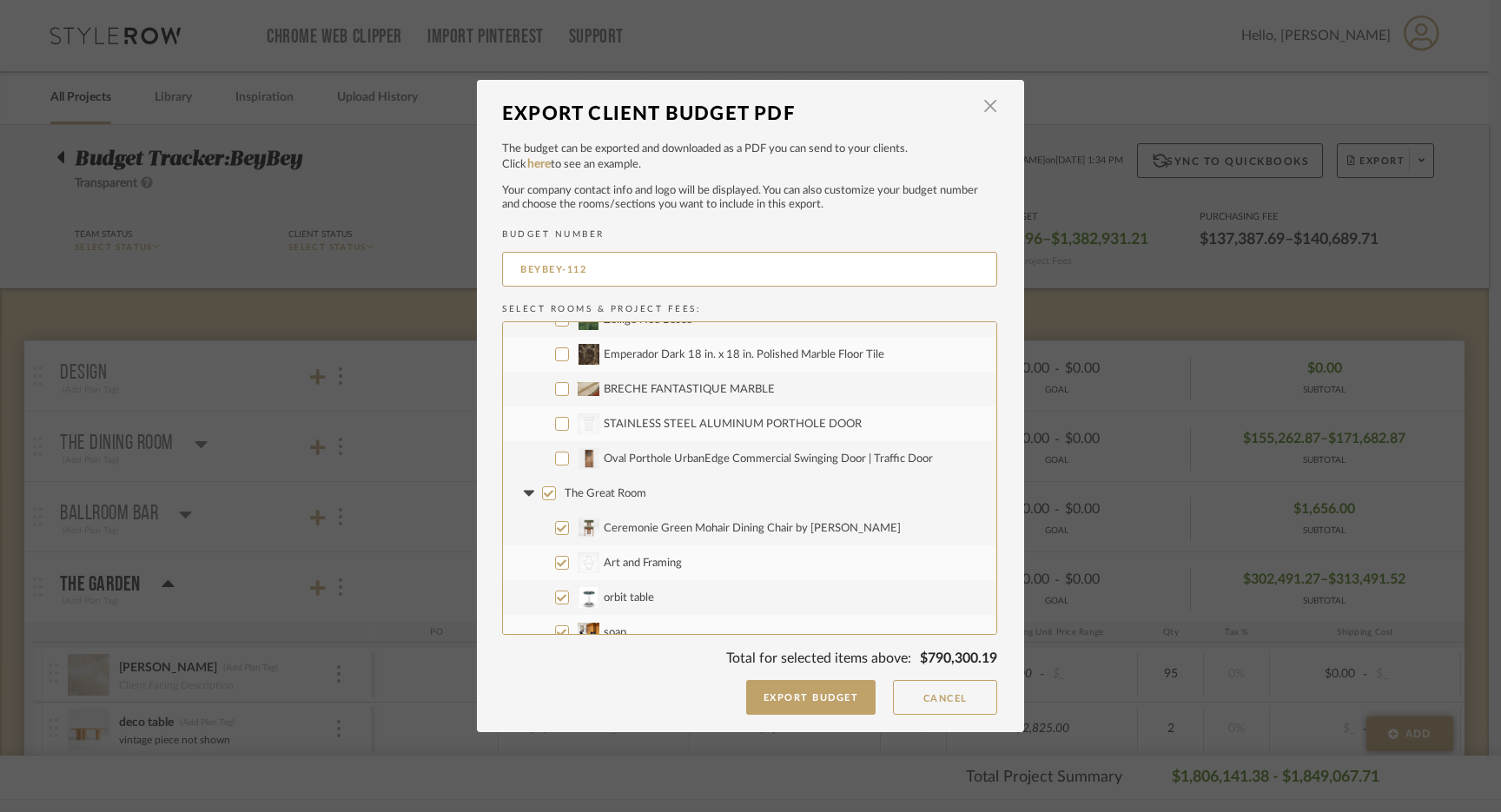
click at [556, 455] on input "Oval Porthole UrbanEdge Commercial Swinging Door | Traffic Door" at bounding box center [562, 458] width 14 height 14
click at [542, 496] on input "The Great Room" at bounding box center [549, 493] width 14 height 14
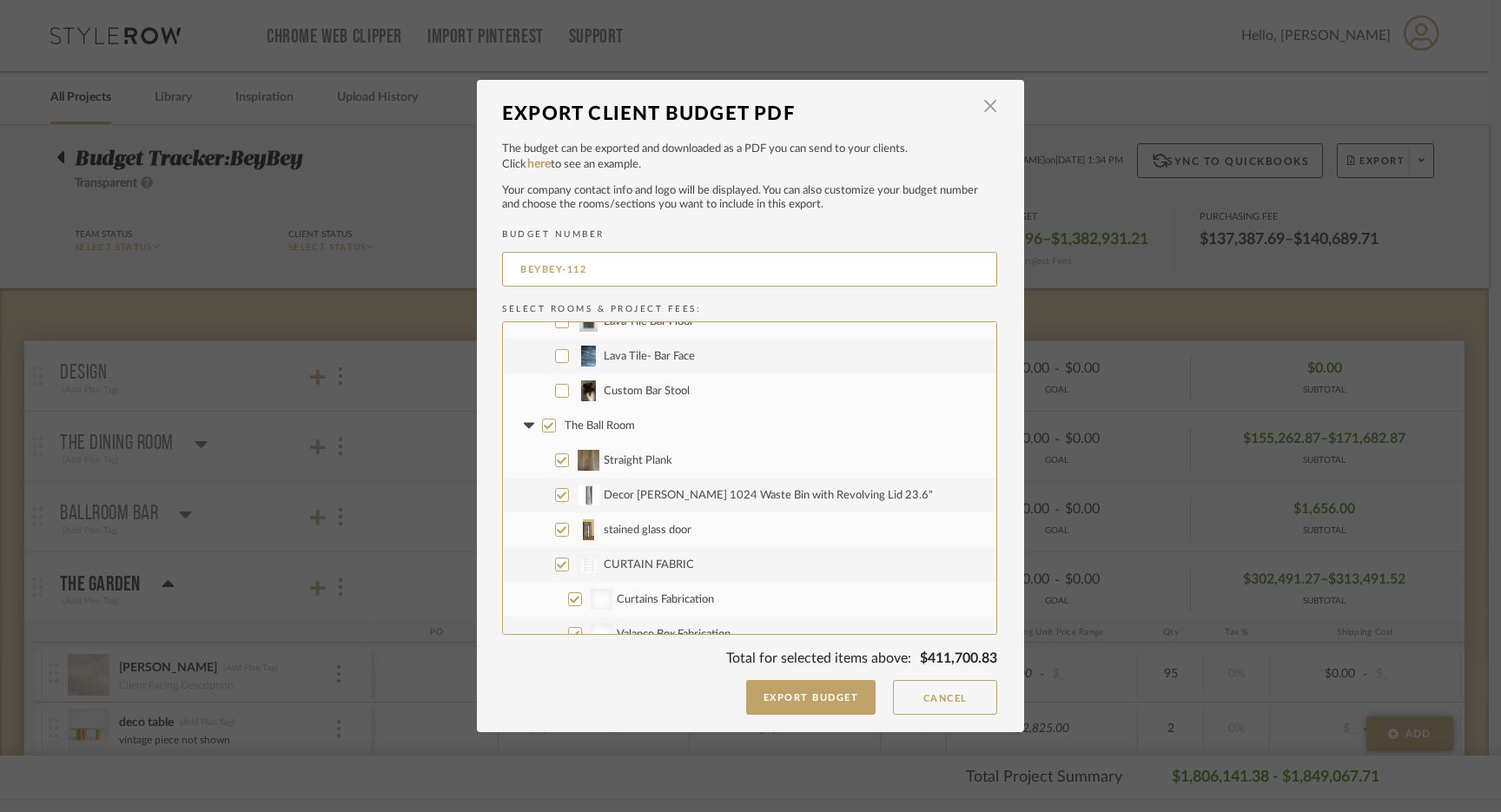
scroll to position [6634, 0]
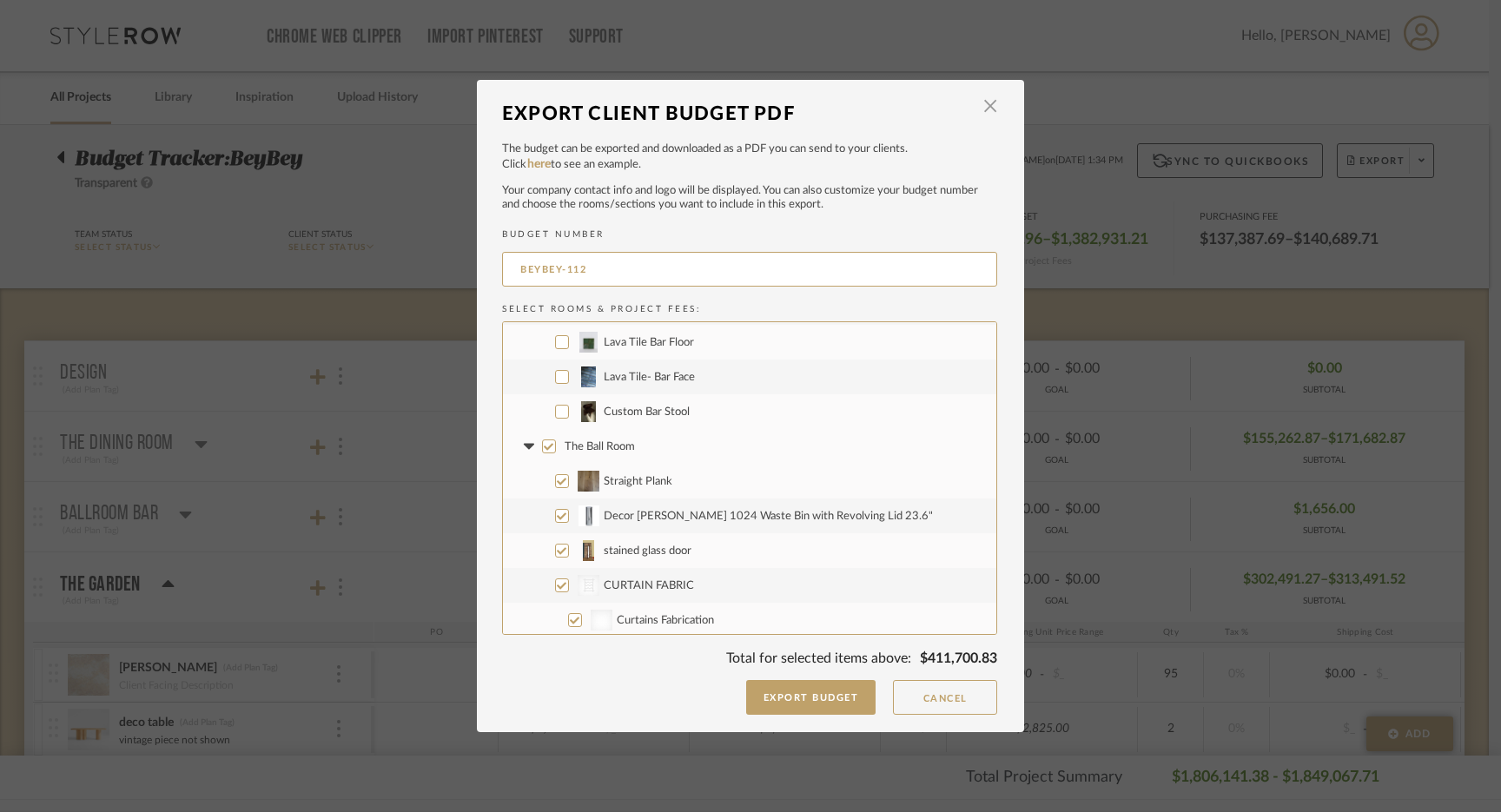
click at [546, 445] on input "The Ball Room" at bounding box center [549, 446] width 14 height 14
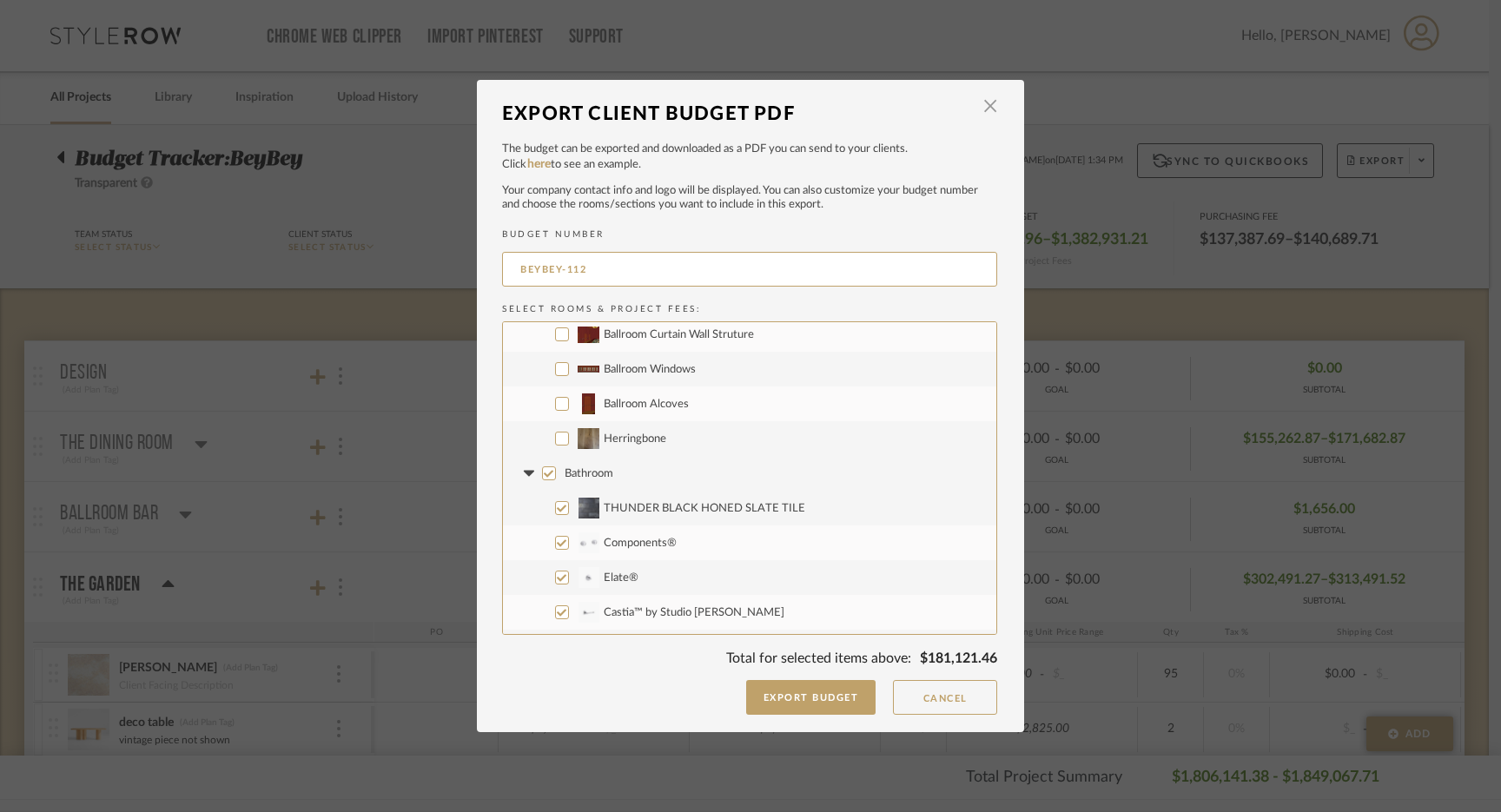
scroll to position [7527, 0]
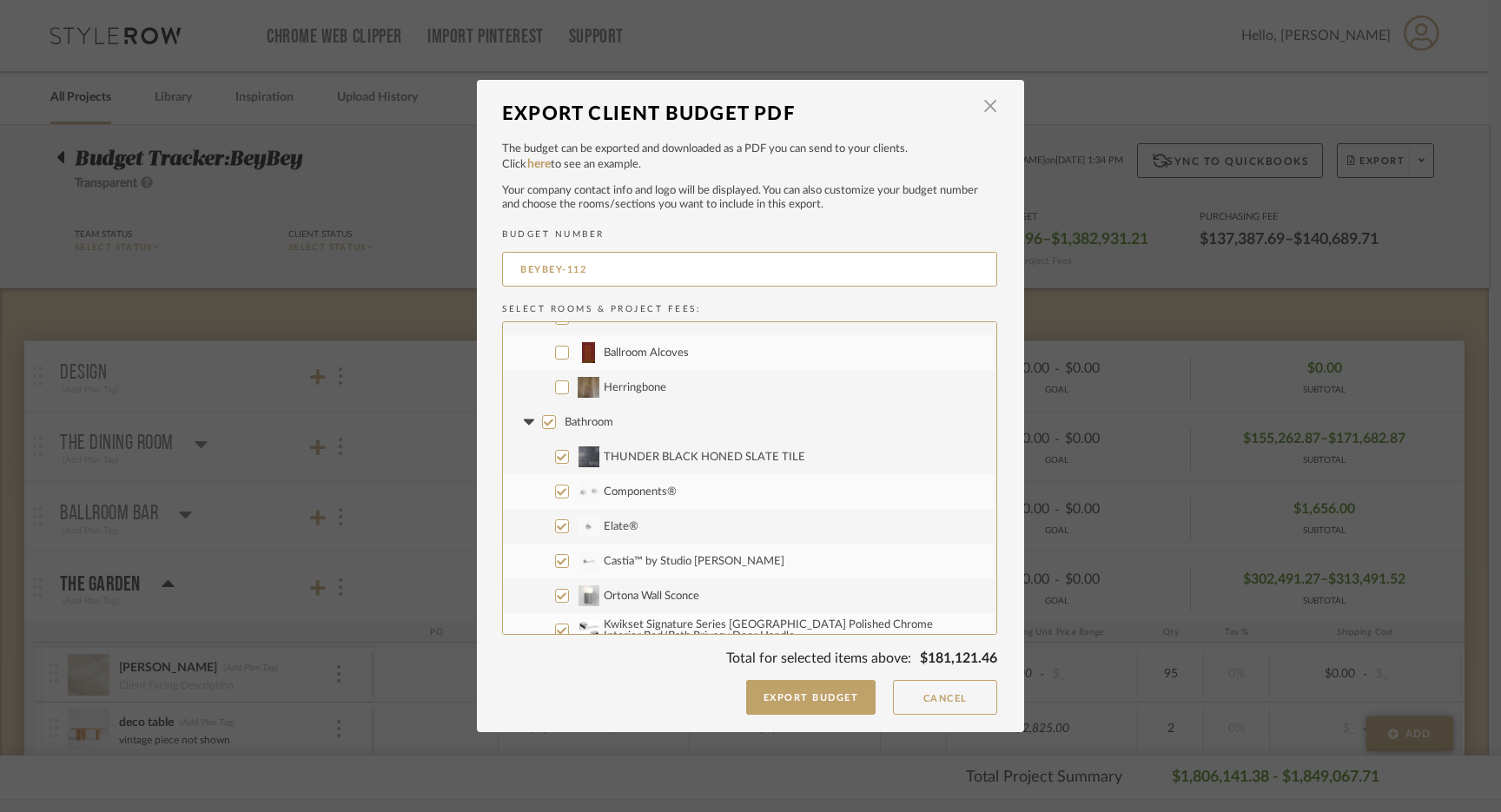
click at [542, 422] on input "Bathroom" at bounding box center [549, 422] width 14 height 14
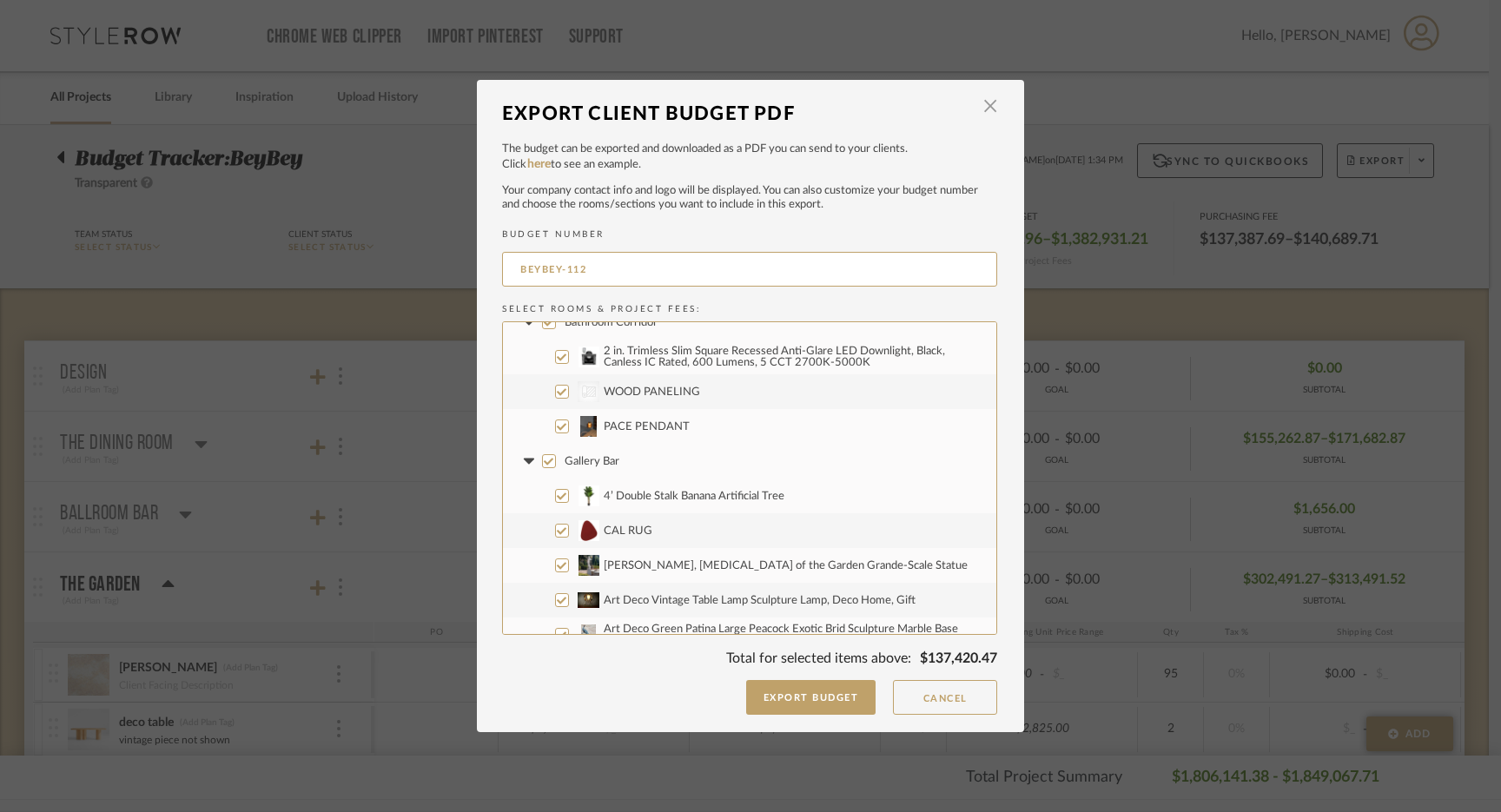
scroll to position [8345, 0]
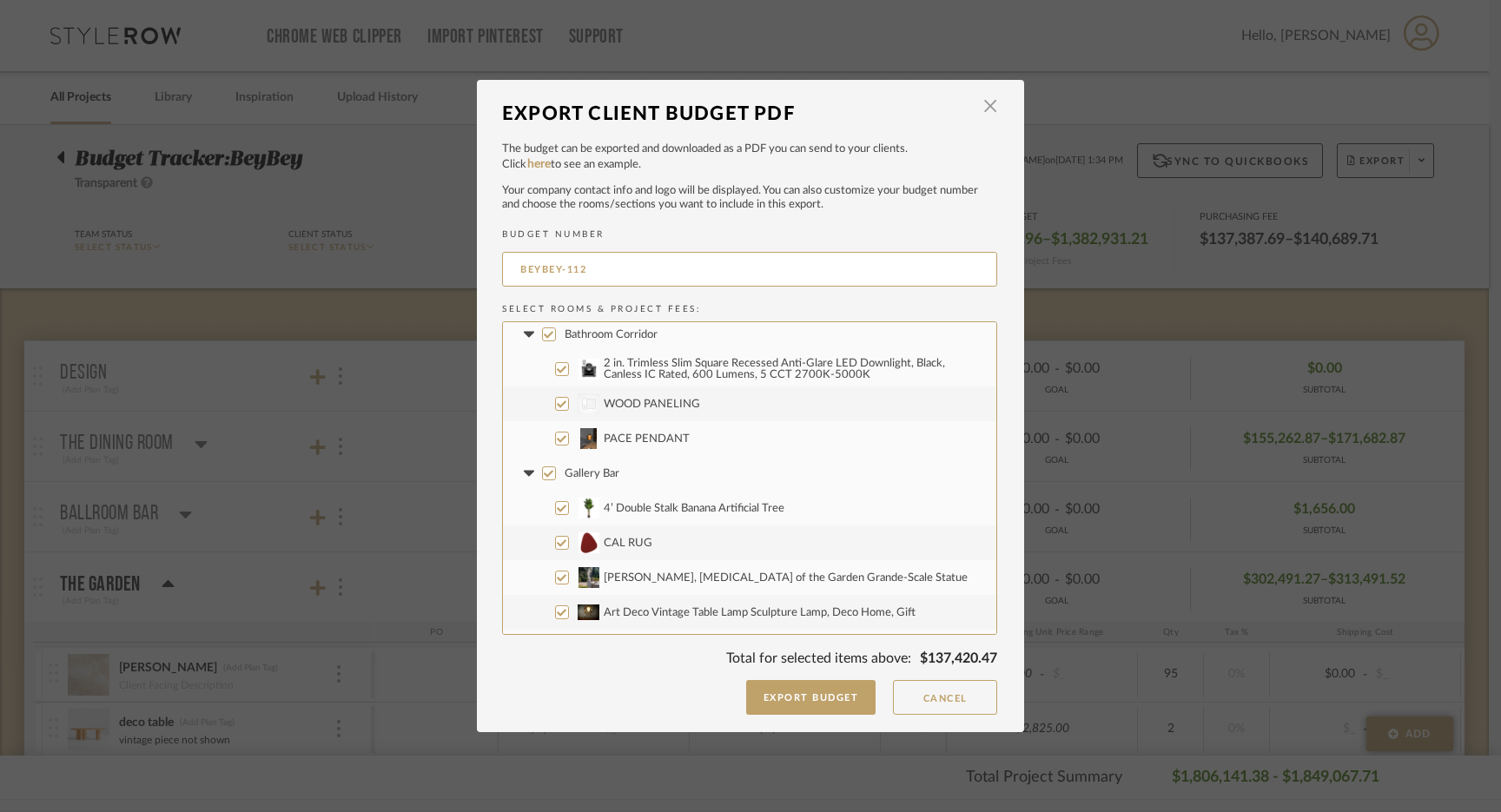
click at [557, 404] on input "CategoryIconWallcovering Created with Sketch. WOOD PANELING" at bounding box center [562, 403] width 14 height 14
click at [556, 436] on input "PACE PENDANT" at bounding box center [562, 439] width 14 height 14
click at [542, 472] on input "Gallery Bar" at bounding box center [549, 473] width 14 height 14
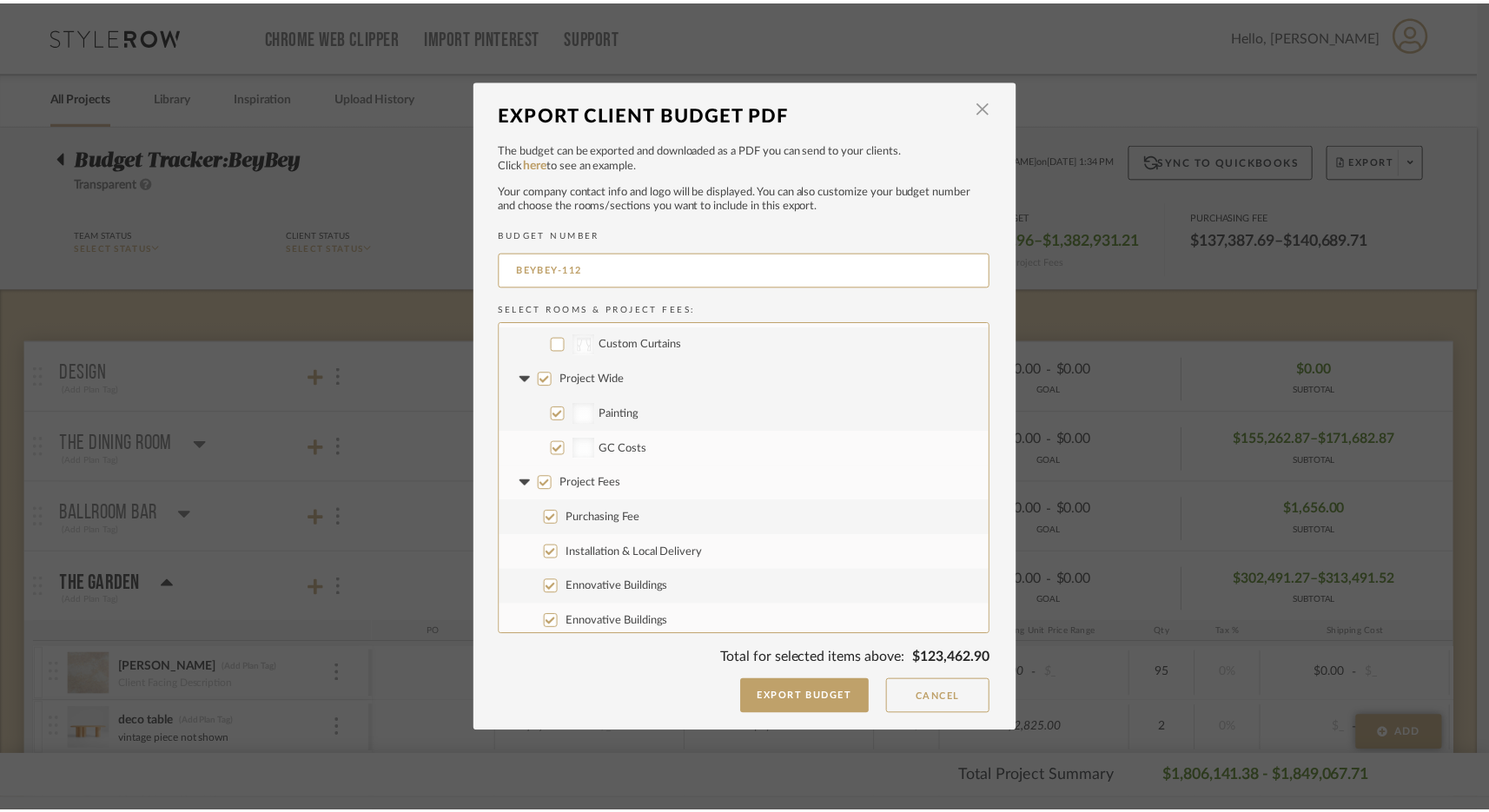
scroll to position [8861, 0]
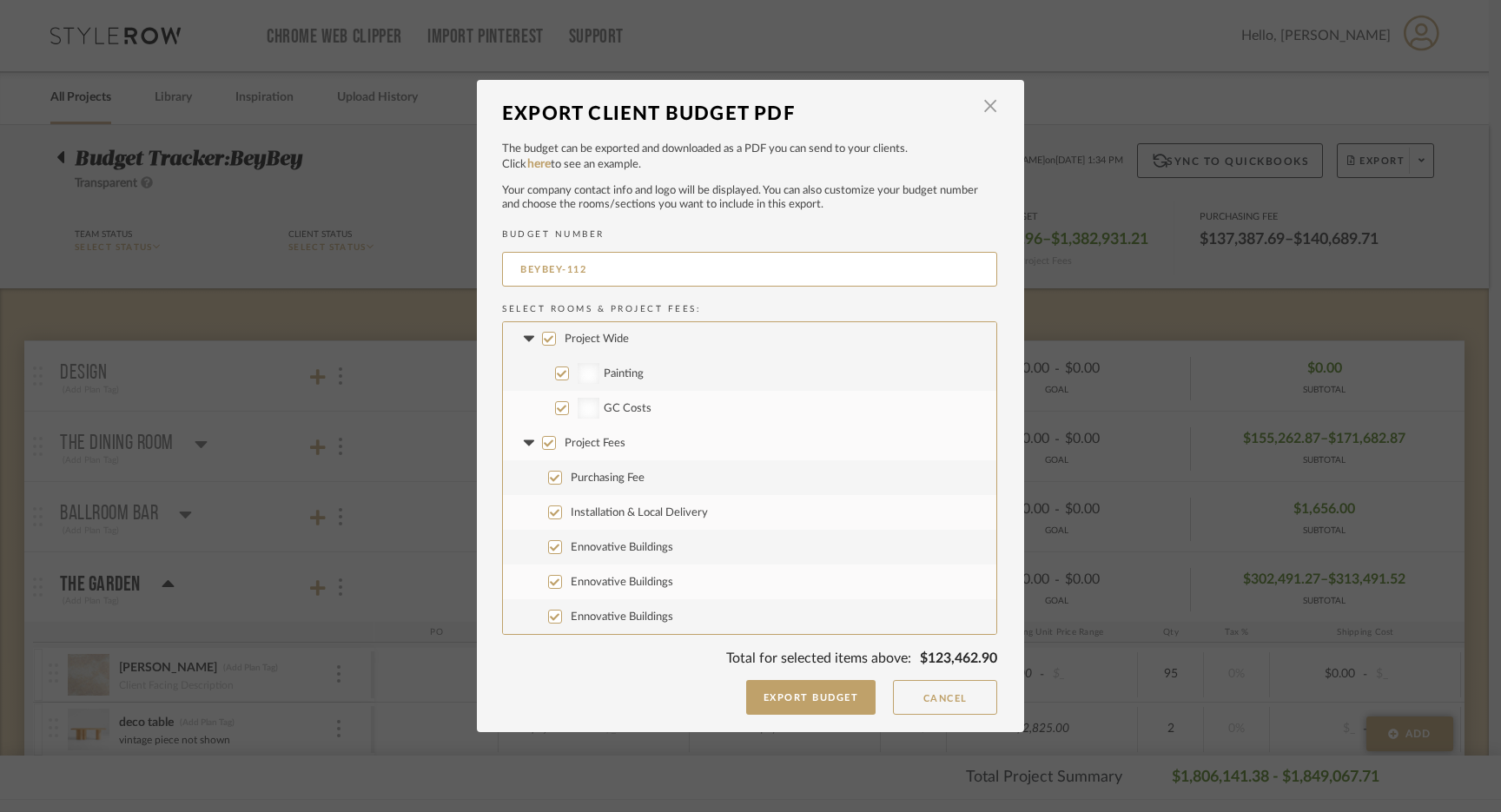
click at [542, 343] on input "Project Wide" at bounding box center [549, 339] width 14 height 14
click at [542, 445] on input "Project Fees" at bounding box center [549, 442] width 14 height 14
click at [835, 693] on button "Export Budget" at bounding box center [812, 697] width 131 height 35
